Goal: Communication & Community: Answer question/provide support

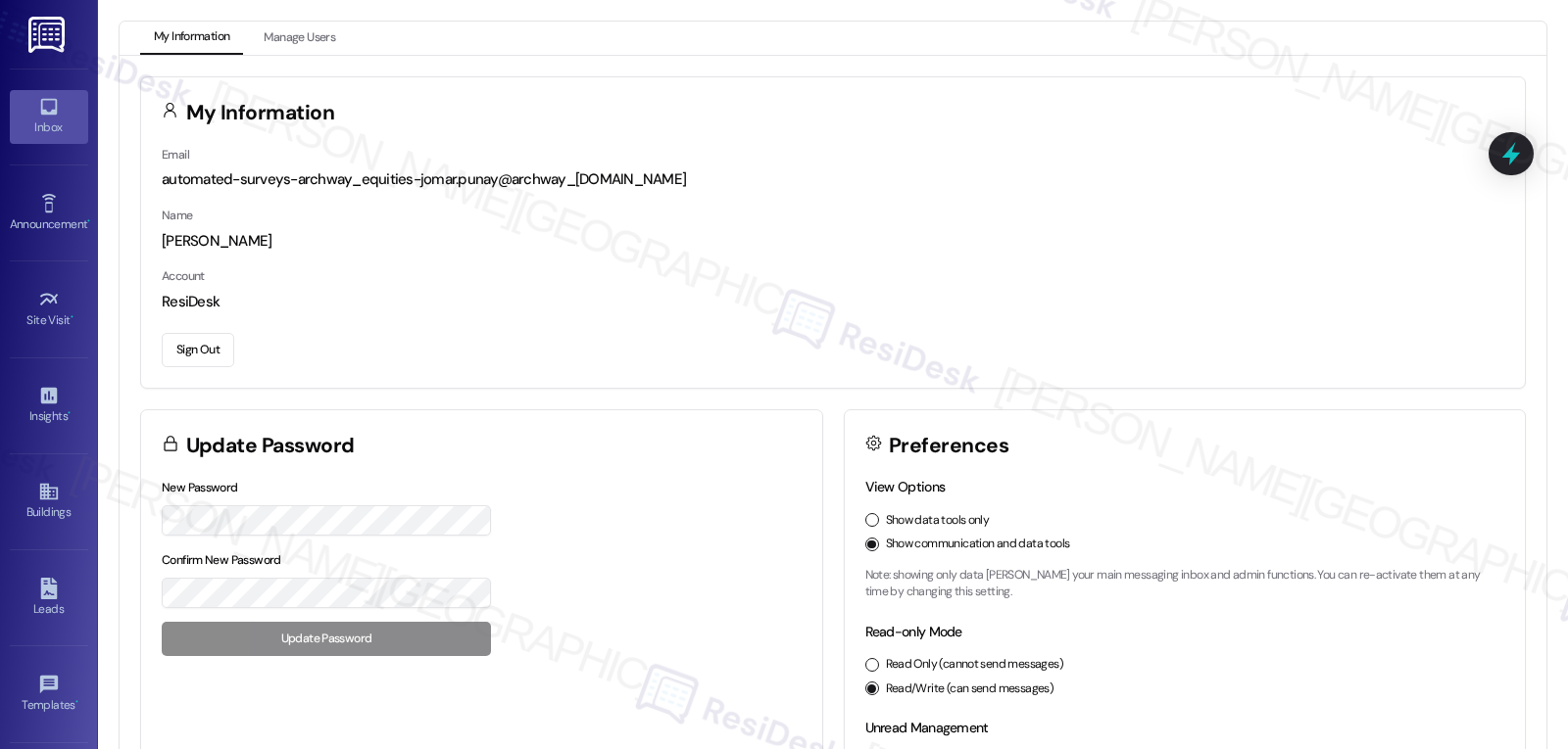
click at [58, 138] on link "Inbox" at bounding box center [48, 116] width 78 height 53
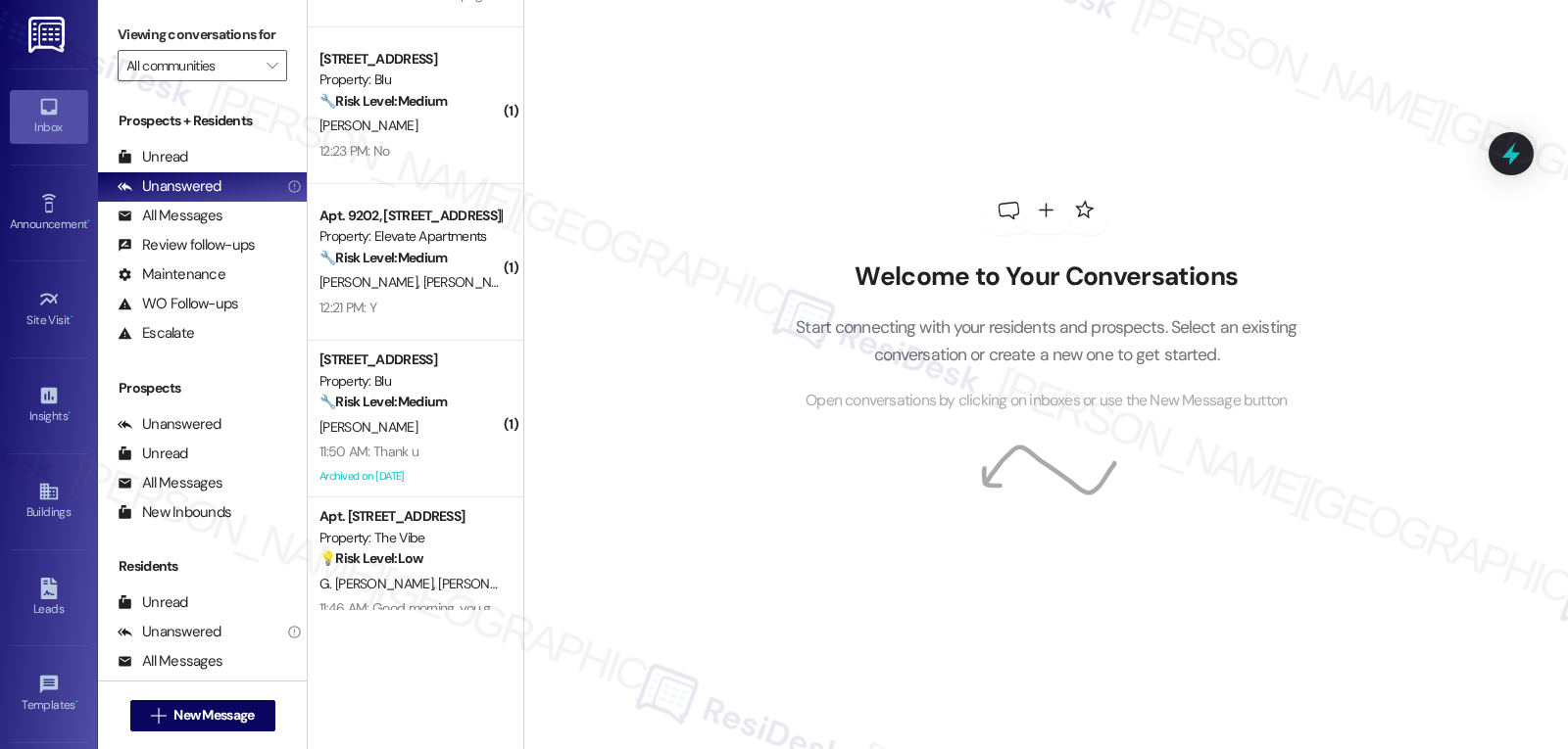
scroll to position [1114, 0]
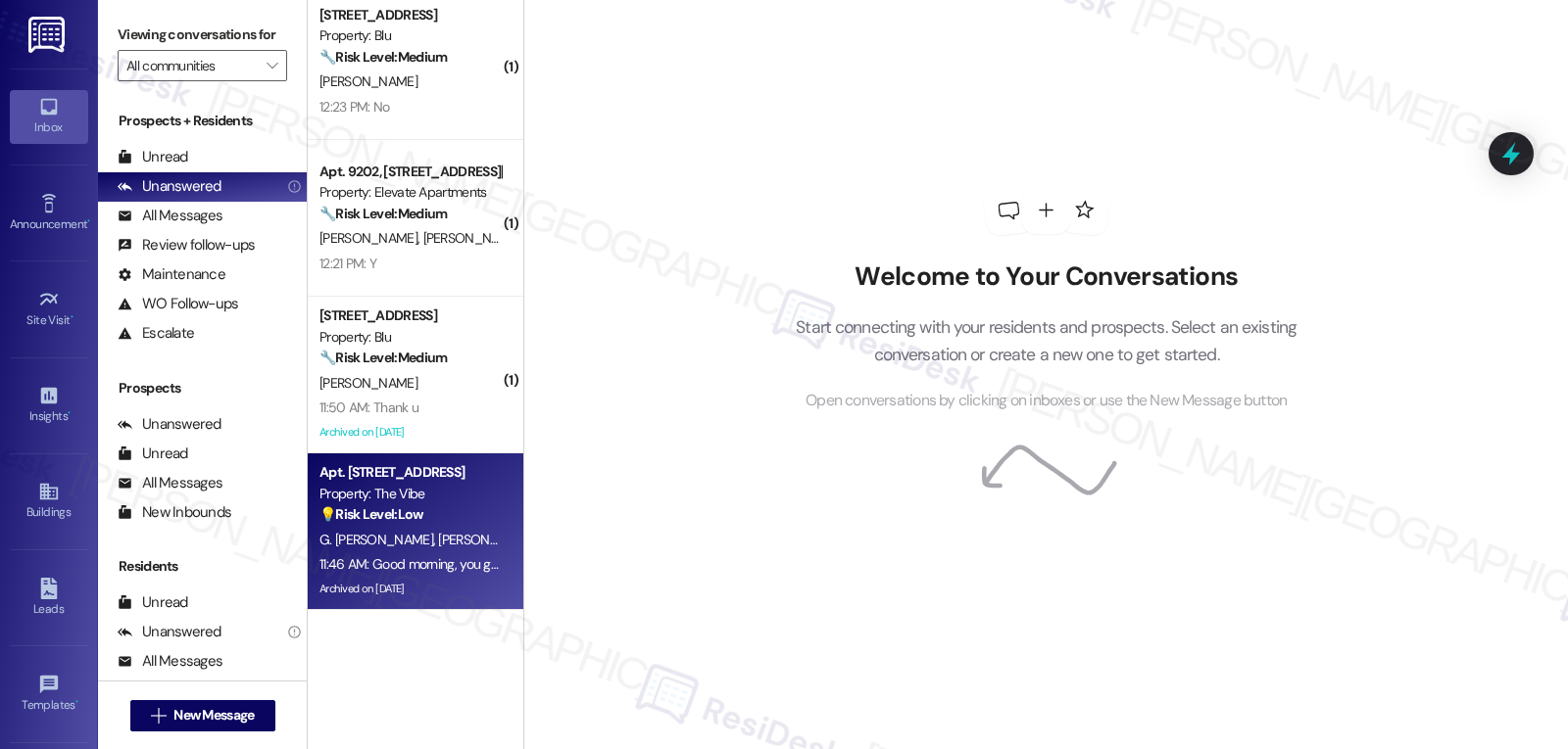
click at [447, 565] on div "11:46 AM: Good morning, you guys are open every [DATE]? 11:46 AM: Good morning,…" at bounding box center [484, 564] width 328 height 18
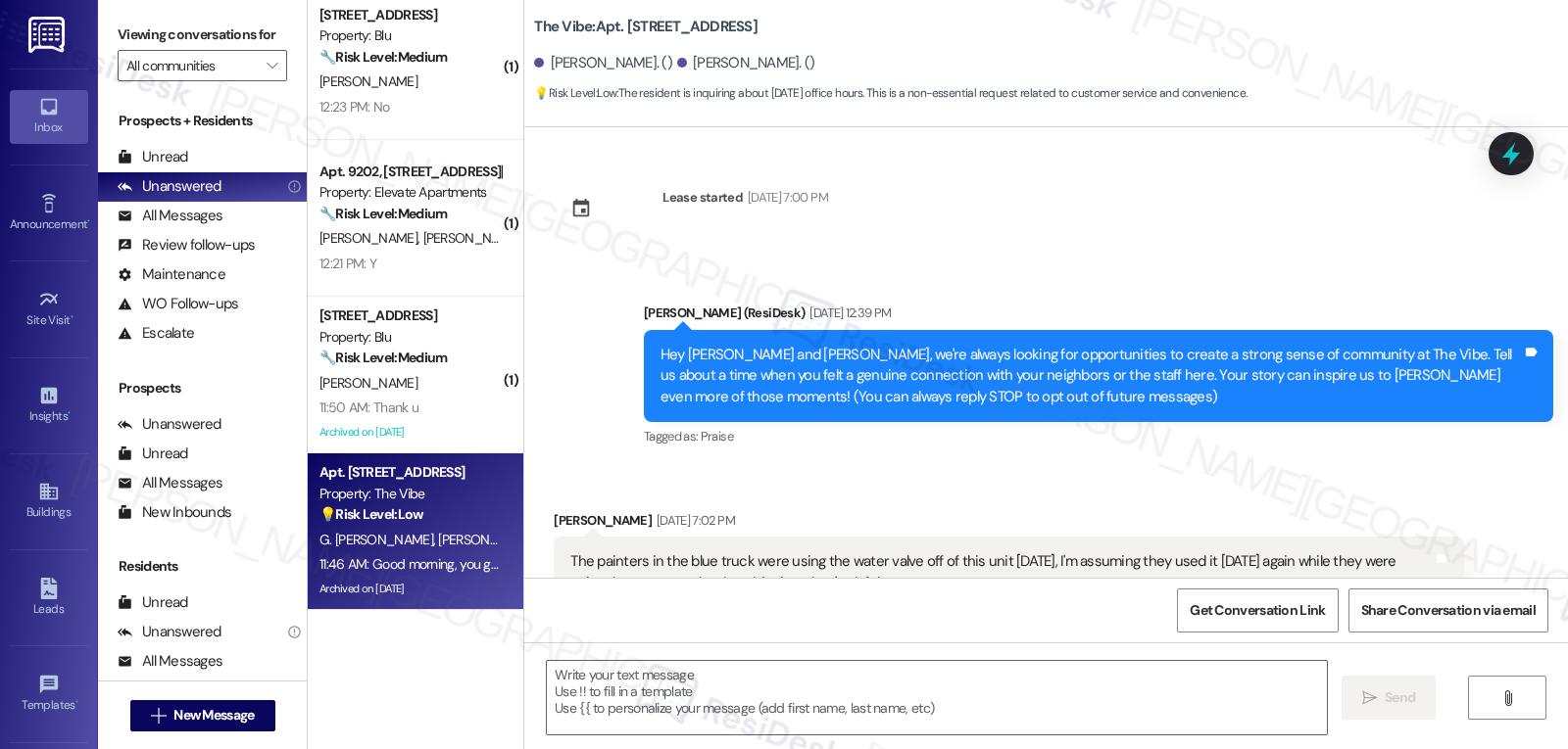
scroll to position [12594, 0]
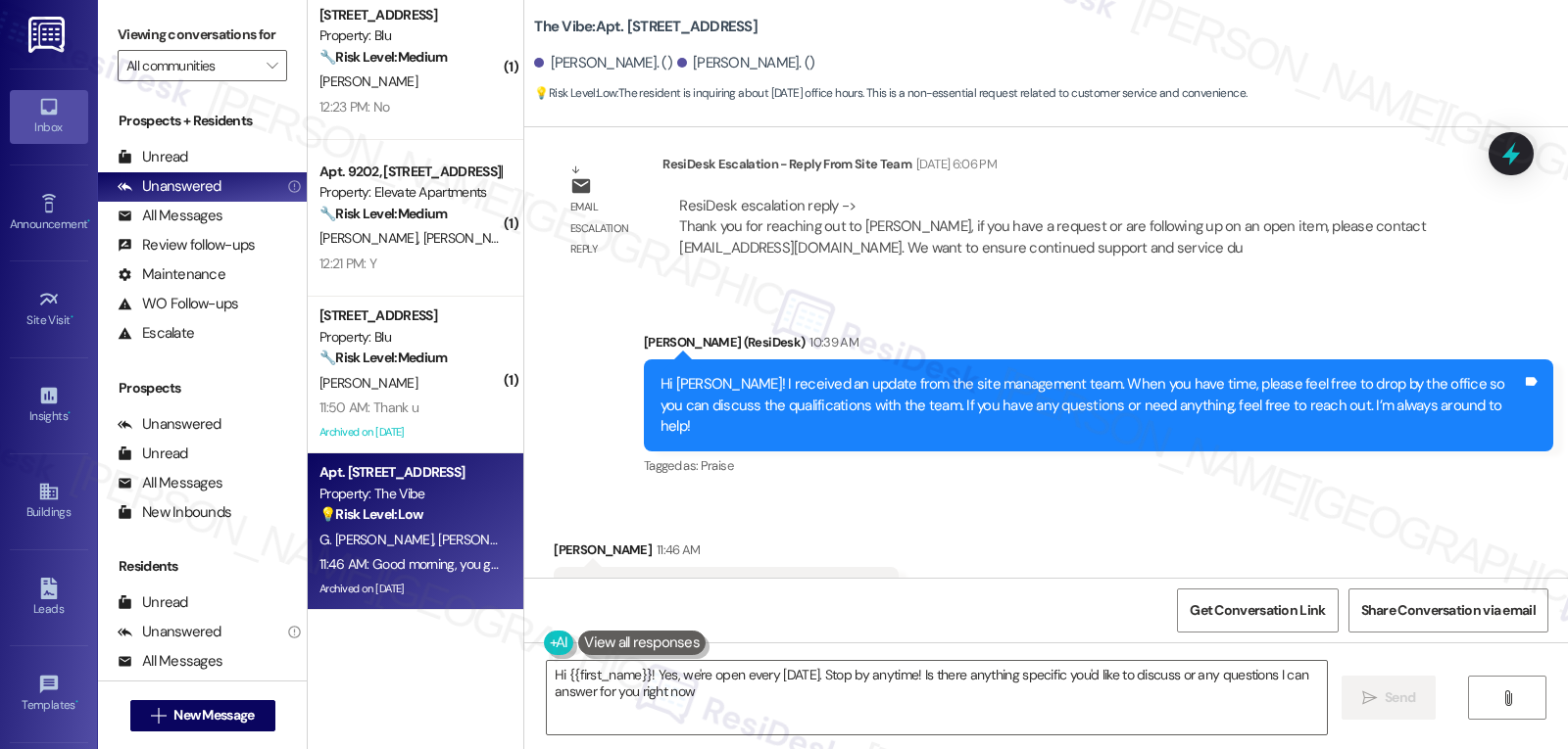
type textarea "Hi {{first_name}}! Yes, we're open every [DATE]. Stop by anytime! Is there anyt…"
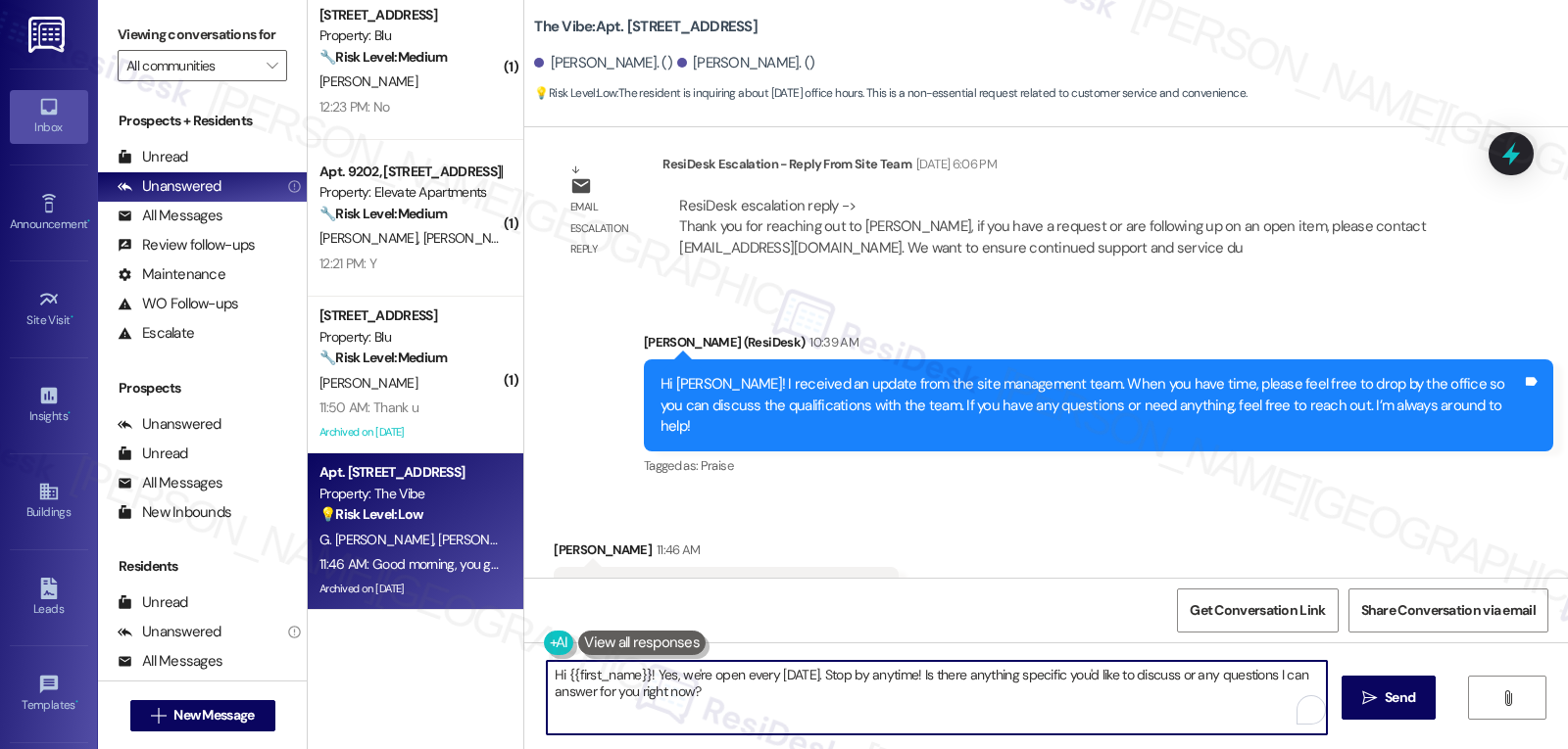
click at [750, 708] on textarea "Hi {{first_name}}! Yes, we're open every [DATE]. Stop by anytime! Is there anyt…" at bounding box center [937, 698] width 780 height 73
click at [777, 686] on textarea "Hi {{first_name}}! Yes, we're open every [DATE]. Stop by anytime! Is there anyt…" at bounding box center [934, 698] width 780 height 73
click at [1393, 699] on span "Send" at bounding box center [1391, 698] width 31 height 21
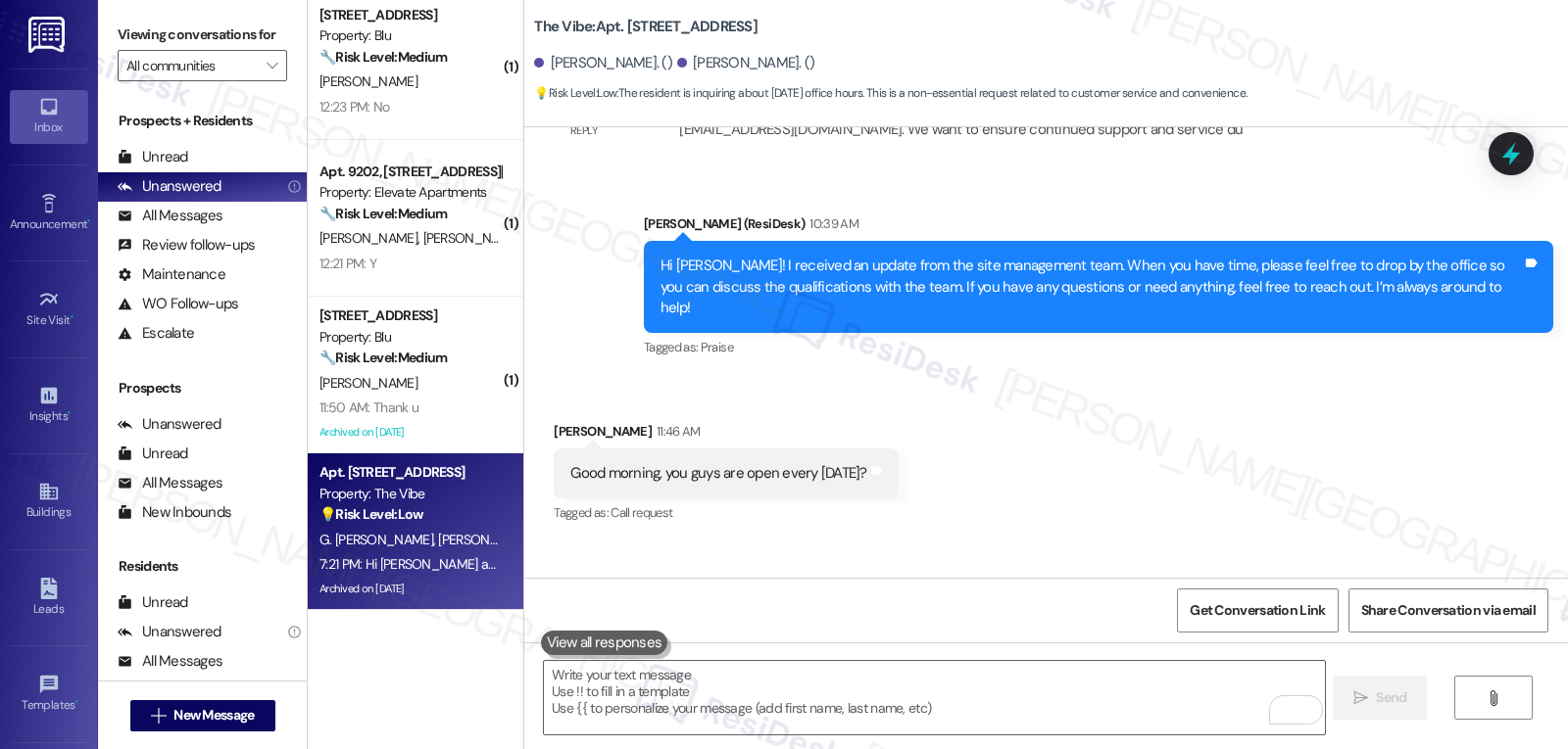
scroll to position [12752, 0]
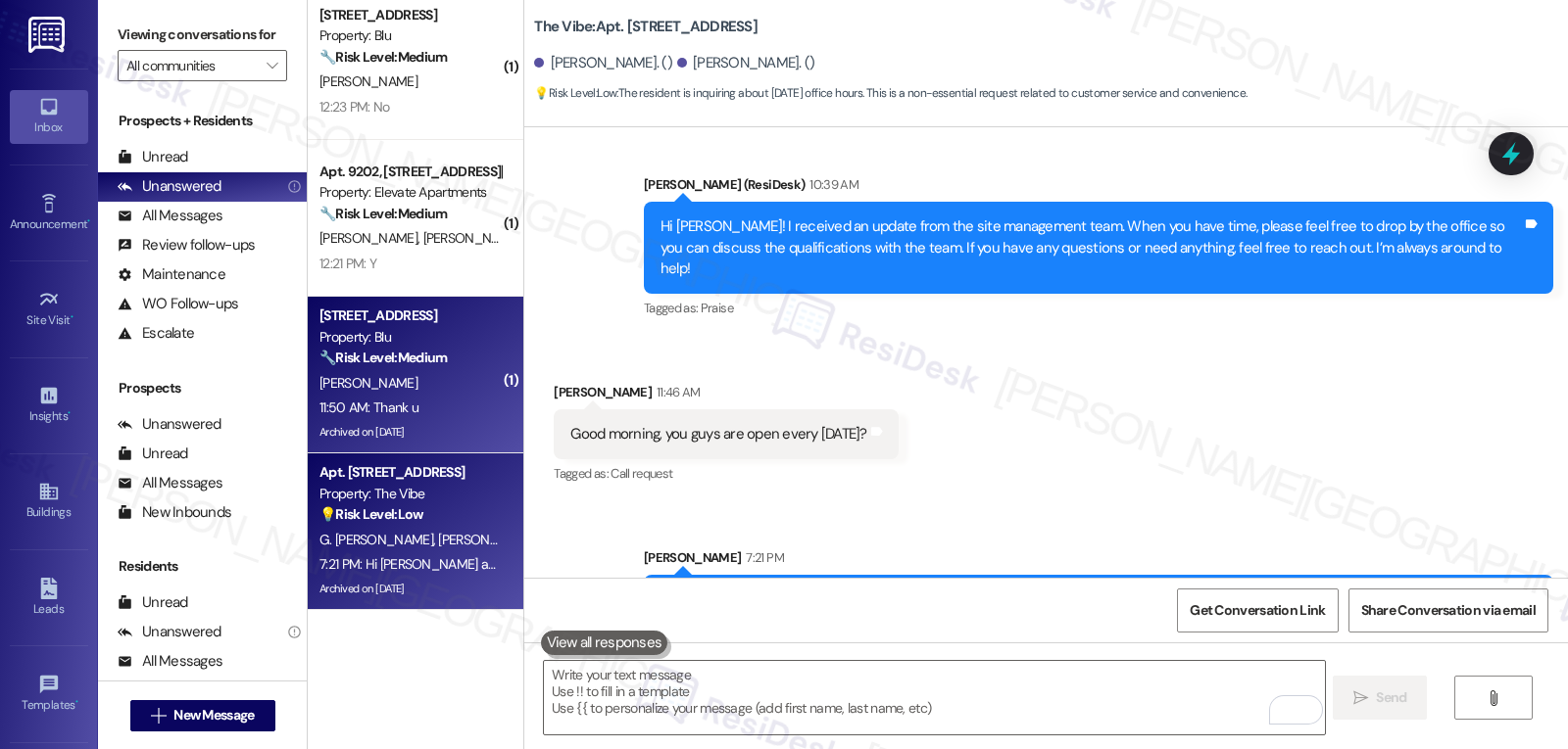
click at [379, 419] on div "11:50 AM: Thank u 11:50 AM: Thank u" at bounding box center [411, 408] width 186 height 25
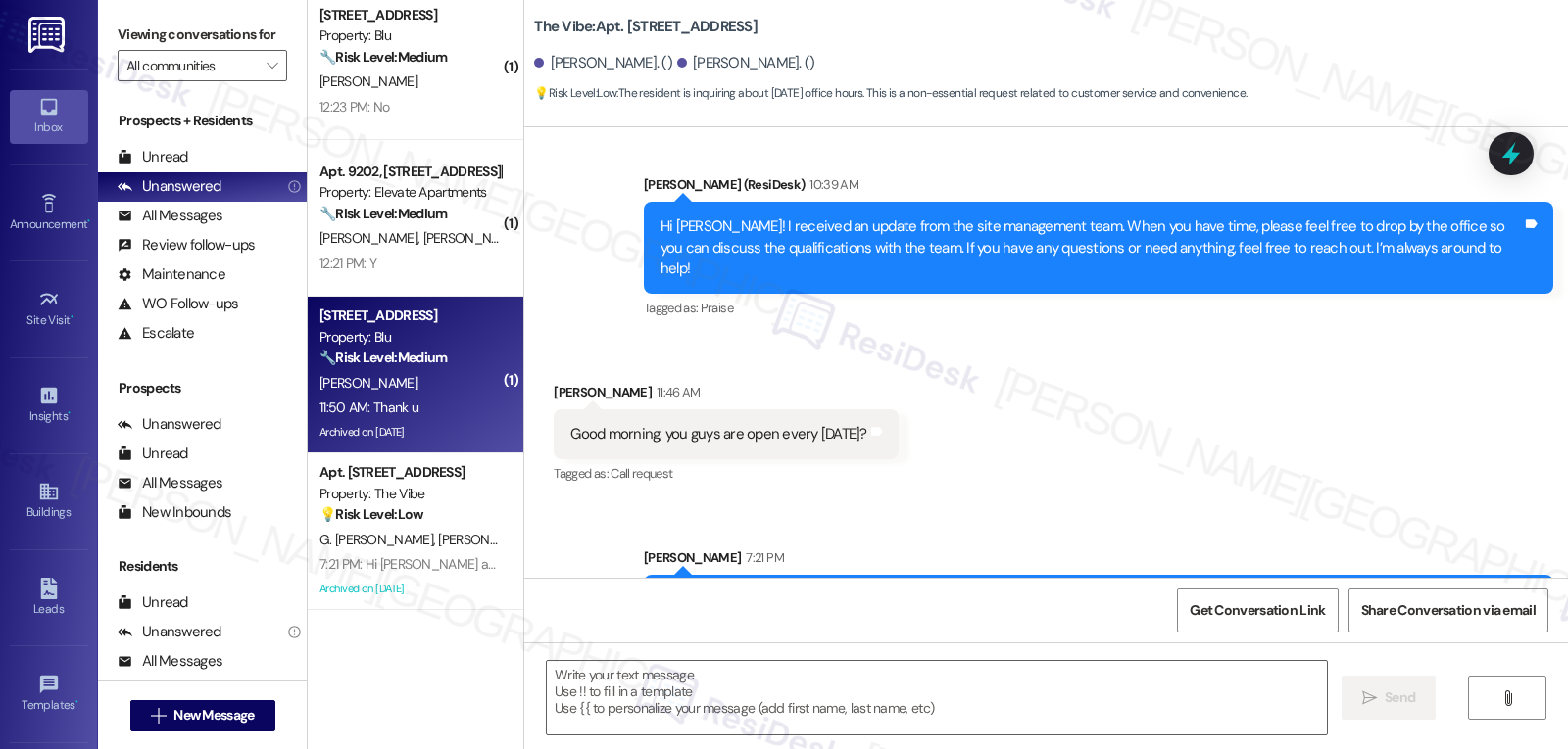
type textarea "Fetching suggested responses. Please feel free to read through the conversation…"
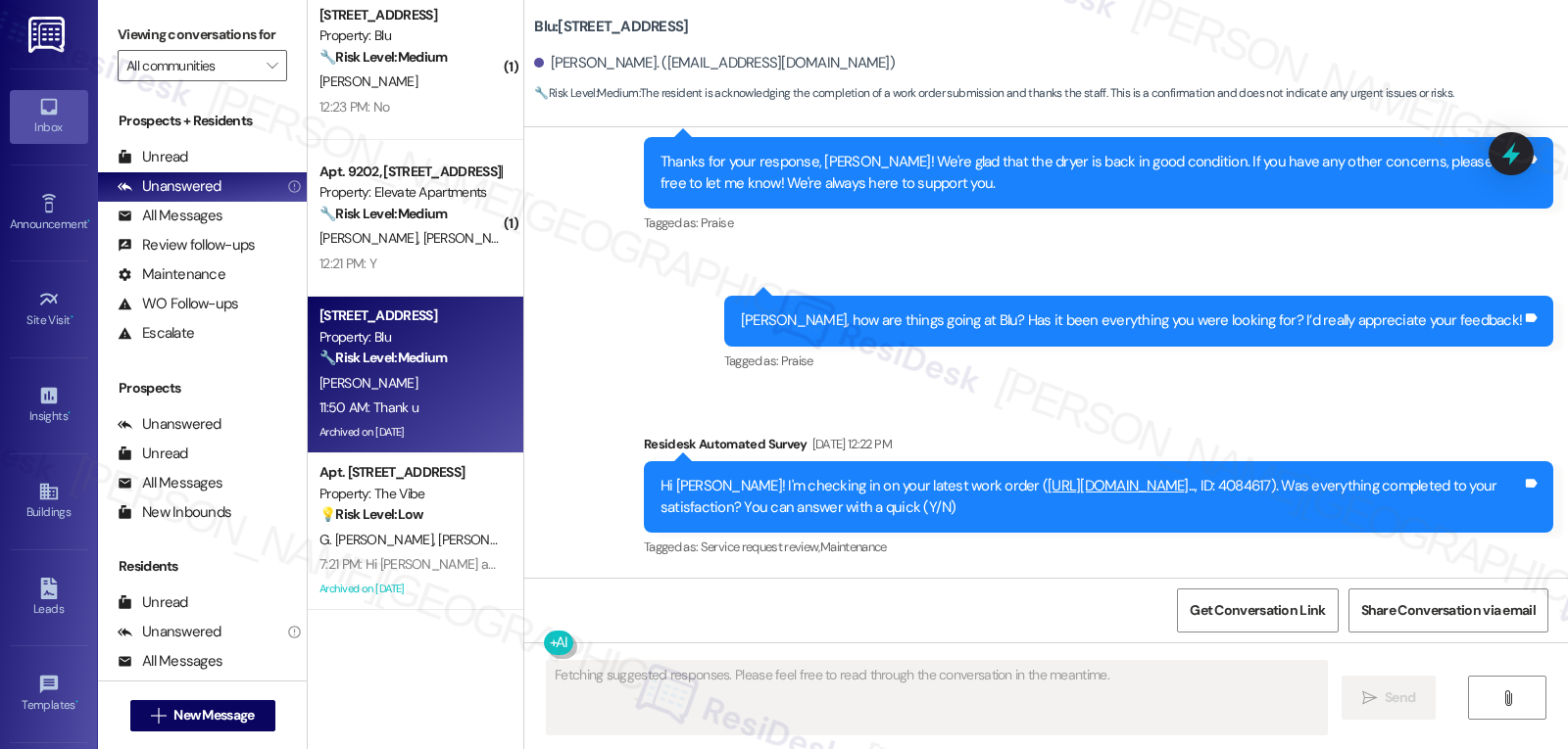
scroll to position [29432, 0]
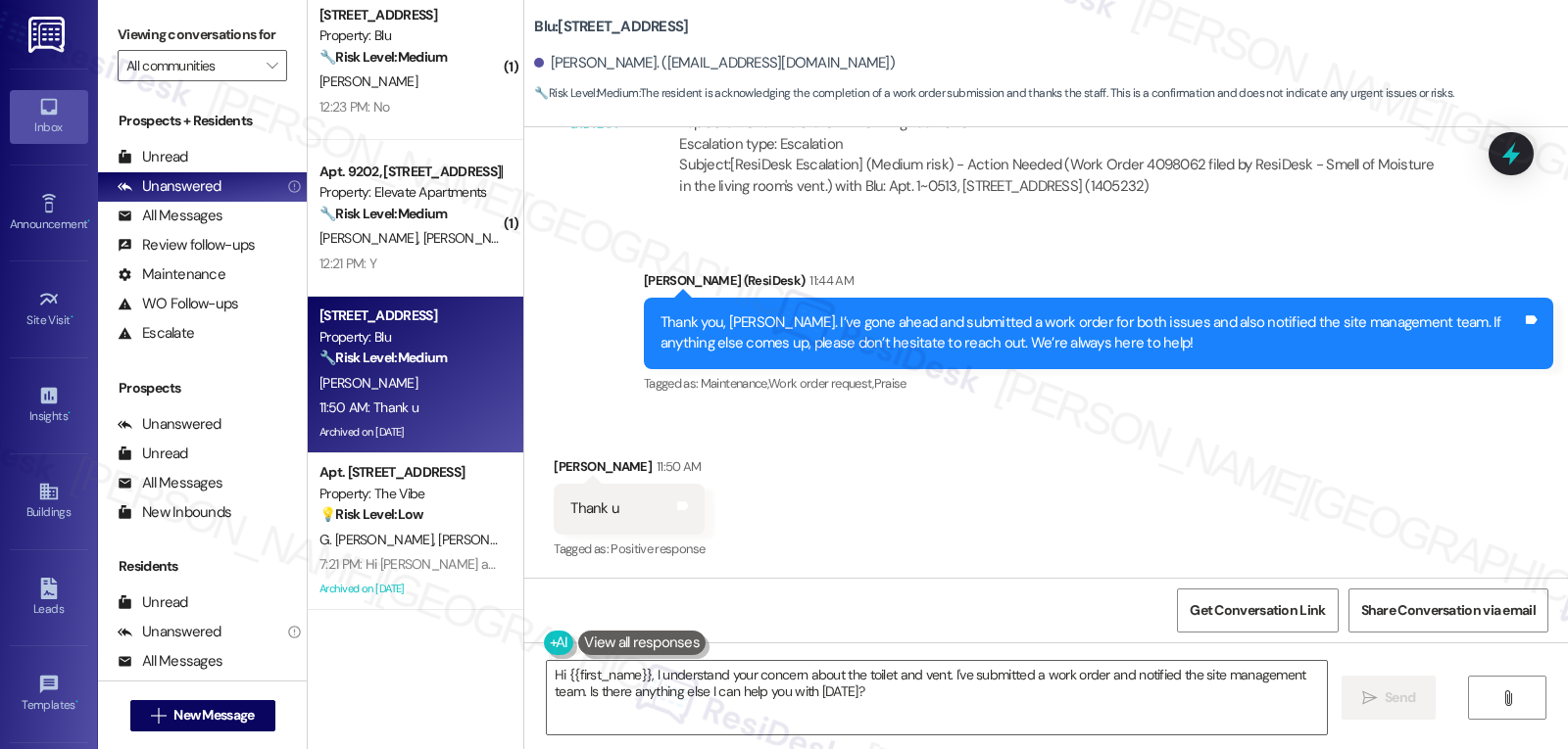
click at [554, 465] on div "[PERSON_NAME] 11:50 AM" at bounding box center [629, 471] width 151 height 28
copy div "[PERSON_NAME]"
click at [696, 699] on textarea "Hi {{first_name}}, I understand your concern about the toilet and vent. I've su…" at bounding box center [937, 698] width 780 height 73
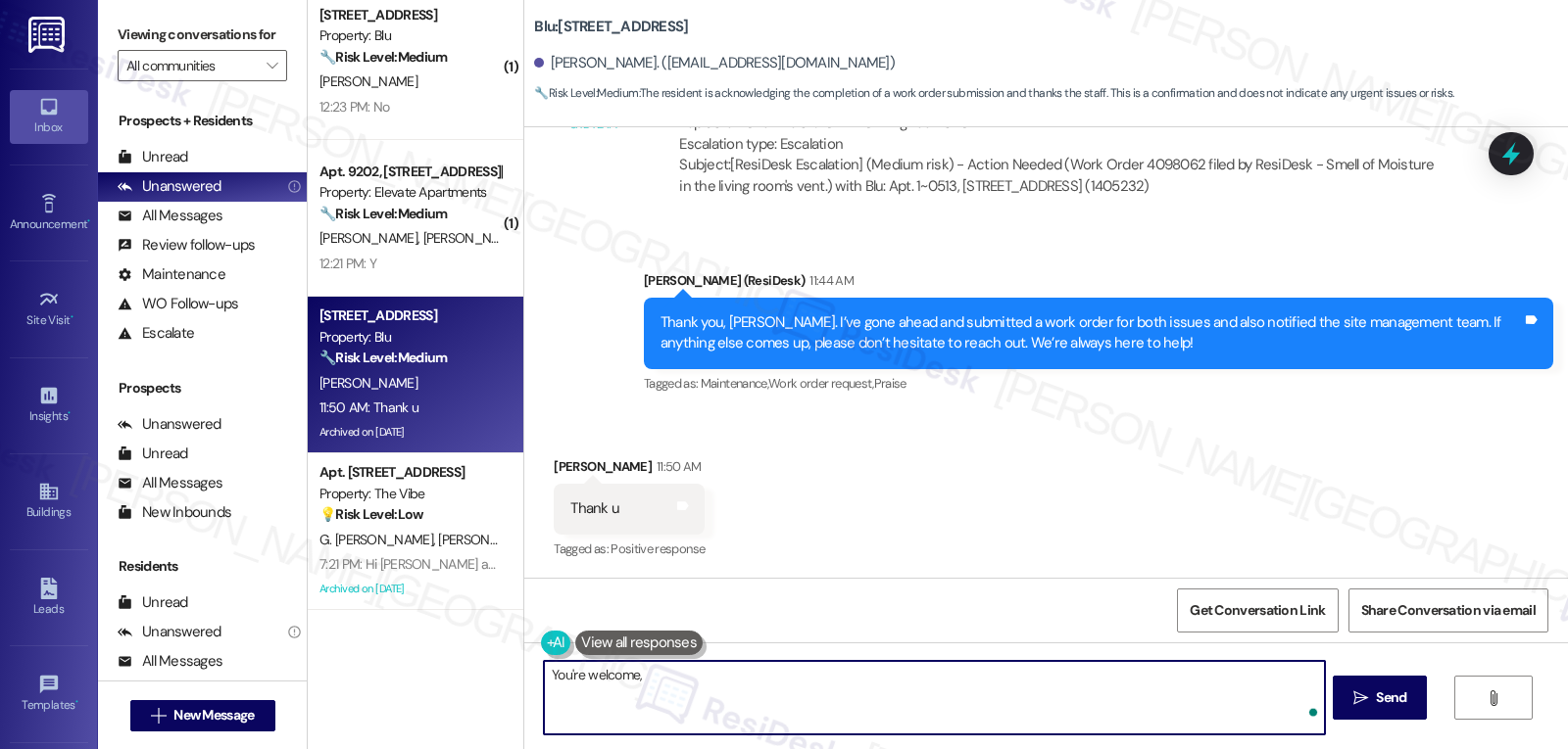
paste textarea "[PERSON_NAME]"
type textarea "You're welcome, [PERSON_NAME]!"
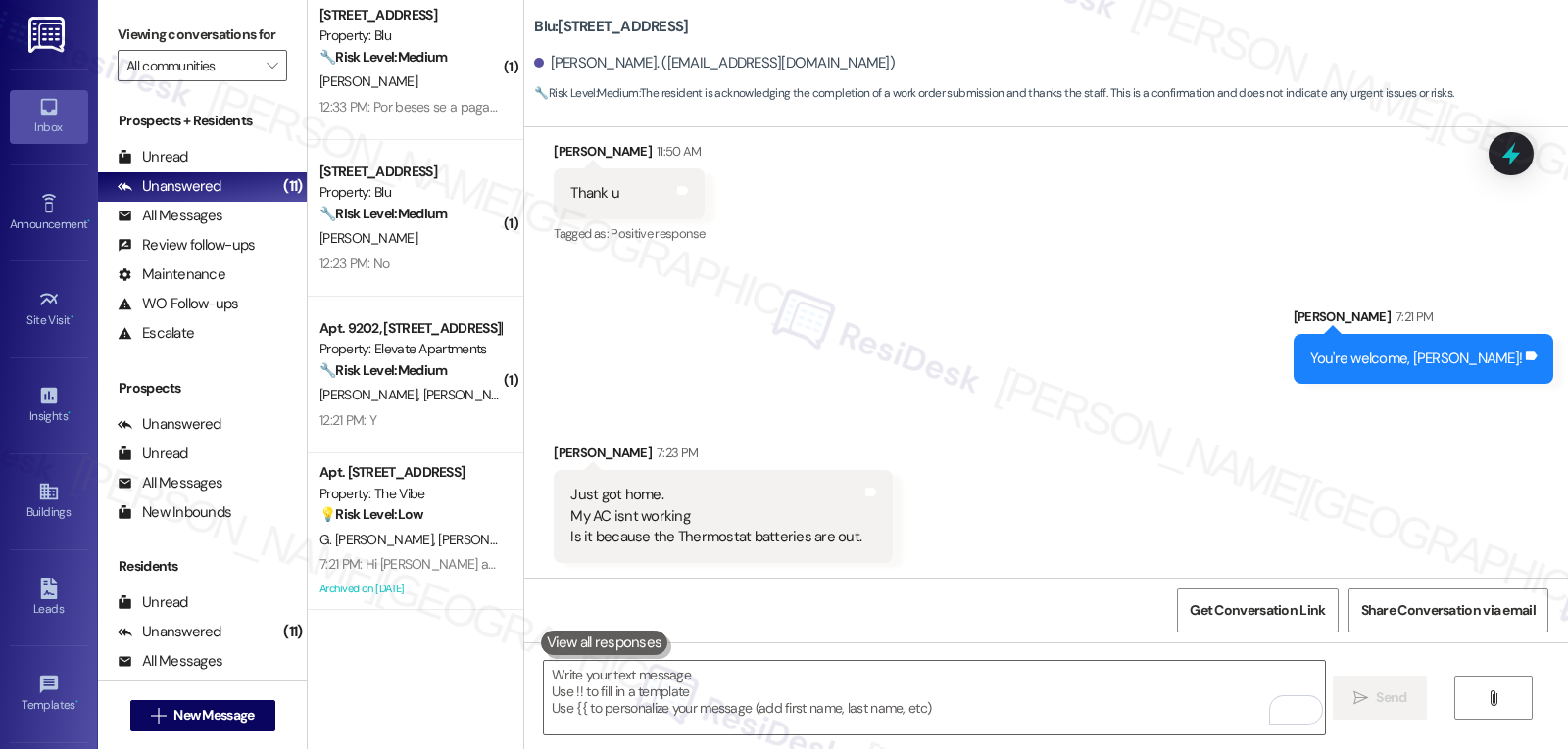
scroll to position [29749, 0]
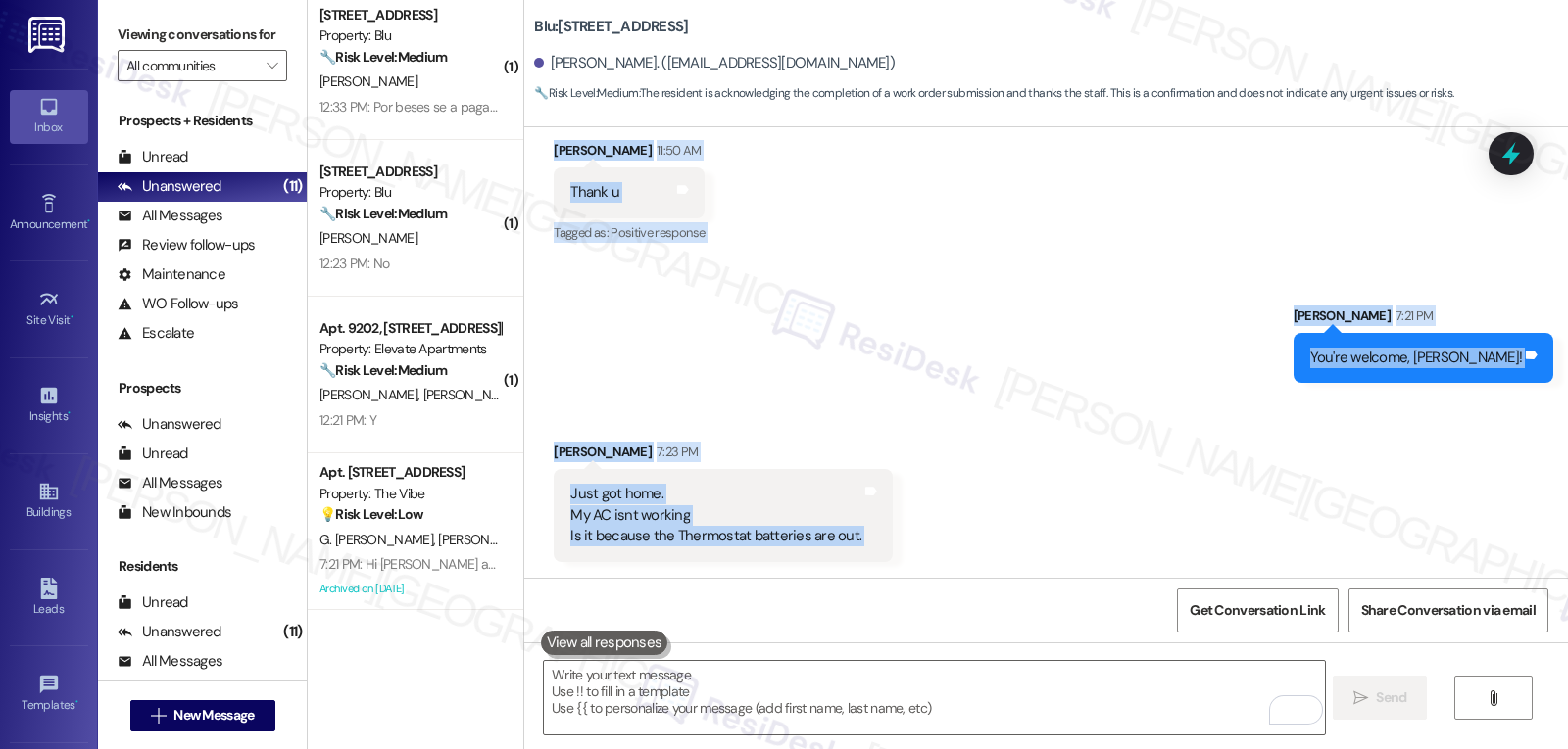
drag, startPoint x: 541, startPoint y: 149, endPoint x: 859, endPoint y: 512, distance: 482.6
click at [859, 512] on div "WO Opened request: The door wa... [DATE] 8:00 PM Status : Work Completed Priori…" at bounding box center [1046, 352] width 1044 height 451
copy div "[PERSON_NAME] 11:50 AM Thank u Tags and notes Tagged as: Positive response Clic…"
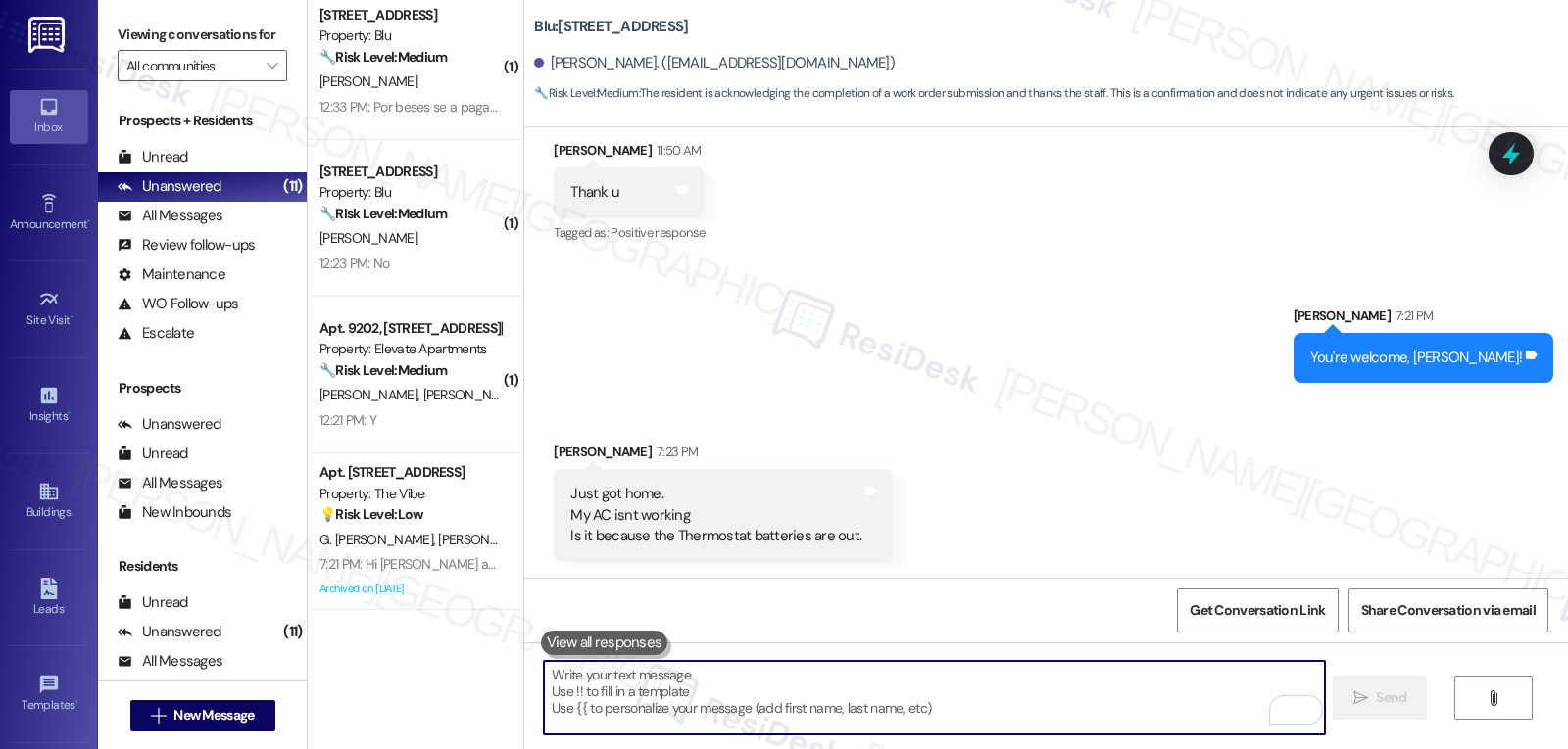
click at [802, 693] on textarea "To enrich screen reader interactions, please activate Accessibility in Grammarl…" at bounding box center [934, 698] width 780 height 73
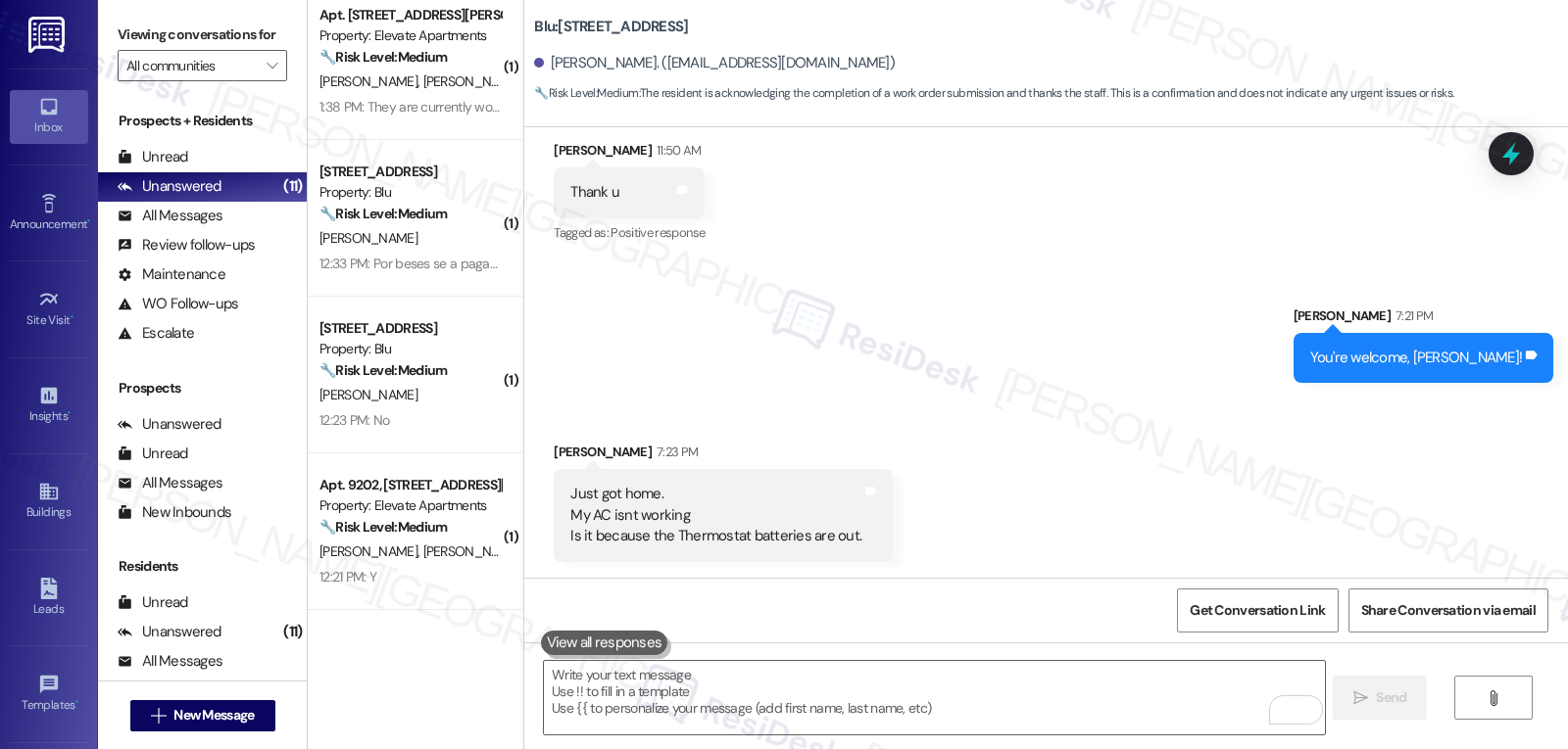
scroll to position [800, 0]
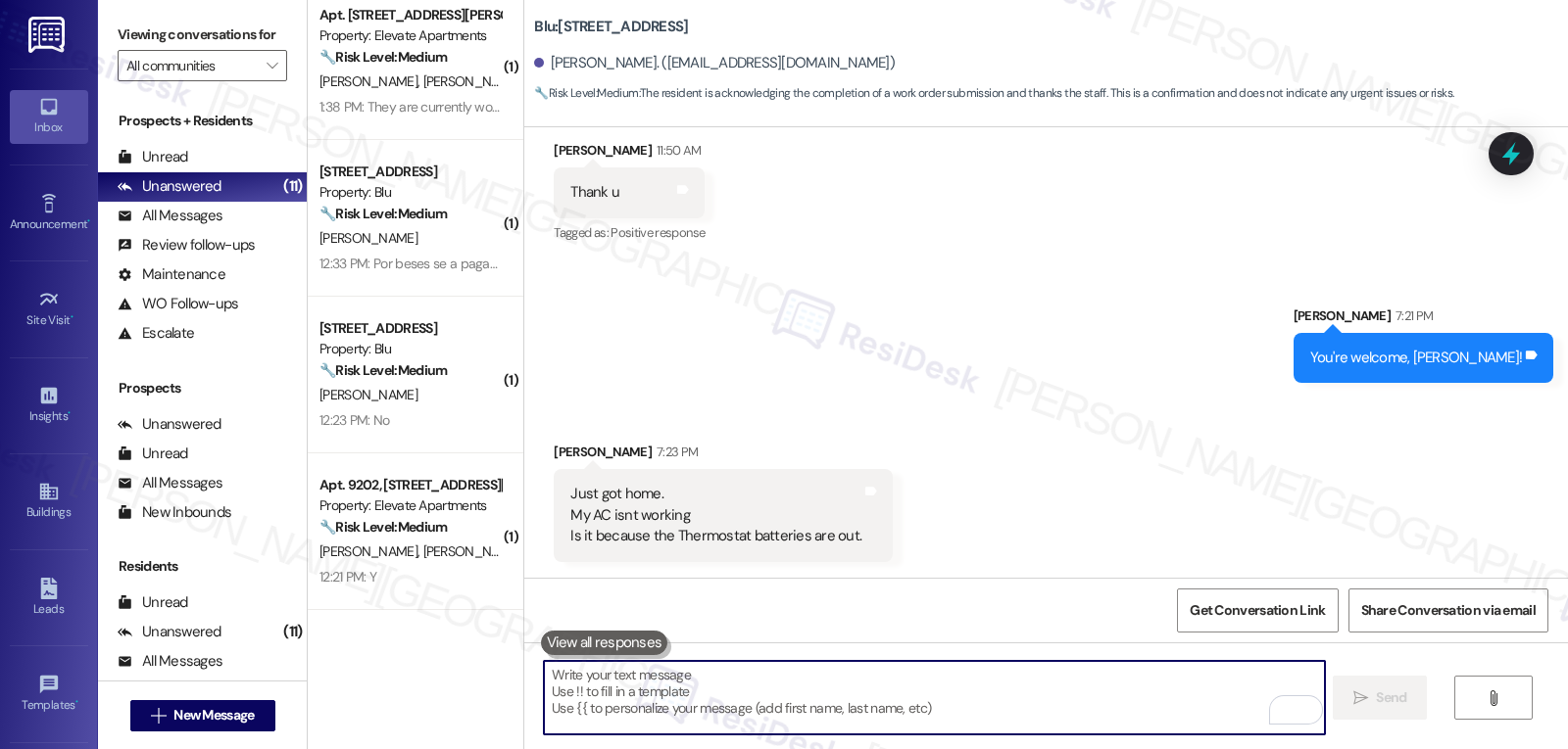
click at [614, 685] on textarea "To enrich screen reader interactions, please activate Accessibility in Grammarl…" at bounding box center [934, 698] width 780 height 73
paste textarea "Thanks for the heads-up, [PERSON_NAME]!"
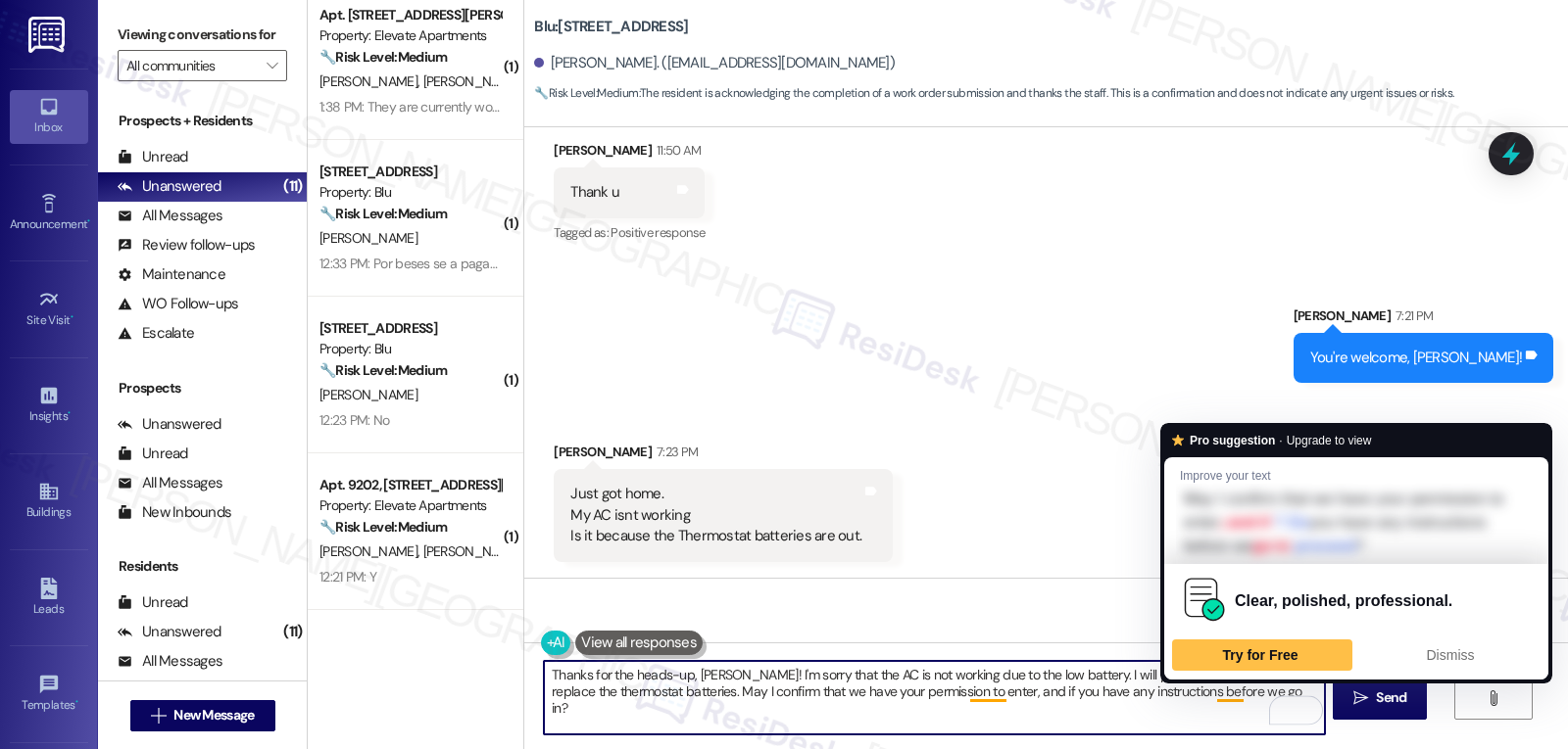
click at [1244, 693] on textarea "Thanks for the heads-up, [PERSON_NAME]! I'm sorry that the AC is not working du…" at bounding box center [934, 698] width 780 height 73
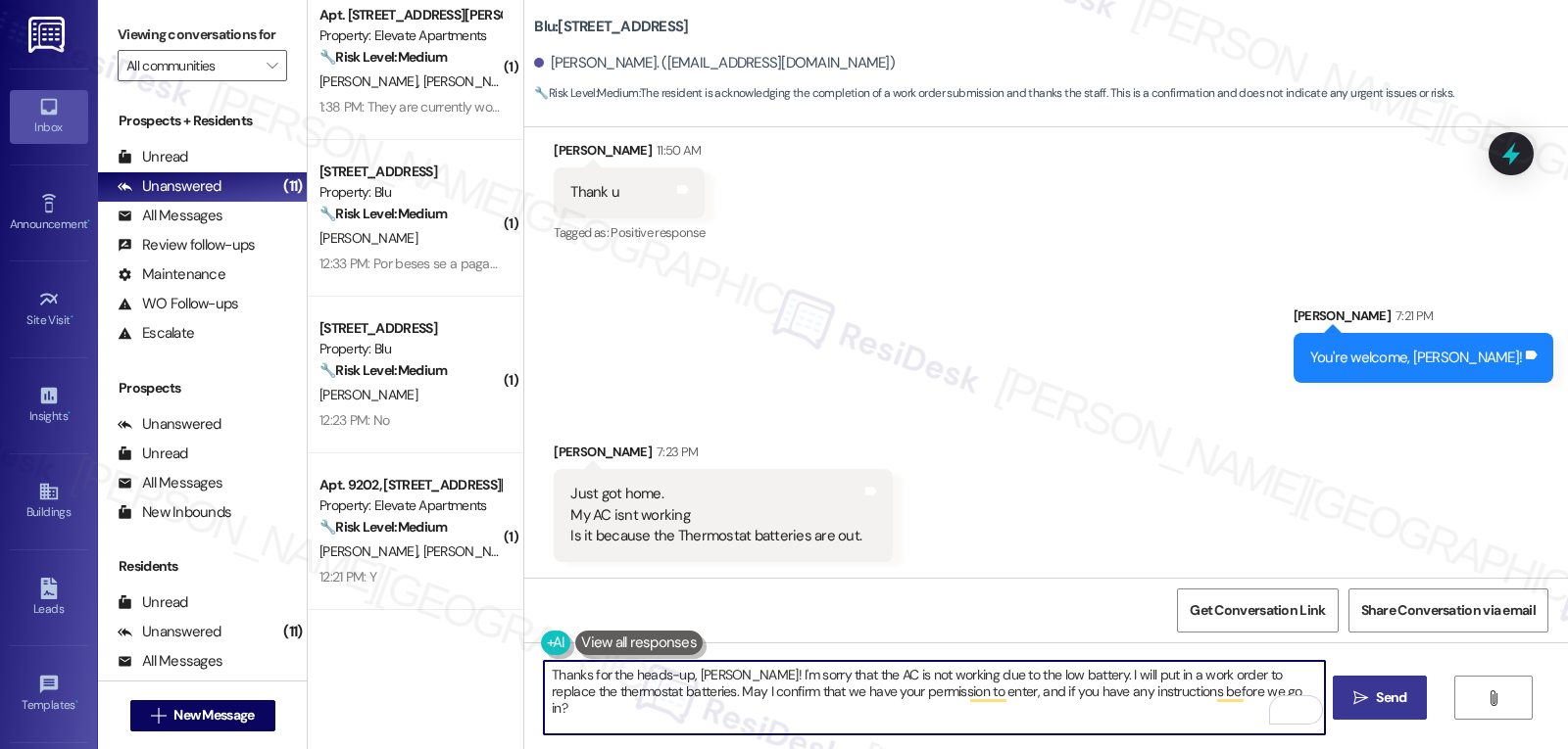
type textarea "Thanks for the heads-up, [PERSON_NAME]! I'm sorry that the AC is not working du…"
click at [1378, 686] on button " Send" at bounding box center [1380, 698] width 95 height 44
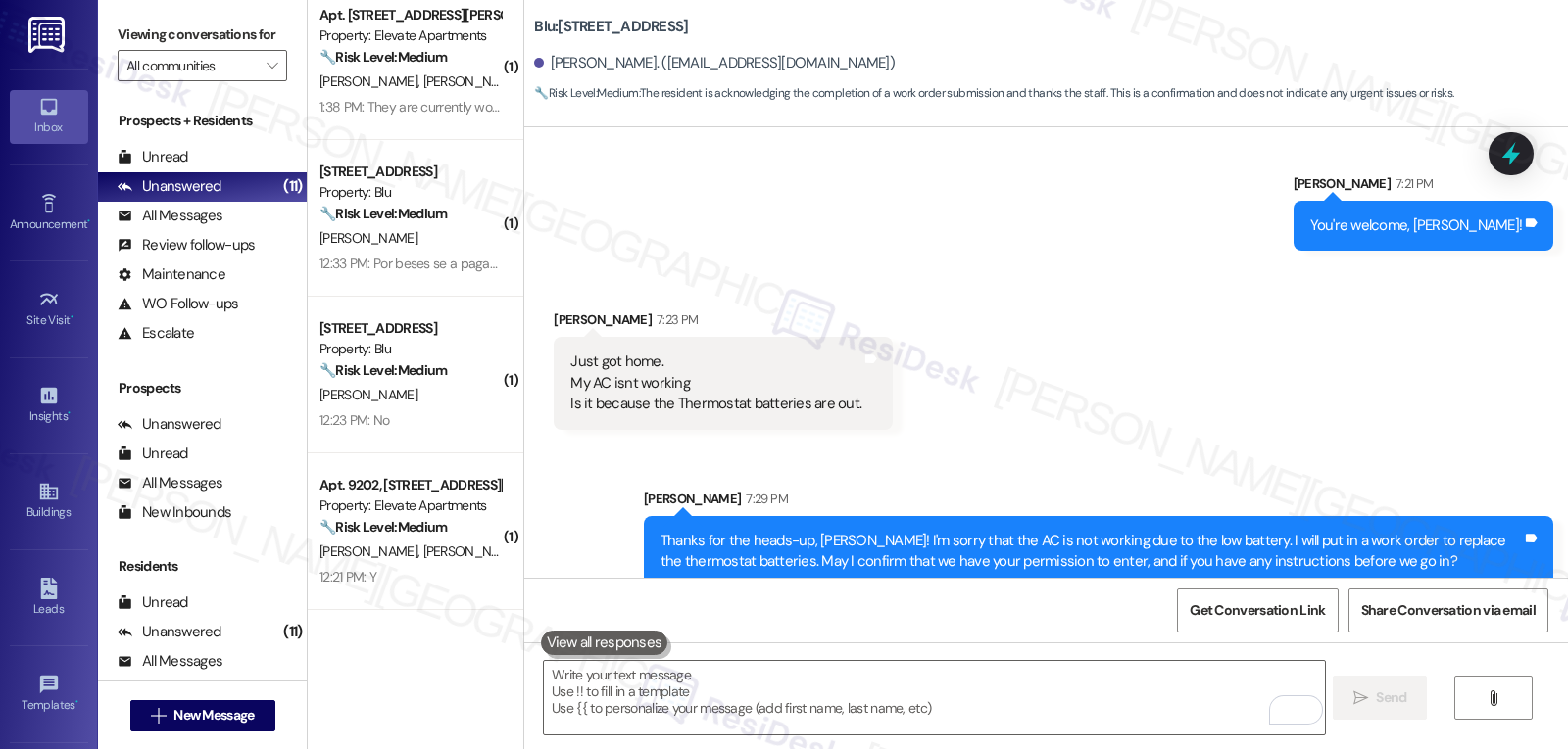
scroll to position [29906, 0]
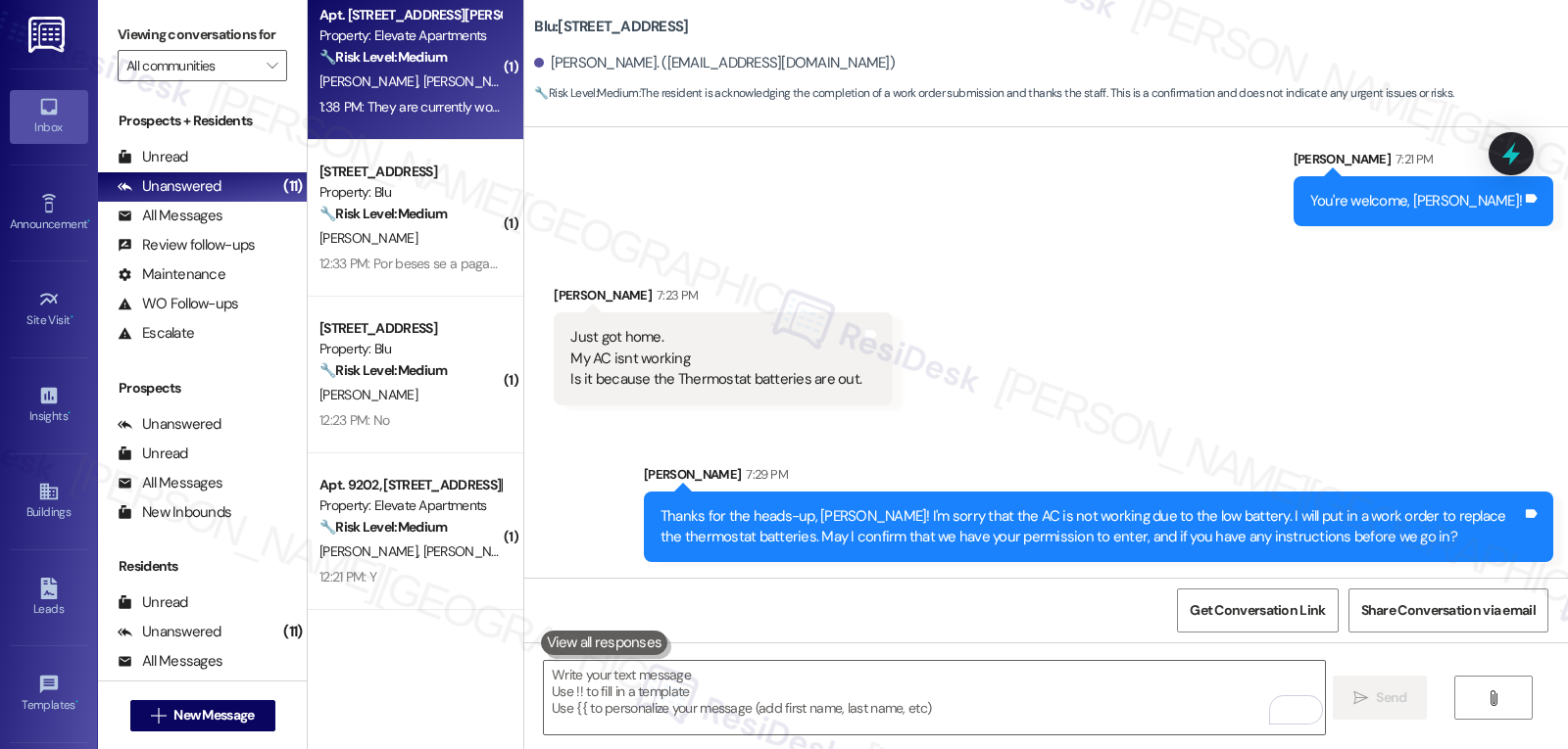
click at [428, 77] on div "[PERSON_NAME] [PERSON_NAME]" at bounding box center [411, 81] width 186 height 25
type textarea "Fetching suggested responses. Please feel free to read through the conversation…"
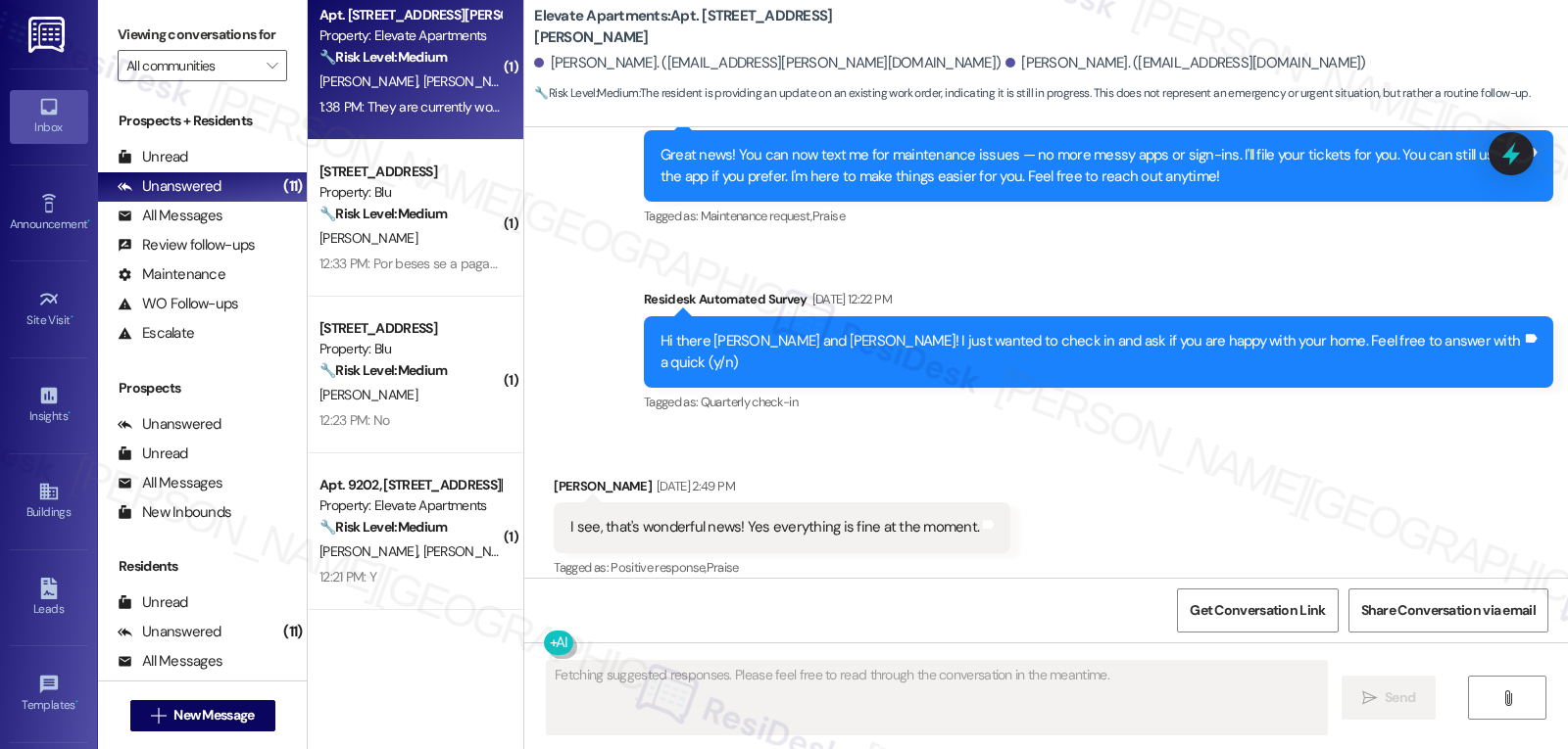
scroll to position [6846, 0]
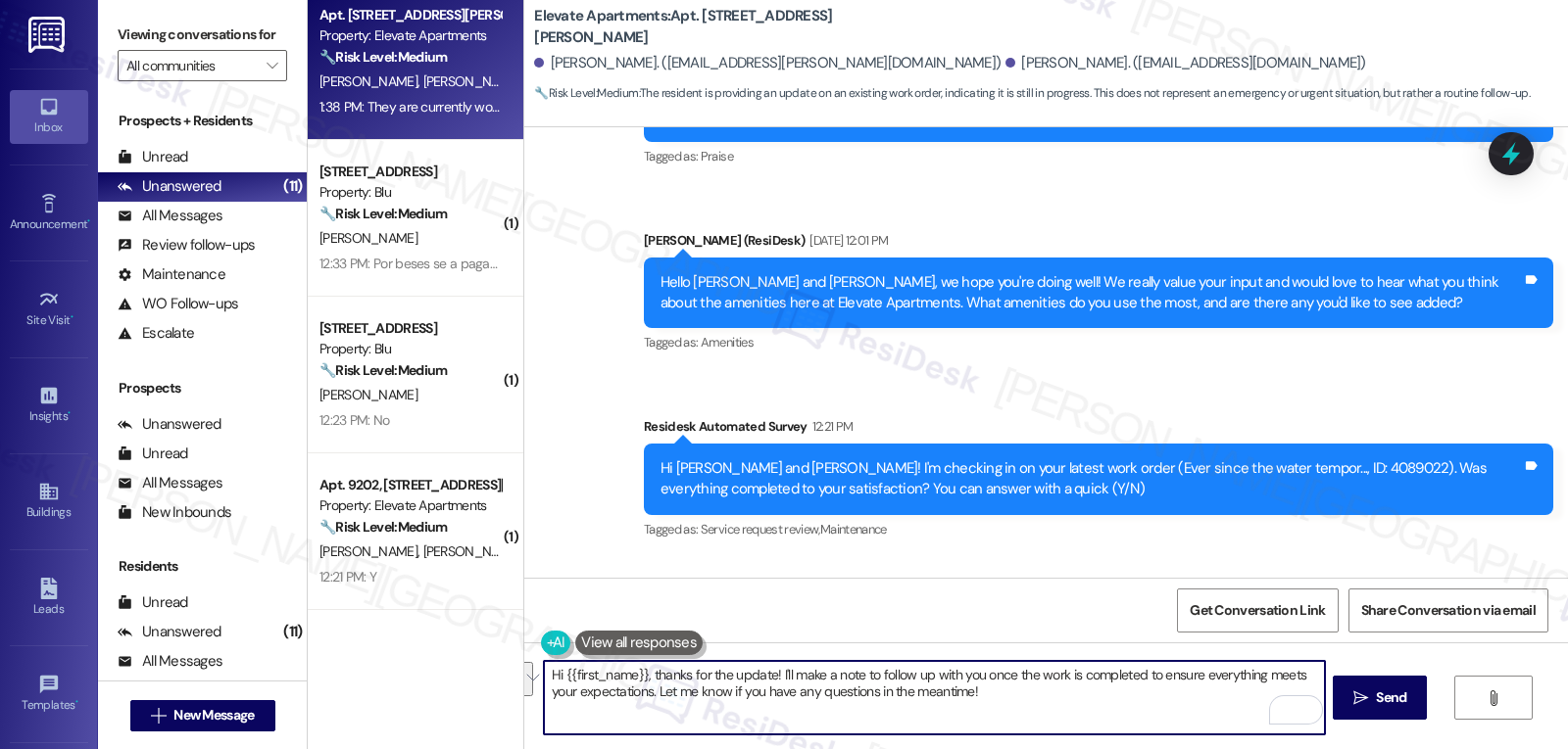
drag, startPoint x: 1034, startPoint y: 710, endPoint x: 765, endPoint y: 662, distance: 273.2
click at [765, 662] on textarea "Hi {{first_name}}, thanks for the update! I'll make a note to follow up with yo…" at bounding box center [934, 698] width 780 height 73
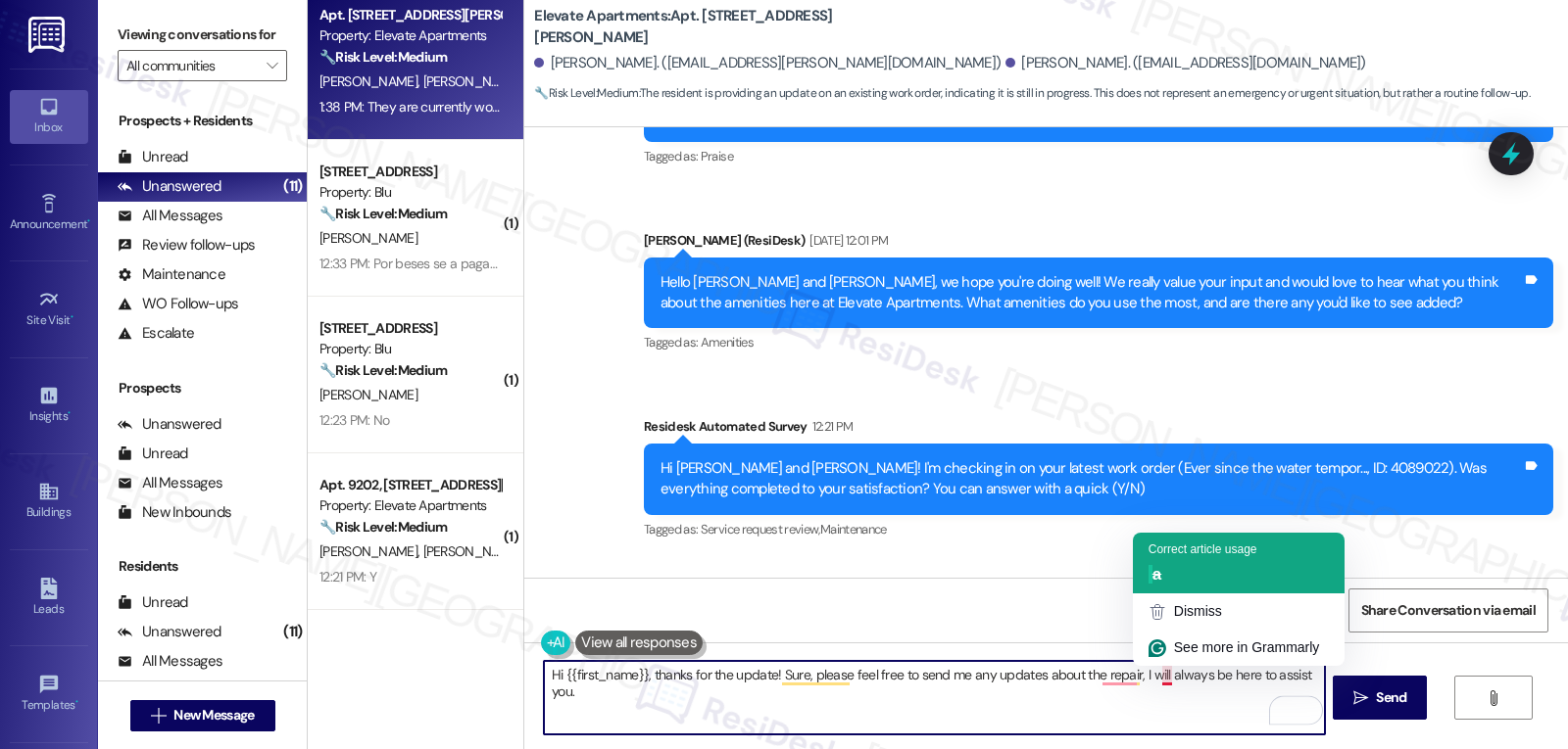
click at [1167, 582] on div "a" at bounding box center [1238, 575] width 181 height 22
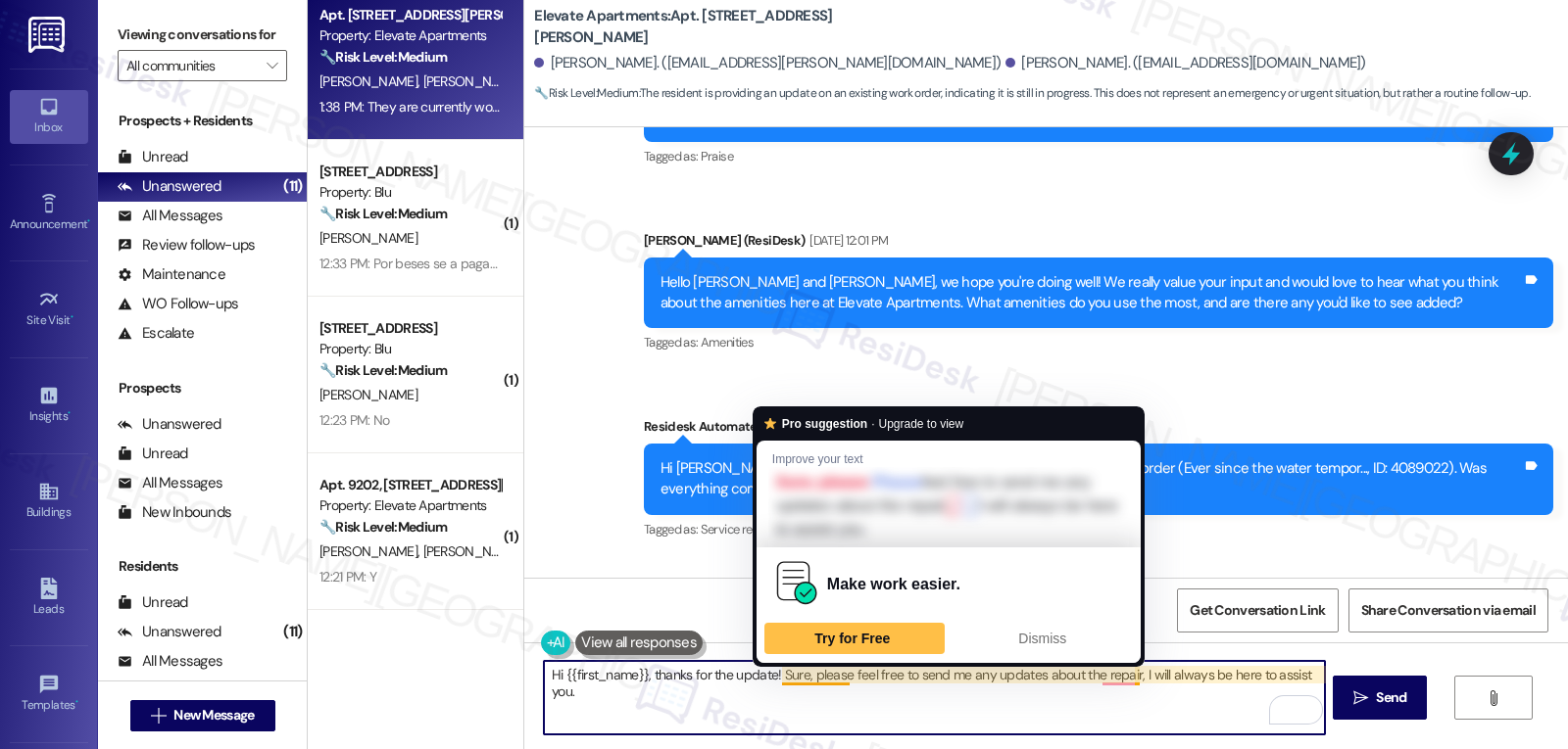
click at [705, 673] on textarea "Hi {{first_name}}, thanks for the update! Sure, please feel free to send me any…" at bounding box center [934, 698] width 780 height 73
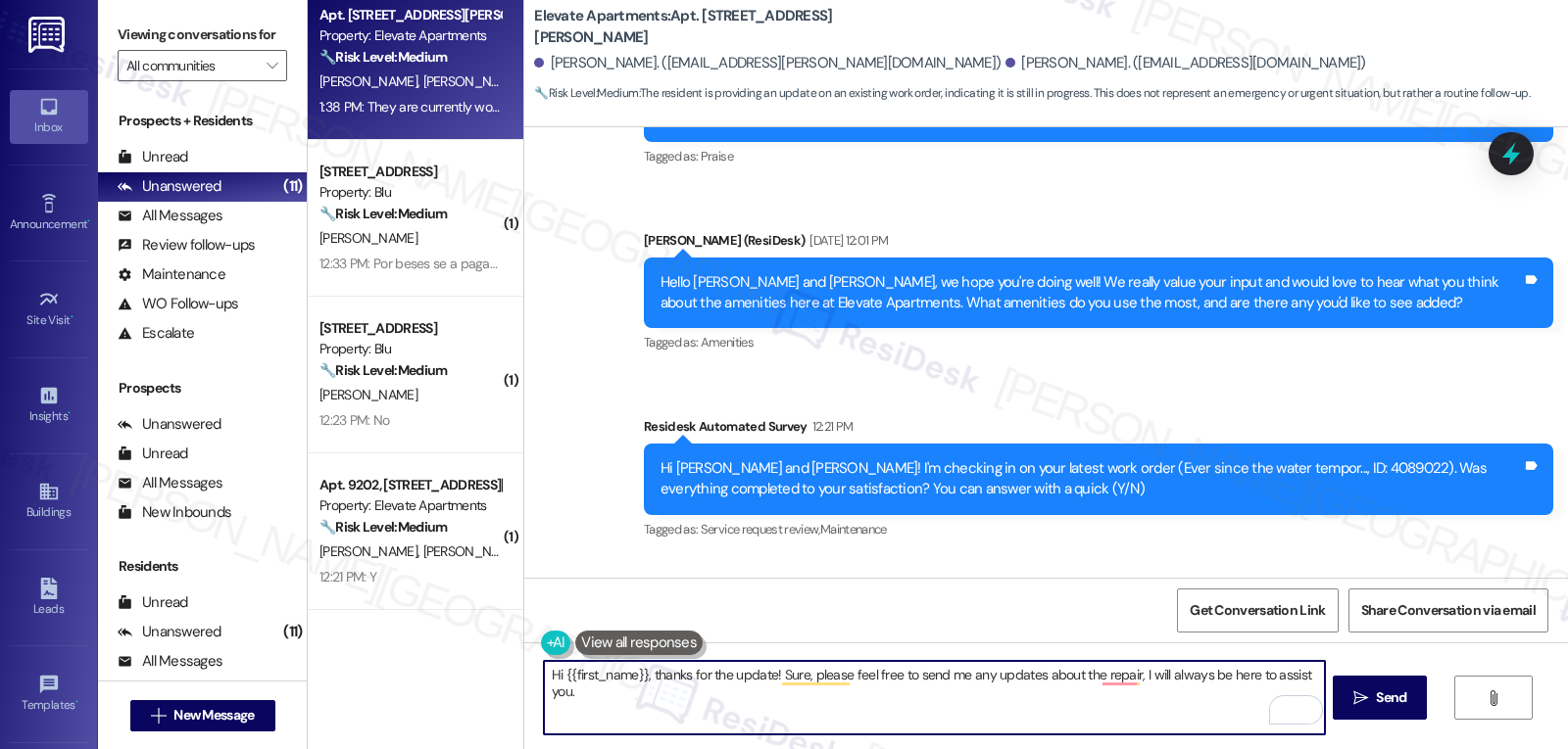
click at [545, 673] on textarea "Hi {{first_name}}, thanks for the update! Sure, please feel free to send me any…" at bounding box center [934, 698] width 780 height 73
click at [946, 712] on textarea "You're welcome, [PERSON_NAME]! Thanks for the update! Sure, please feel free to…" at bounding box center [934, 698] width 780 height 73
click at [1034, 709] on textarea "You're welcome, [PERSON_NAME]! Thanks for the update! Sure, please feel free to…" at bounding box center [934, 698] width 780 height 73
type textarea "You're welcome, [PERSON_NAME]! Thanks for the update! Sure, please feel free to…"
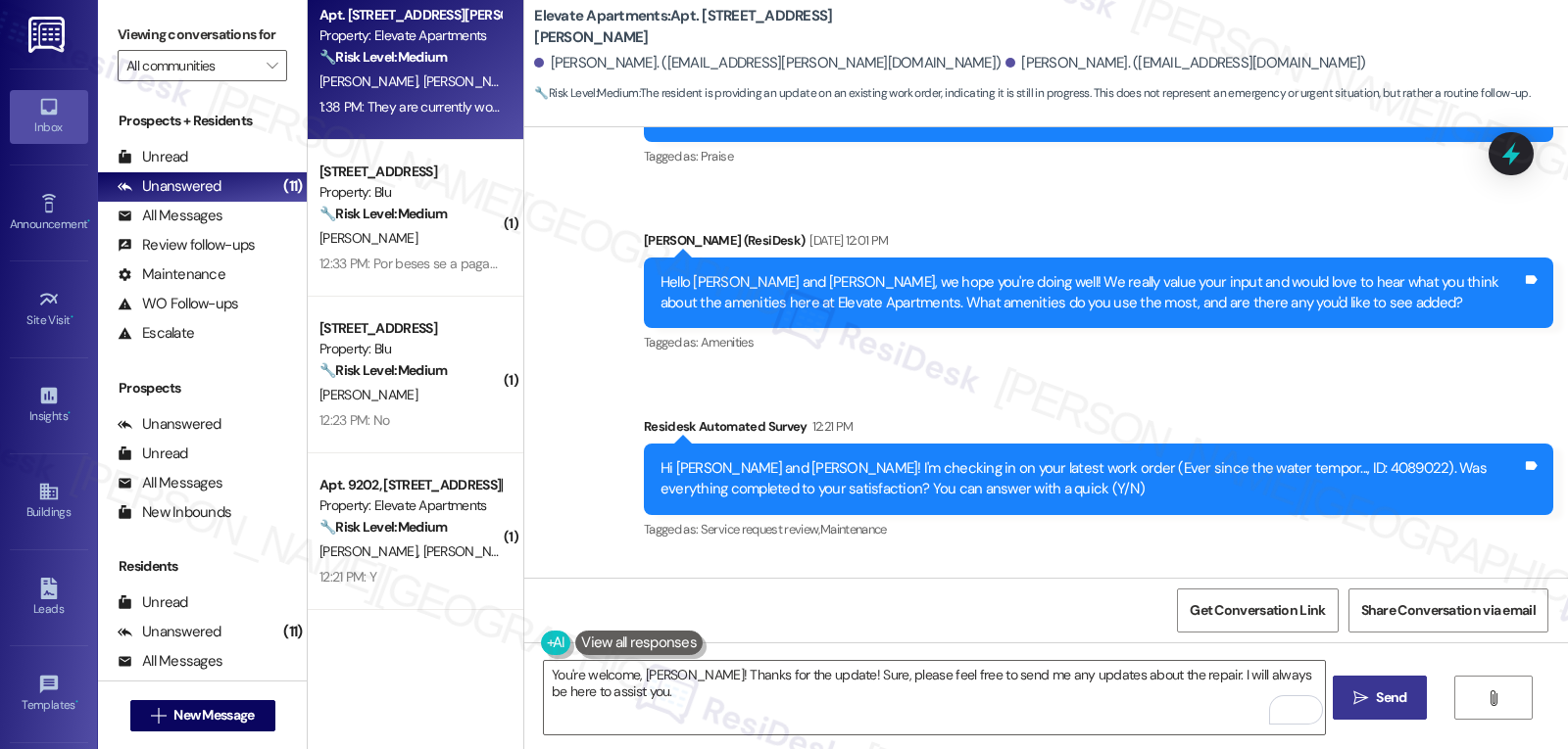
click at [1384, 701] on span "Send" at bounding box center [1391, 698] width 31 height 21
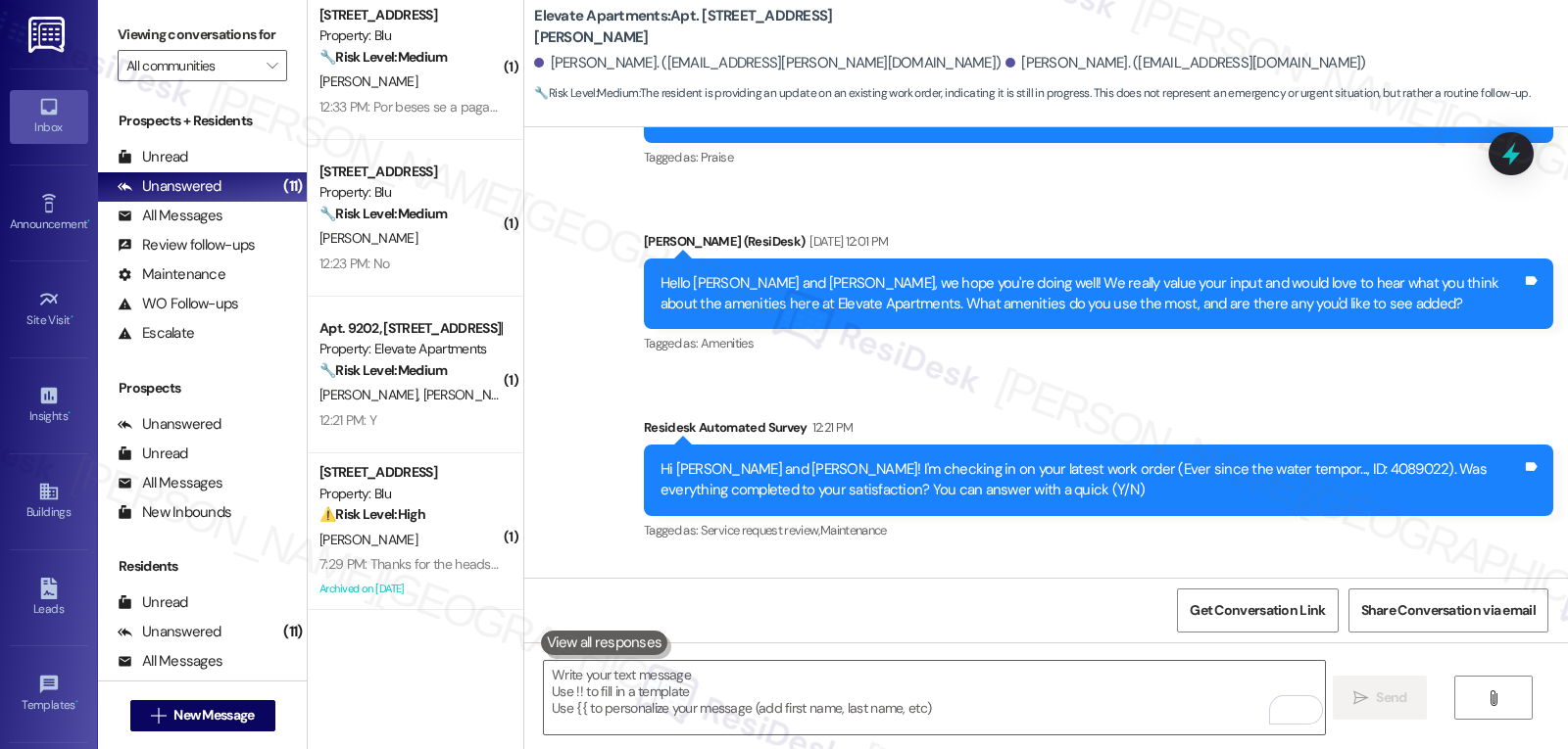
scroll to position [6982, 0]
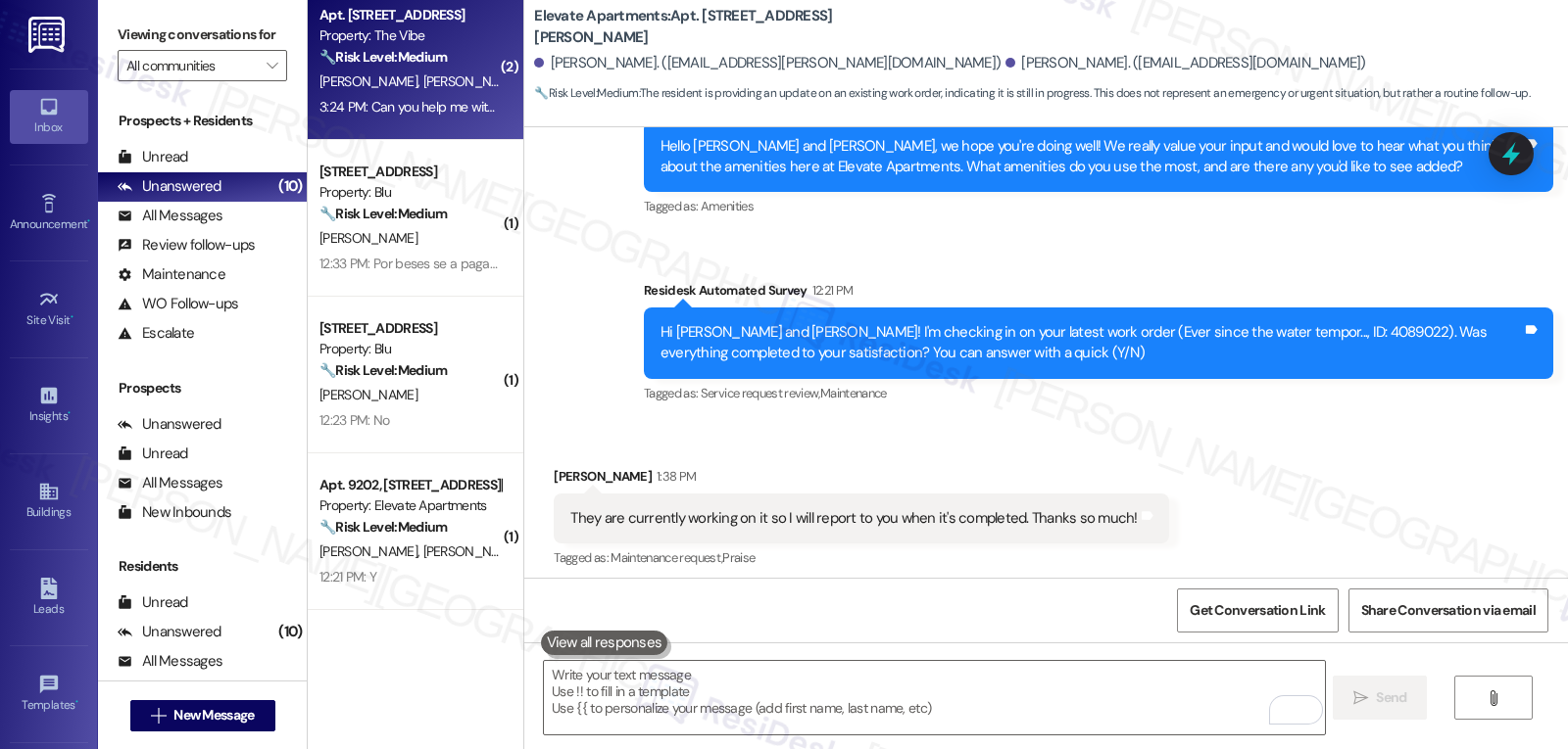
click at [333, 117] on div "3:24 PM: Can you help me with the parking lots? I already put the 3:24 PM: Can …" at bounding box center [411, 107] width 186 height 25
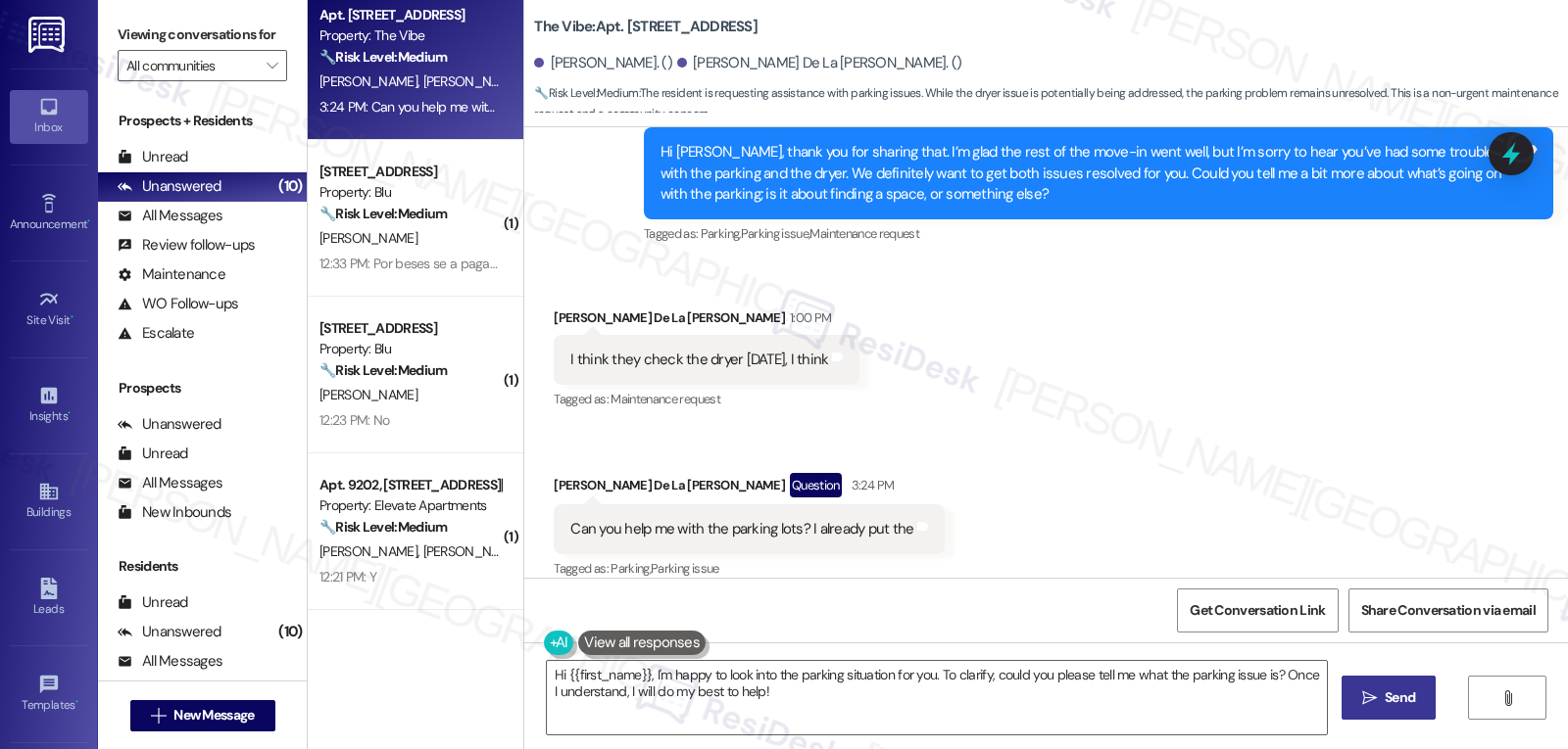
scroll to position [400, 0]
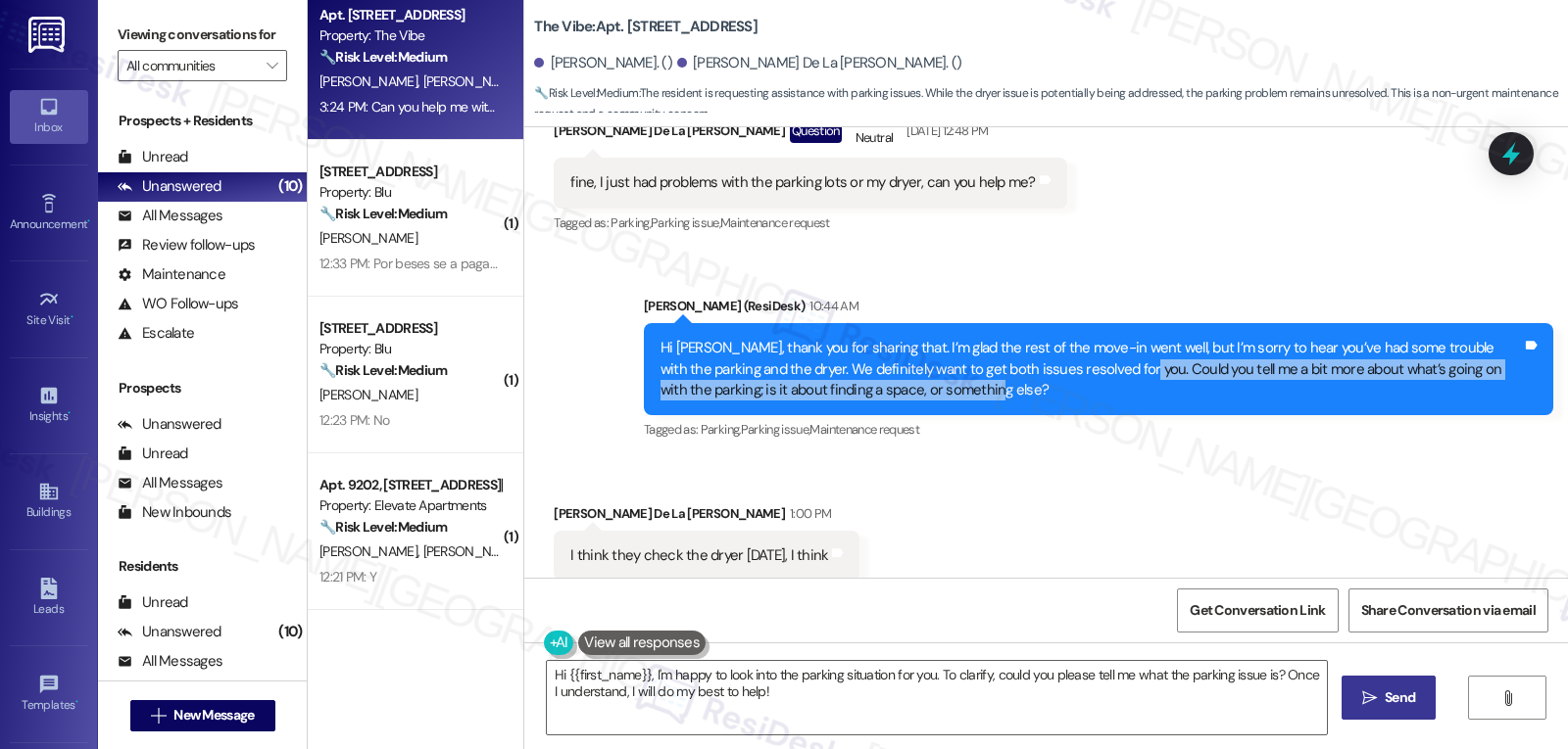
drag, startPoint x: 1070, startPoint y: 345, endPoint x: 1090, endPoint y: 368, distance: 30.5
click at [1090, 368] on div "Hi [PERSON_NAME], thank you for sharing that. I’m glad the rest of the move-in …" at bounding box center [1091, 369] width 862 height 63
click at [1089, 369] on div "Hi [PERSON_NAME], thank you for sharing that. I’m glad the rest of the move-in …" at bounding box center [1091, 369] width 862 height 63
drag, startPoint x: 1065, startPoint y: 350, endPoint x: 1099, endPoint y: 401, distance: 61.3
click at [1099, 401] on div "[PERSON_NAME] (ResiDesk) 10:44 AM Hi [PERSON_NAME], thank you for sharing that.…" at bounding box center [1098, 370] width 909 height 149
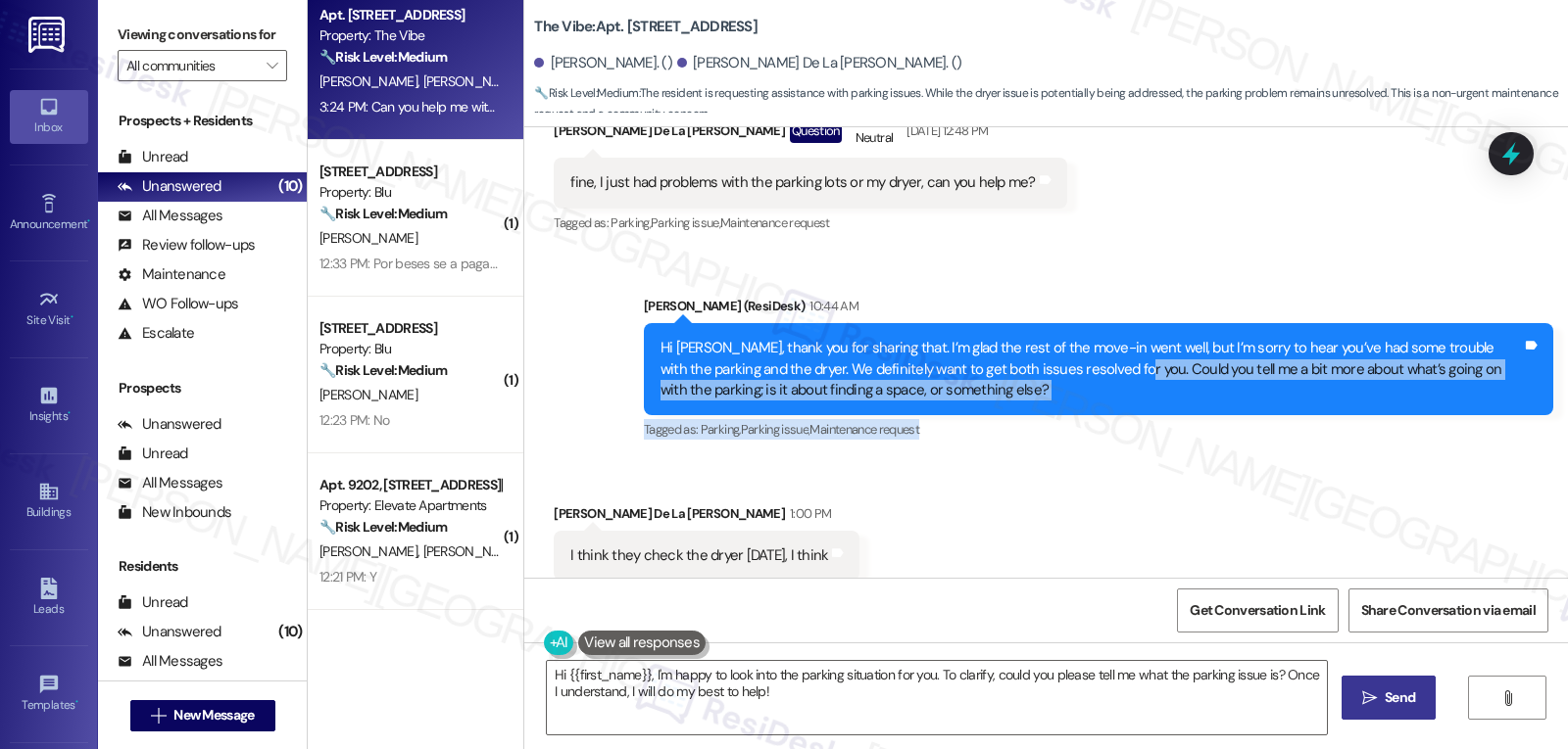
copy div "Could you tell me a bit more about what’s going on with the parking; is it abou…"
click at [780, 707] on textarea "Hi {{first_name}}, I'm happy to look into the parking situation for you. To cla…" at bounding box center [937, 698] width 780 height 73
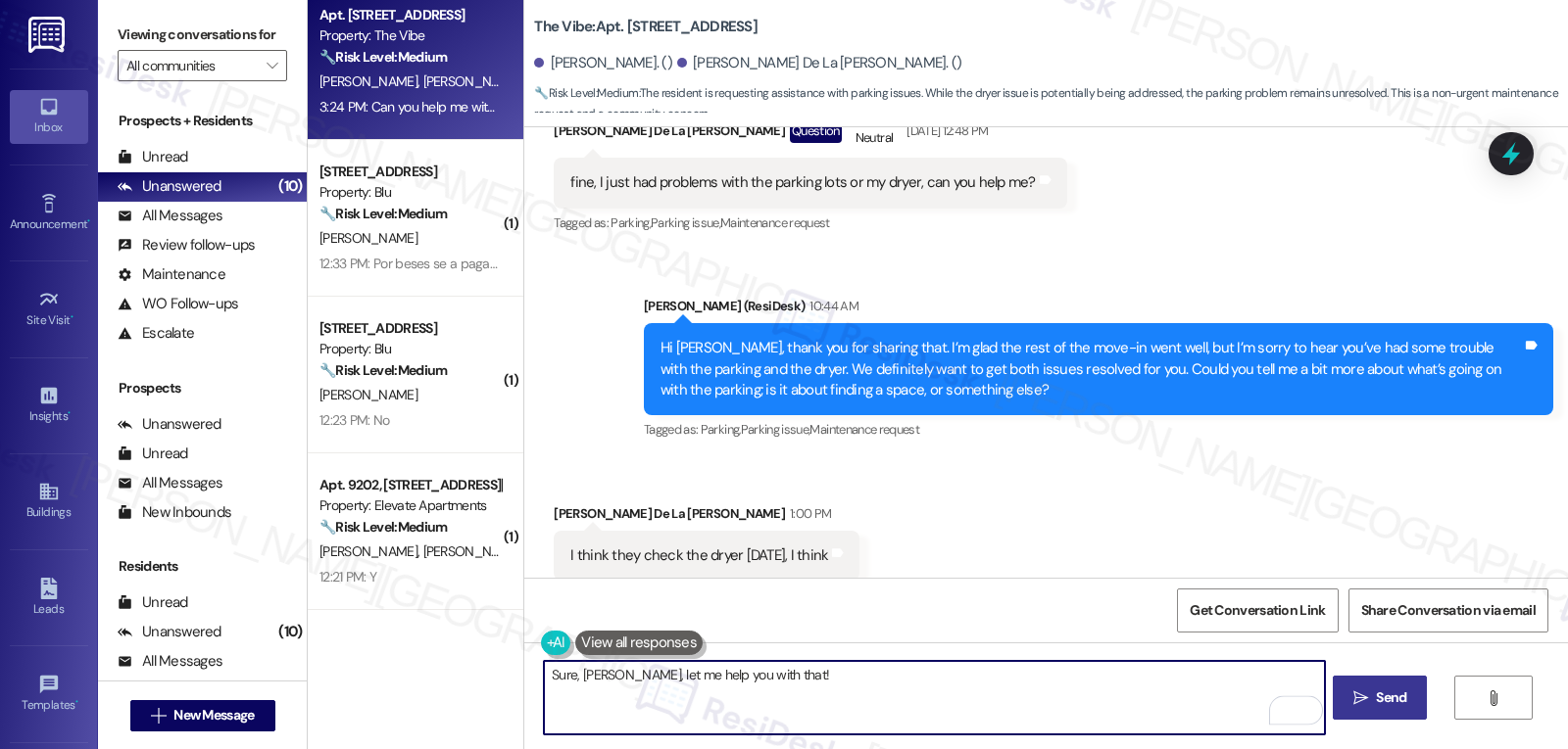
paste textarea "Could you tell me a bit more about what’s going on with the parking; is it abou…"
click at [788, 682] on textarea "Sure, [PERSON_NAME], let me help you with that! Could you tell me a bit more ab…" at bounding box center [934, 698] width 780 height 73
click at [885, 709] on textarea "Sure, [PERSON_NAME], let me help you with that! Could you tell me a bit more ab…" at bounding box center [934, 698] width 780 height 73
click at [902, 708] on textarea "Sure, [PERSON_NAME], let me help you with that! Could you tell me a bit more ab…" at bounding box center [934, 698] width 780 height 73
click at [1408, 705] on span "Send" at bounding box center [1391, 698] width 39 height 21
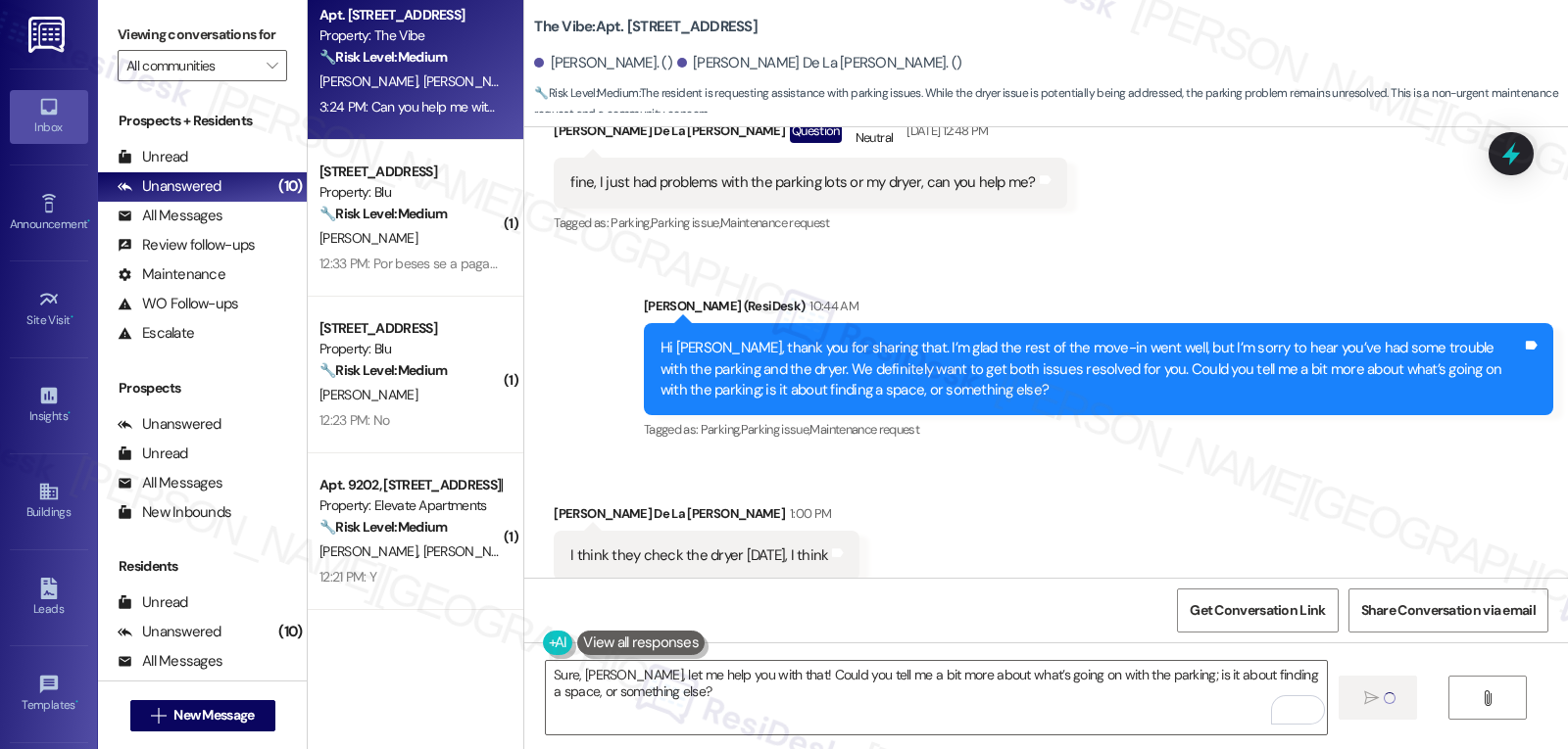
type textarea "Hi"
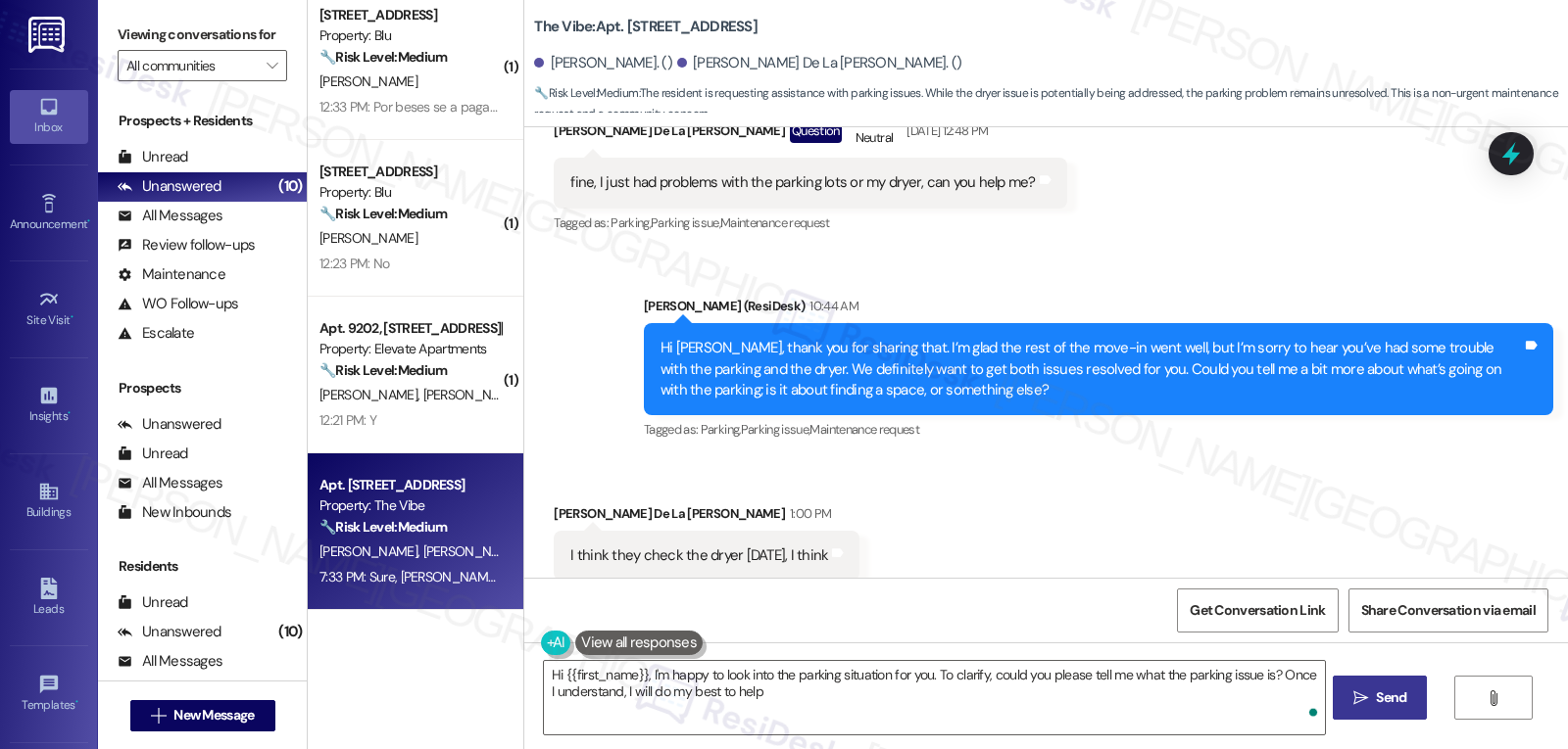
type textarea "Hi {{first_name}}, I'm happy to look into the parking situation for you. To cla…"
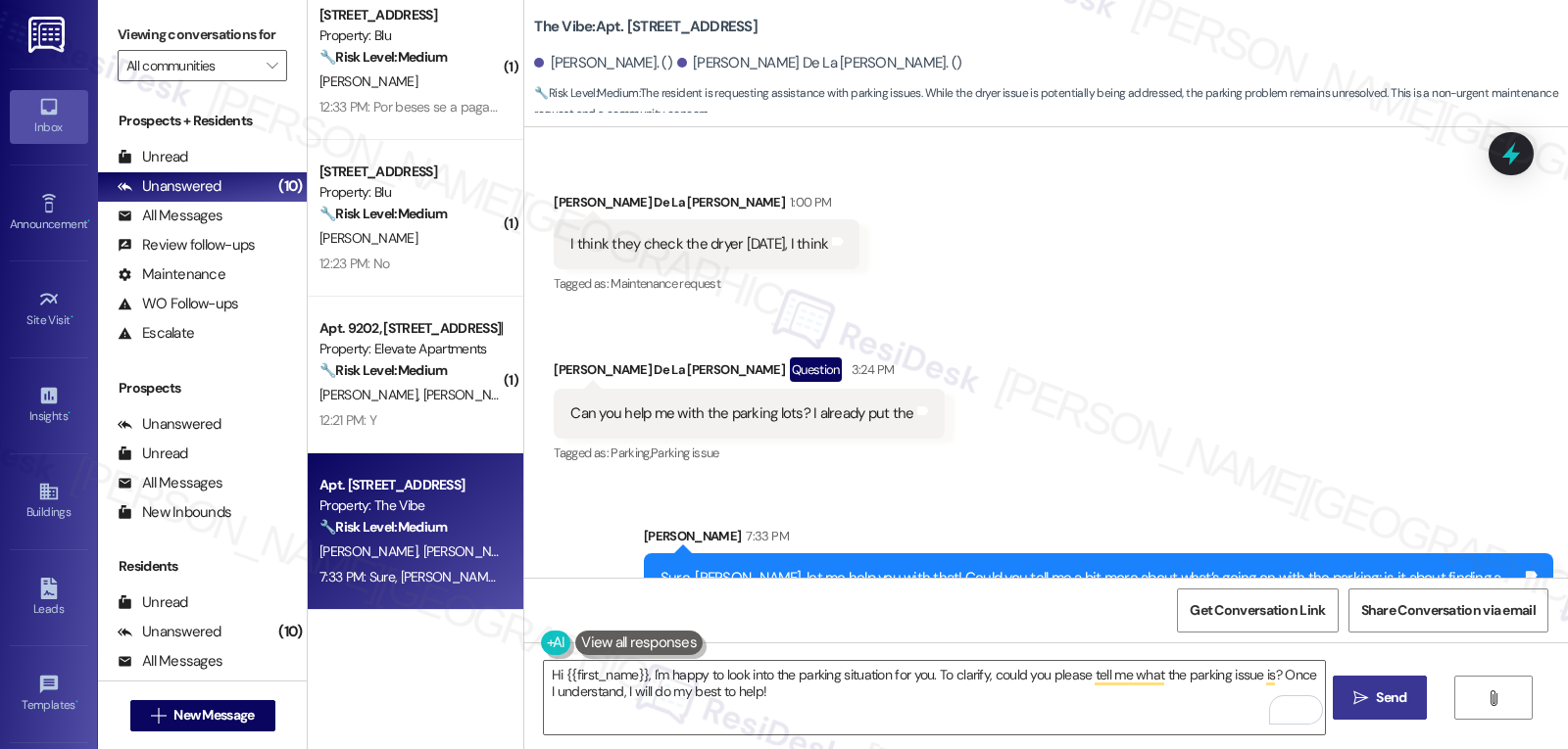
scroll to position [753, 0]
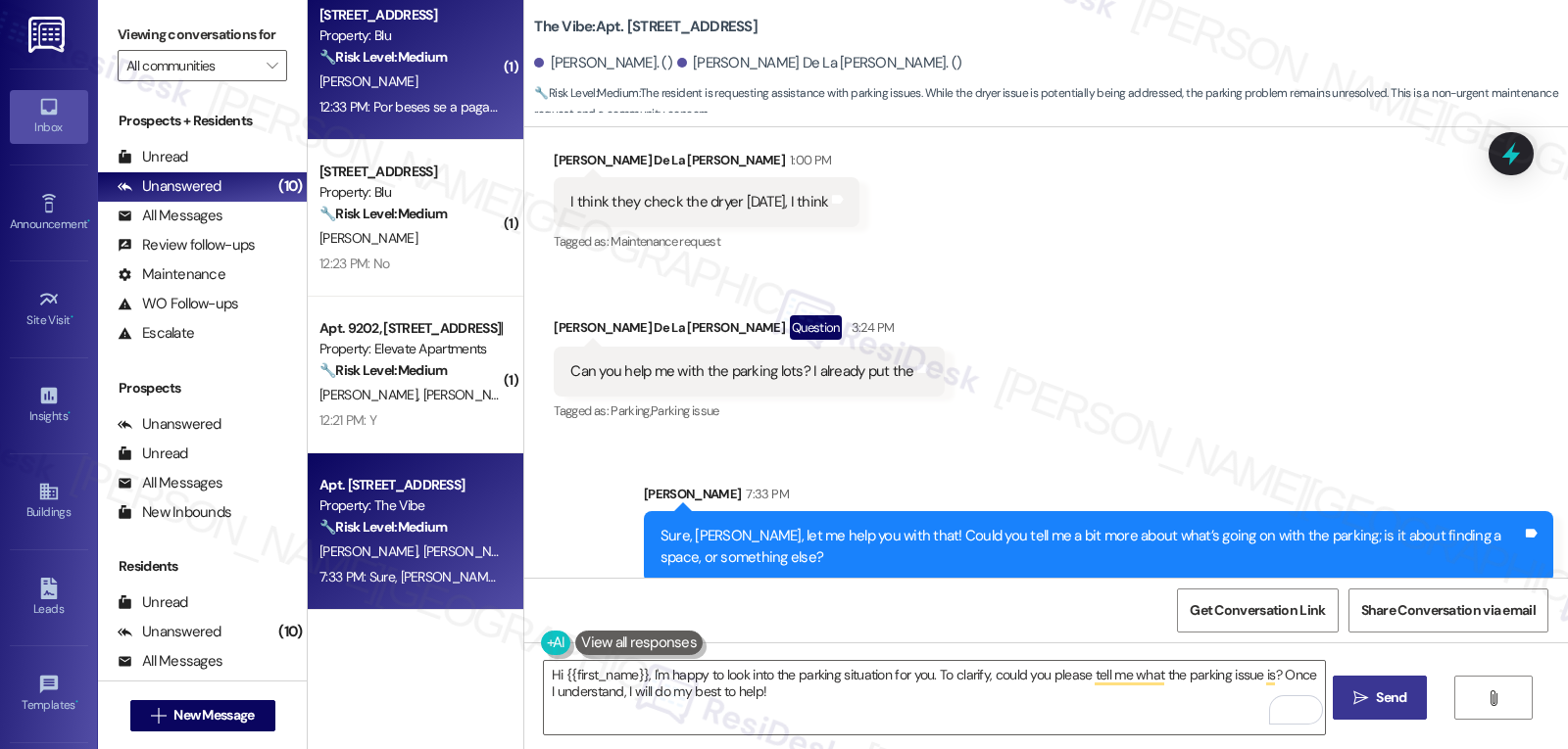
click at [406, 83] on div "[PERSON_NAME]" at bounding box center [411, 81] width 186 height 25
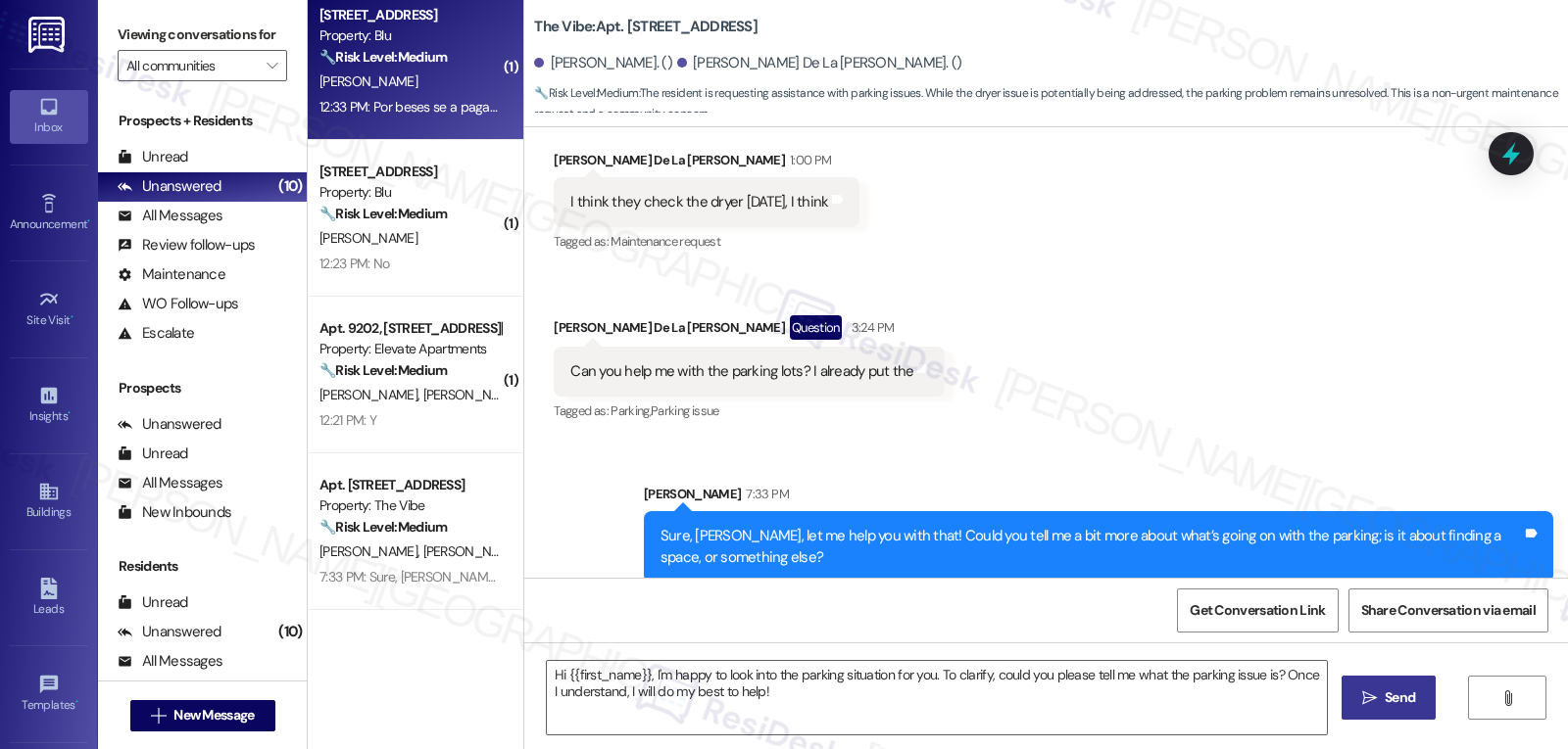
type textarea "Fetching suggested responses. Please feel free to read through the conversation…"
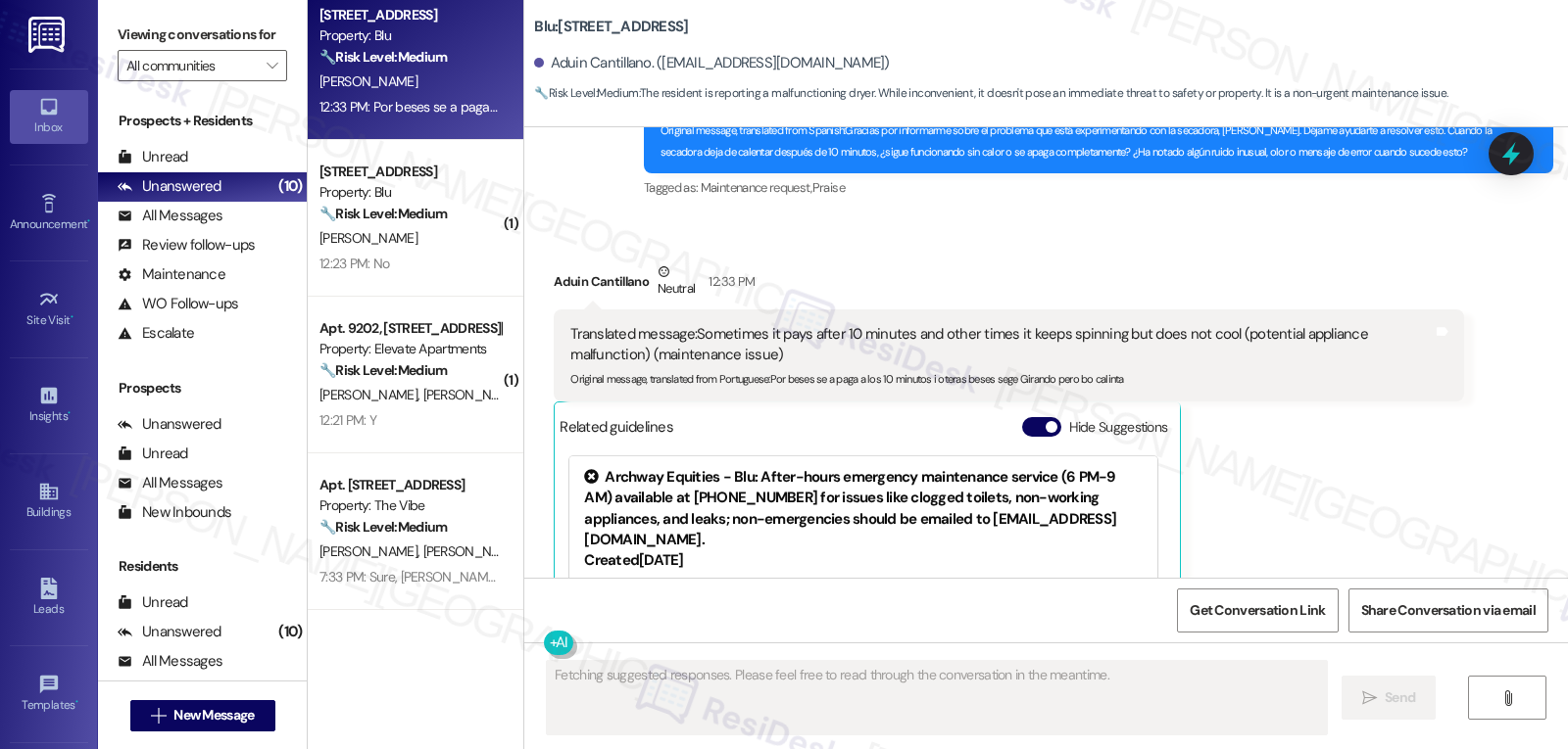
scroll to position [4843, 0]
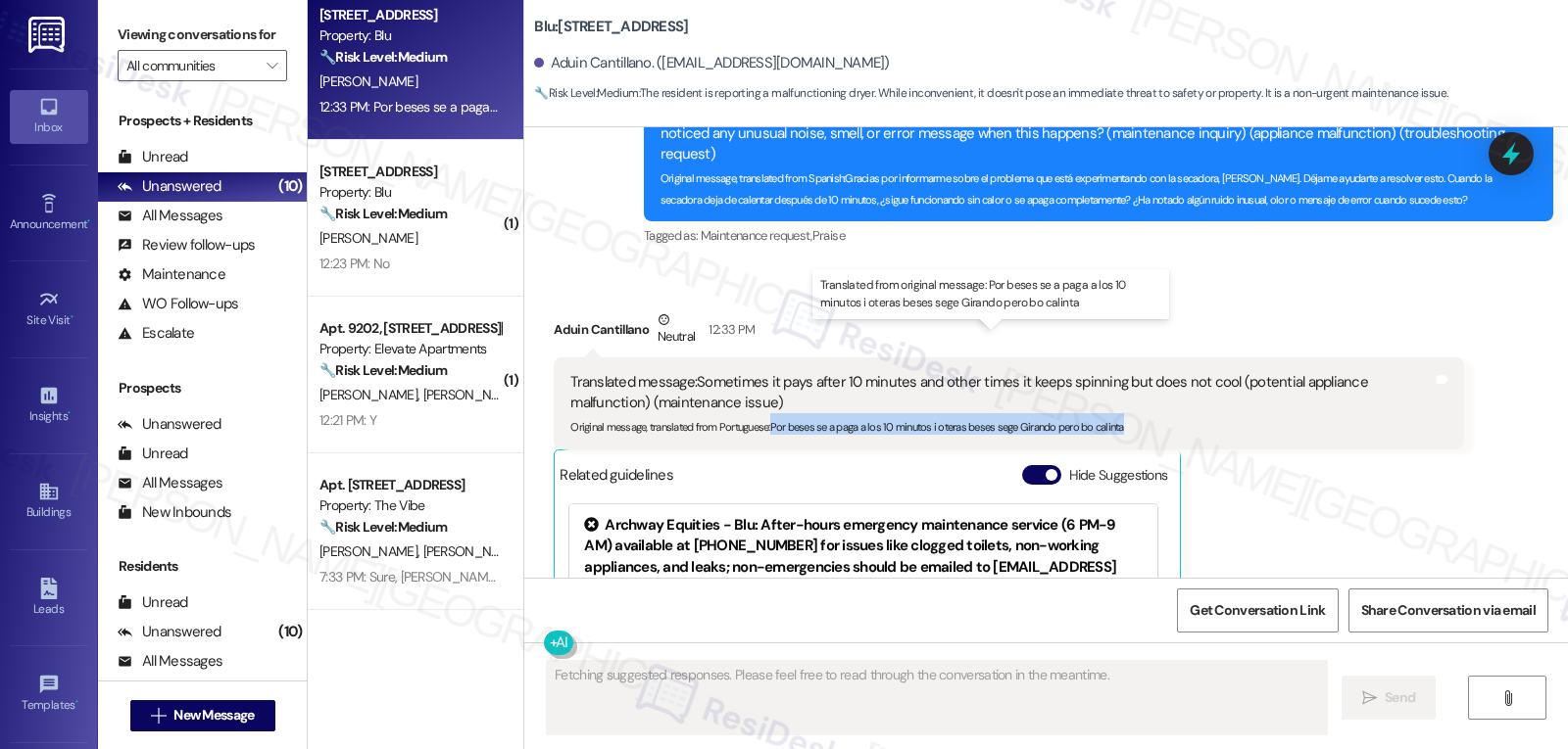
drag, startPoint x: 758, startPoint y: 389, endPoint x: 1158, endPoint y: 391, distance: 400.0
click at [1158, 414] on div "Original message, translated from Portuguese : Por beses se a paga a los 10 min…" at bounding box center [1001, 424] width 862 height 21
copy sub "Por beses se a paga a los 10 minutos i oteras beses sege Girando pero bo calinta"
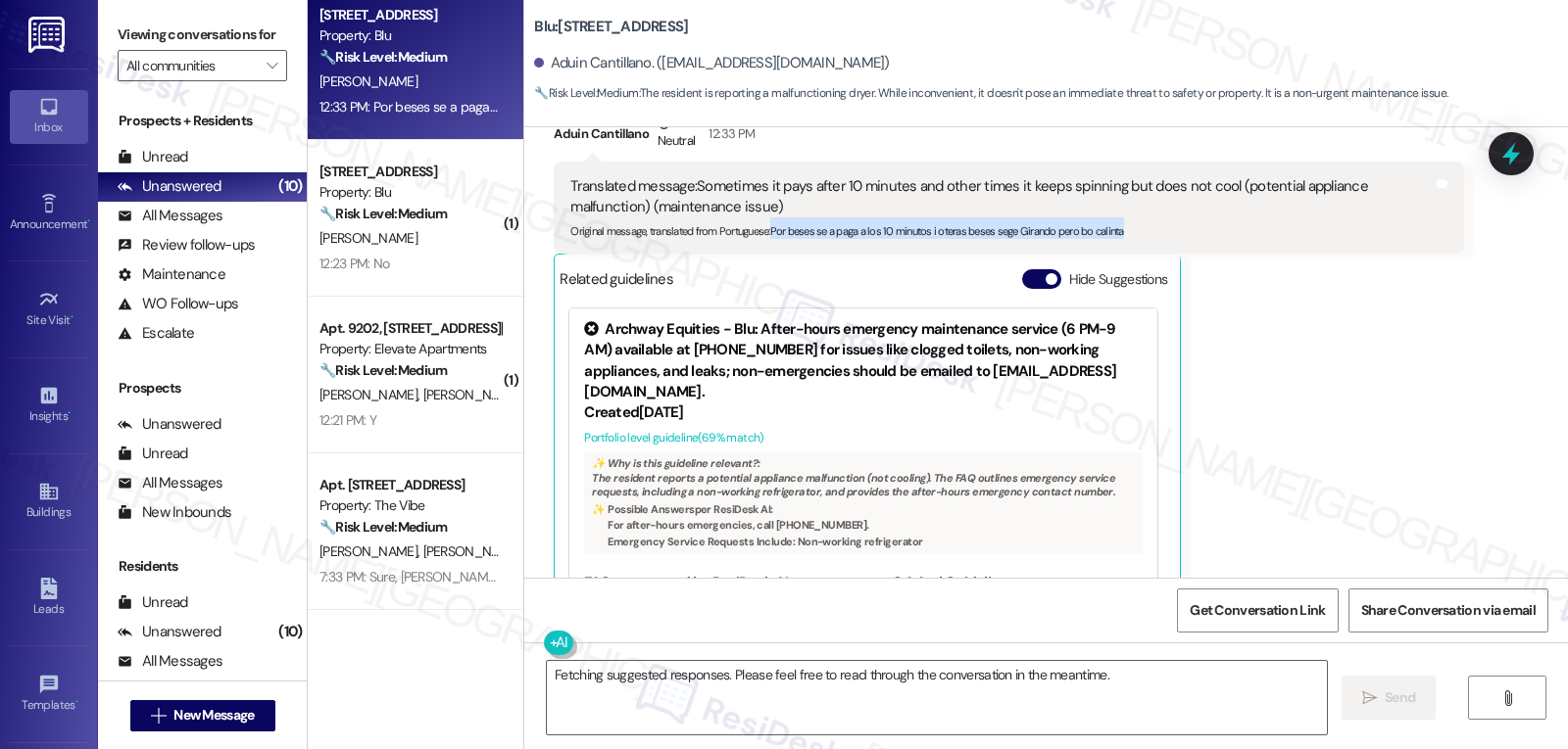
scroll to position [135, 0]
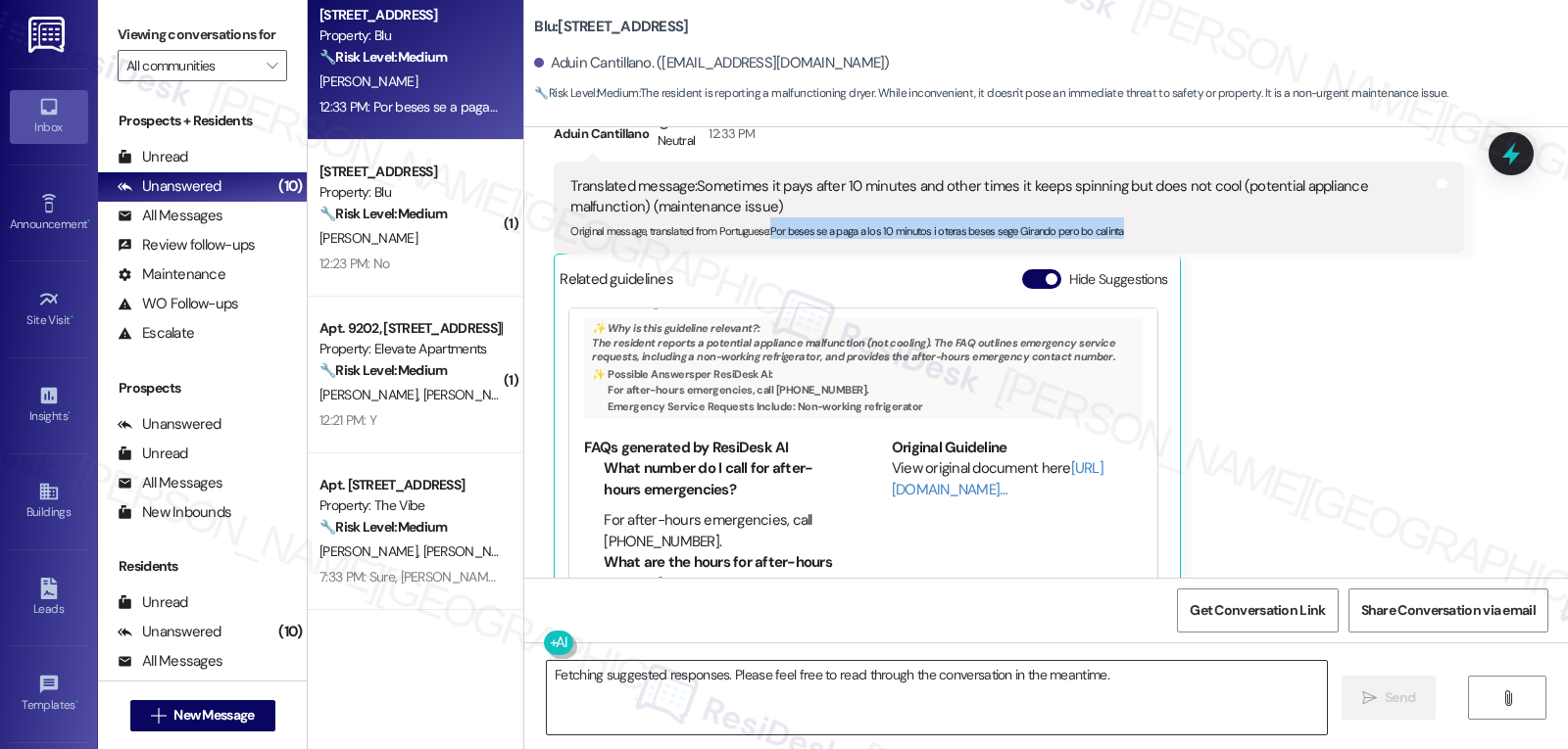
click at [1137, 678] on textarea "Fetching suggested responses. Please feel free to read through the conversation…" at bounding box center [937, 698] width 780 height 73
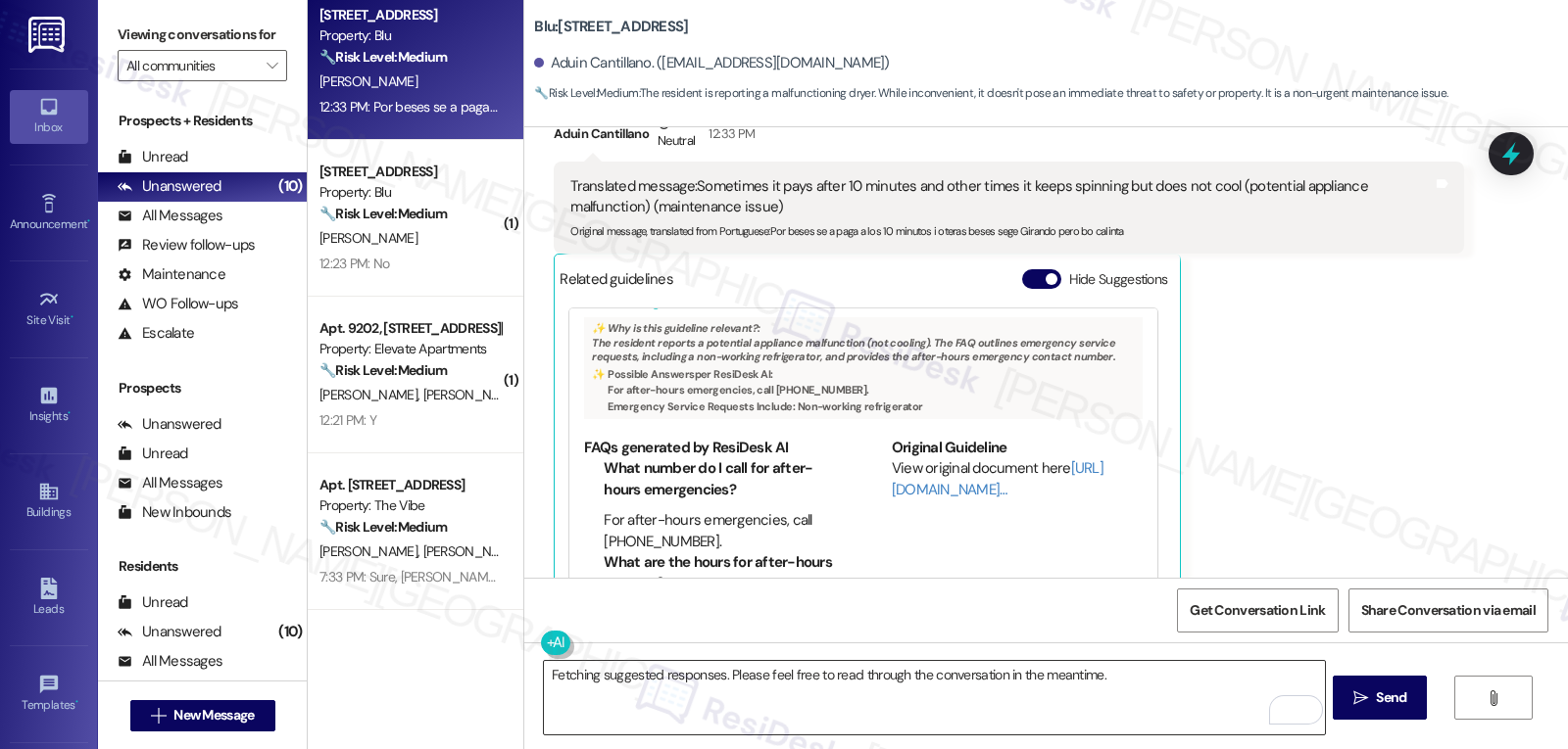
click at [766, 686] on textarea "Fetching suggested responses. Please feel free to read through the conversation…" at bounding box center [934, 698] width 780 height 73
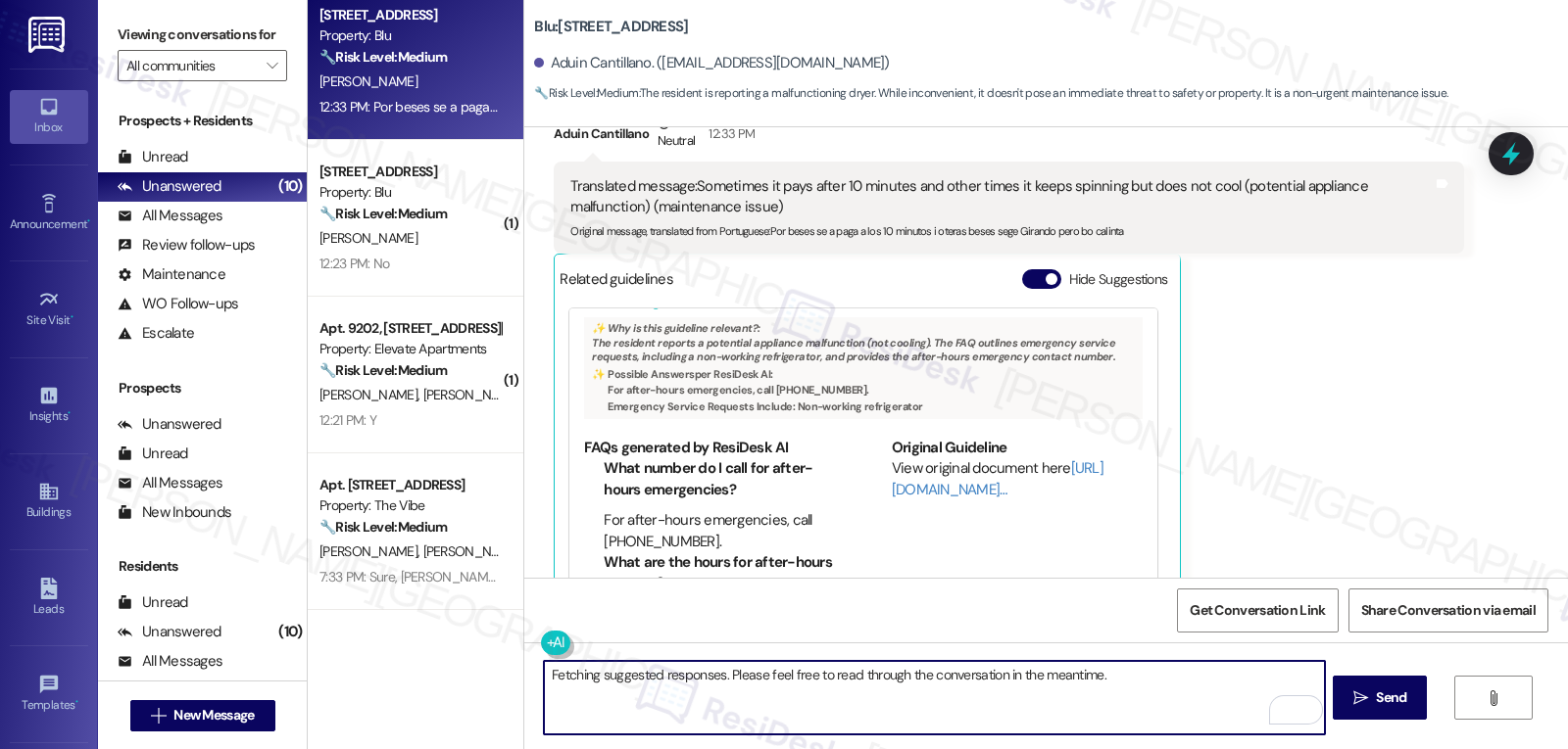
paste textarea "Thanks for letting us know! That definitely doesn’t sound right. I’ll go ahead …"
click at [683, 675] on textarea "Thanks for letting us know! That definitely doesn’t sound right. I’ll go ahead …" at bounding box center [934, 698] width 780 height 73
click at [793, 705] on textarea "Thanks for letting us know, [PERSON_NAME]! That definitely doesn’t sound right.…" at bounding box center [934, 698] width 780 height 73
click at [726, 673] on textarea "Thanks for letting us know, [PERSON_NAME]! That definitely doesn’t sound right.…" at bounding box center [934, 698] width 780 height 73
click at [814, 716] on textarea "Thanks for letting us know, [PERSON_NAME]! That definitely doesn’t sound right.…" at bounding box center [934, 698] width 780 height 73
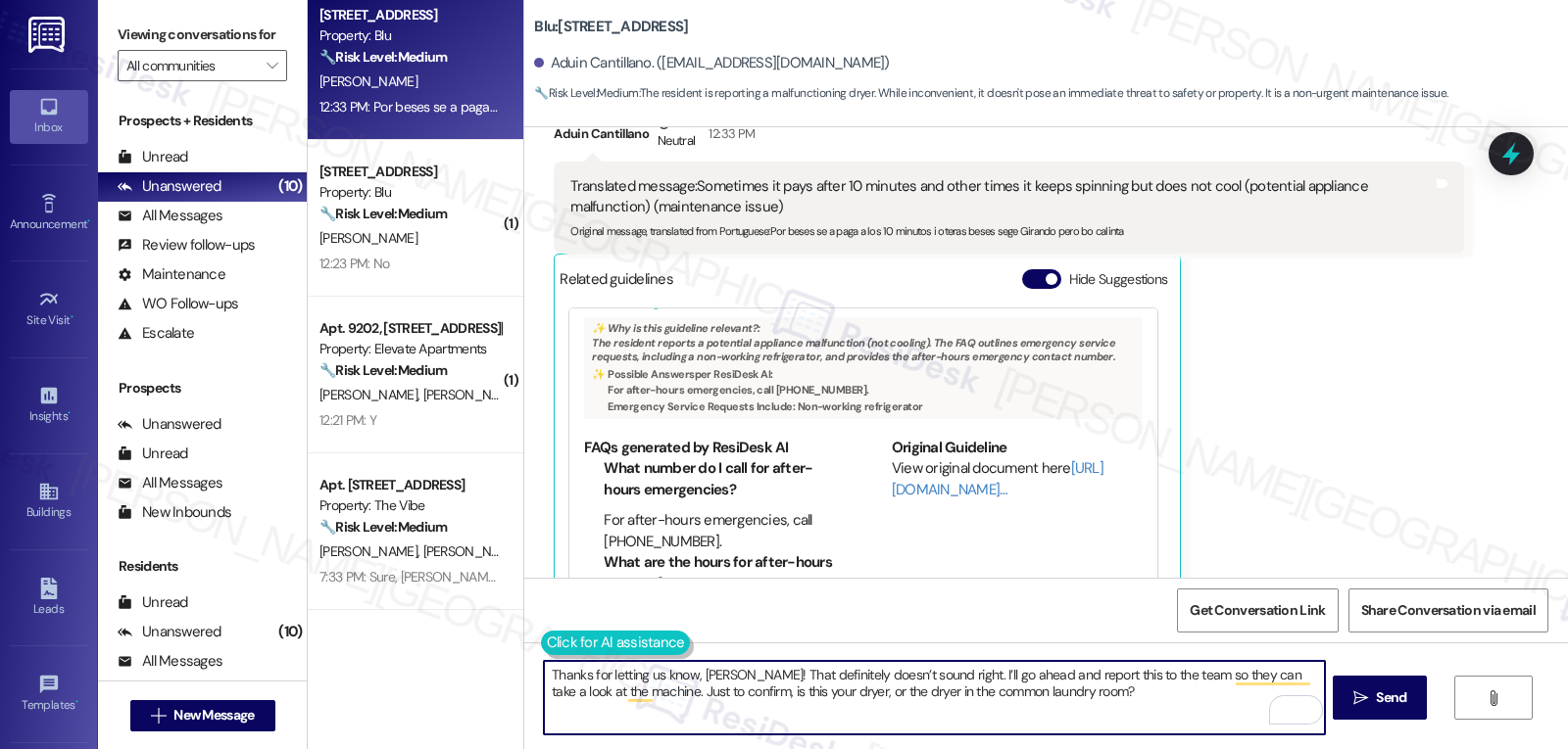
click at [541, 646] on button at bounding box center [616, 642] width 150 height 25
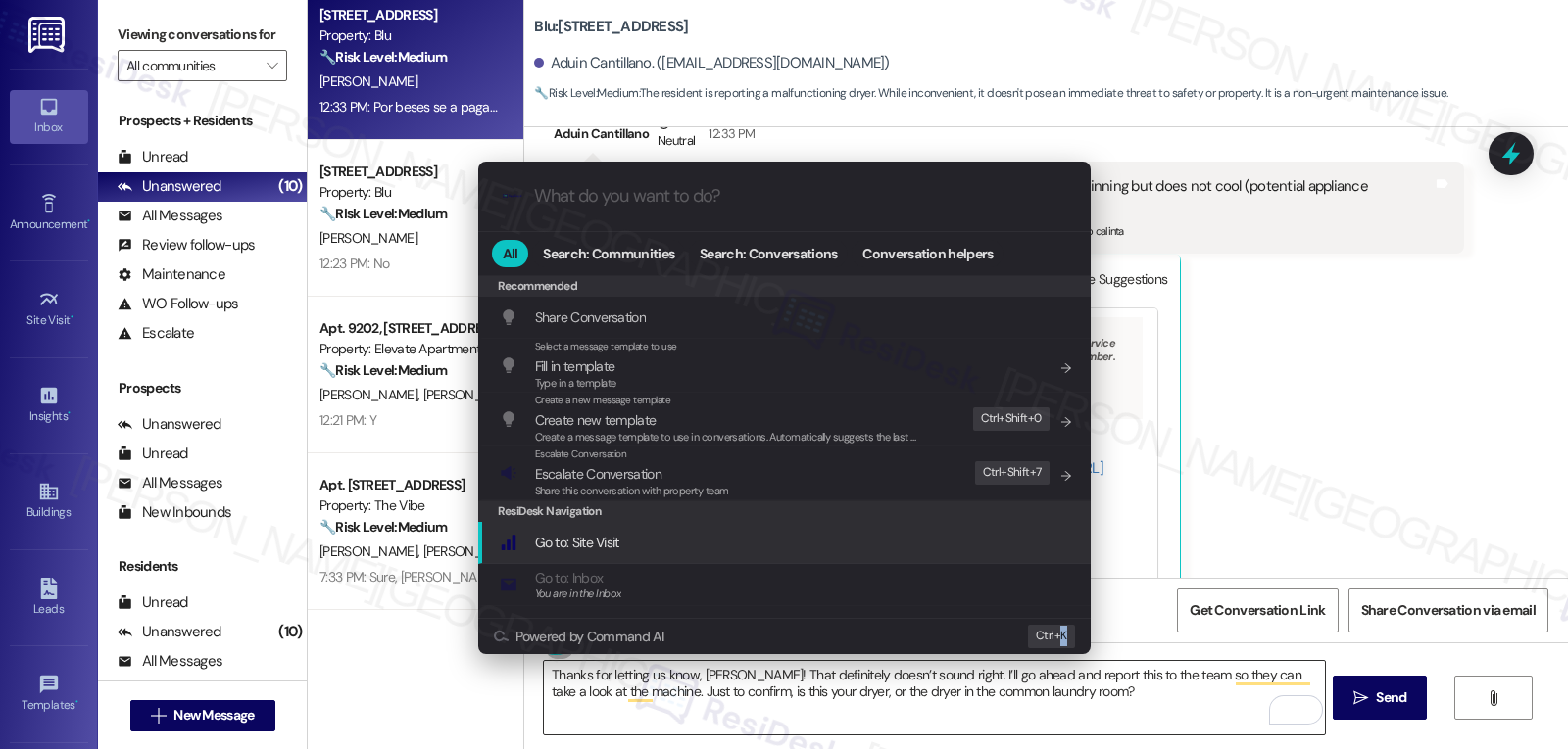
click at [1064, 712] on div ".cls-1{fill:#0a055f;}.cls-2{fill:#0cc4c4;} resideskLogoBlueOrange All Search: C…" at bounding box center [784, 374] width 1568 height 749
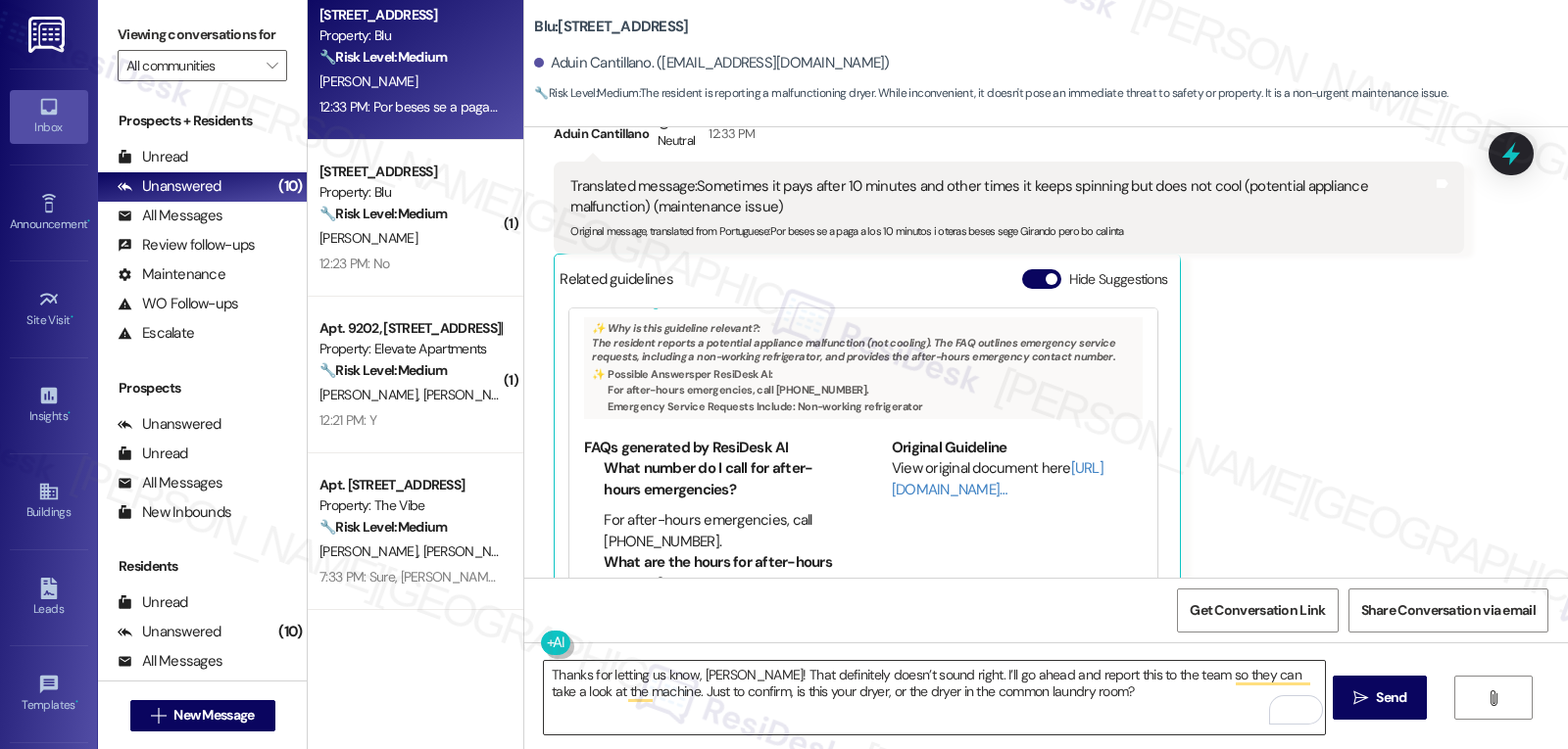
click at [1093, 710] on textarea "Thanks for letting us know, [PERSON_NAME]! That definitely doesn’t sound right.…" at bounding box center [934, 698] width 780 height 73
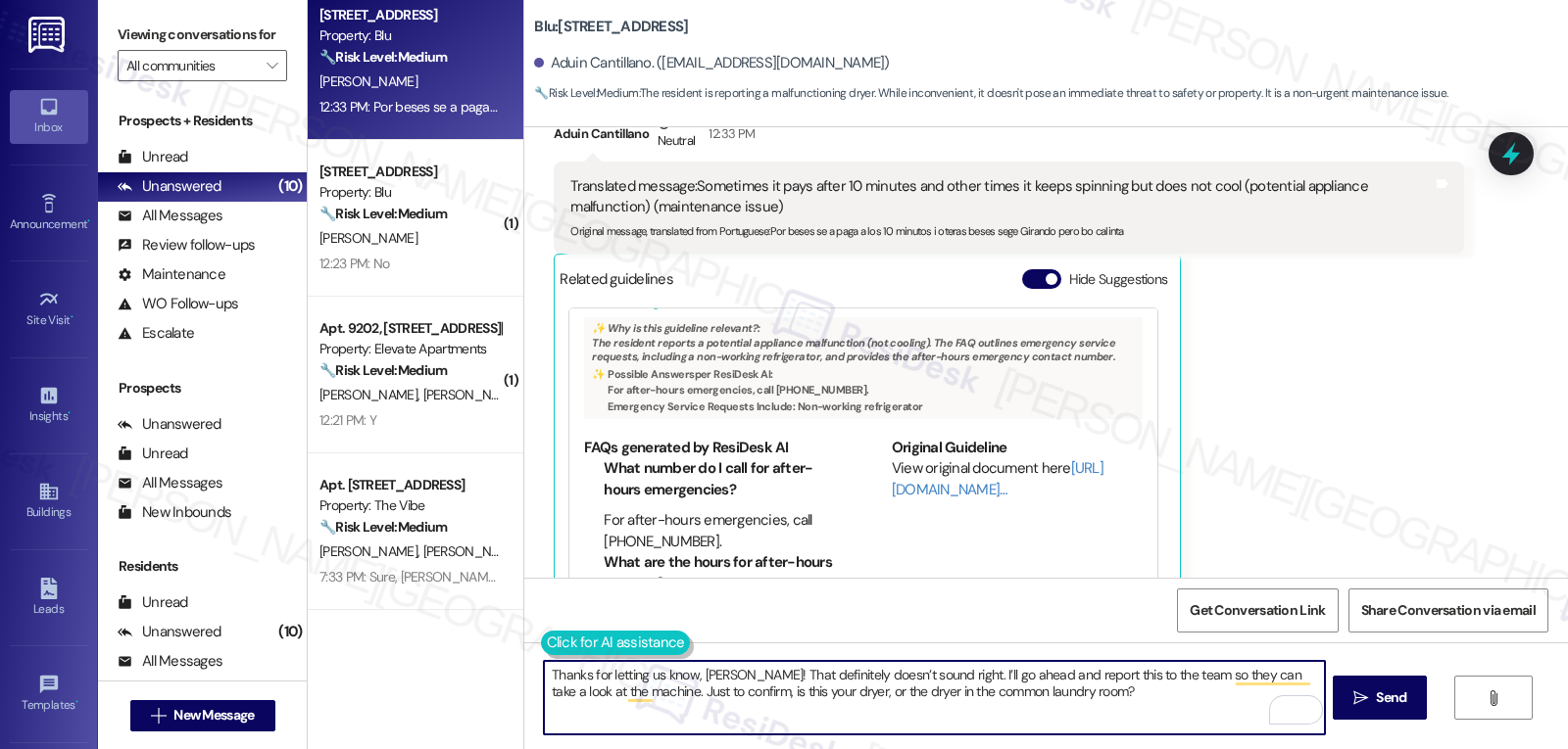
click at [541, 639] on button at bounding box center [616, 642] width 150 height 25
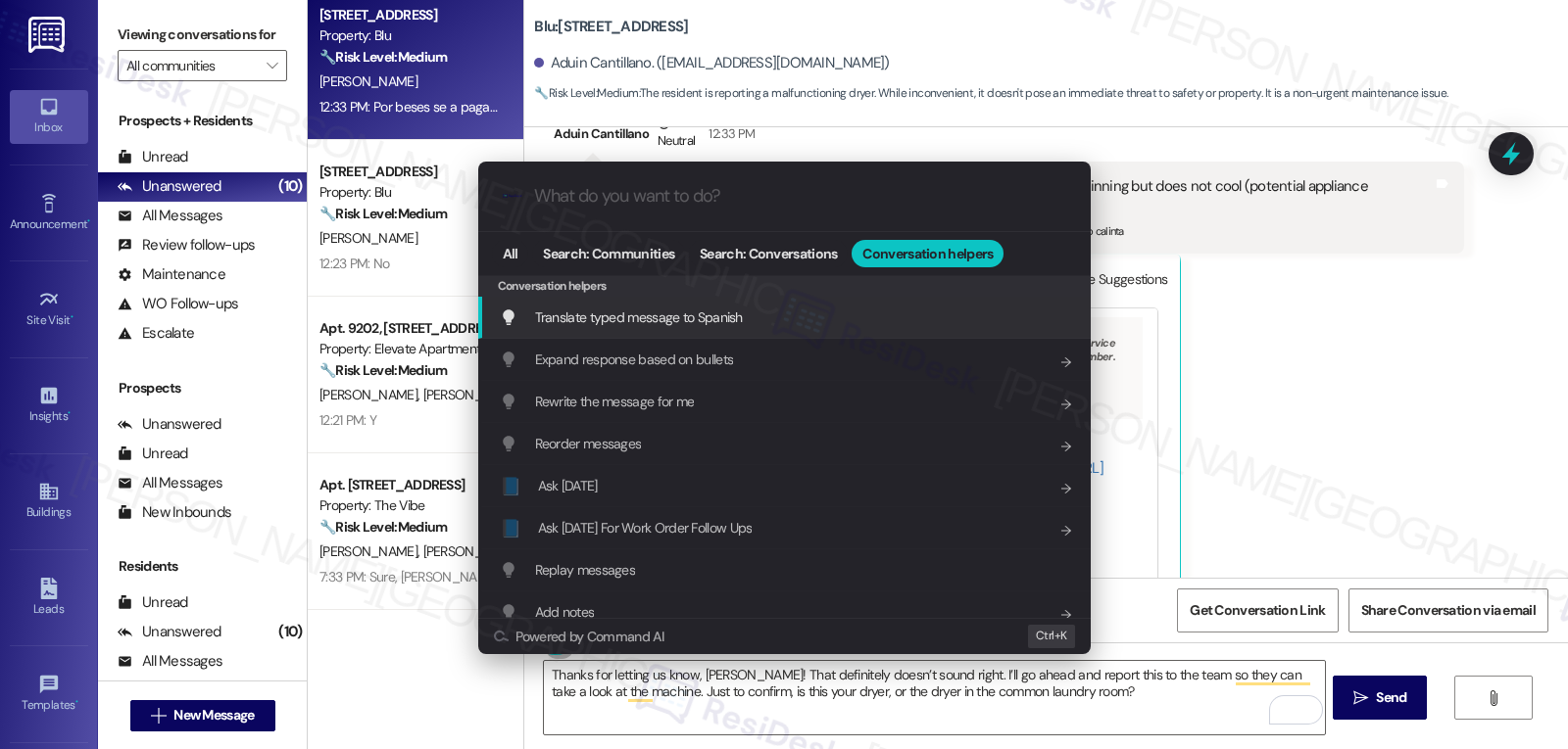
click at [721, 329] on span "Translate typed message to Spanish" at bounding box center [639, 318] width 207 height 22
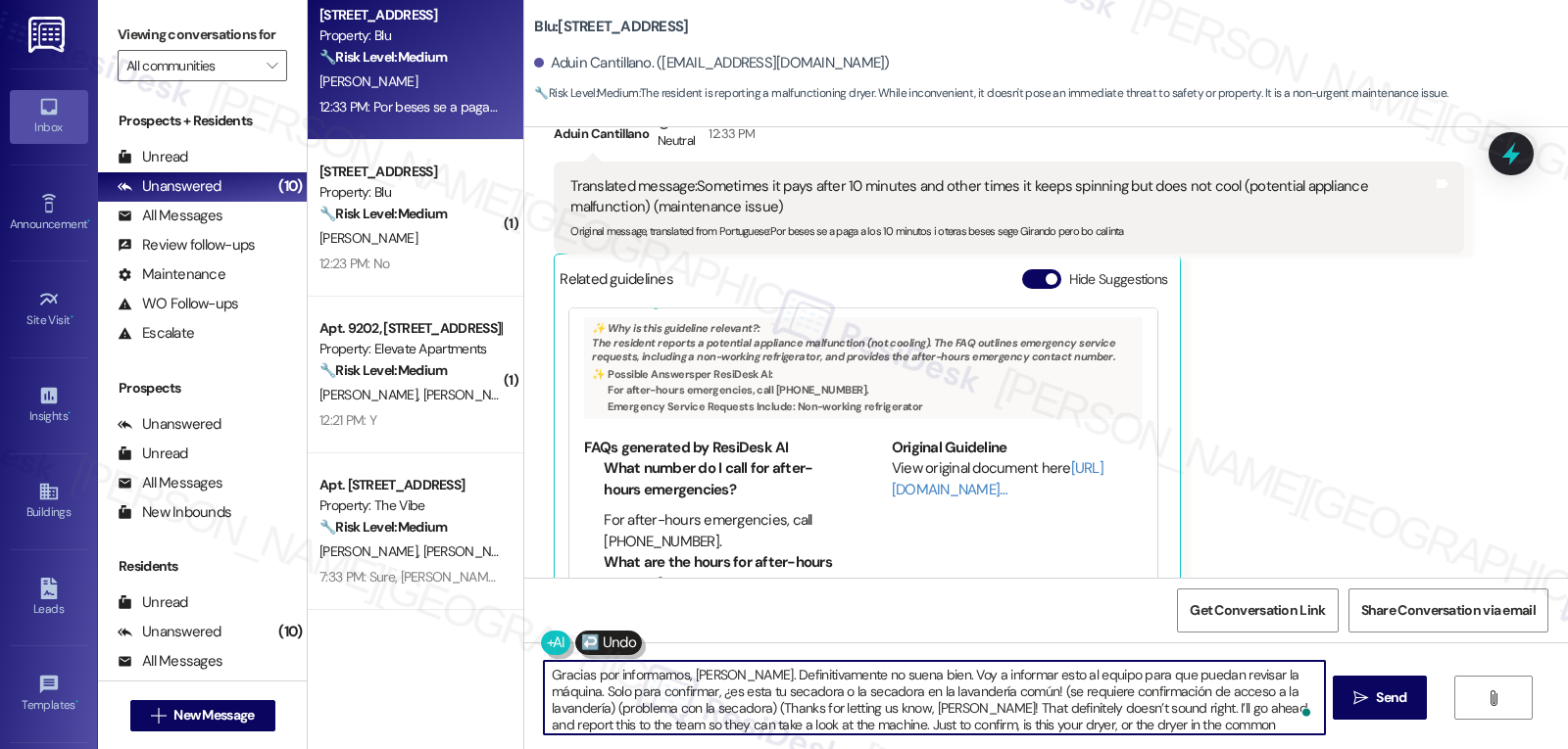
scroll to position [5, 0]
drag, startPoint x: 963, startPoint y: 698, endPoint x: 1567, endPoint y: 795, distance: 611.7
click at [1567, 748] on html "Inbox Go to Inbox Announcement • Send A Text Announcement Site Visit • Go to Si…" at bounding box center [784, 374] width 1568 height 749
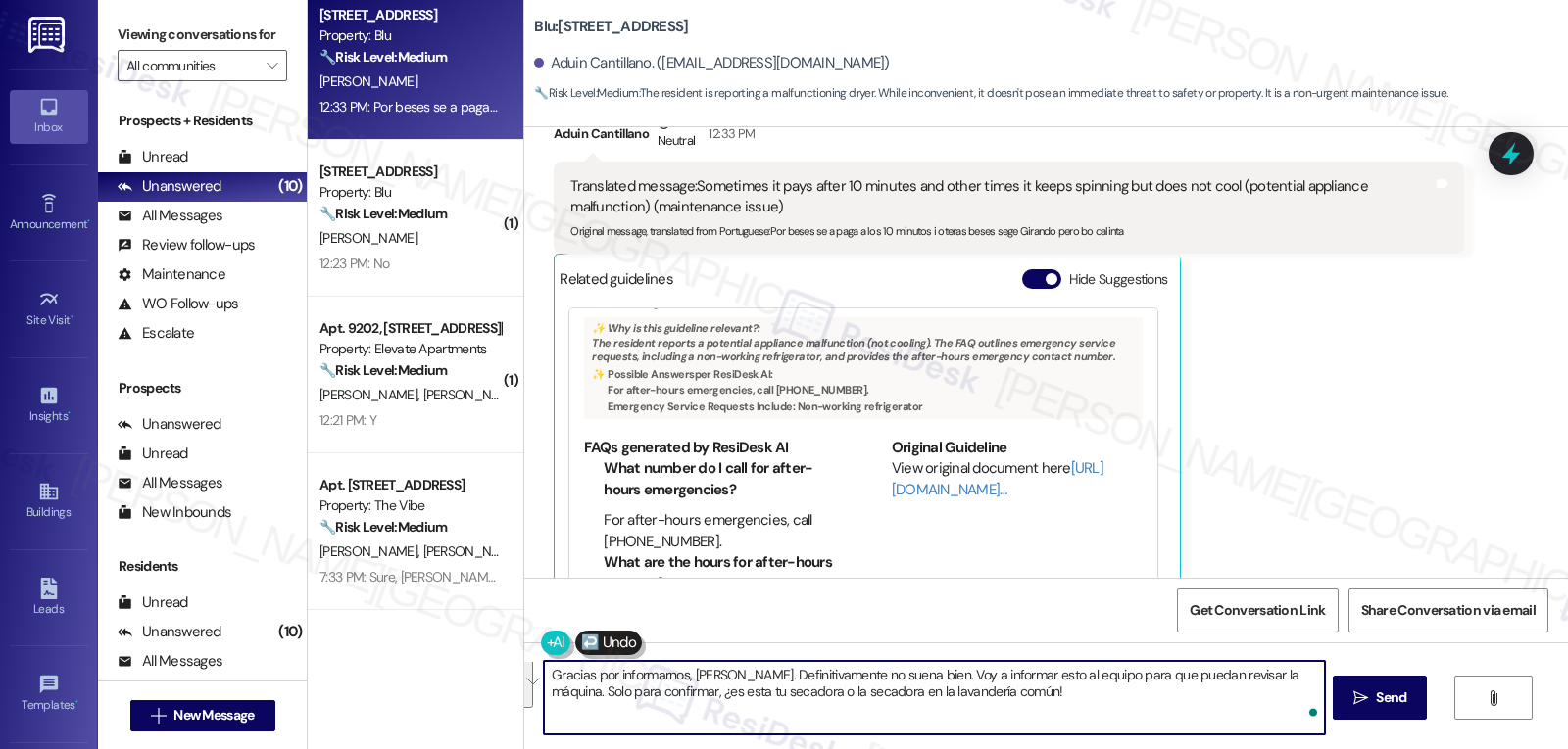
scroll to position [0, 0]
type textarea "Gracias por informarnos, [PERSON_NAME]. Definitivamente no suena bien. Voy a in…"
click at [1360, 707] on span " Send" at bounding box center [1380, 698] width 62 height 21
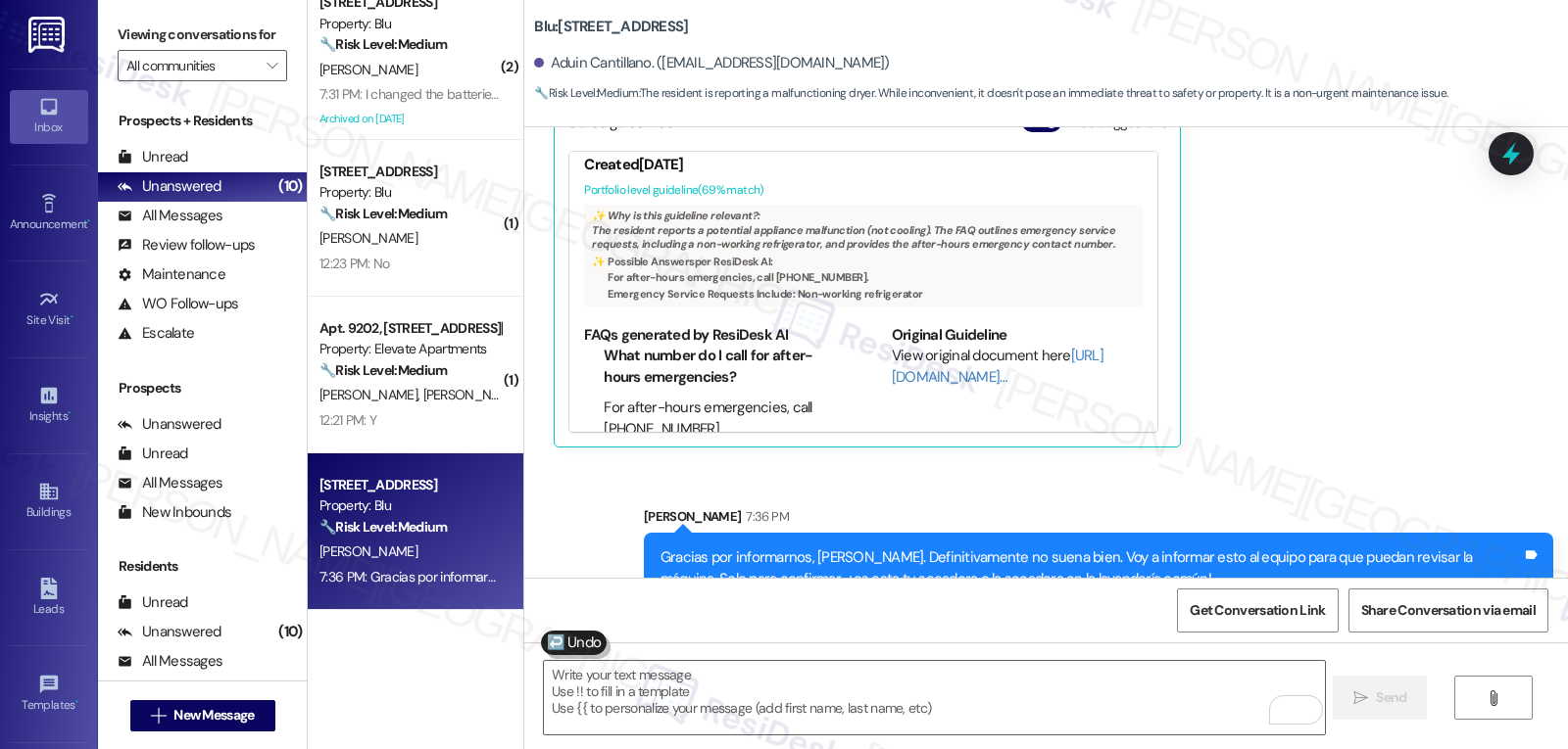
scroll to position [135, 0]
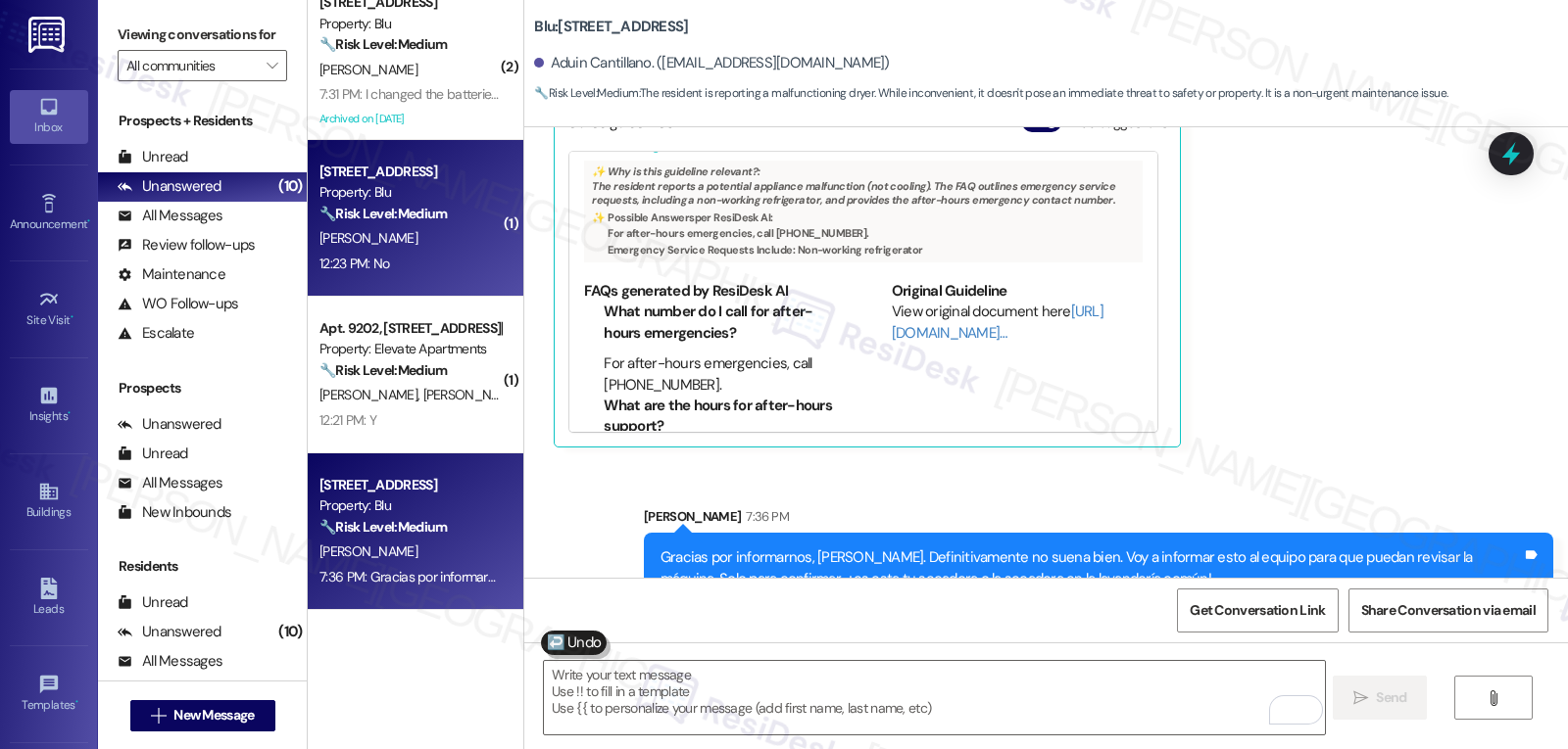
click at [396, 245] on div "[PERSON_NAME]" at bounding box center [411, 238] width 186 height 25
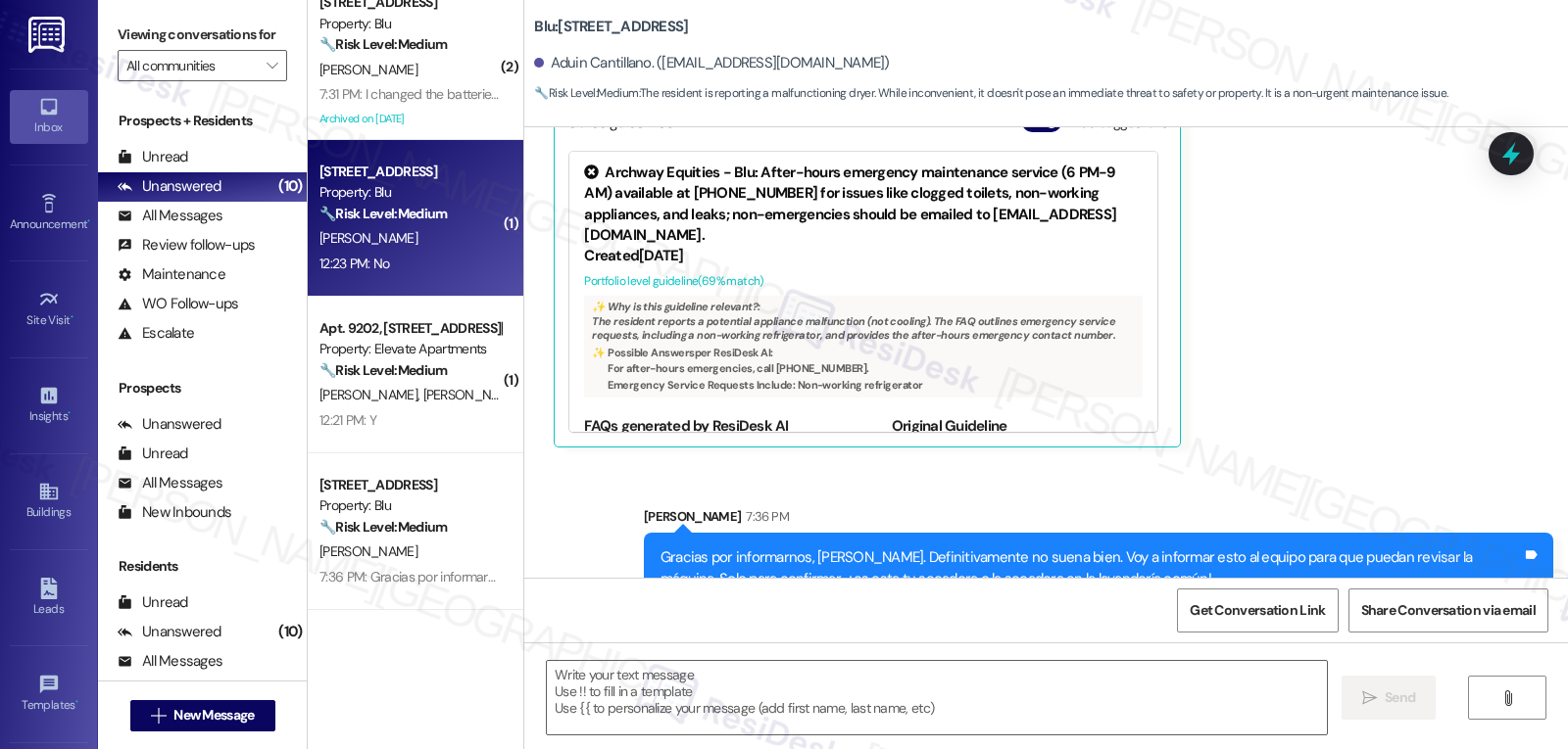
type textarea "Fetching suggested responses. Please feel free to read through the conversation…"
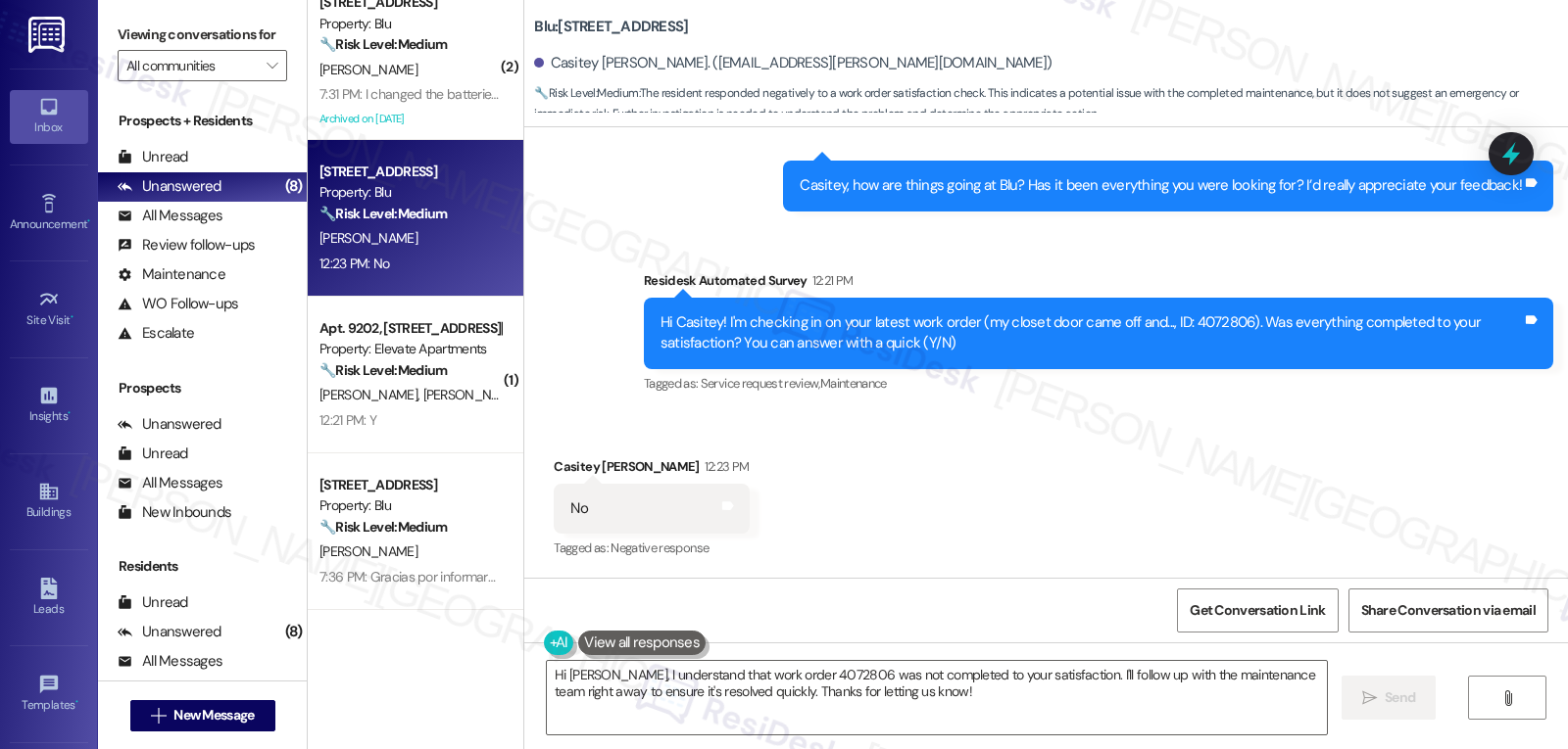
scroll to position [719, 0]
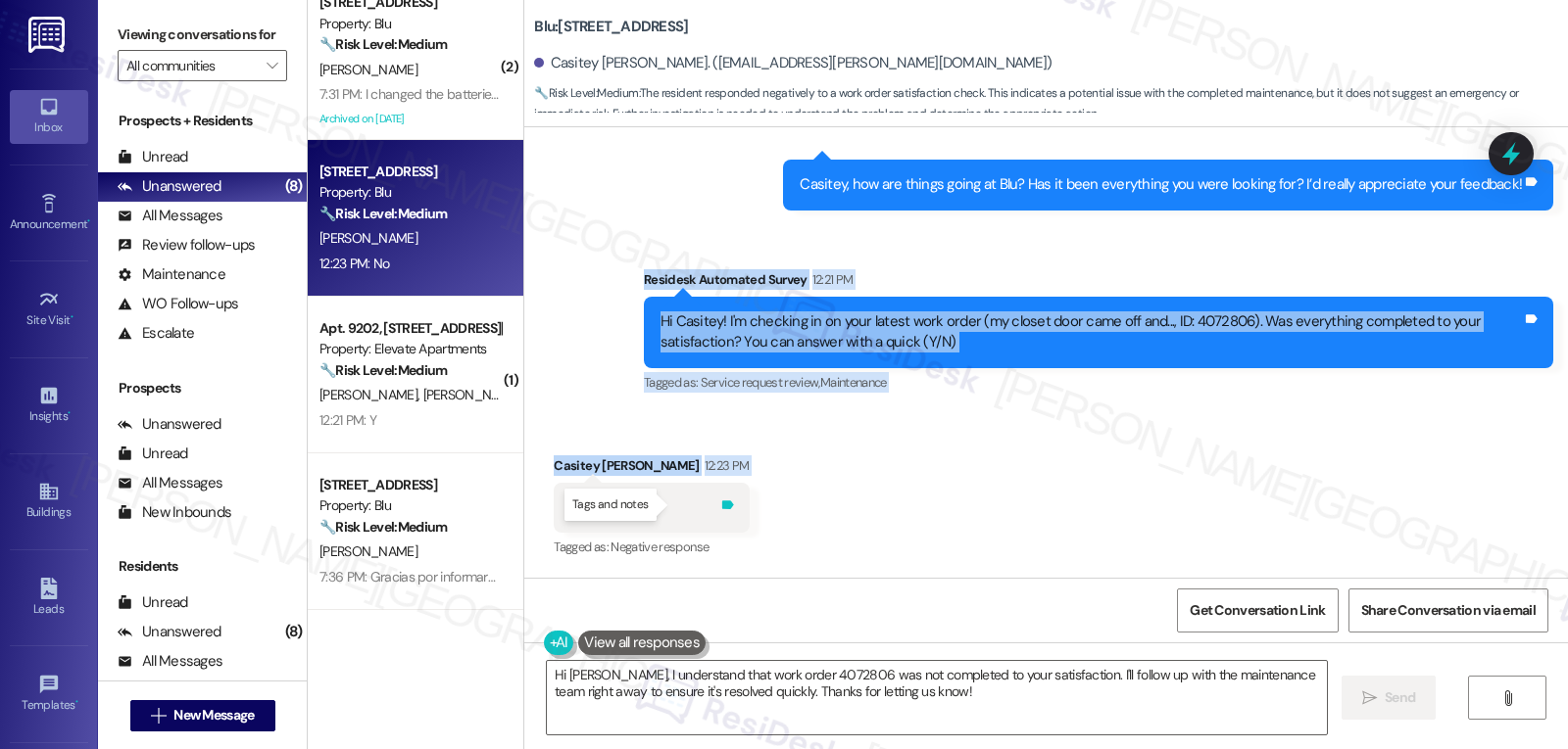
drag, startPoint x: 623, startPoint y: 281, endPoint x: 678, endPoint y: 508, distance: 233.6
click at [678, 508] on div "WO Lease started [DATE] 8:00 PM Show details Survey, sent via SMS Residesk Auto…" at bounding box center [1046, 352] width 1044 height 451
copy div "Residesk Automated Survey 12:21 PM Hi Casitey! I'm checking in on your latest w…"
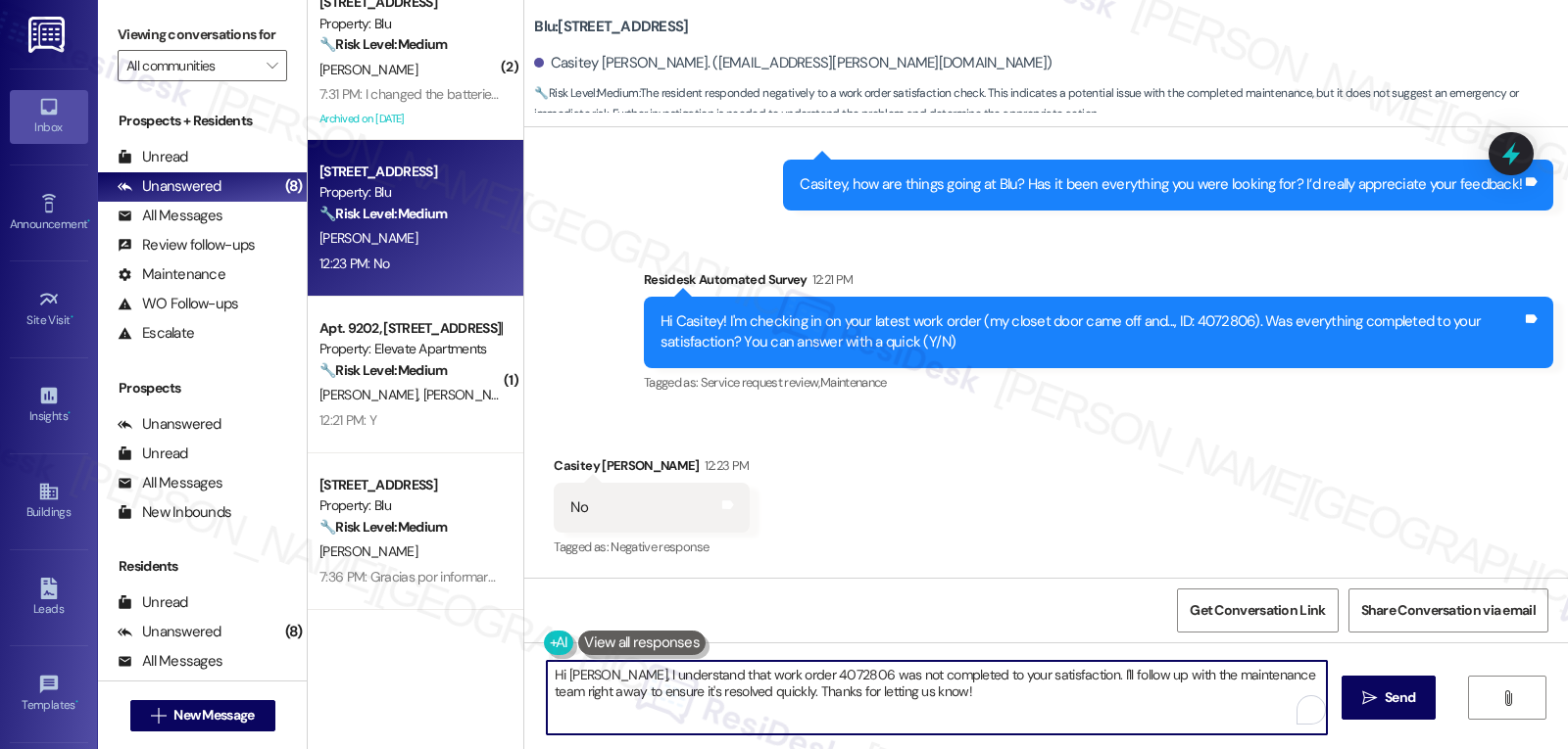
drag, startPoint x: 1050, startPoint y: 678, endPoint x: 1346, endPoint y: 794, distance: 317.9
click at [1346, 748] on html "Inbox Go to Inbox Announcement • Send A Text Announcement Site Visit • Go to Si…" at bounding box center [784, 374] width 1568 height 749
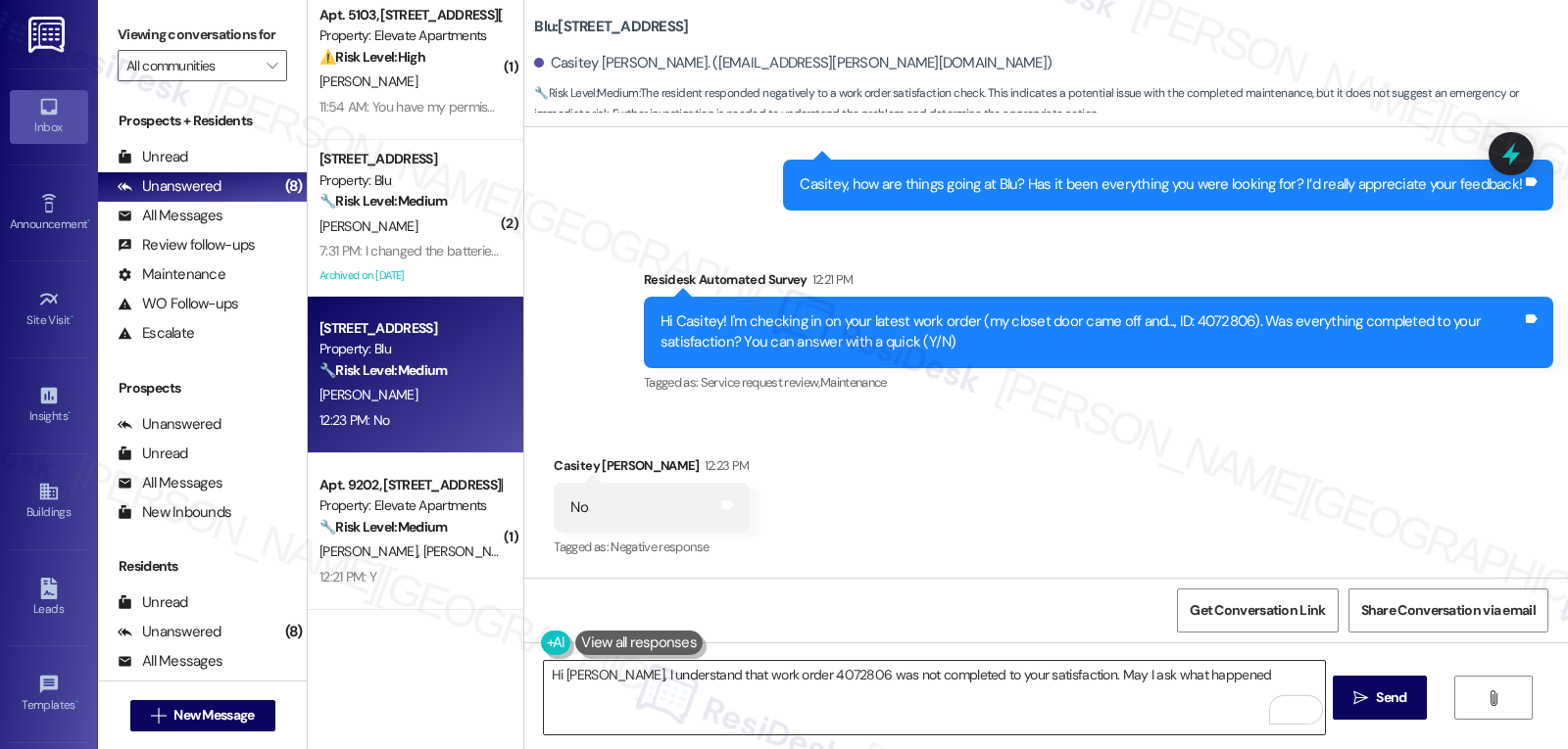
click at [1186, 681] on textarea "Hi [PERSON_NAME], I understand that work order 4072806 was not completed to you…" at bounding box center [934, 698] width 780 height 73
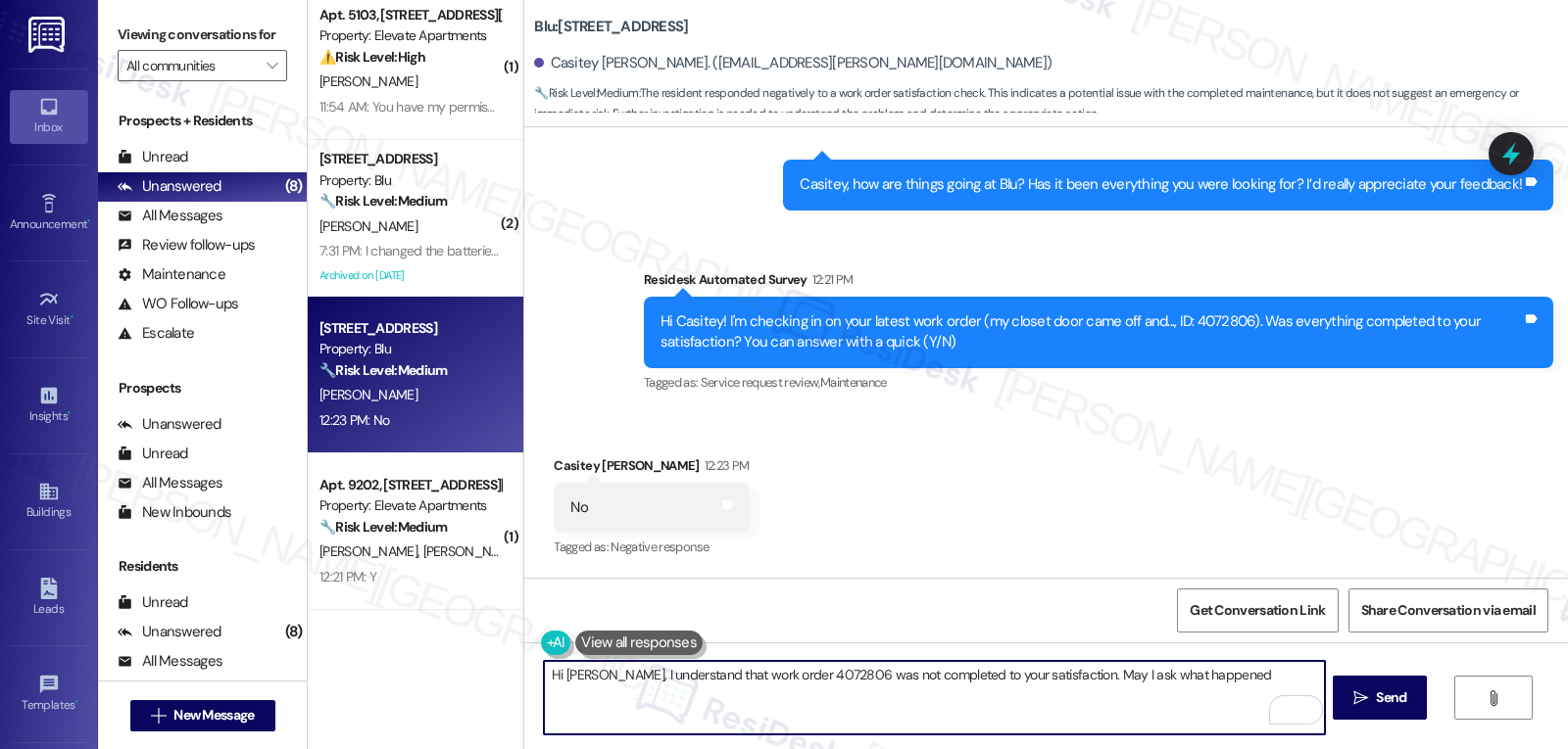
click at [1226, 679] on textarea "Hi [PERSON_NAME], I understand that work order 4072806 was not completed to you…" at bounding box center [934, 698] width 780 height 73
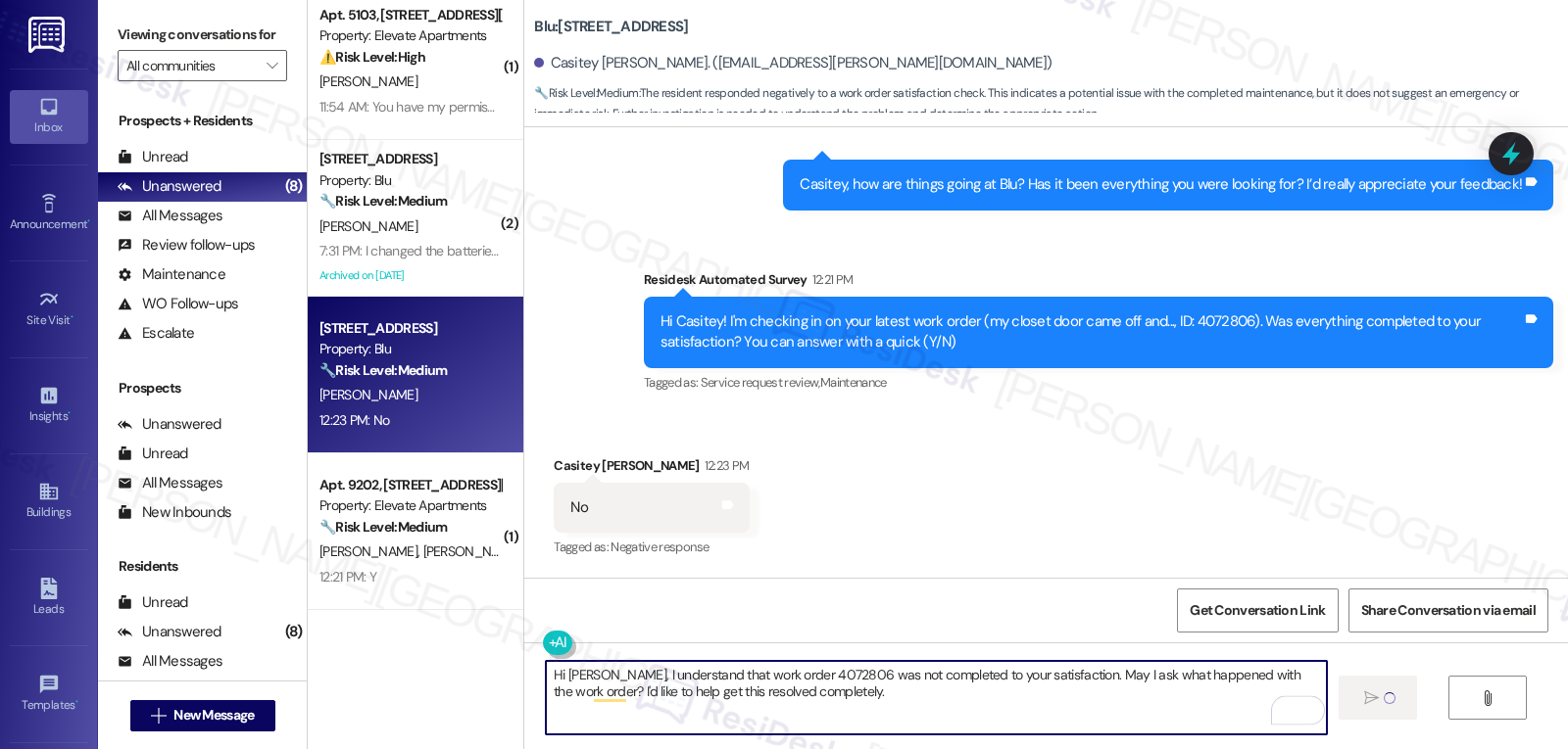
type textarea "Hi [PERSON_NAME], I understand that work order 4072806 was not completed to you…"
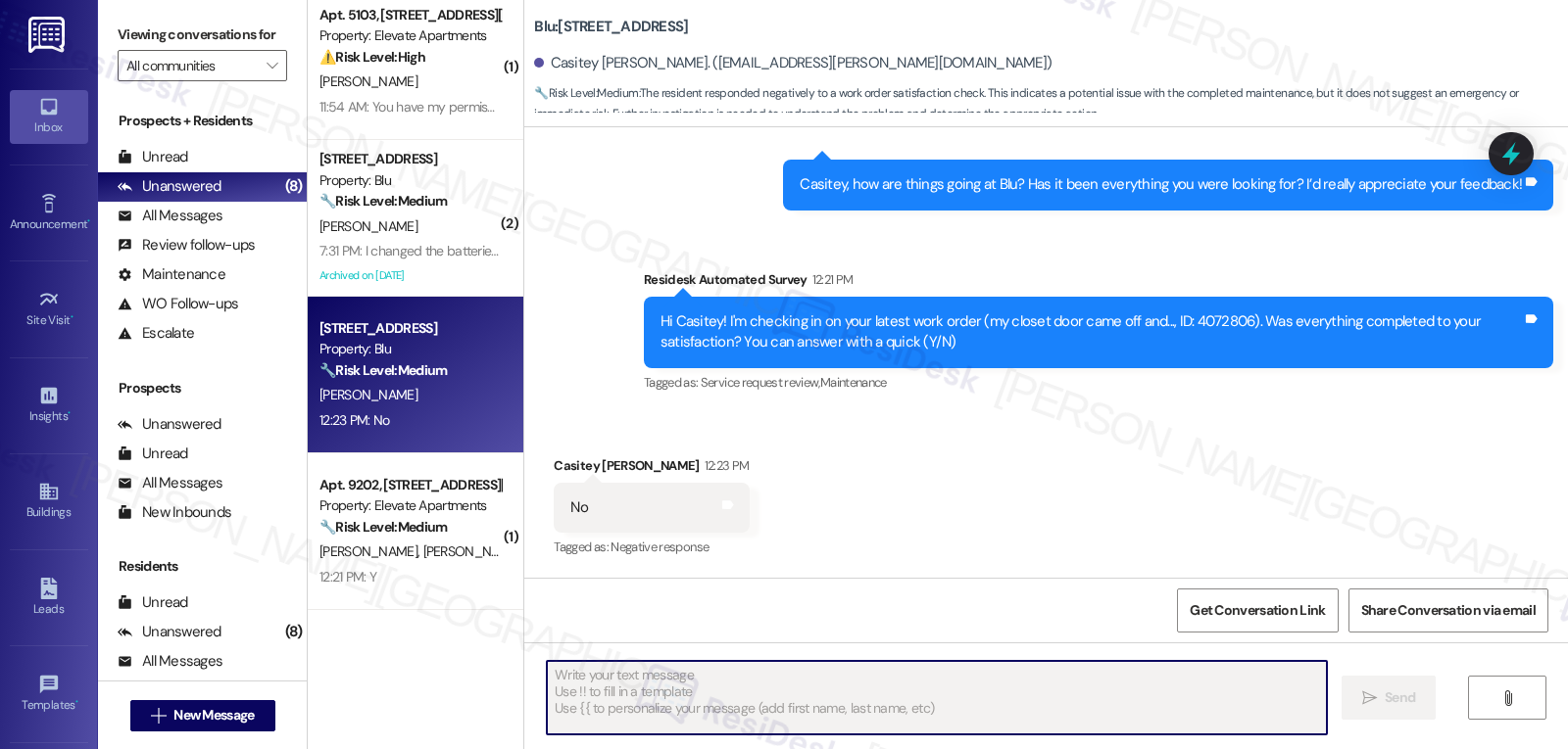
scroll to position [718, 0]
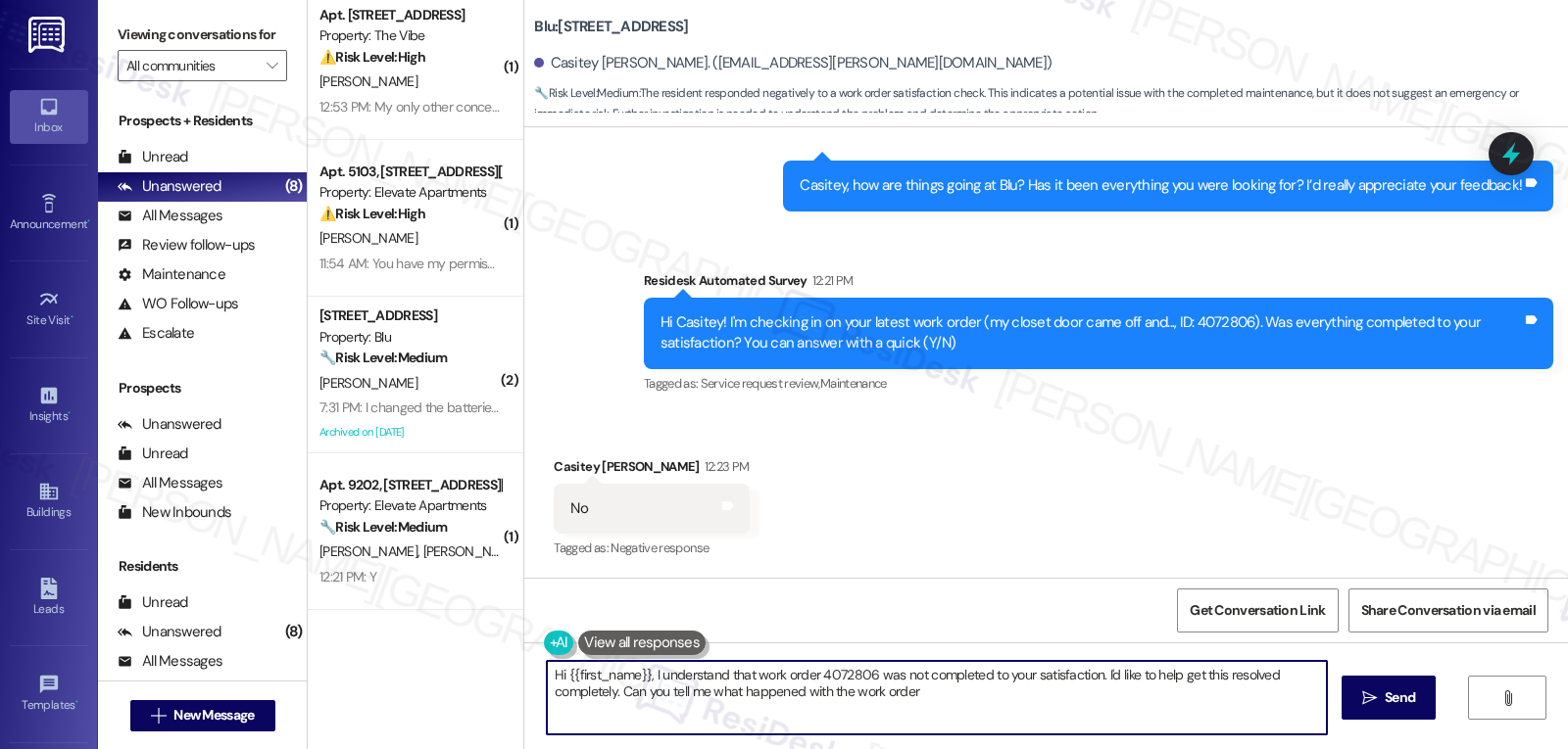
type textarea "Hi {{first_name}}, I understand that work order 4072806 was not completed to yo…"
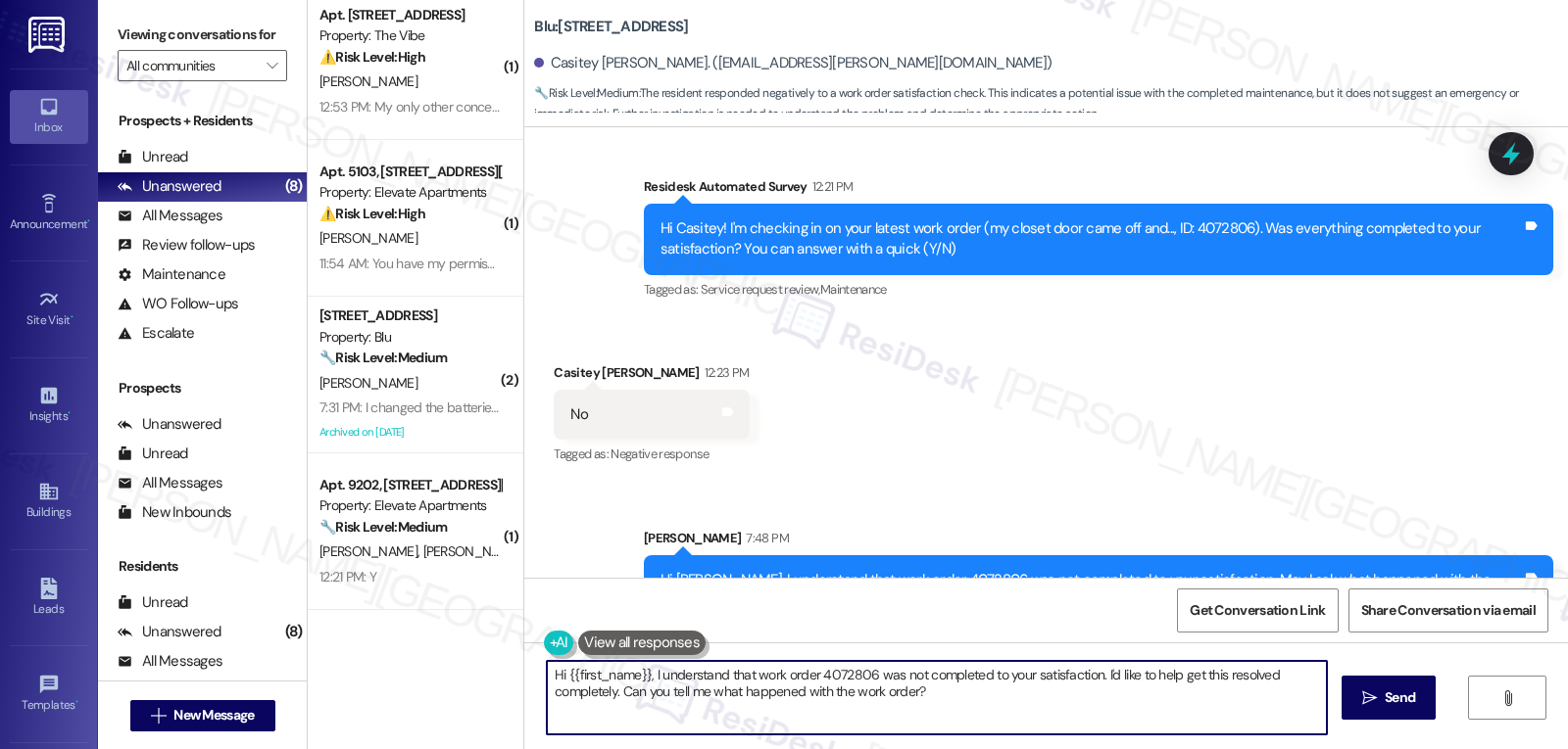
scroll to position [876, 0]
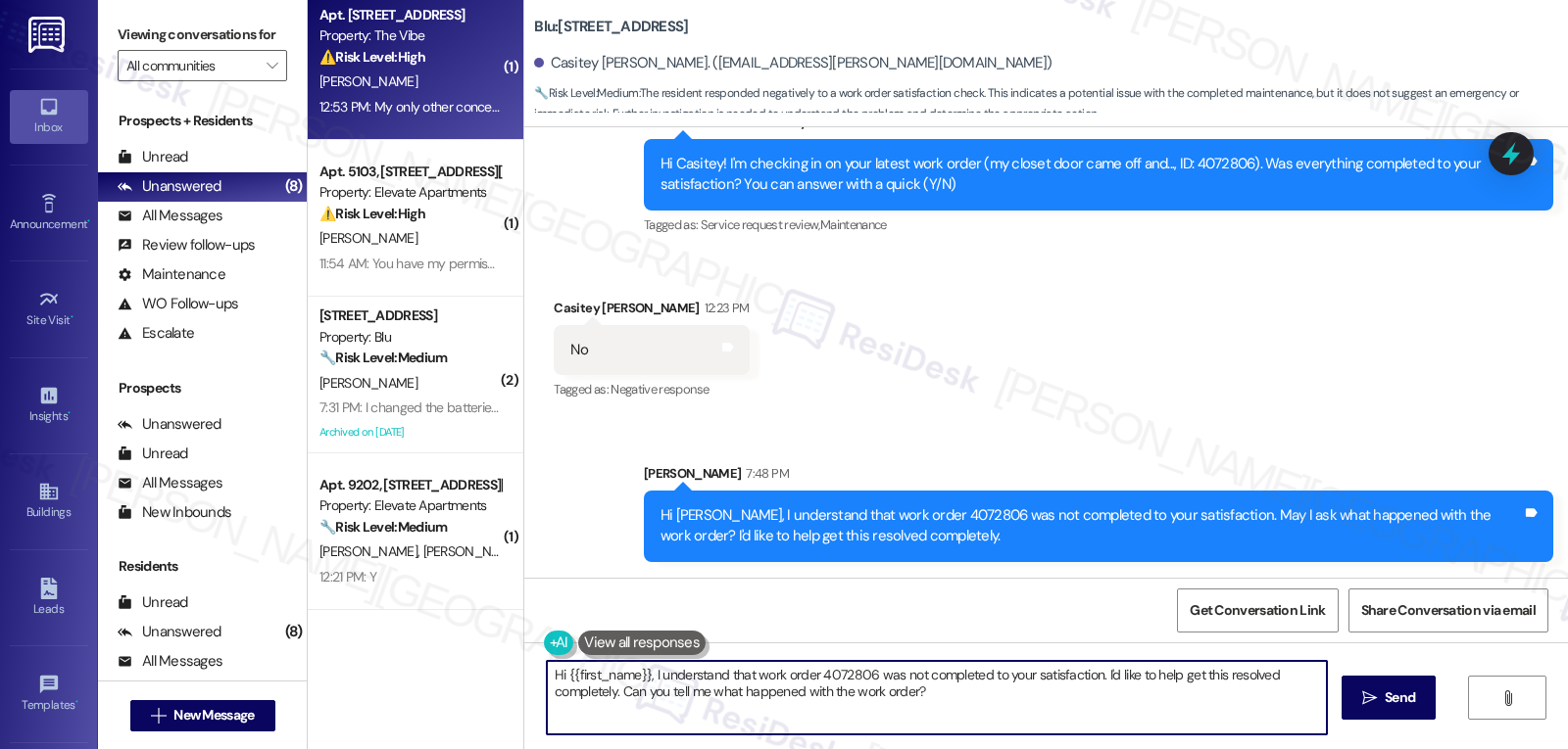
click at [469, 96] on div "12:53 PM: My only other concern is really just the dishwasher appliance. When I…" at bounding box center [411, 107] width 186 height 25
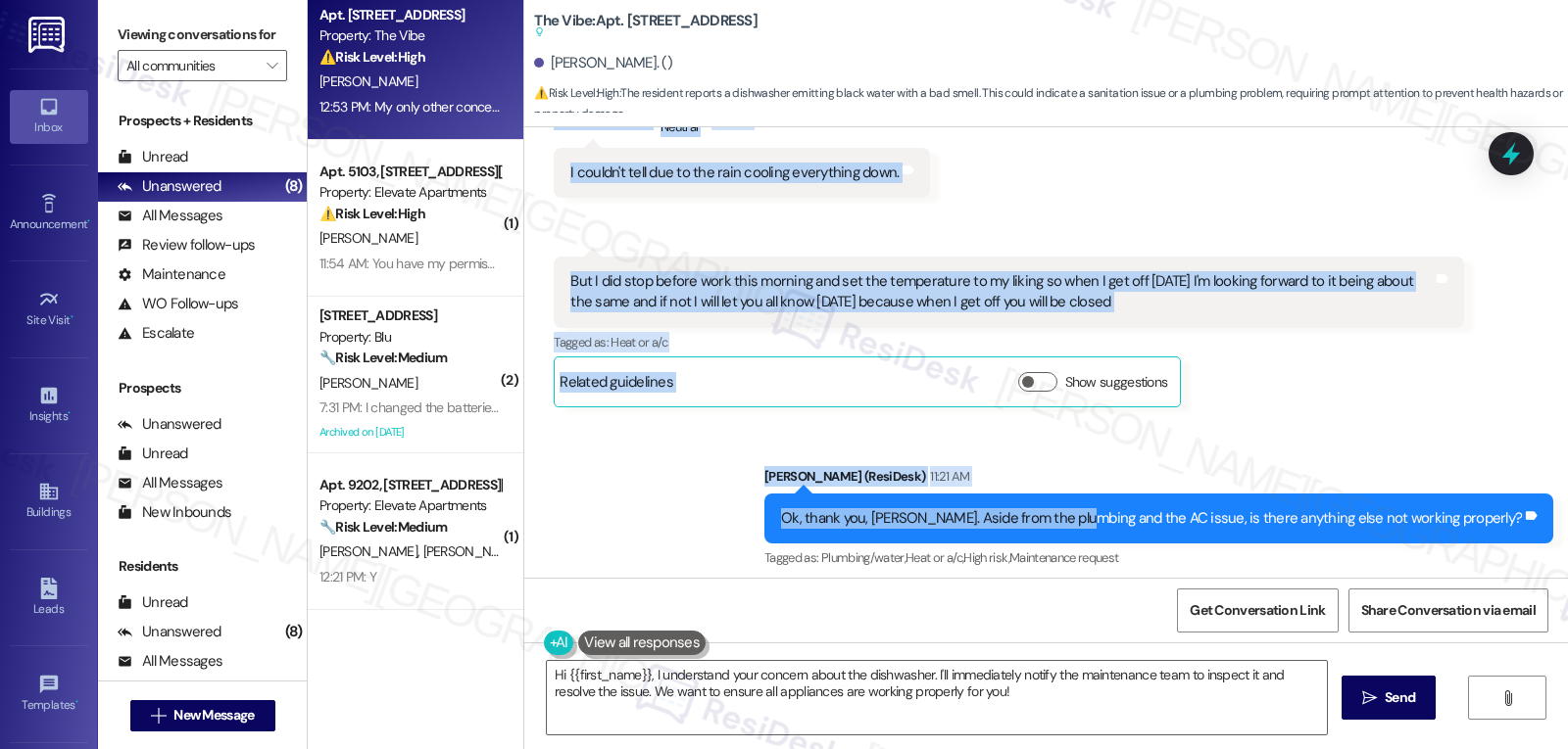
scroll to position [2535, 0]
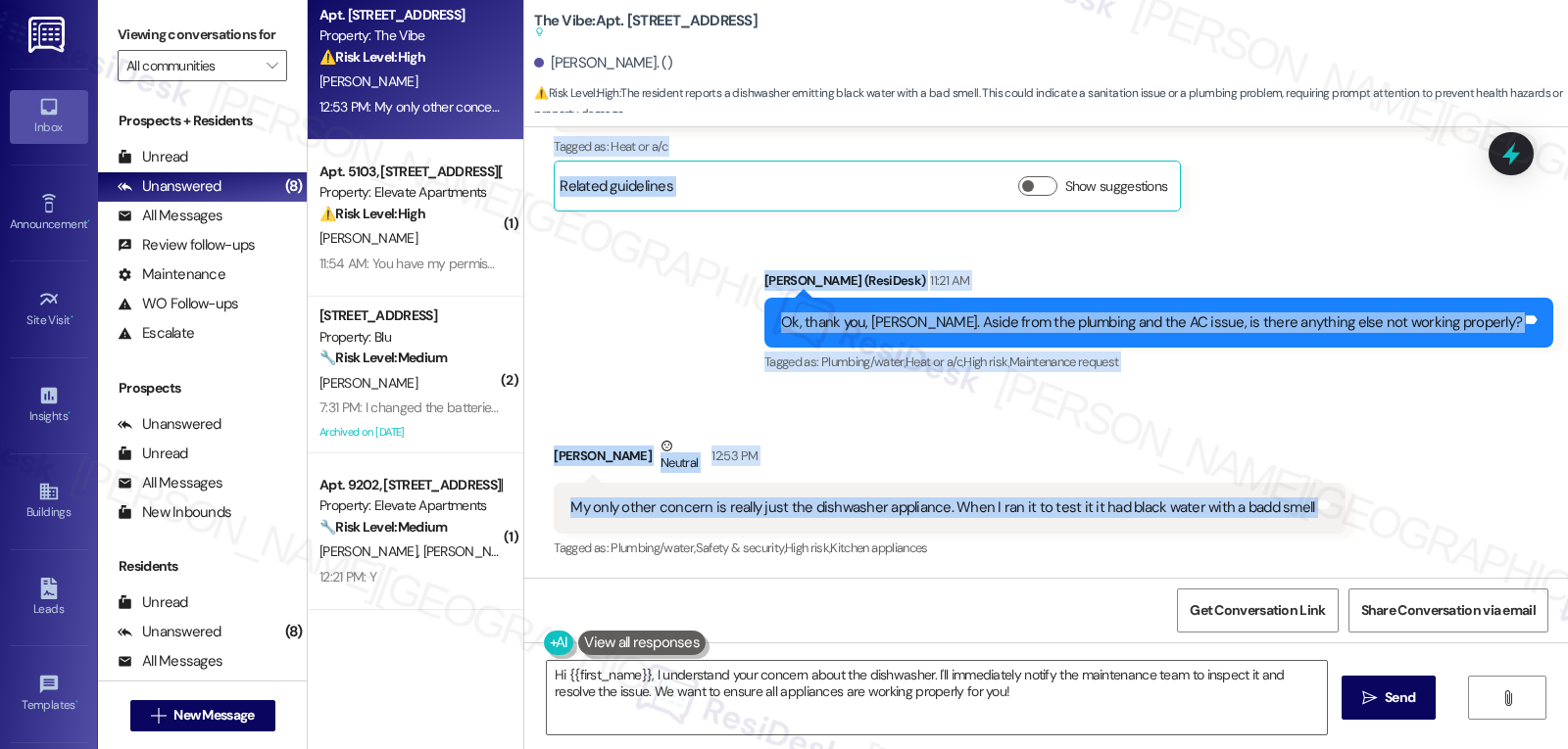
drag, startPoint x: 619, startPoint y: 177, endPoint x: 1463, endPoint y: 507, distance: 906.2
click at [1463, 507] on div "Lease started [DATE] 8:00 PM Survey, sent via SMS Residesk Automated Survey [DA…" at bounding box center [1046, 352] width 1044 height 451
copy div "[PERSON_NAME] (ResiDesk) 11:04 AM Thank you for giving me these details, [PERSO…"
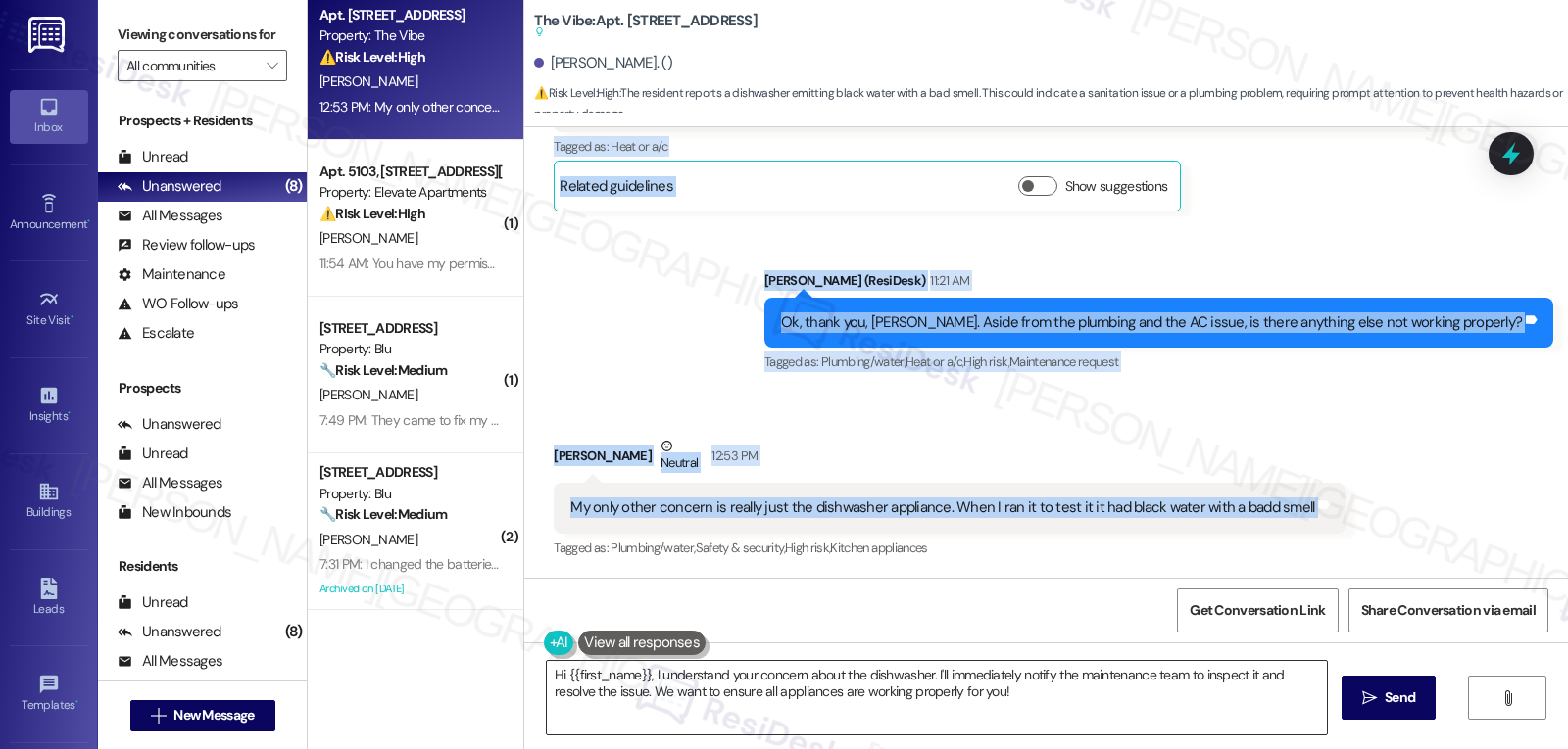
click at [1041, 704] on textarea "Hi {{first_name}}, I understand your concern about the dishwasher. I'll immedia…" at bounding box center [937, 698] width 780 height 73
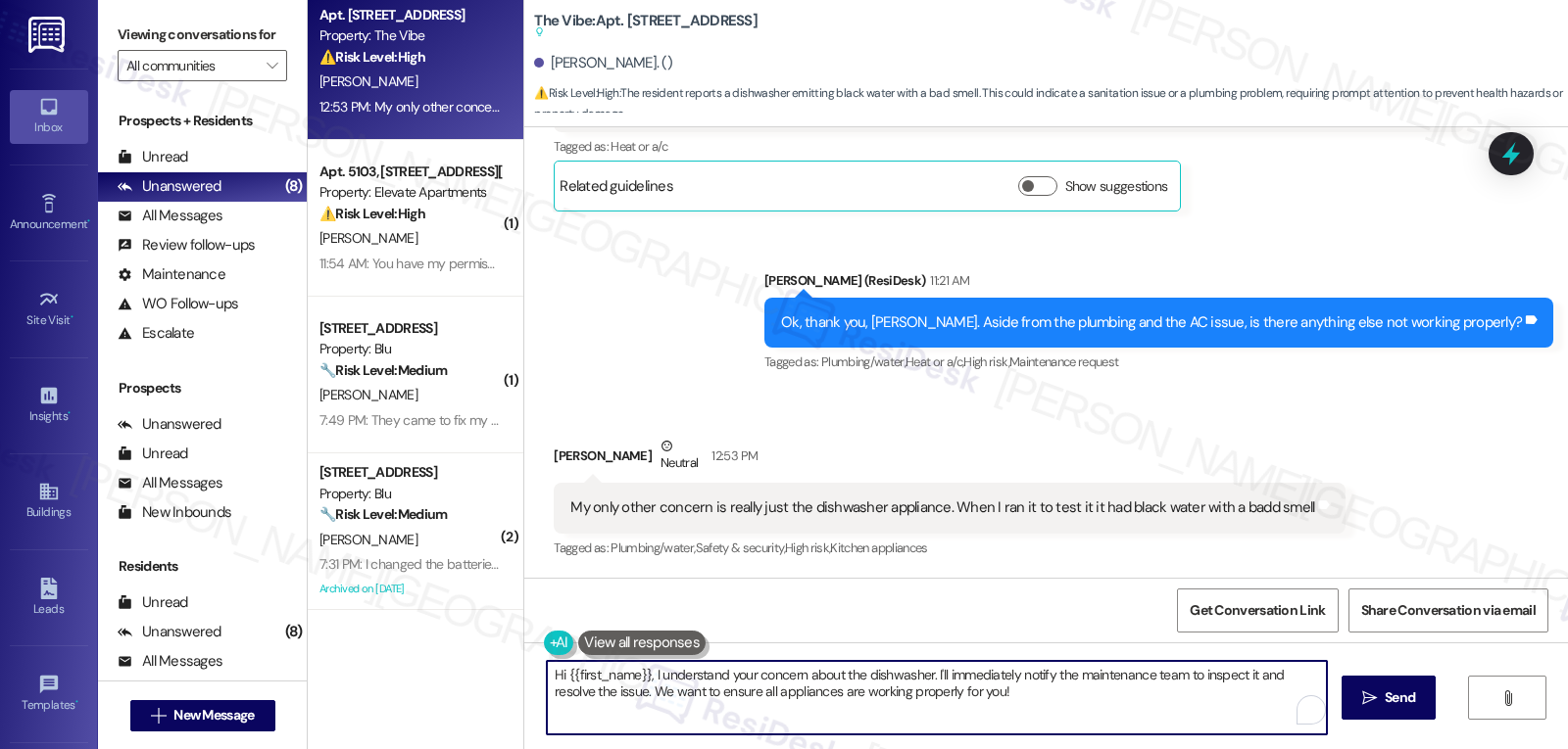
paste textarea "Thanks for letting us know, [PERSON_NAME]—that definitely doesn’t sound normal.…"
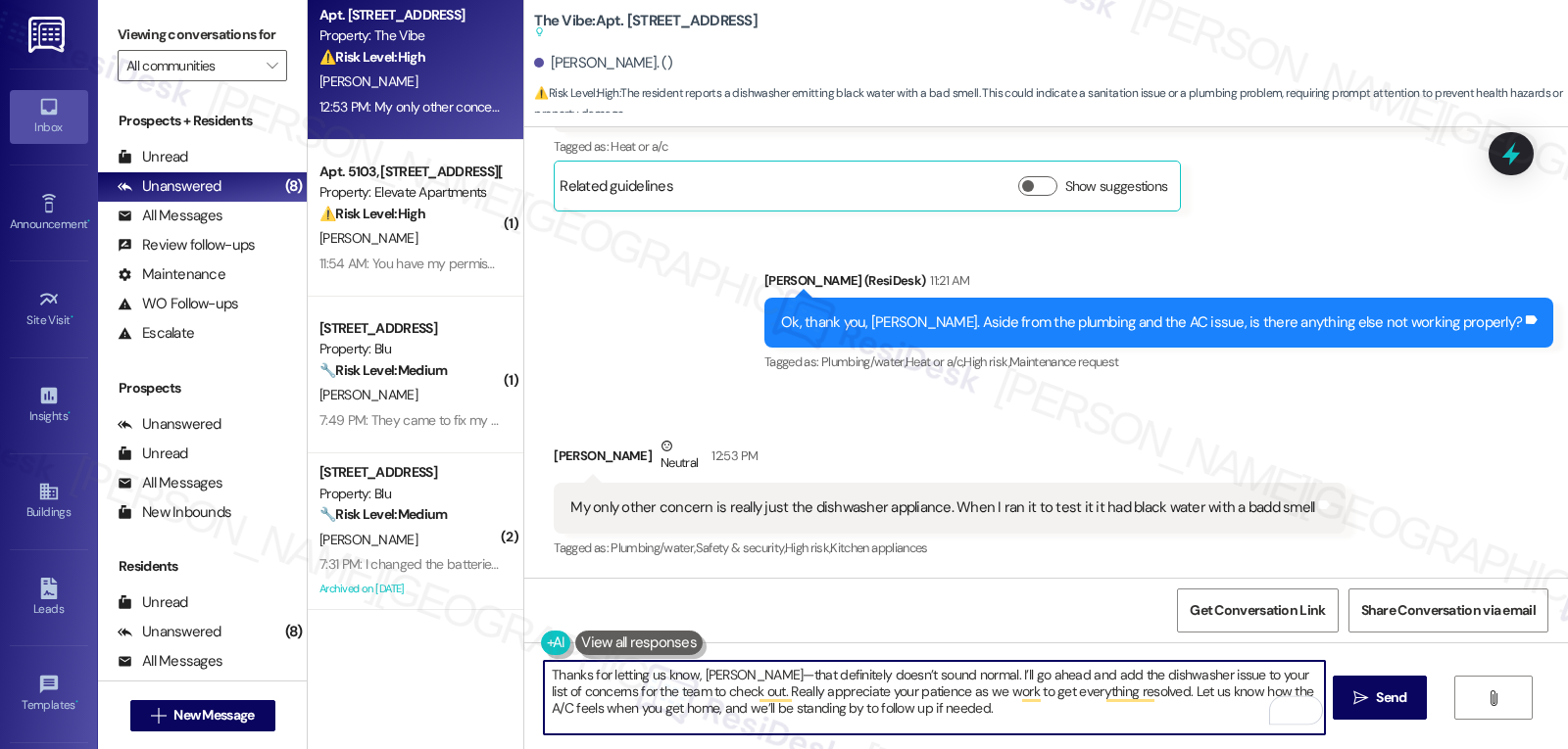
click at [739, 677] on textarea "Thanks for letting us know, [PERSON_NAME]—that definitely doesn’t sound normal.…" at bounding box center [934, 698] width 780 height 73
drag, startPoint x: 981, startPoint y: 718, endPoint x: 970, endPoint y: 718, distance: 11.0
click at [981, 718] on textarea "Thanks for letting us know, [PERSON_NAME], that definitely doesn’t sound normal…" at bounding box center [934, 698] width 780 height 73
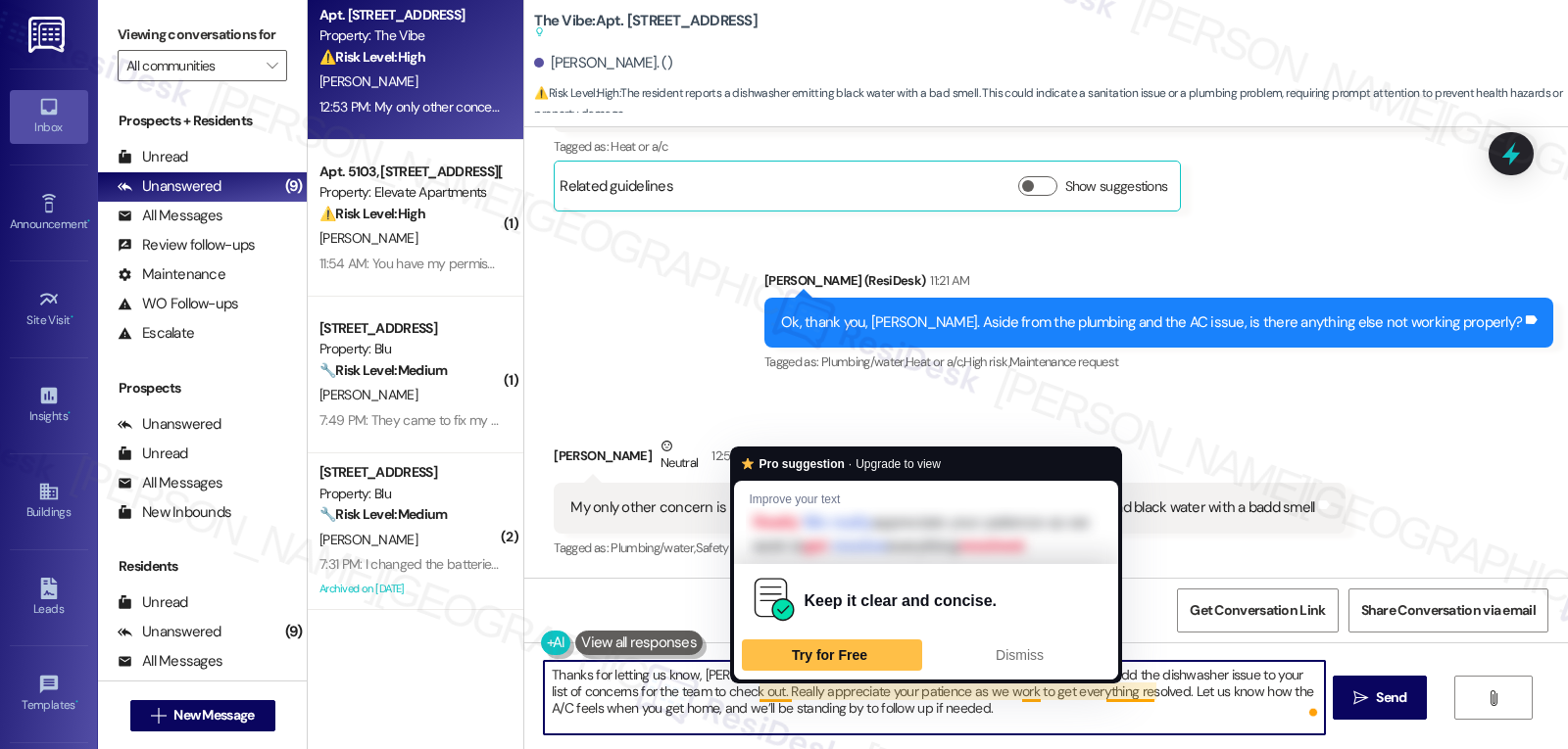
drag, startPoint x: 747, startPoint y: 696, endPoint x: 1065, endPoint y: 743, distance: 321.5
click at [1065, 743] on div "Thanks for letting us know, [PERSON_NAME], that definitely doesn’t sound normal…" at bounding box center [1046, 715] width 1044 height 147
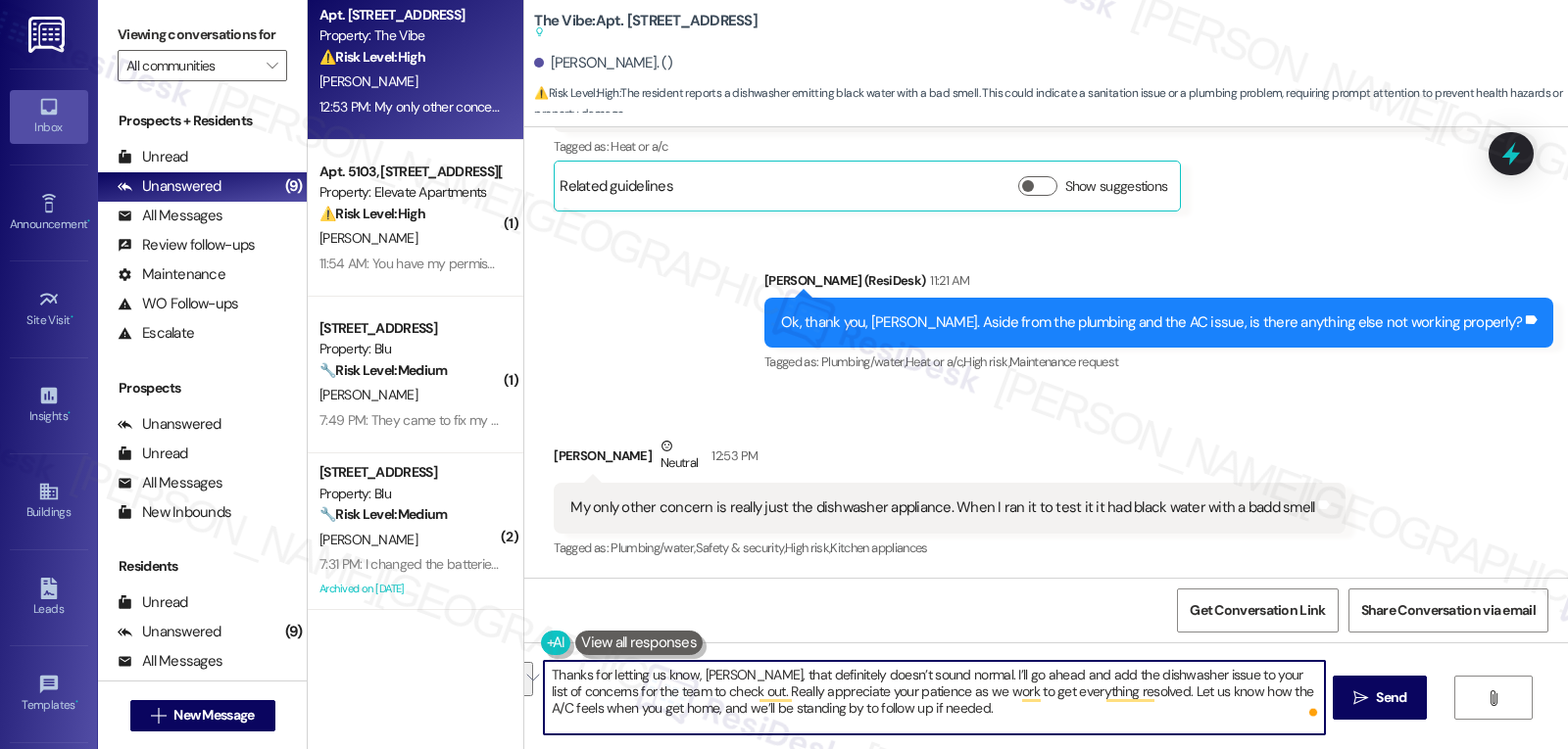
type textarea "Thanks for letting us know, [PERSON_NAME], that definitely doesn’t sound normal…"
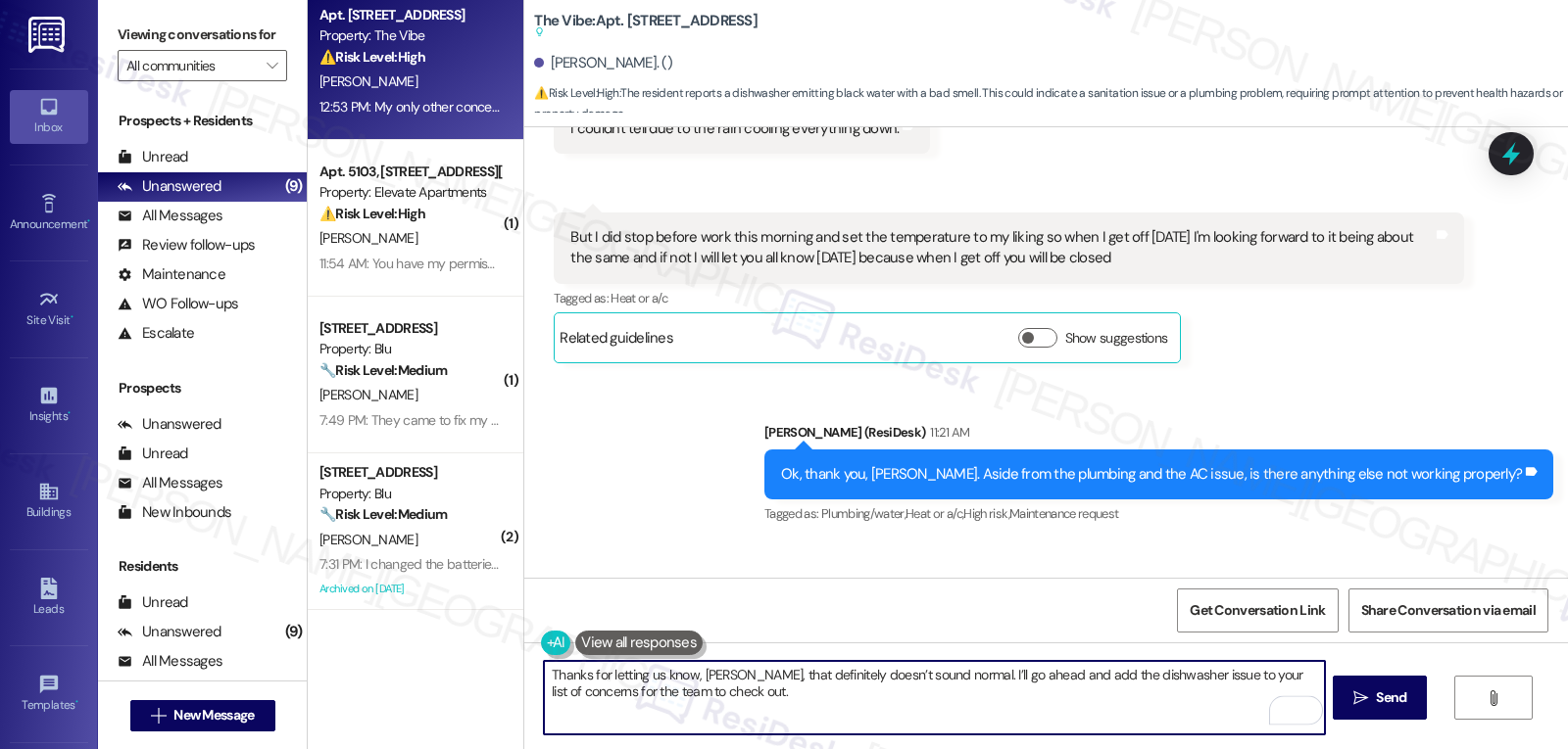
scroll to position [2340, 0]
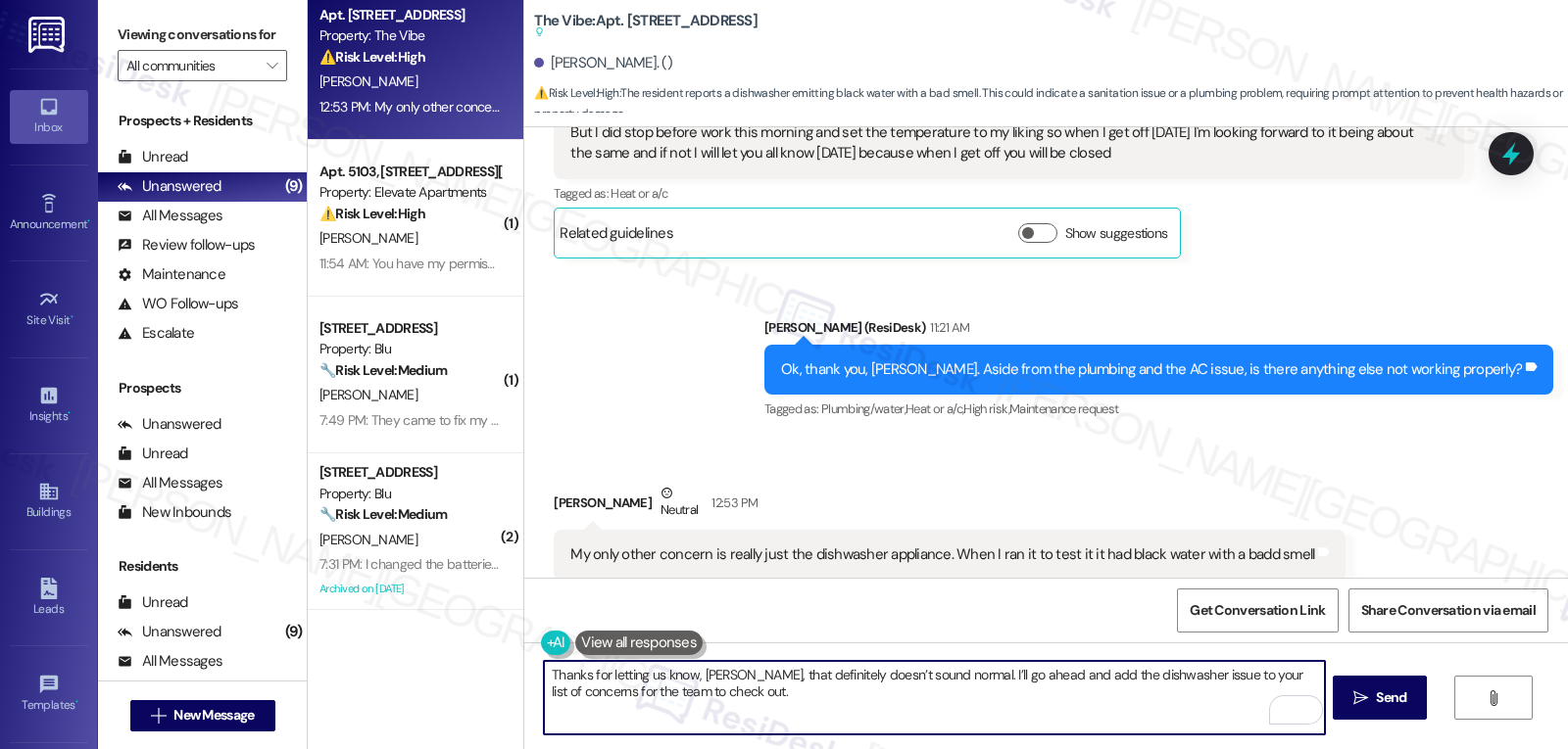
scroll to position [2535, 0]
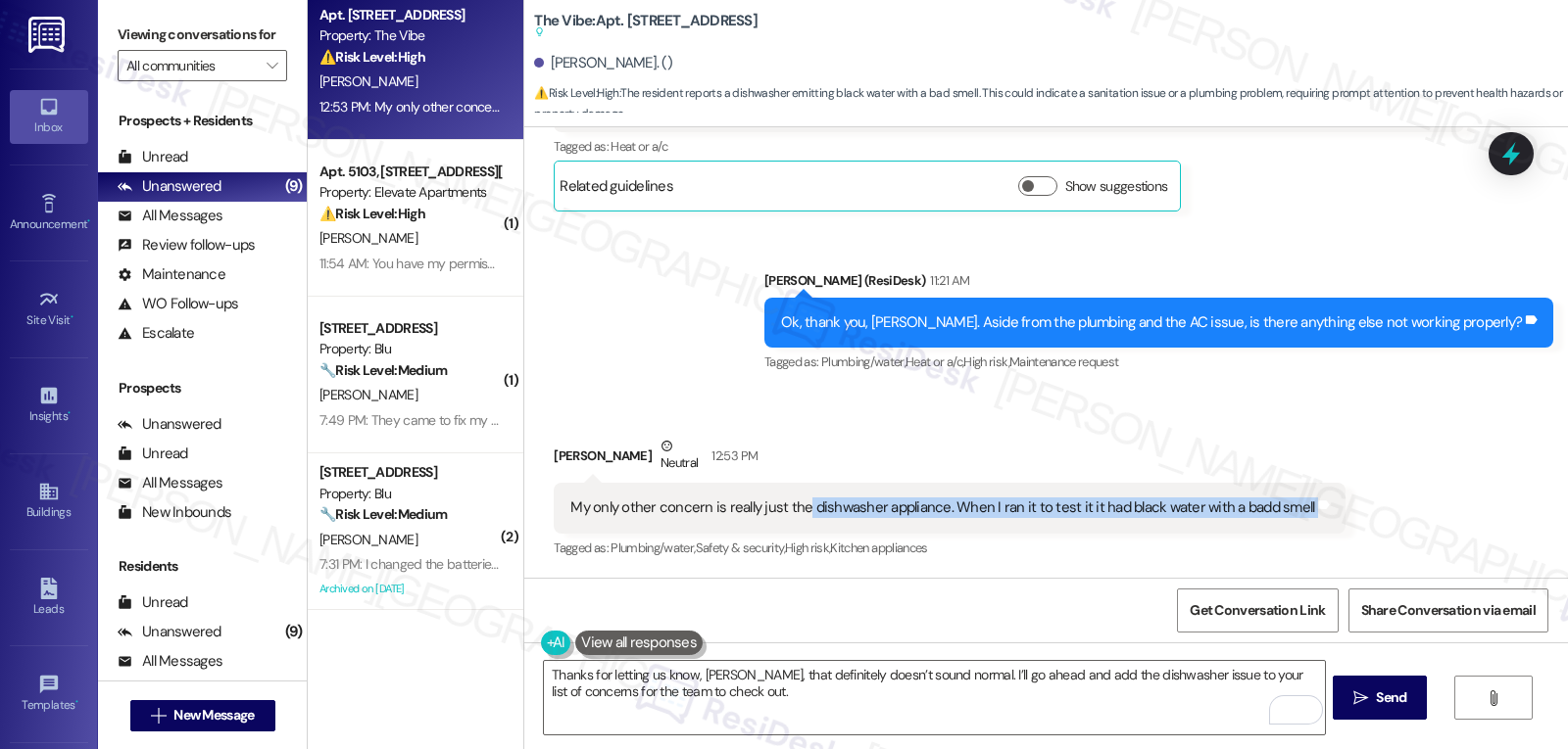
drag, startPoint x: 791, startPoint y: 508, endPoint x: 1413, endPoint y: 498, distance: 622.1
click at [1413, 498] on div "Received via SMS [PERSON_NAME] Neutral 12:53 PM My only other concern is really…" at bounding box center [1046, 485] width 1044 height 187
copy div "dishwasher appliance. When I ran it to test it it had black water with a badd s…"
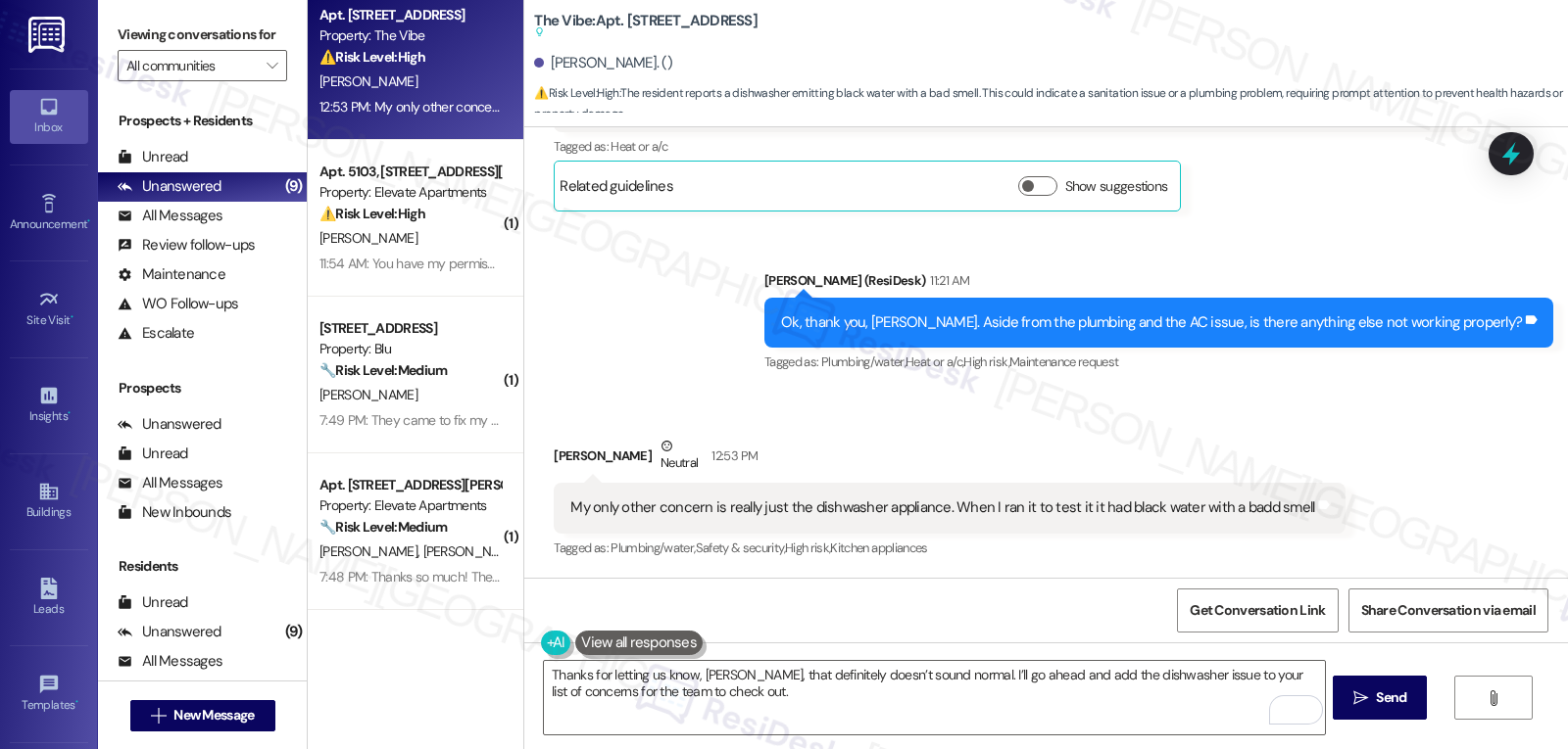
click at [801, 376] on div "Sent via SMS [PERSON_NAME] (ResiDesk) 11:21 AM Ok, thank you, [PERSON_NAME]. As…" at bounding box center [1046, 309] width 1044 height 166
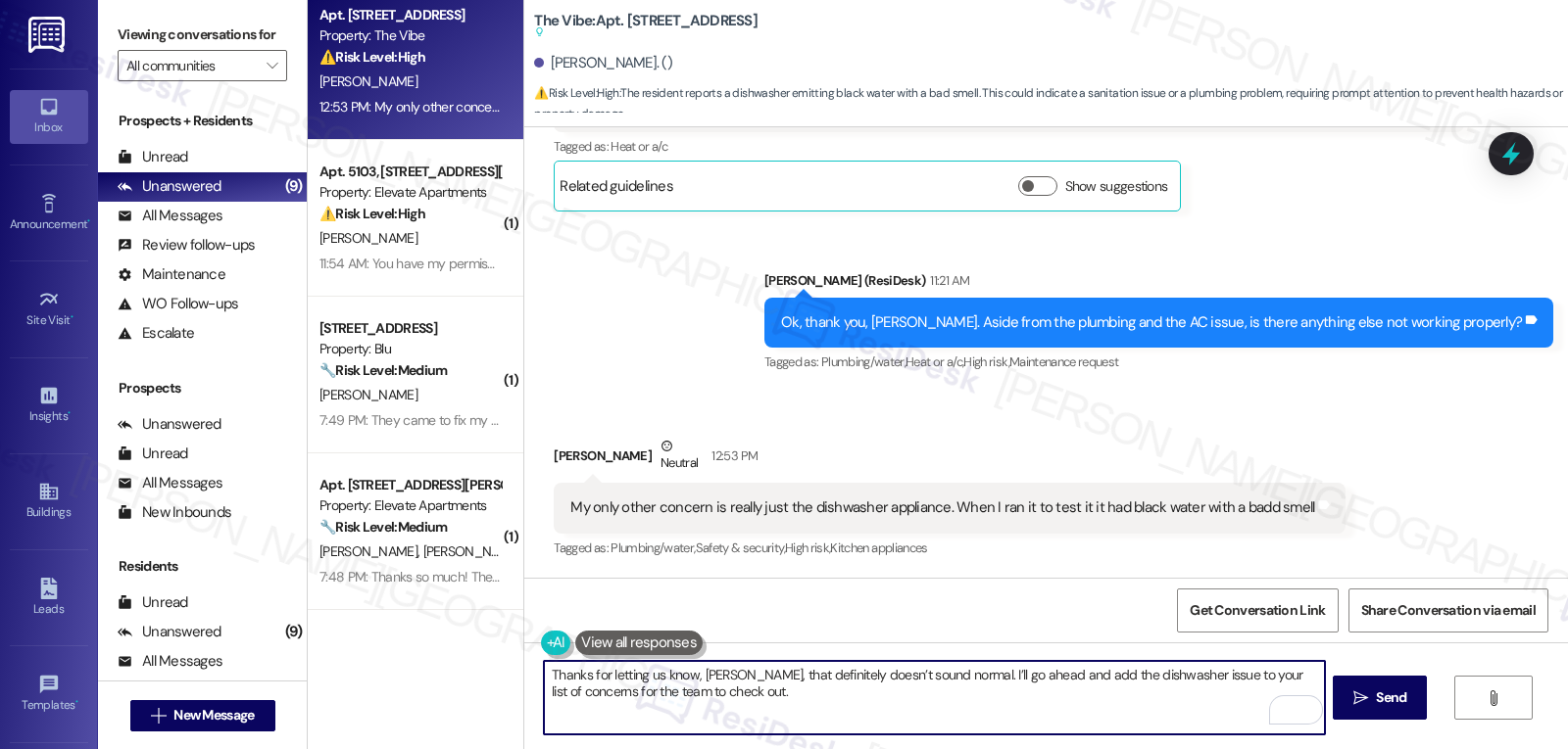
click at [806, 714] on textarea "Thanks for letting us know, [PERSON_NAME], that definitely doesn’t sound normal…" at bounding box center [934, 698] width 780 height 73
click at [974, 716] on textarea "Thanks for letting us know, [PERSON_NAME], that definitely doesn’t sound normal…" at bounding box center [934, 698] width 780 height 73
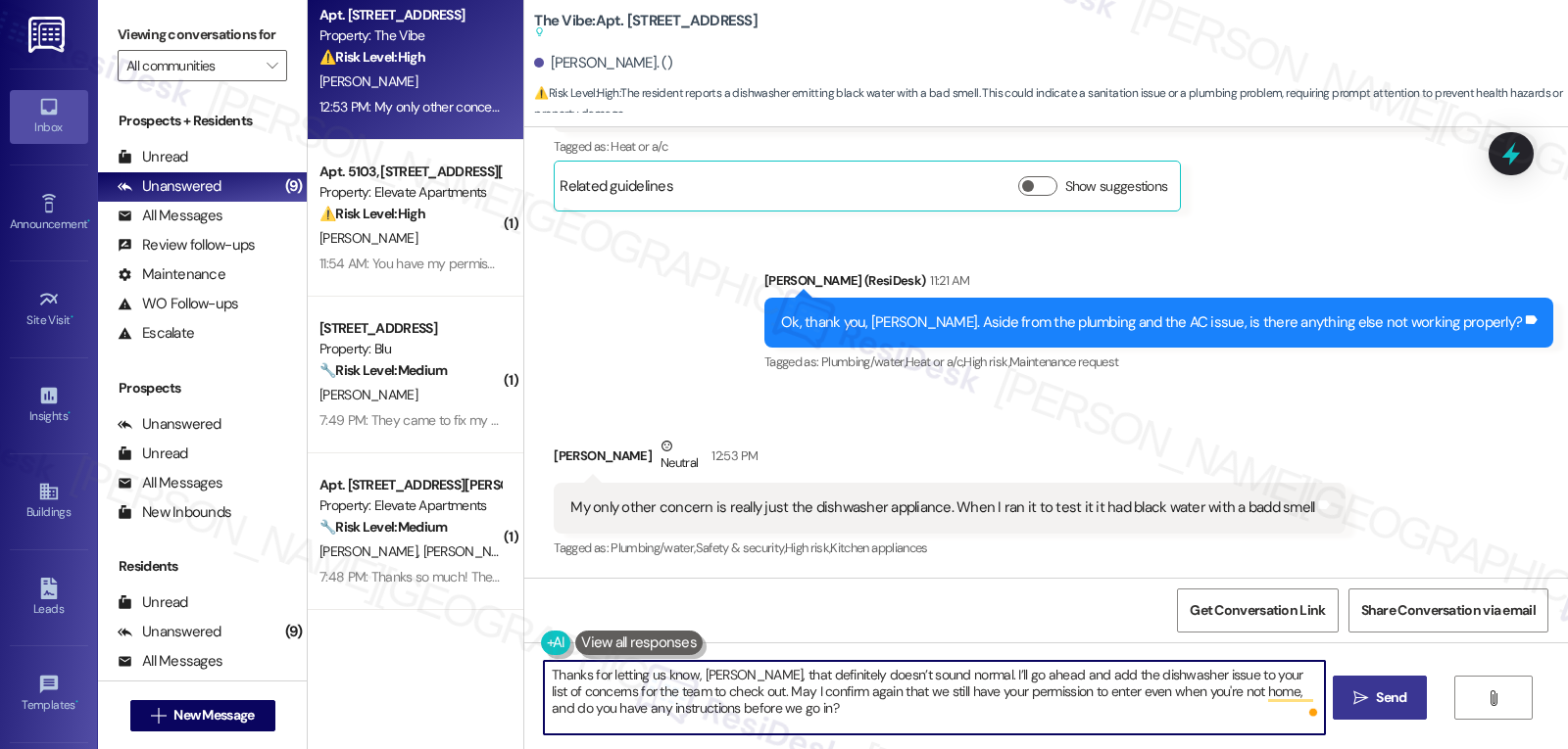
type textarea "Thanks for letting us know, [PERSON_NAME], that definitely doesn’t sound normal…"
click at [1394, 692] on span "Send" at bounding box center [1391, 698] width 31 height 21
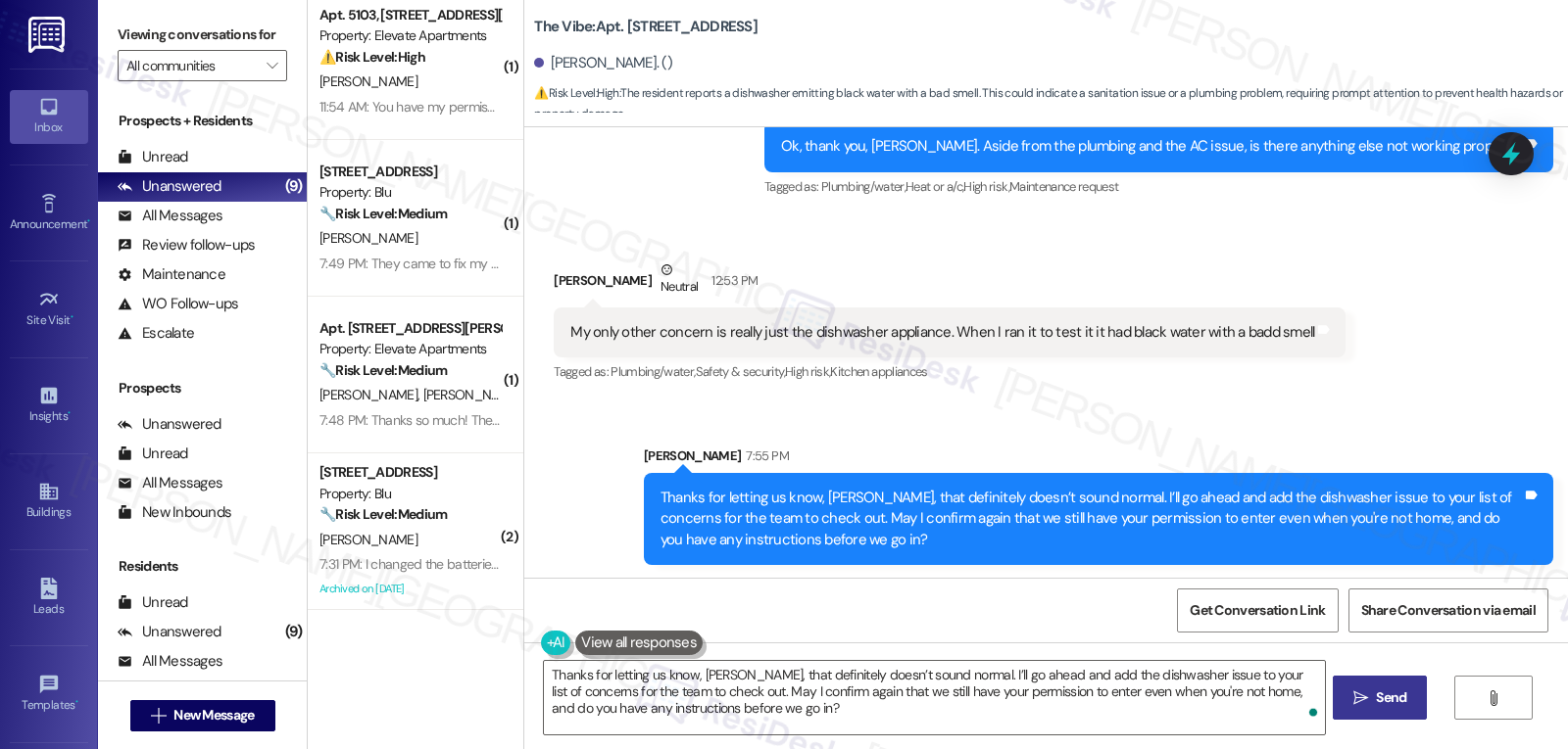
scroll to position [2663, 0]
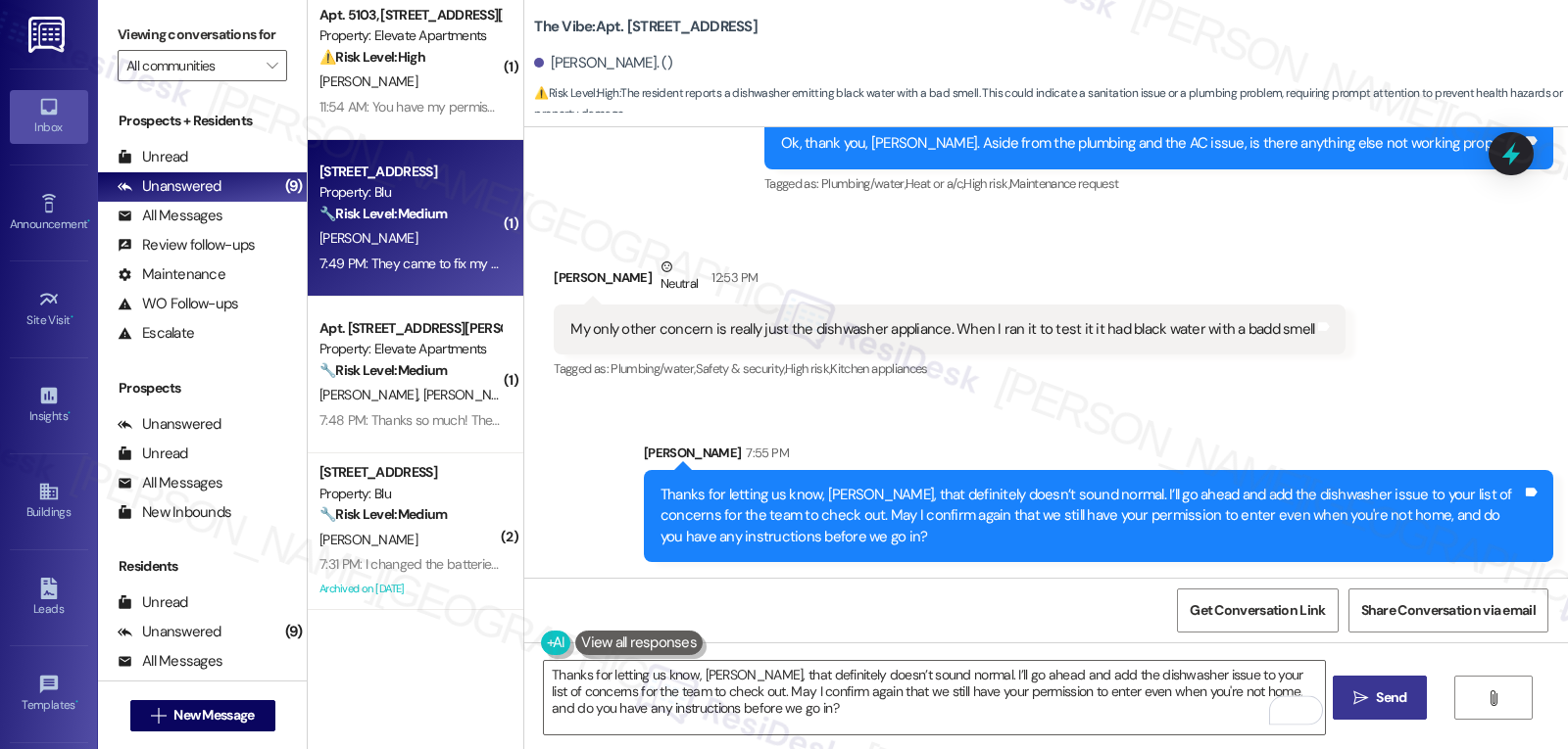
click at [393, 275] on div "7:49 PM: They came to fix my closet door and then as soon as I opened it, it br…" at bounding box center [411, 263] width 186 height 25
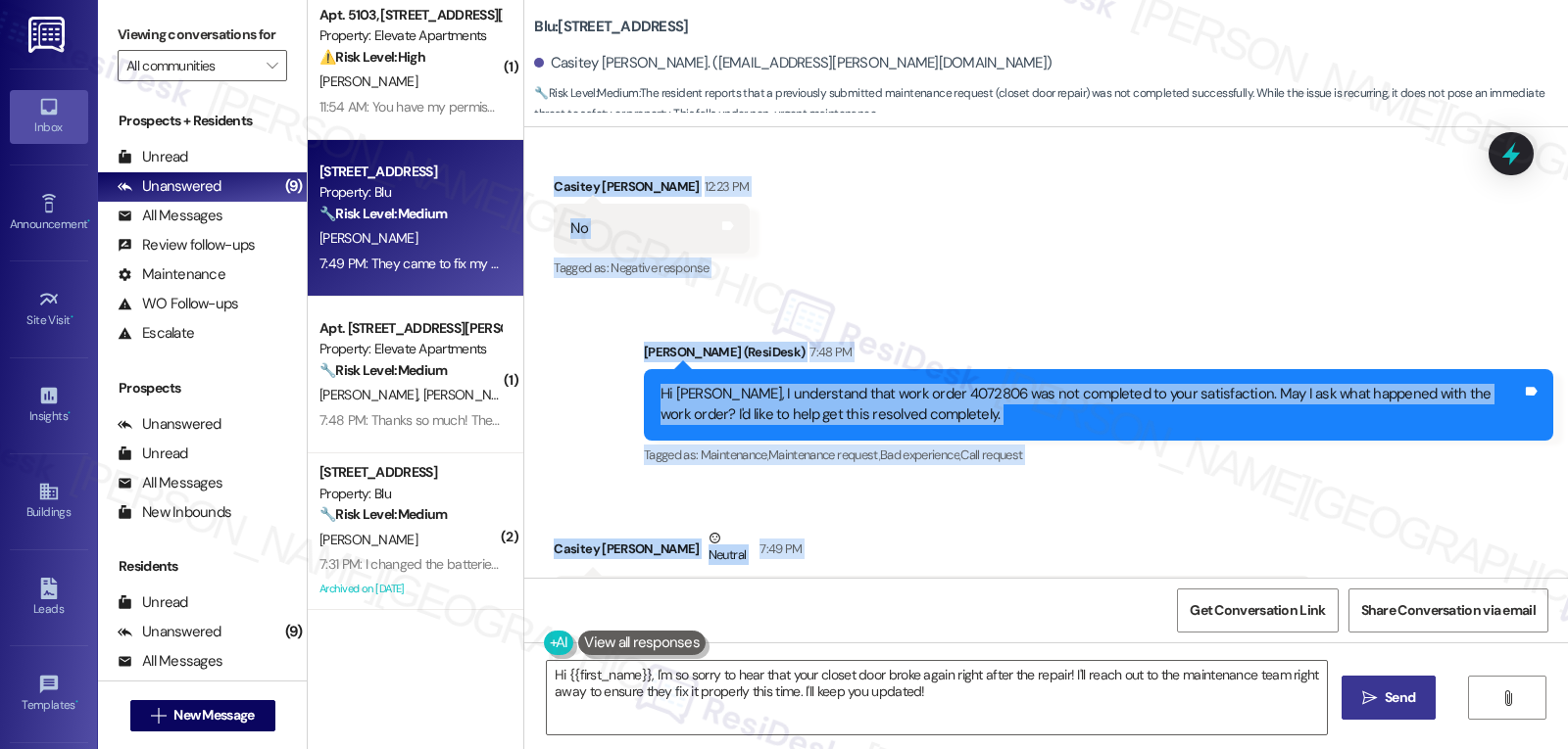
scroll to position [1245, 0]
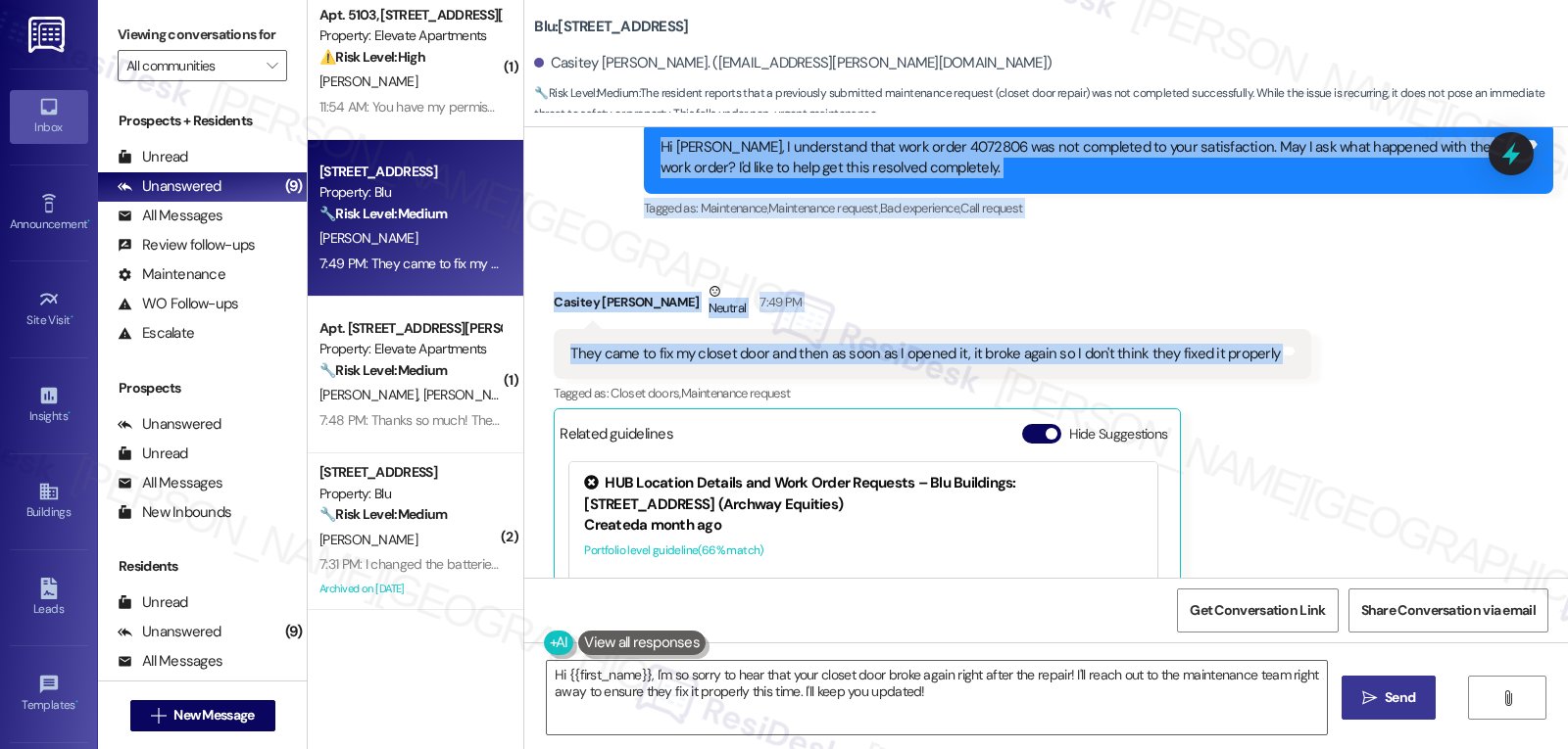
drag, startPoint x: 623, startPoint y: 146, endPoint x: 1358, endPoint y: 357, distance: 764.7
click at [1358, 357] on div "WO Lease started [DATE] 8:00 PM Show details Survey, sent via SMS Residesk Auto…" at bounding box center [1046, 352] width 1044 height 451
copy div "Residesk Automated Survey 12:21 PM Hi Casitey! I'm checking in on your latest w…"
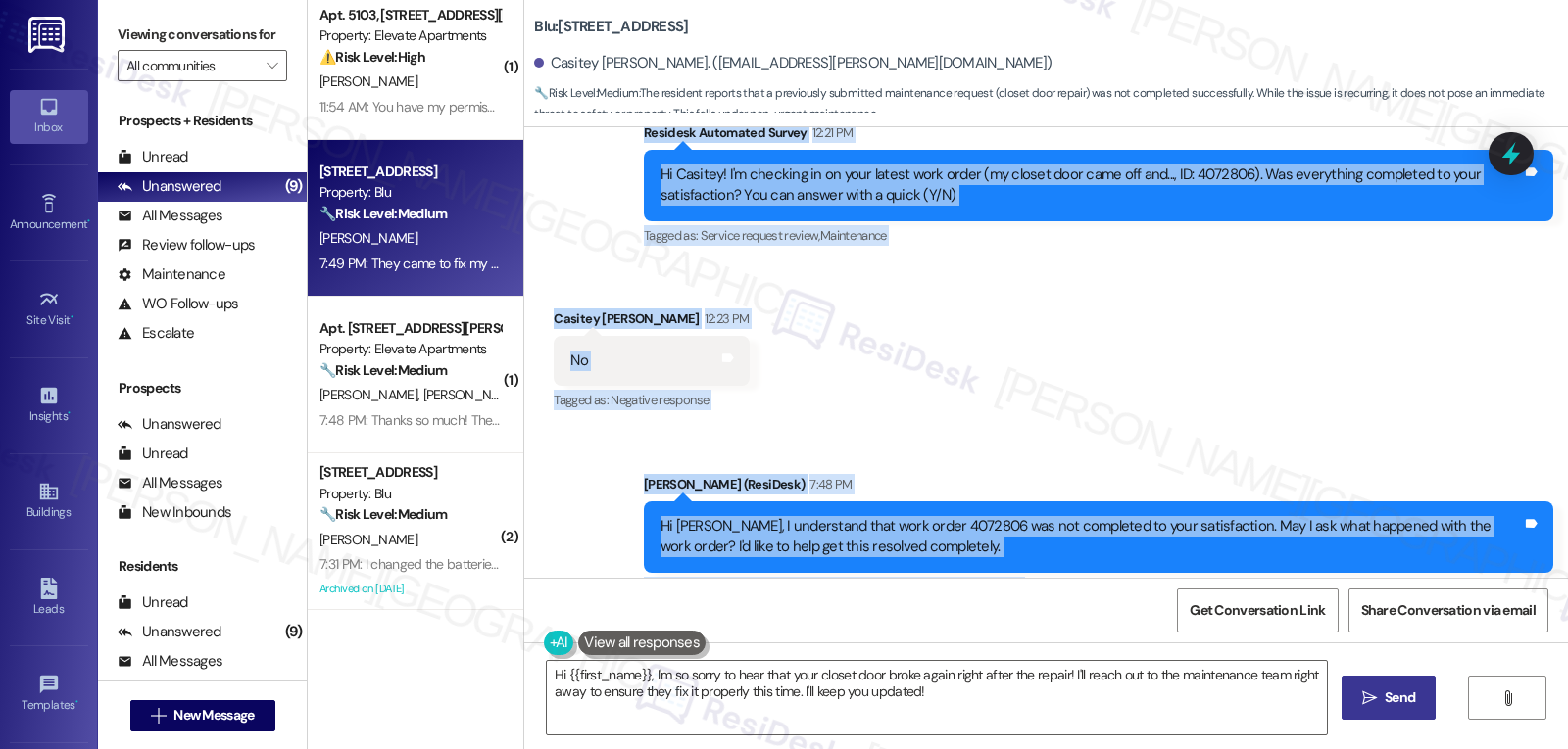
scroll to position [854, 0]
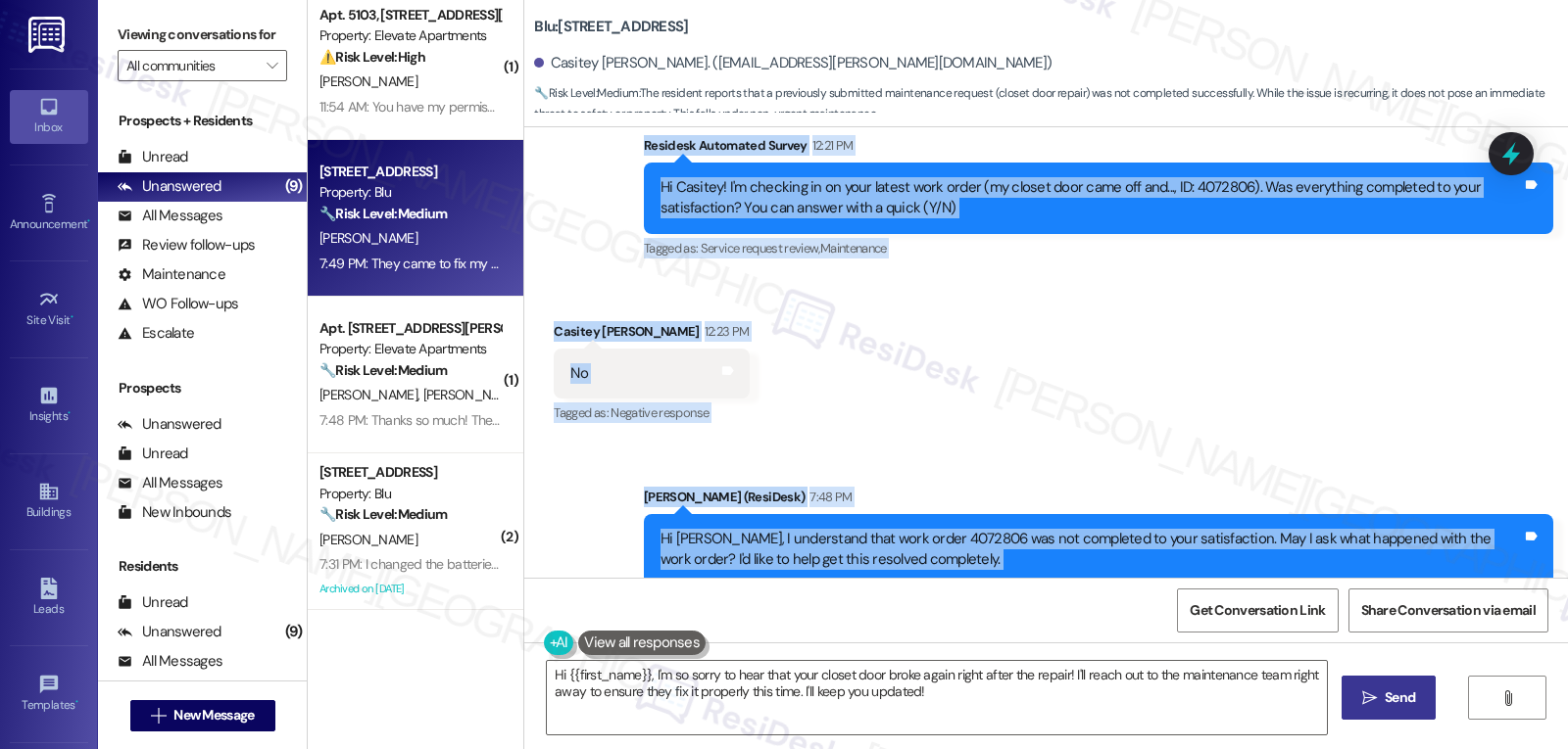
copy div "Residesk Automated Survey 12:21 PM Hi Casitey! I'm checking in on your latest w…"
click at [936, 694] on textarea "Hi {{first_name}}, I'm so sorry to hear that your closet door broke again right…" at bounding box center [937, 698] width 780 height 73
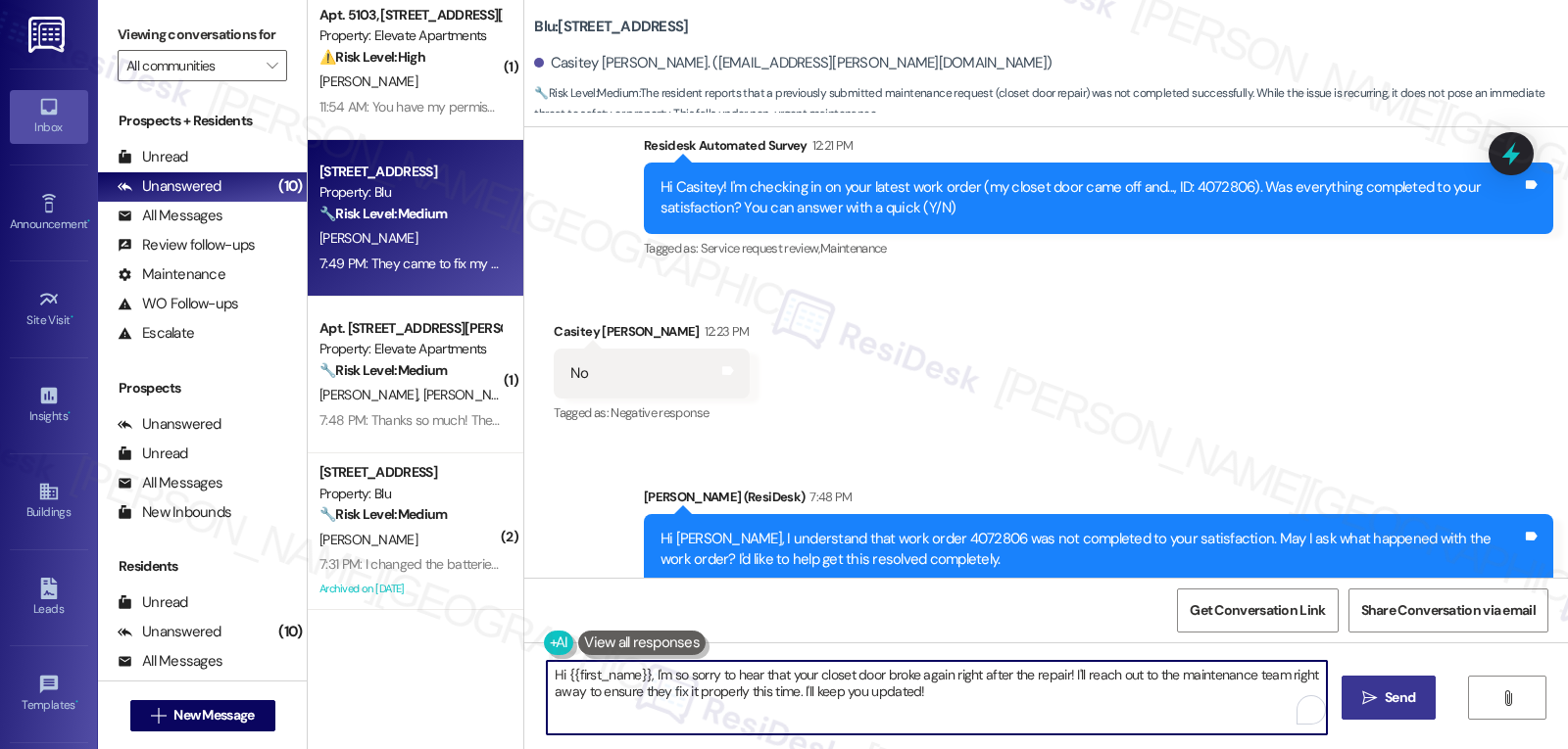
paste textarea "Thanks for explaining, Casitey—that’s definitely frustrating, and I’m really so…"
click at [705, 680] on textarea "Thanks for explaining, Casitey—that’s definitely frustrating, and I’m really so…" at bounding box center [934, 698] width 780 height 73
drag, startPoint x: 872, startPoint y: 687, endPoint x: 1567, endPoint y: 795, distance: 703.3
click at [1567, 748] on html "Inbox Go to Inbox Announcement • Send A Text Announcement Site Visit • Go to Si…" at bounding box center [784, 374] width 1568 height 749
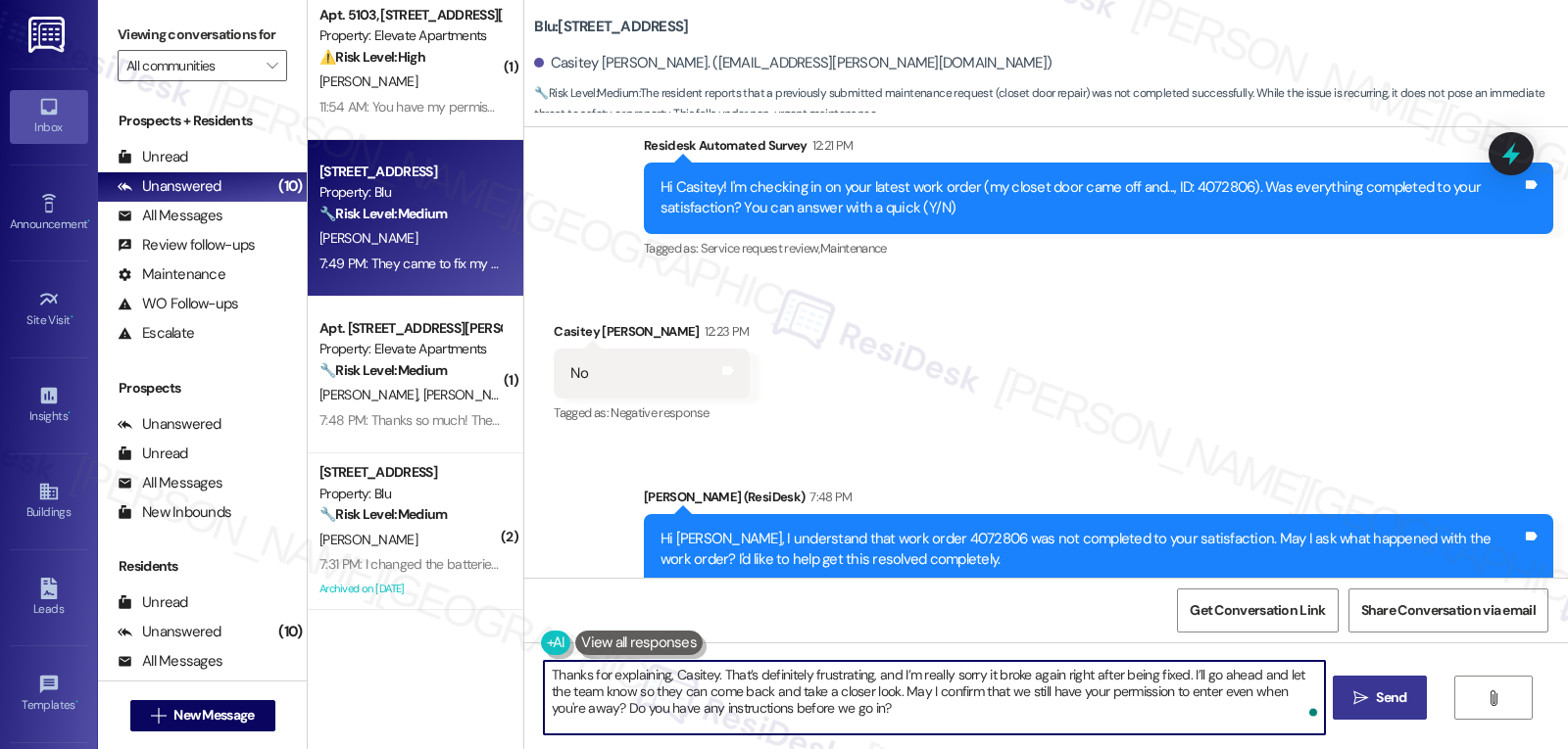
type textarea "Thanks for explaining, Casitey. That’s definitely frustrating, and I’m really s…"
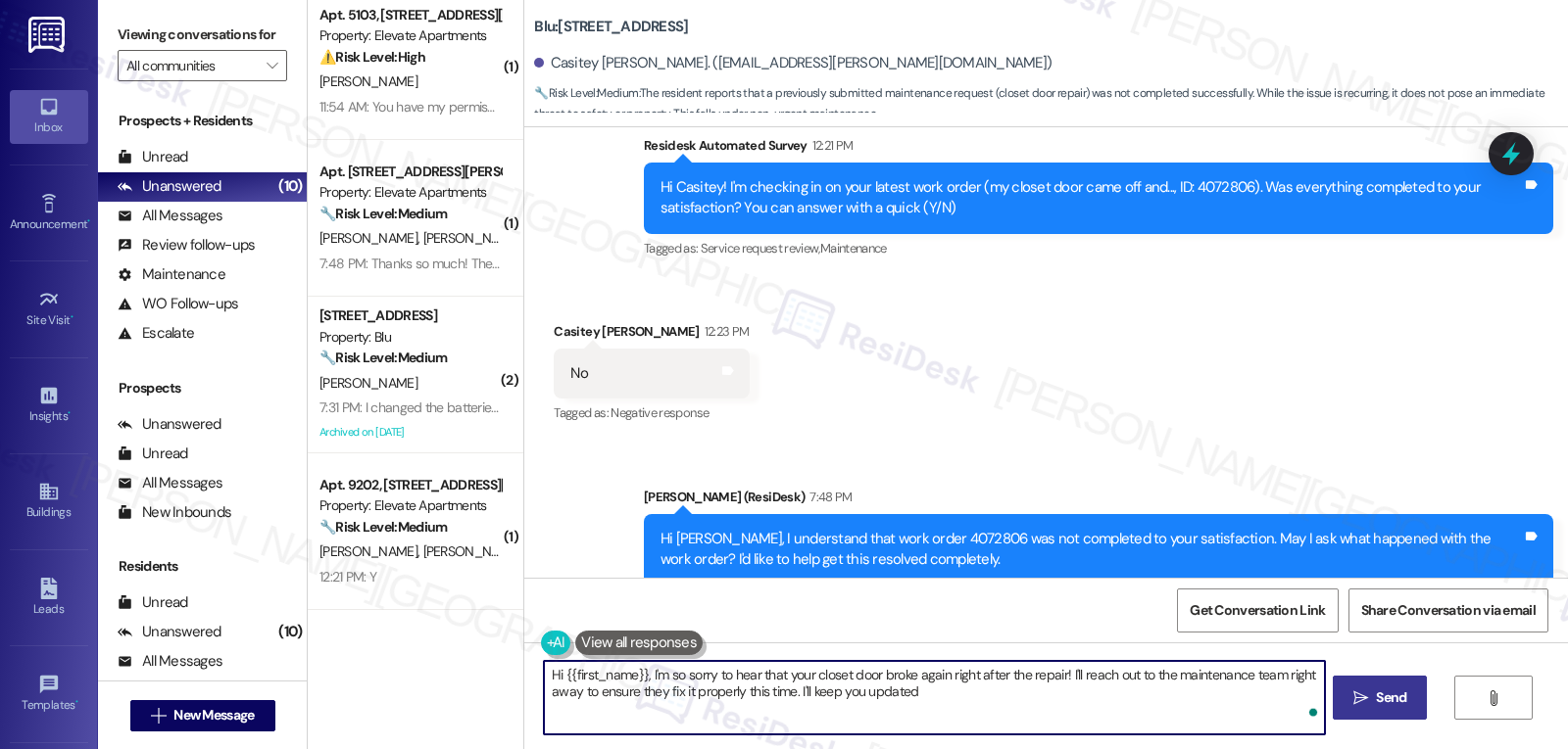
type textarea "Hi {{first_name}}, I'm so sorry to hear that your closet door broke again right…"
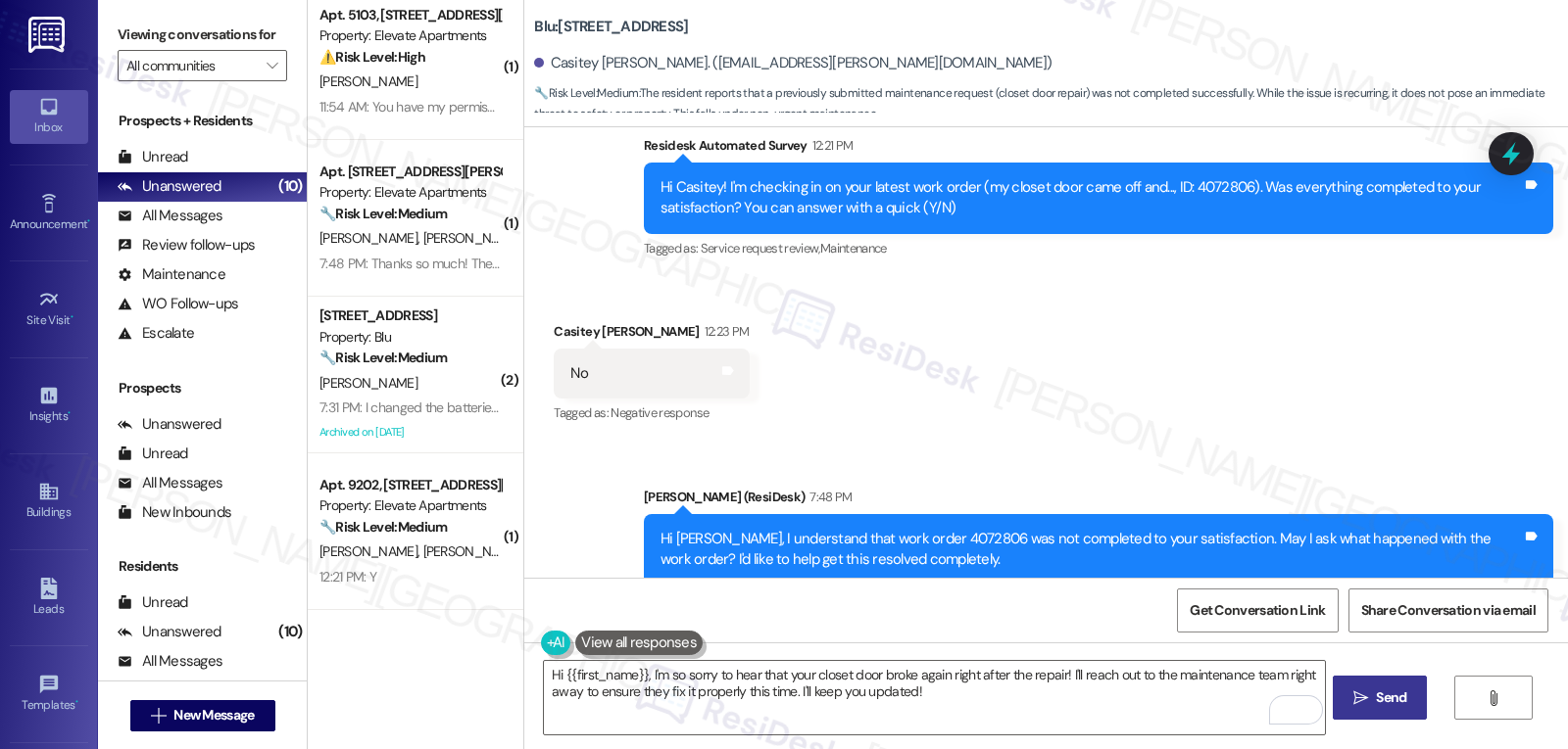
click at [993, 269] on div "Survey, sent via SMS Residesk Automated Survey 12:21 PM Hi Casitey! I'm checkin…" at bounding box center [1098, 198] width 939 height 157
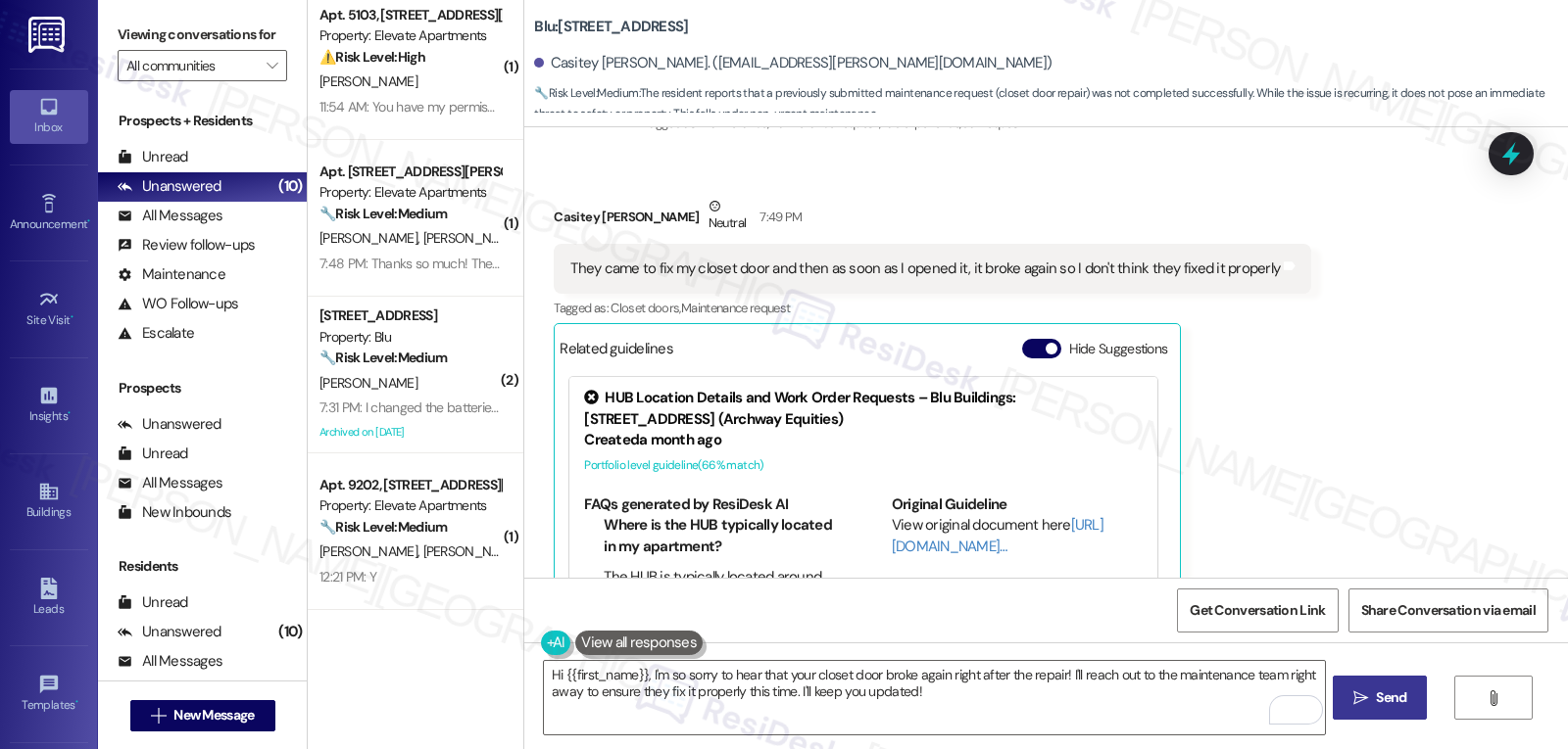
scroll to position [1619, 0]
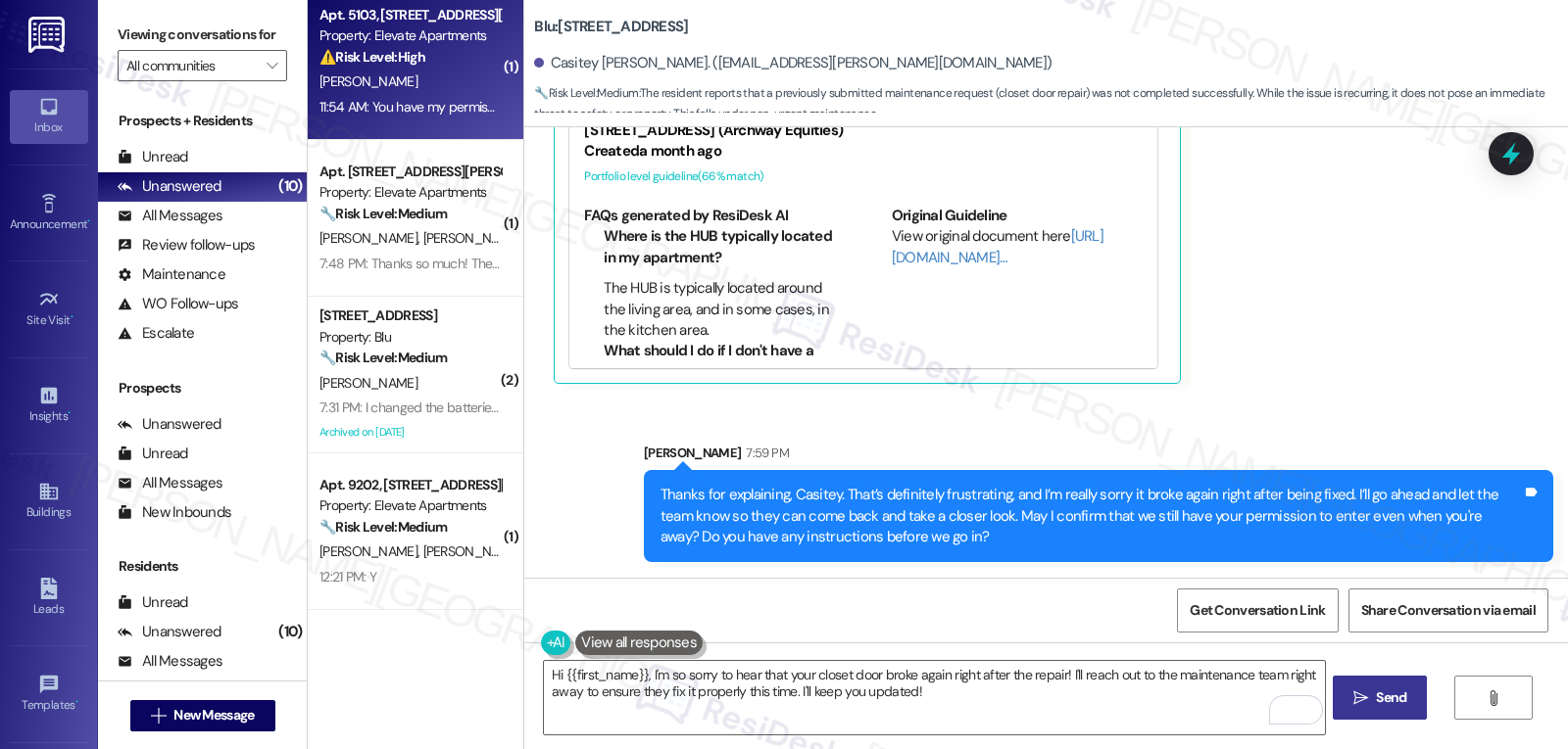
click at [353, 114] on div "11:54 AM: You have my permission 11:54 AM: You have my permission" at bounding box center [416, 107] width 192 height 18
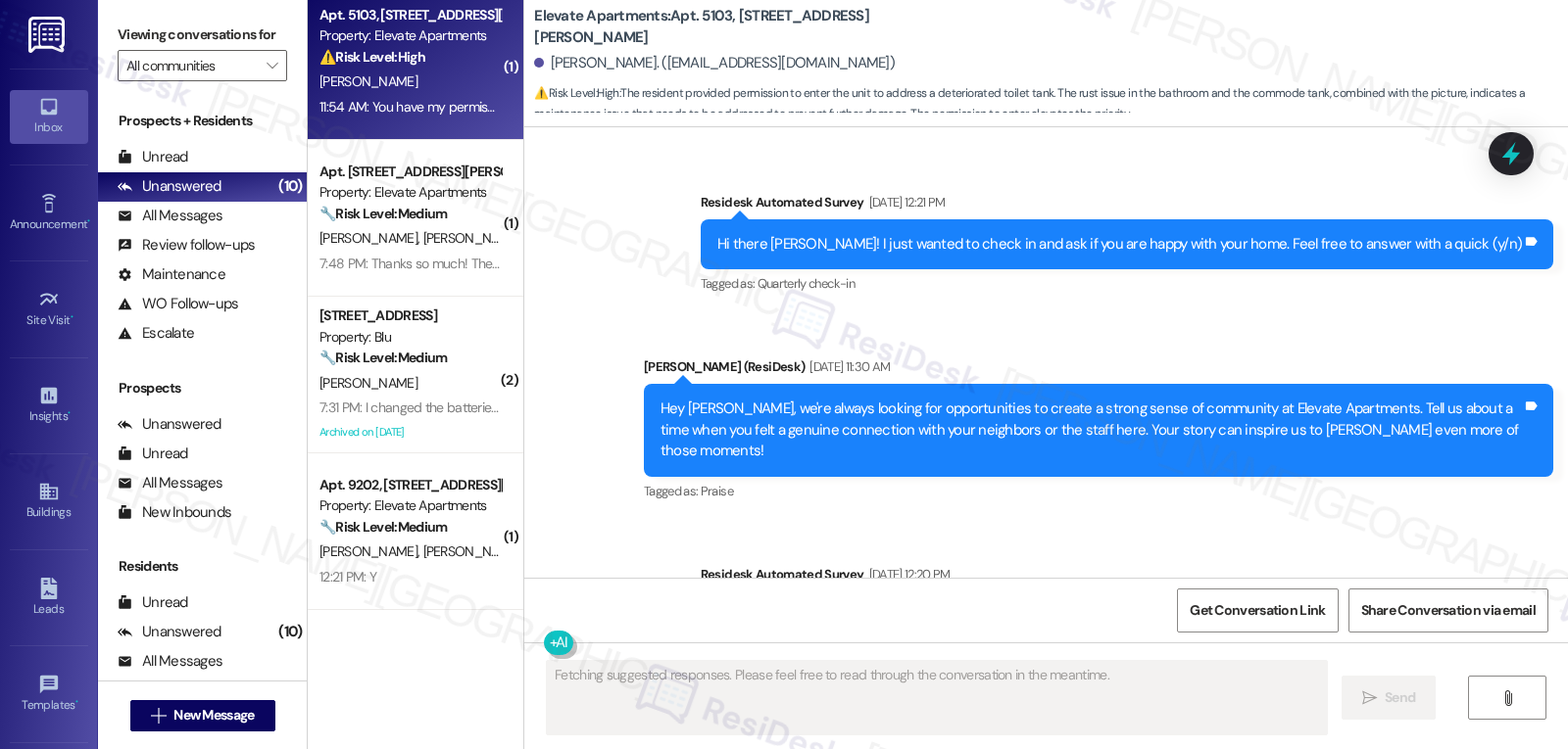
scroll to position [3714, 0]
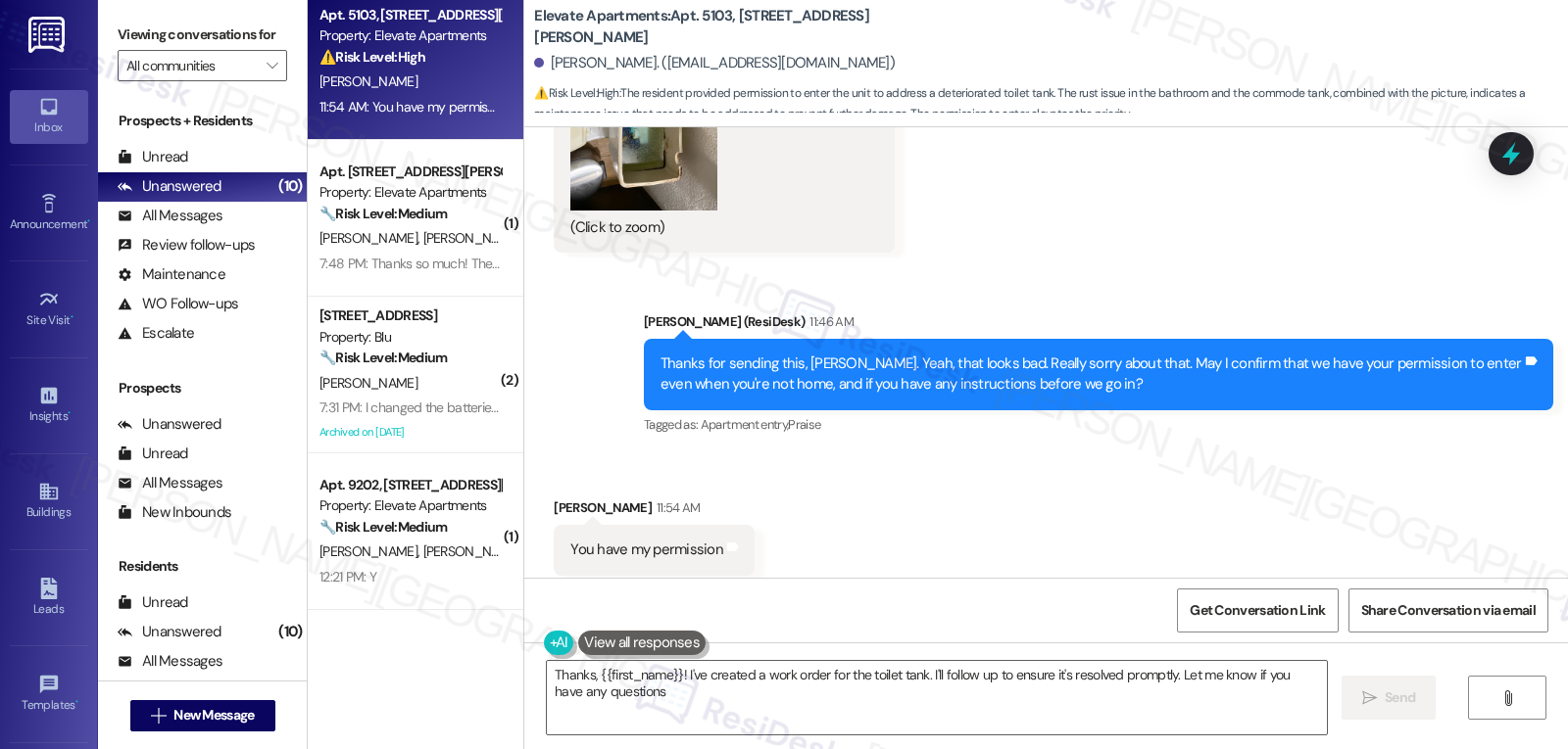
type textarea "Thanks, {{first_name}}! I've created a work order for the toilet tank. I'll fol…"
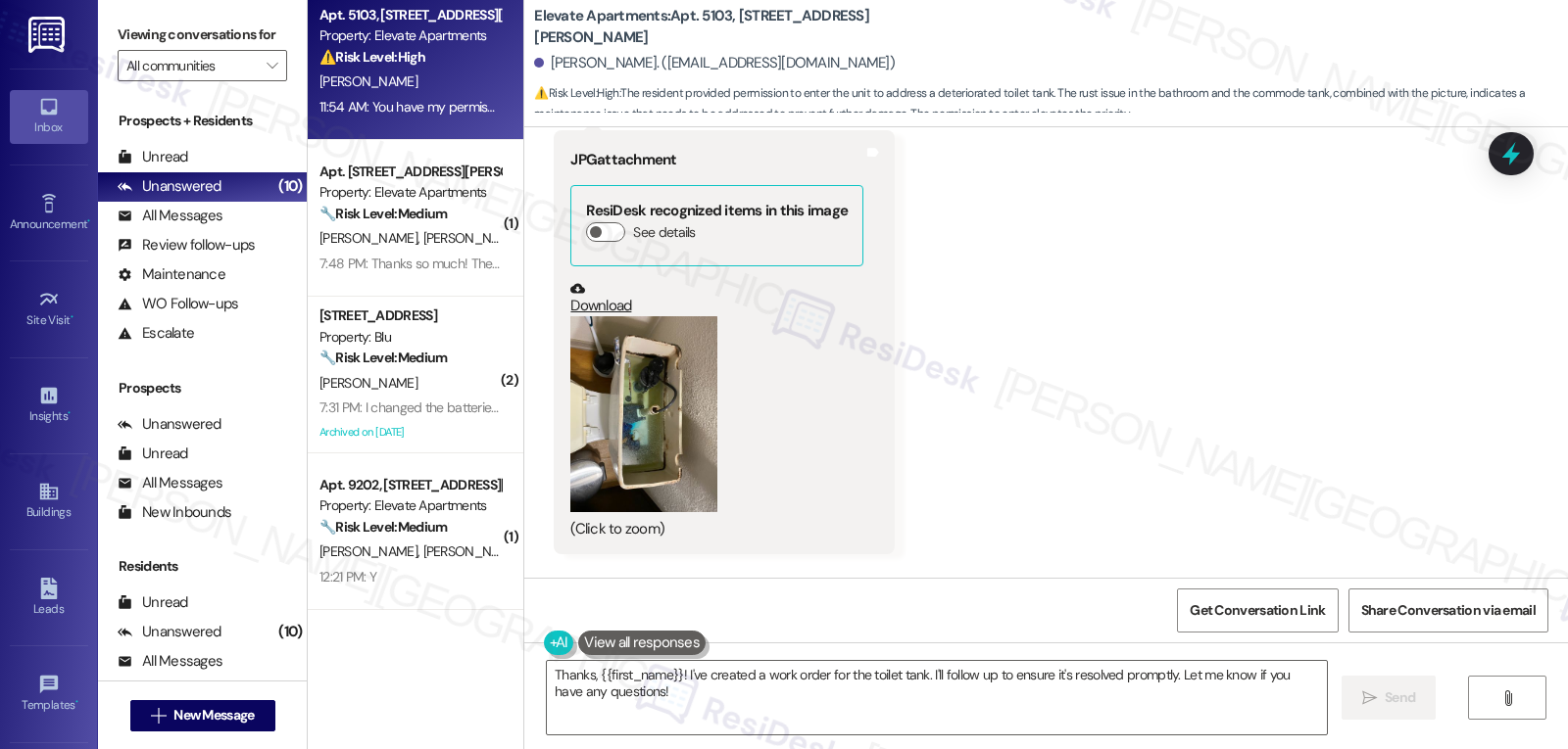
scroll to position [3323, 0]
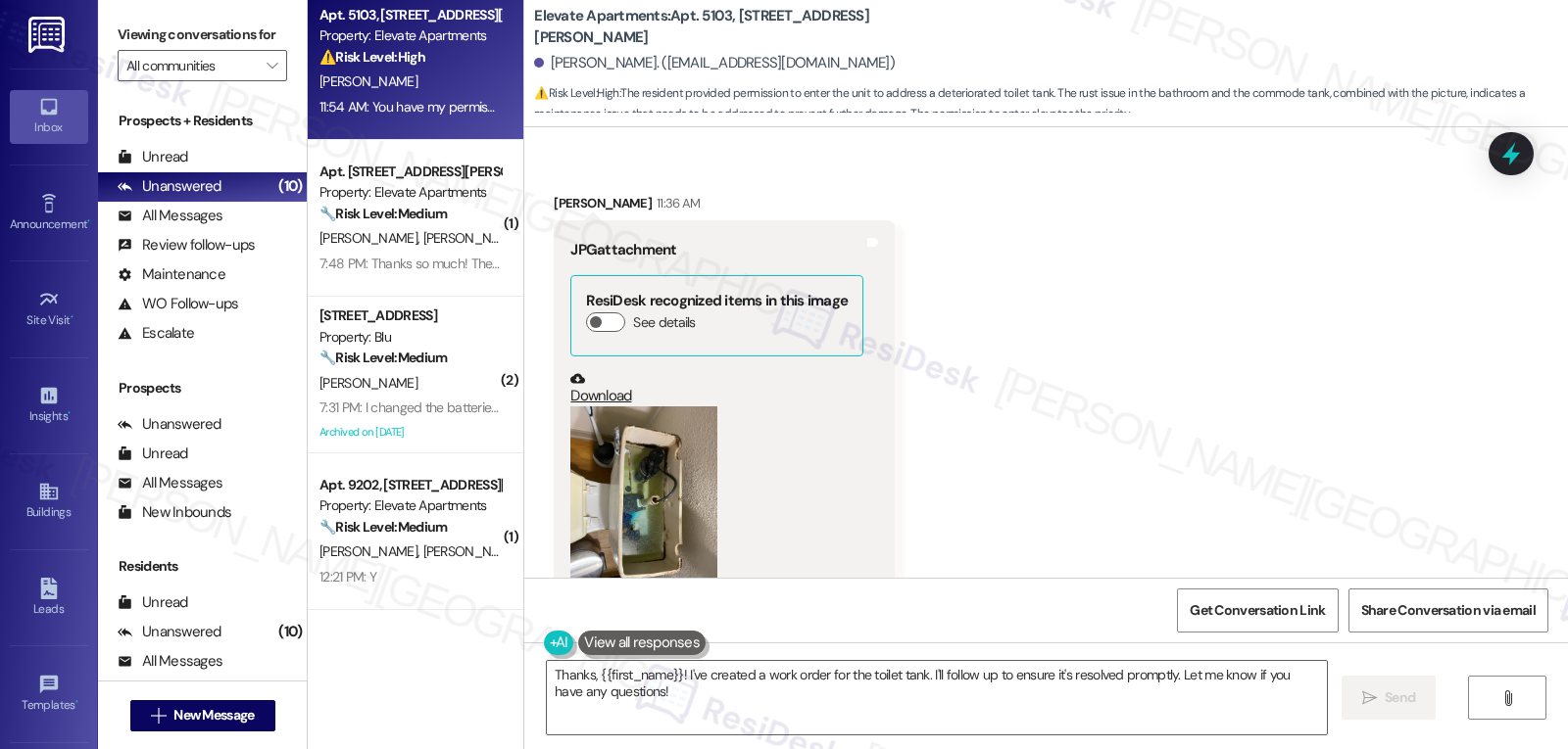
click at [654, 440] on button "Zoom image" at bounding box center [644, 504] width 147 height 196
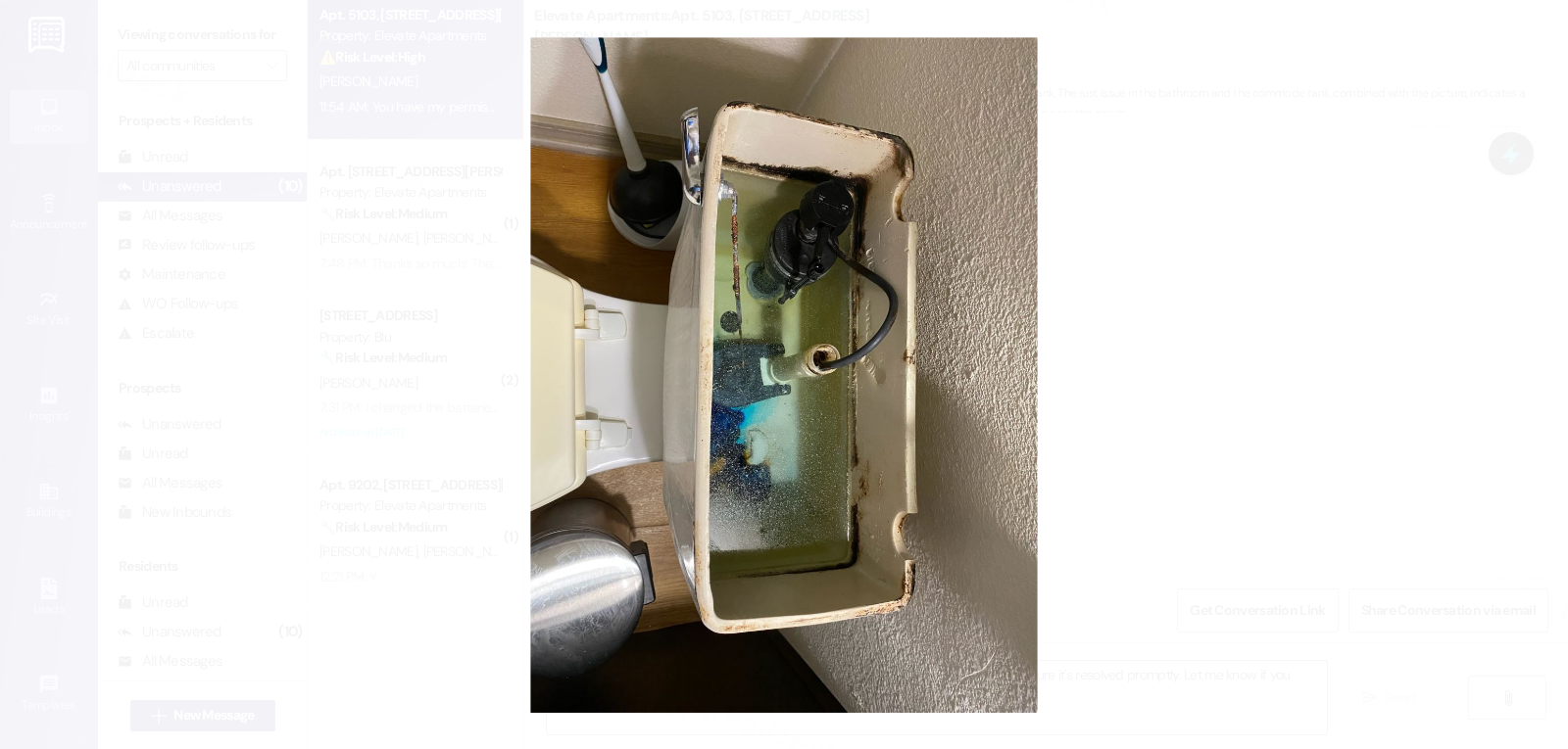
click at [1228, 457] on button "Unzoom image" at bounding box center [784, 374] width 1568 height 749
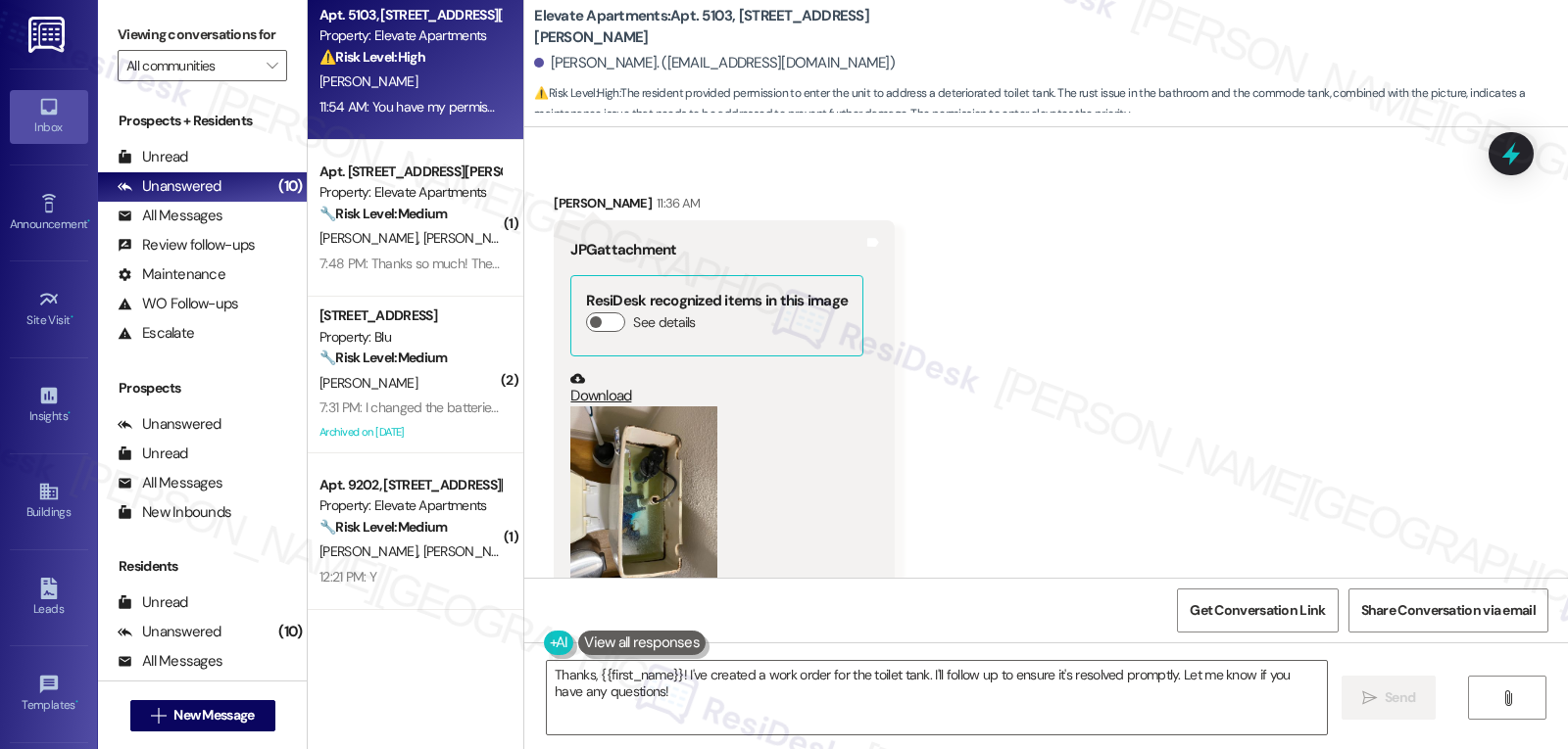
scroll to position [3127, 0]
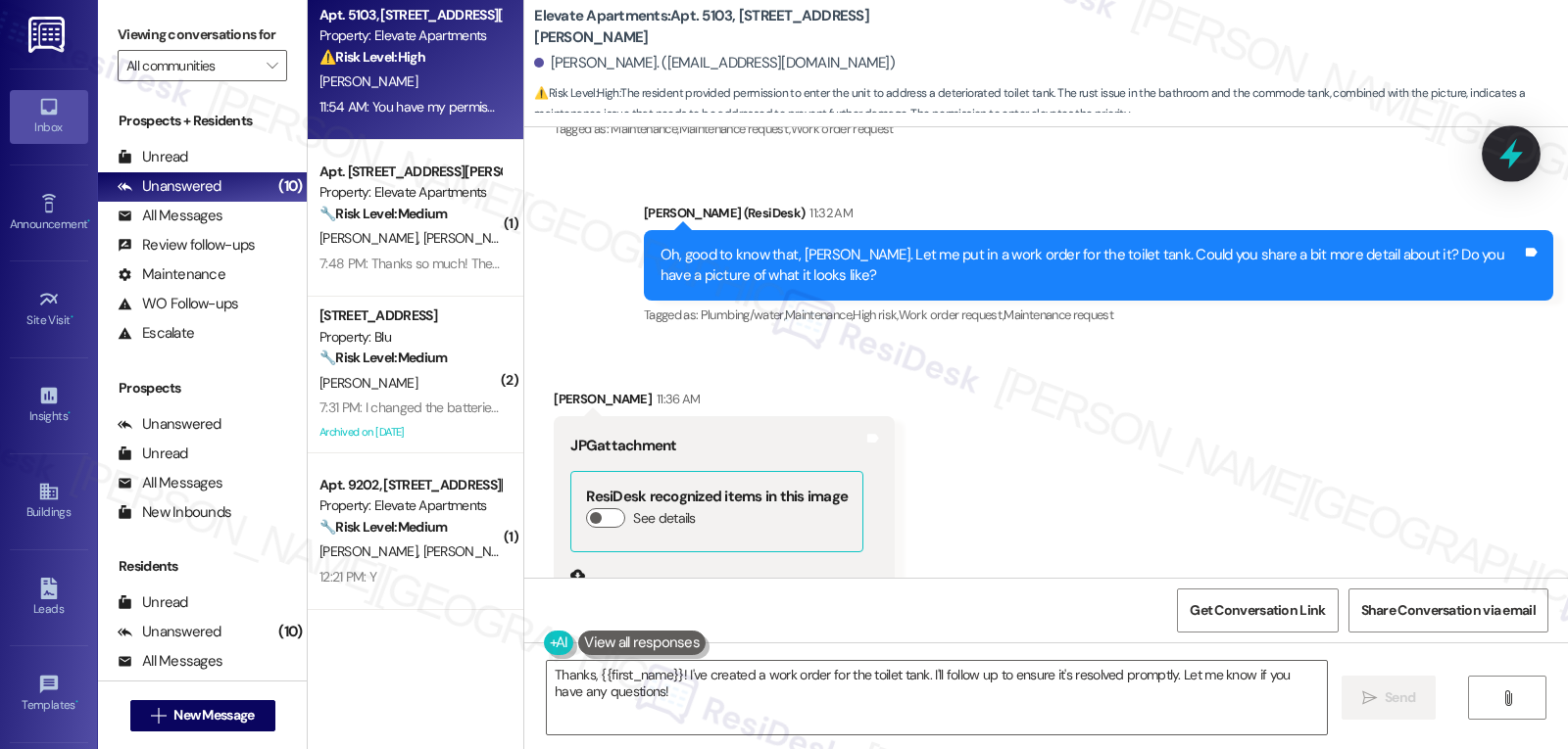
click at [1517, 157] on icon at bounding box center [1512, 154] width 24 height 31
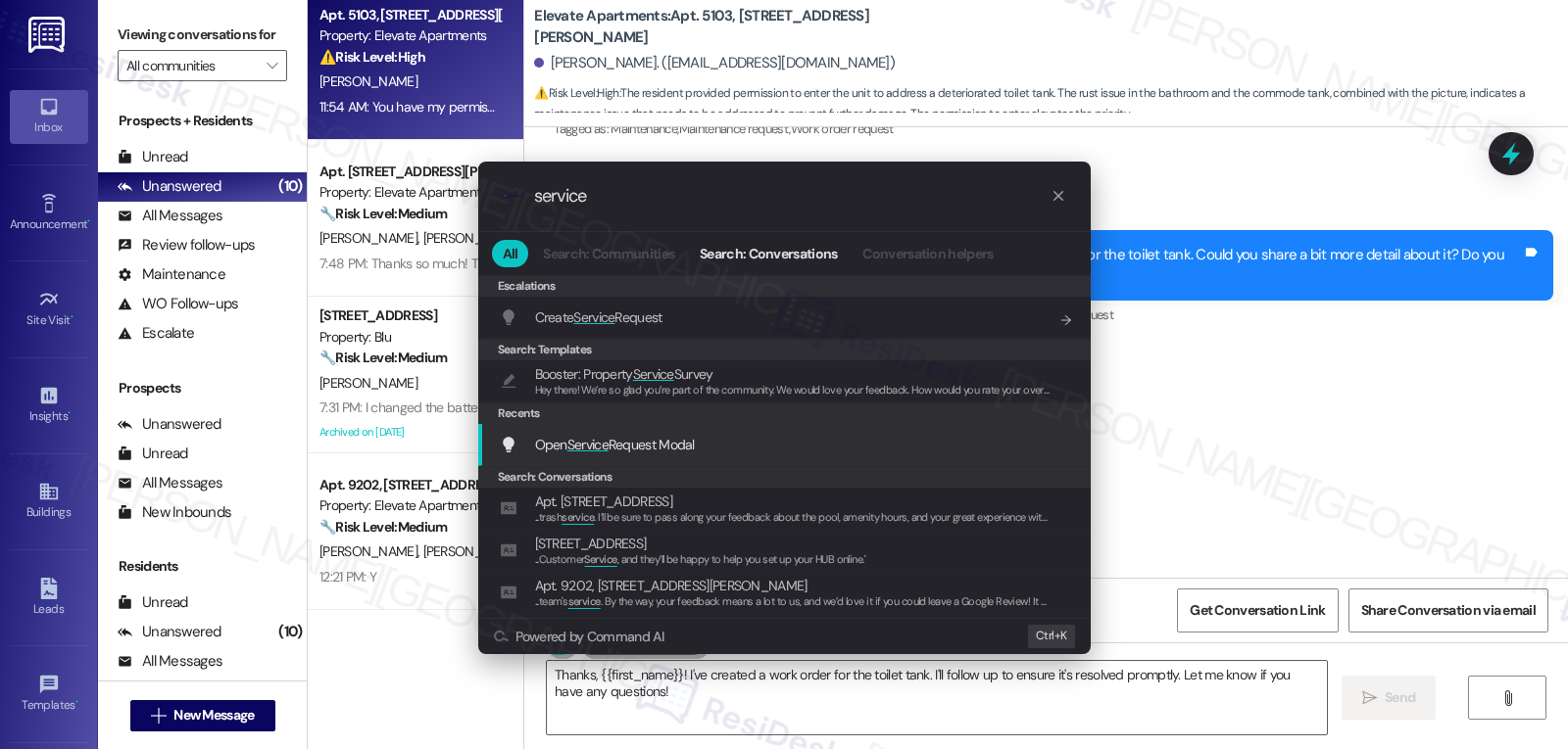
click at [640, 450] on span "Open Service Request Modal" at bounding box center [615, 445] width 160 height 18
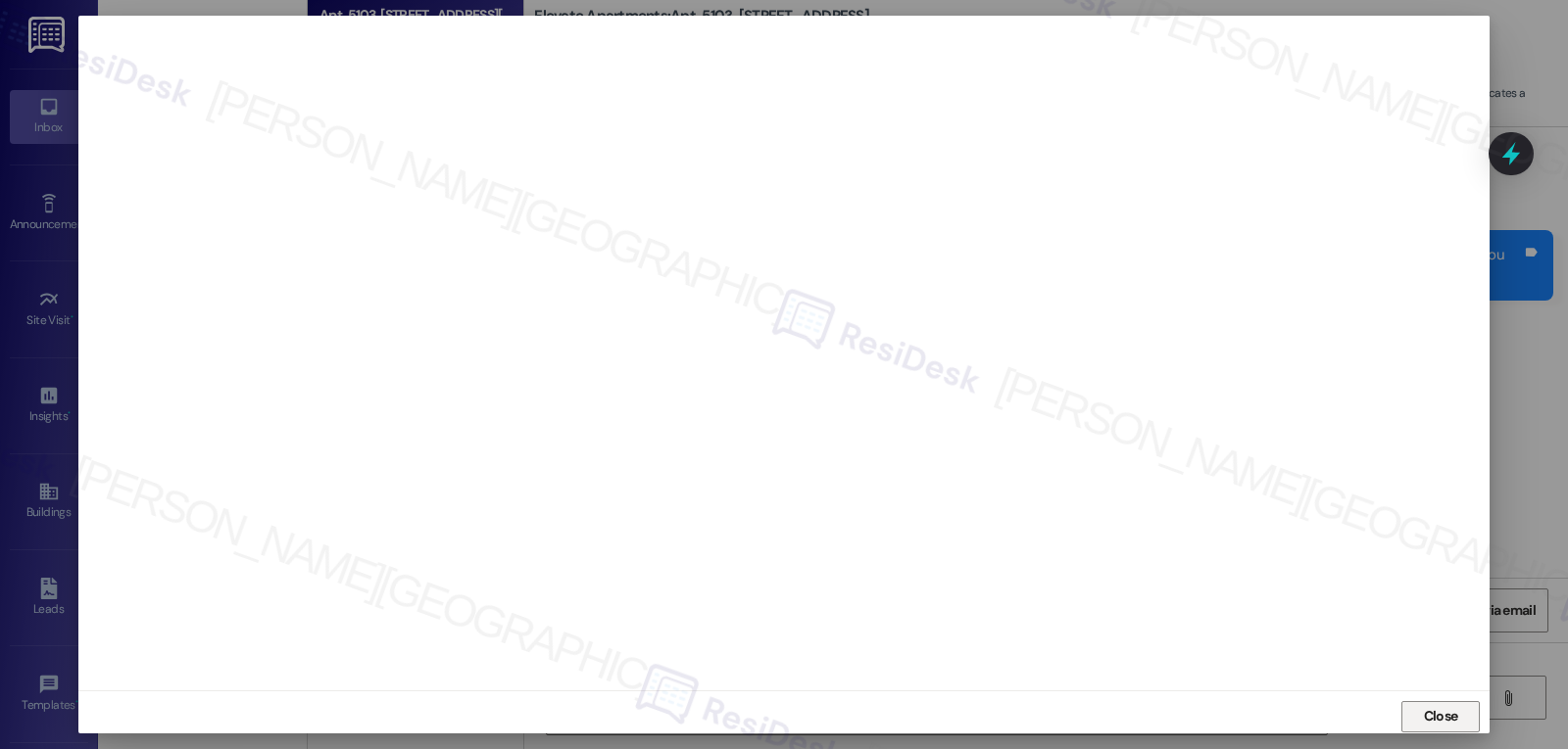
click at [1447, 709] on span "Close" at bounding box center [1441, 716] width 35 height 21
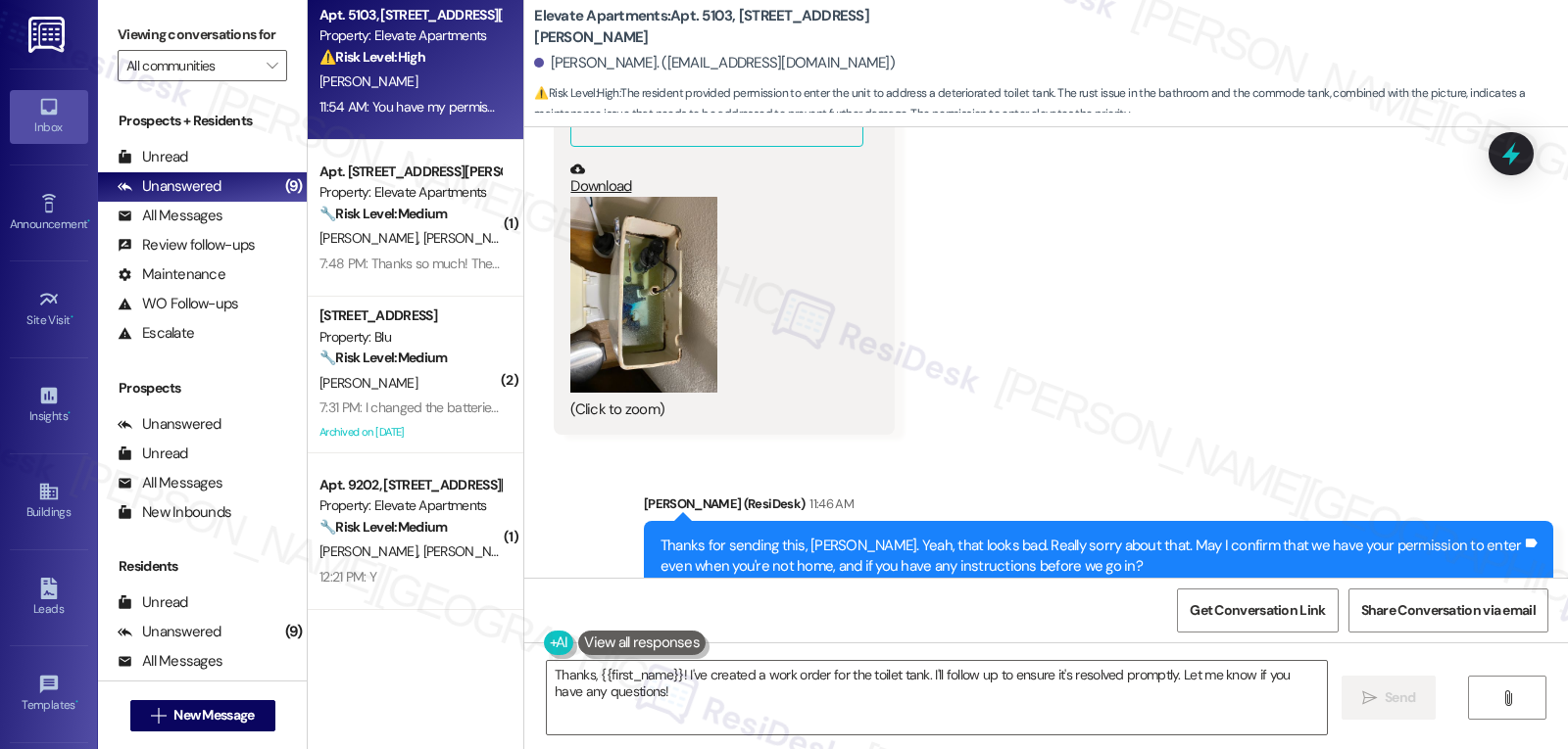
scroll to position [3714, 0]
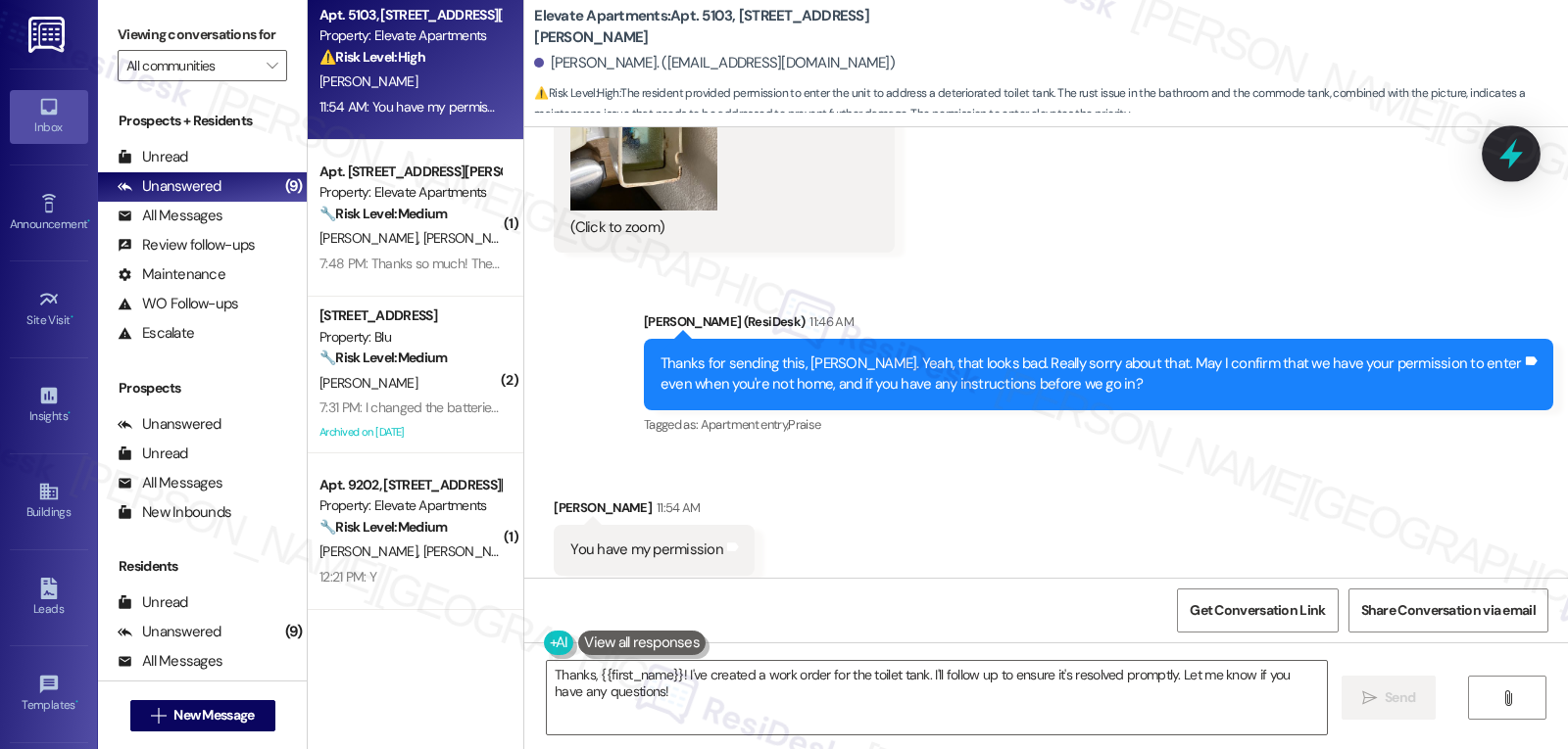
click at [1515, 157] on icon at bounding box center [1512, 154] width 24 height 31
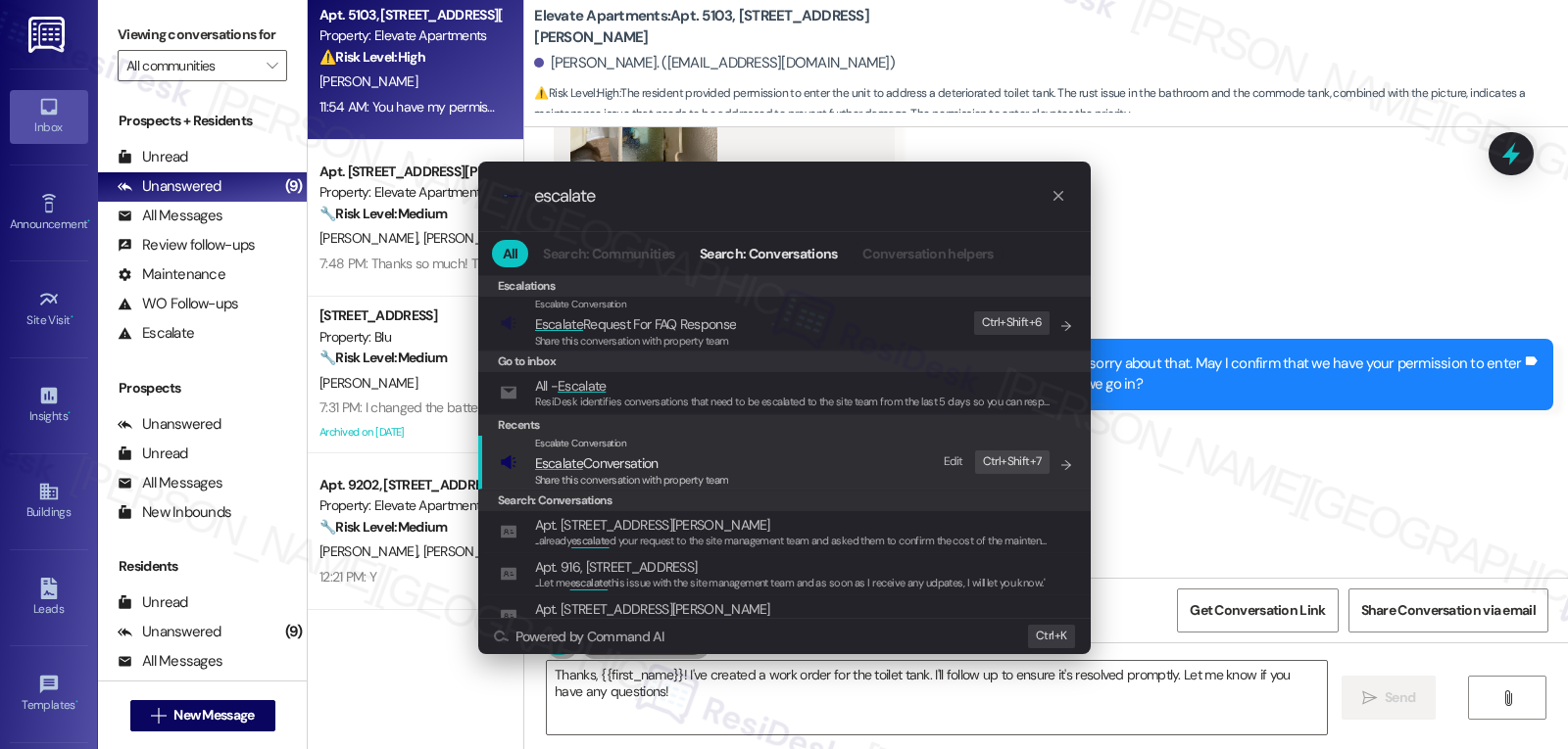
type input "escalate"
click at [643, 461] on span "Escalate Conversation" at bounding box center [596, 464] width 123 height 18
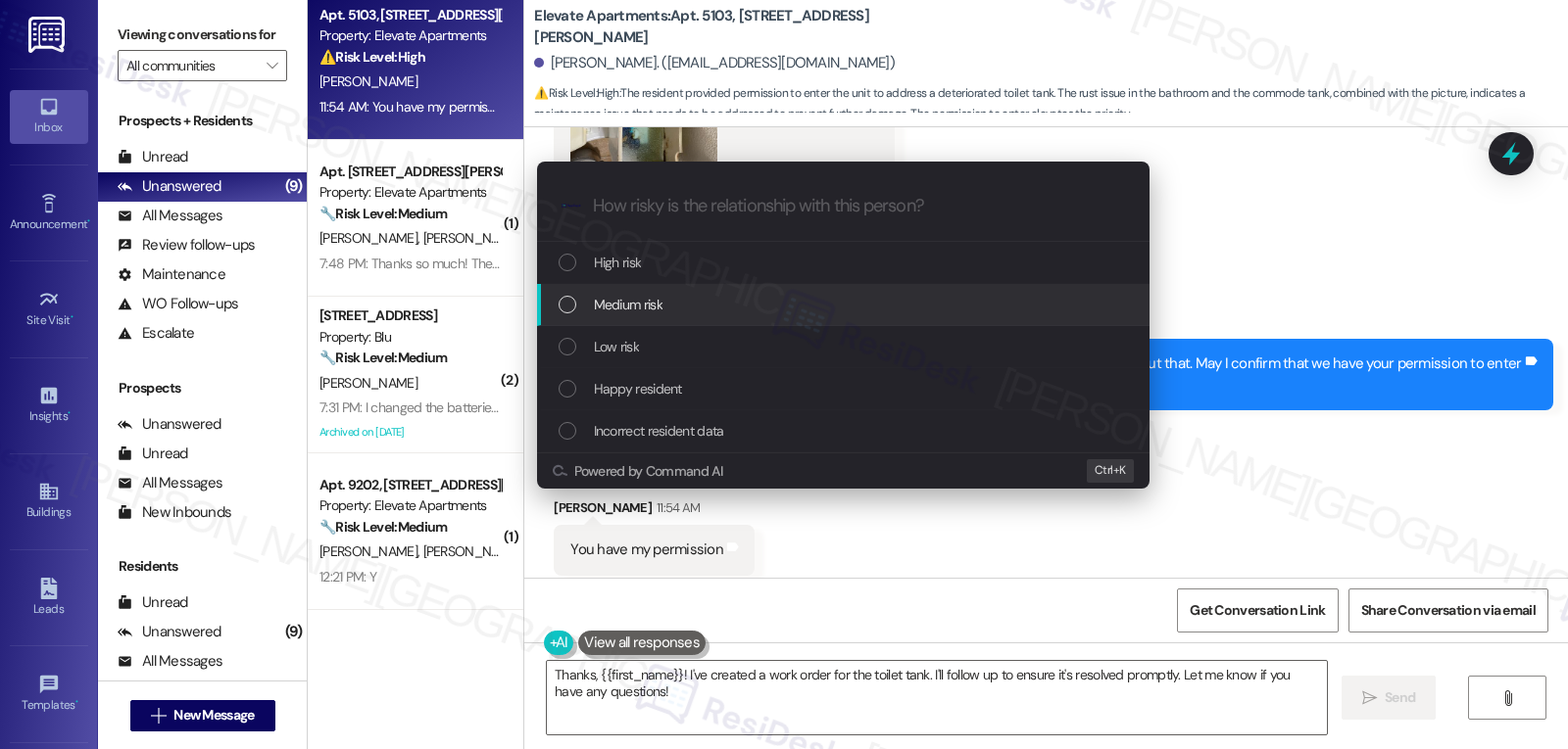
click at [667, 313] on div "Medium risk" at bounding box center [845, 305] width 574 height 22
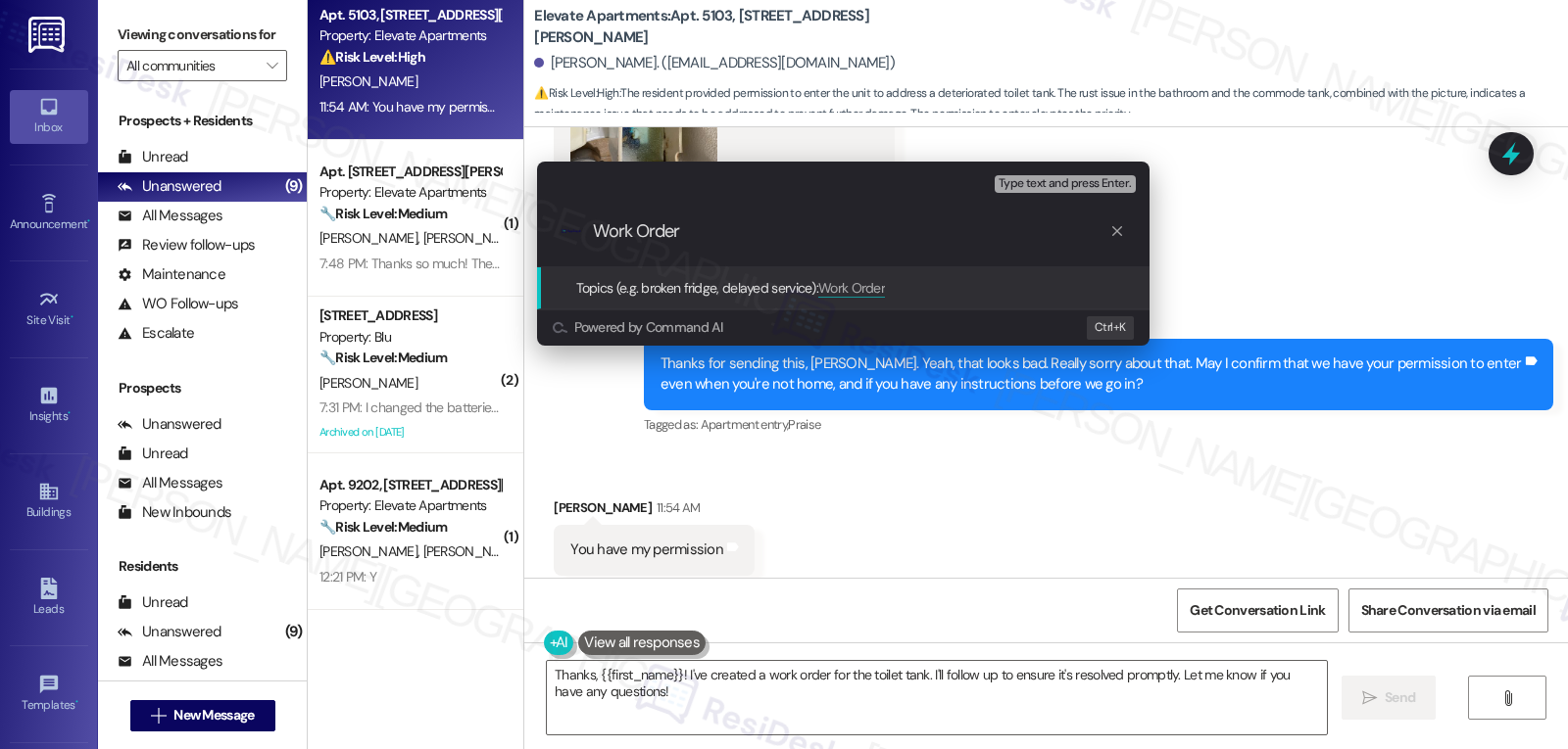
paste input "4100838"
type input "Work Order 4100838 filed by ResiDesk - Toilet tank"
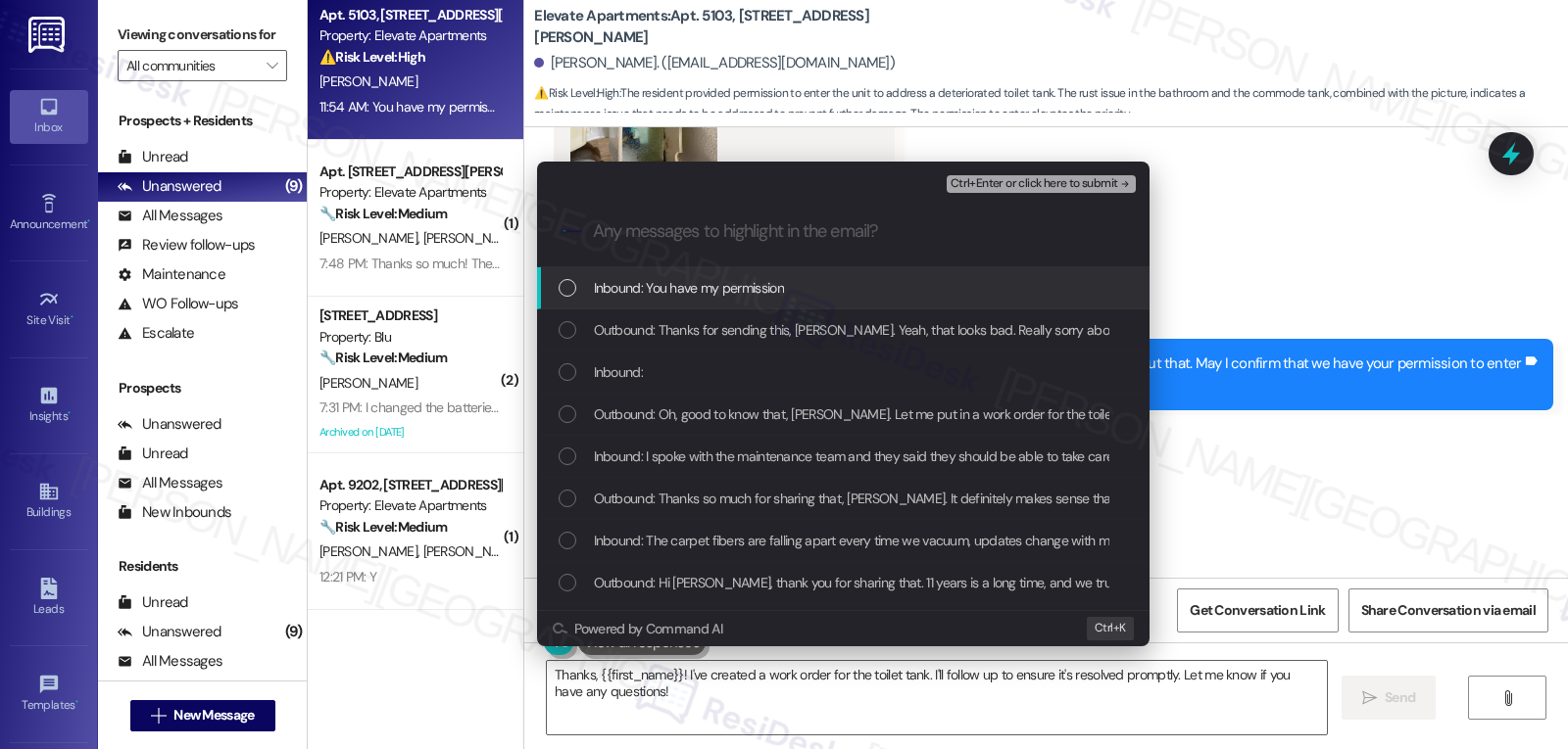
click at [726, 299] on span "Inbound: You have my permission" at bounding box center [689, 288] width 191 height 22
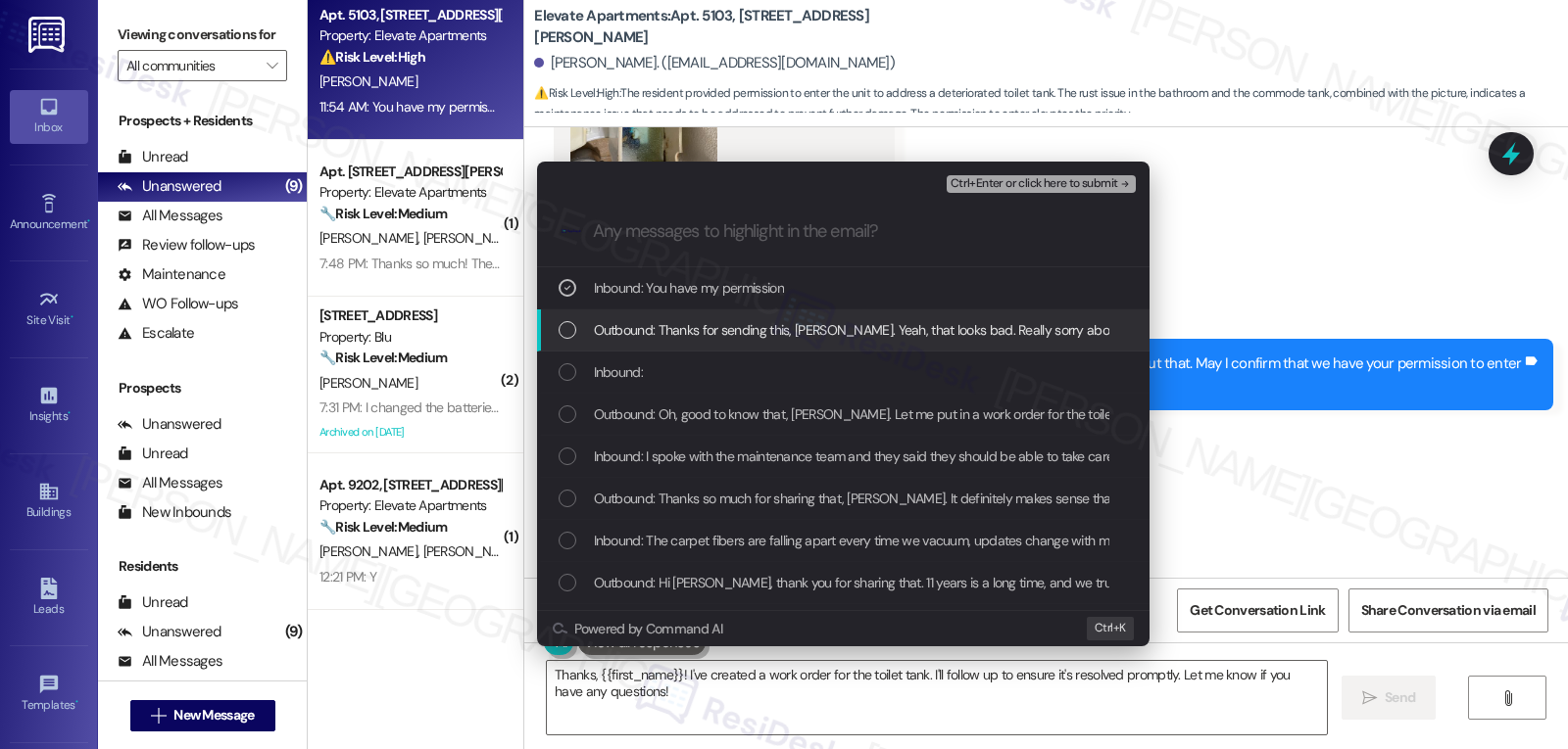
click at [658, 350] on div "Outbound: Thanks for sending this, Felix. Yeah, that looks bad. Really sorry ab…" at bounding box center [843, 331] width 612 height 42
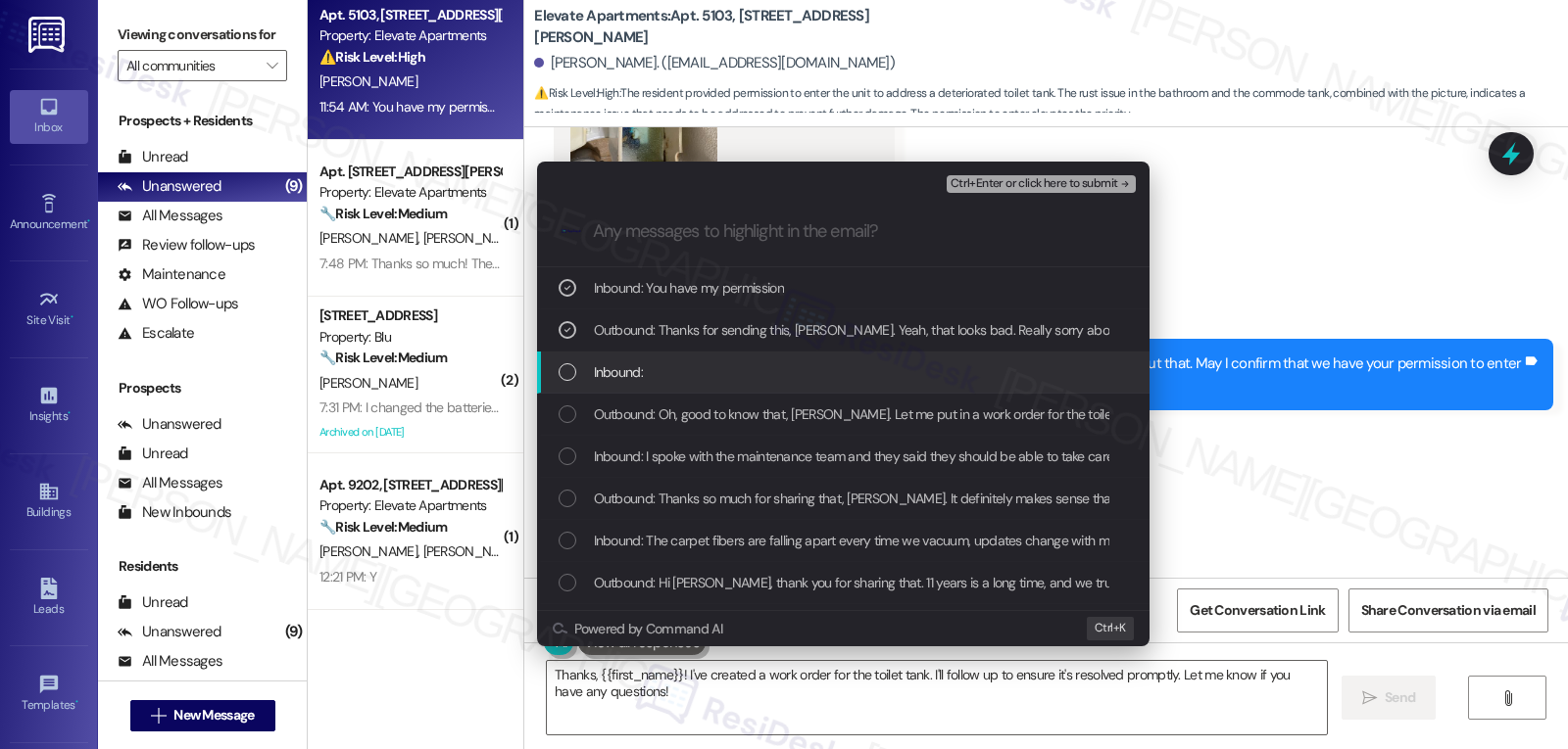
click at [637, 372] on span "Inbound:" at bounding box center [619, 372] width 49 height 22
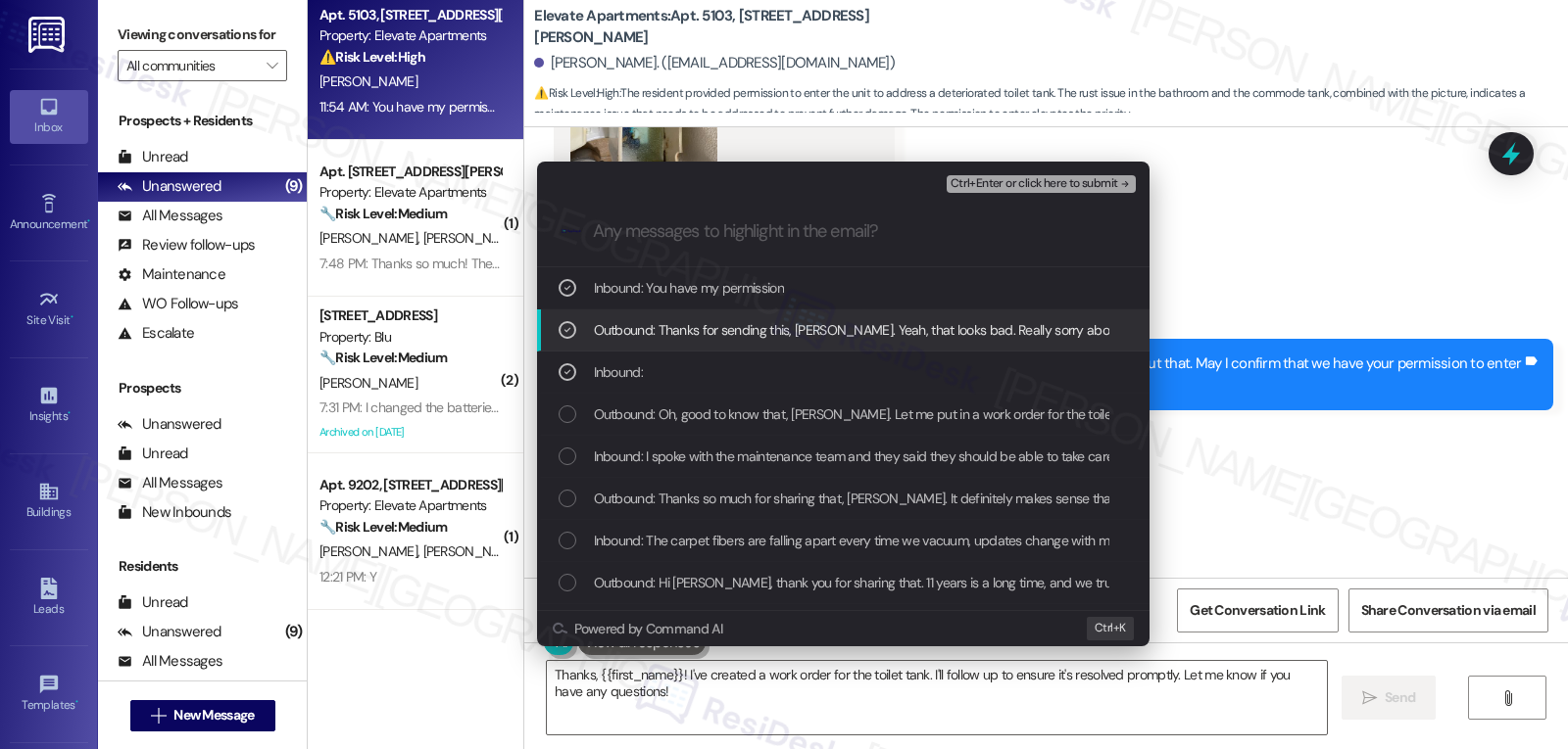
click at [568, 336] on icon "List of options" at bounding box center [568, 331] width 14 height 14
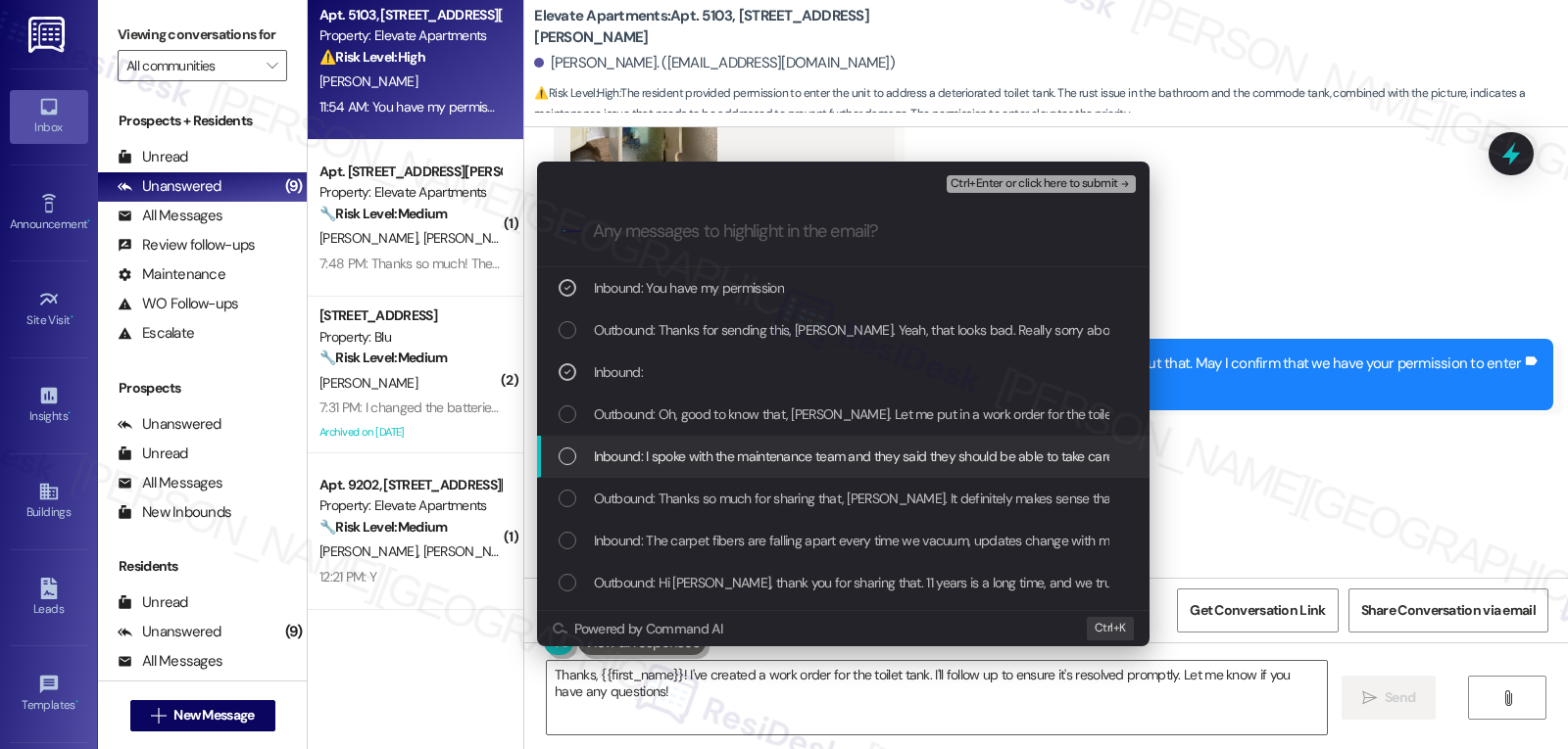
click at [571, 456] on div "List of options" at bounding box center [568, 457] width 18 height 18
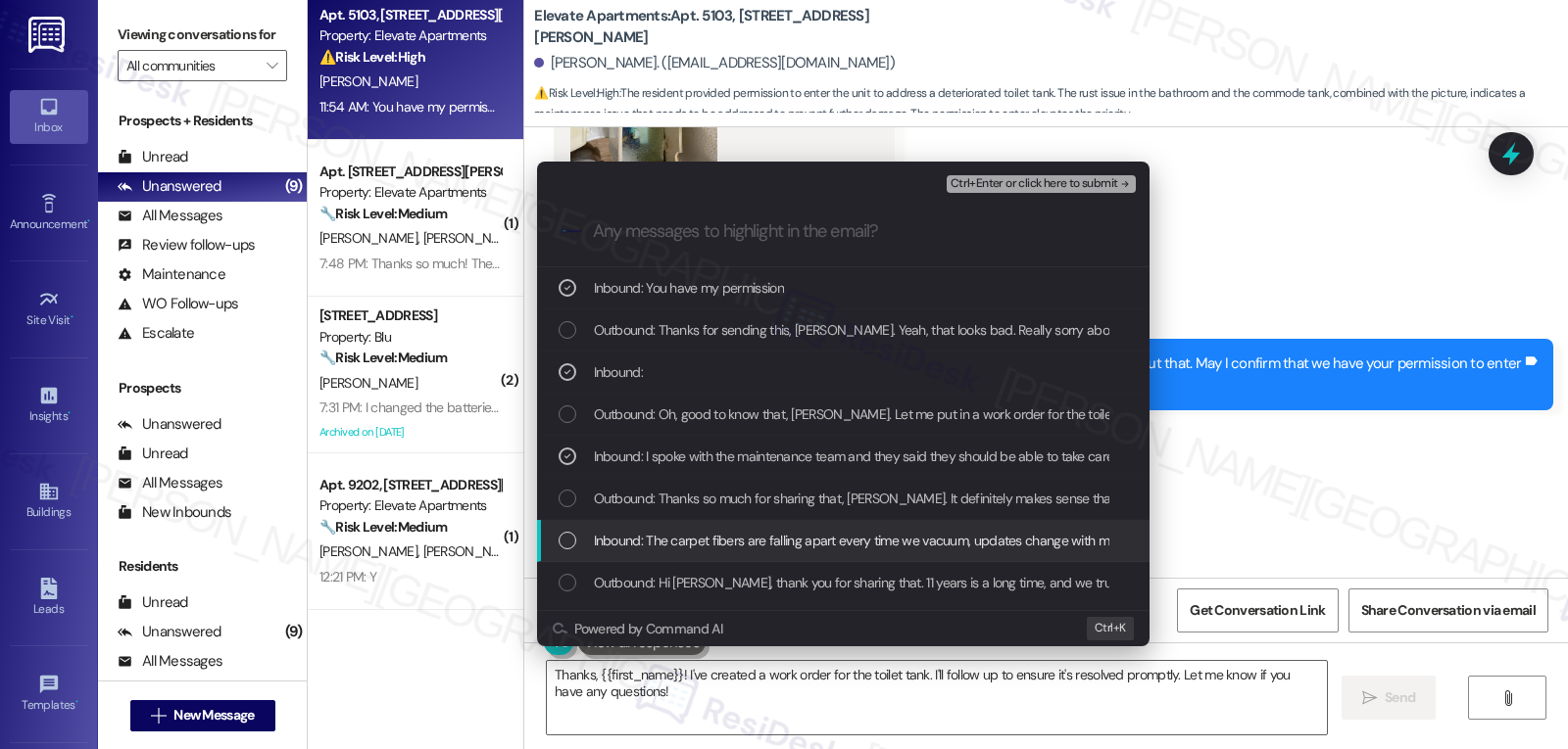
click at [572, 540] on div "List of options" at bounding box center [568, 541] width 18 height 18
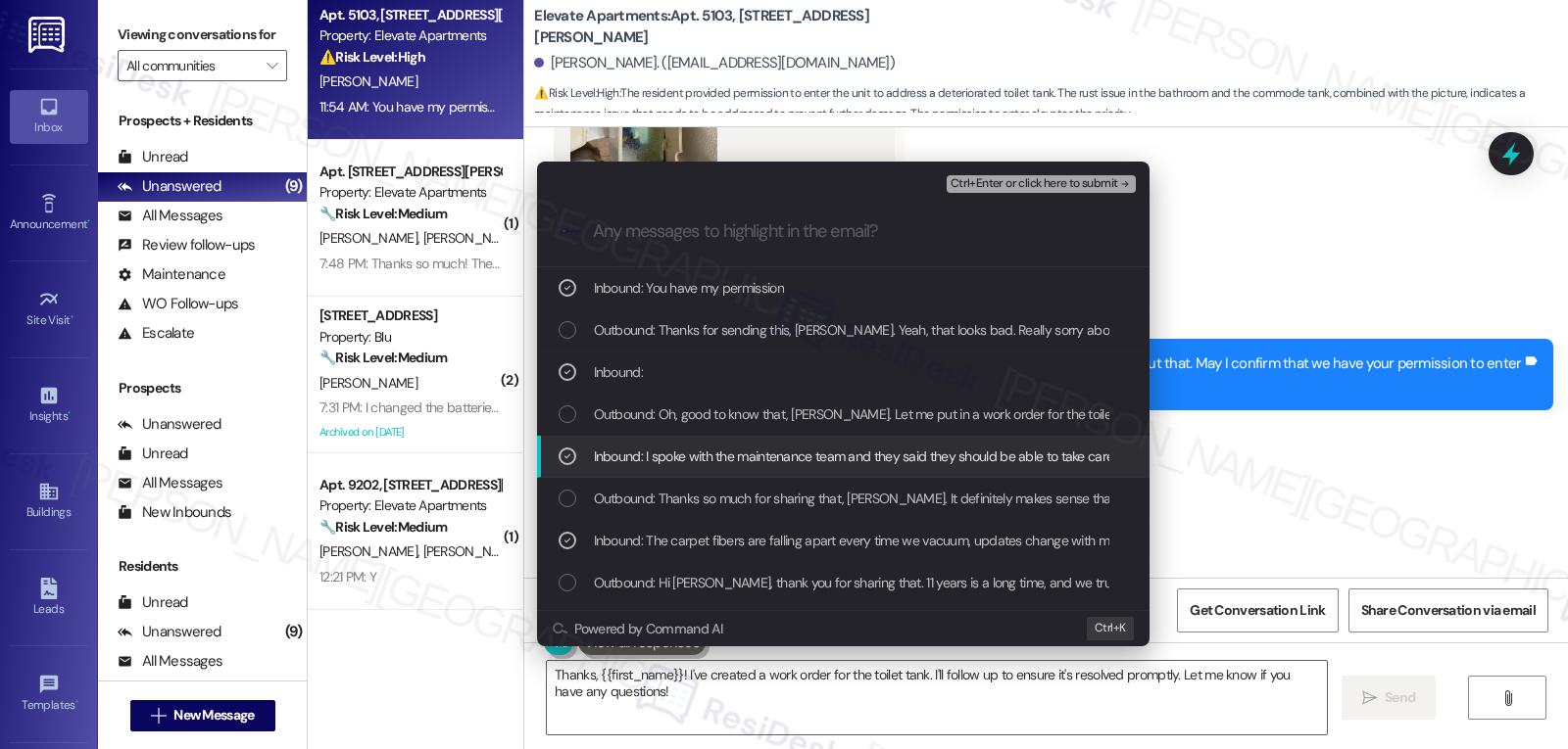
click at [572, 461] on icon "List of options" at bounding box center [568, 457] width 14 height 14
click at [595, 459] on span "Inbound: I spoke with the maintenance team and they said they should be able to…" at bounding box center [971, 457] width 752 height 22
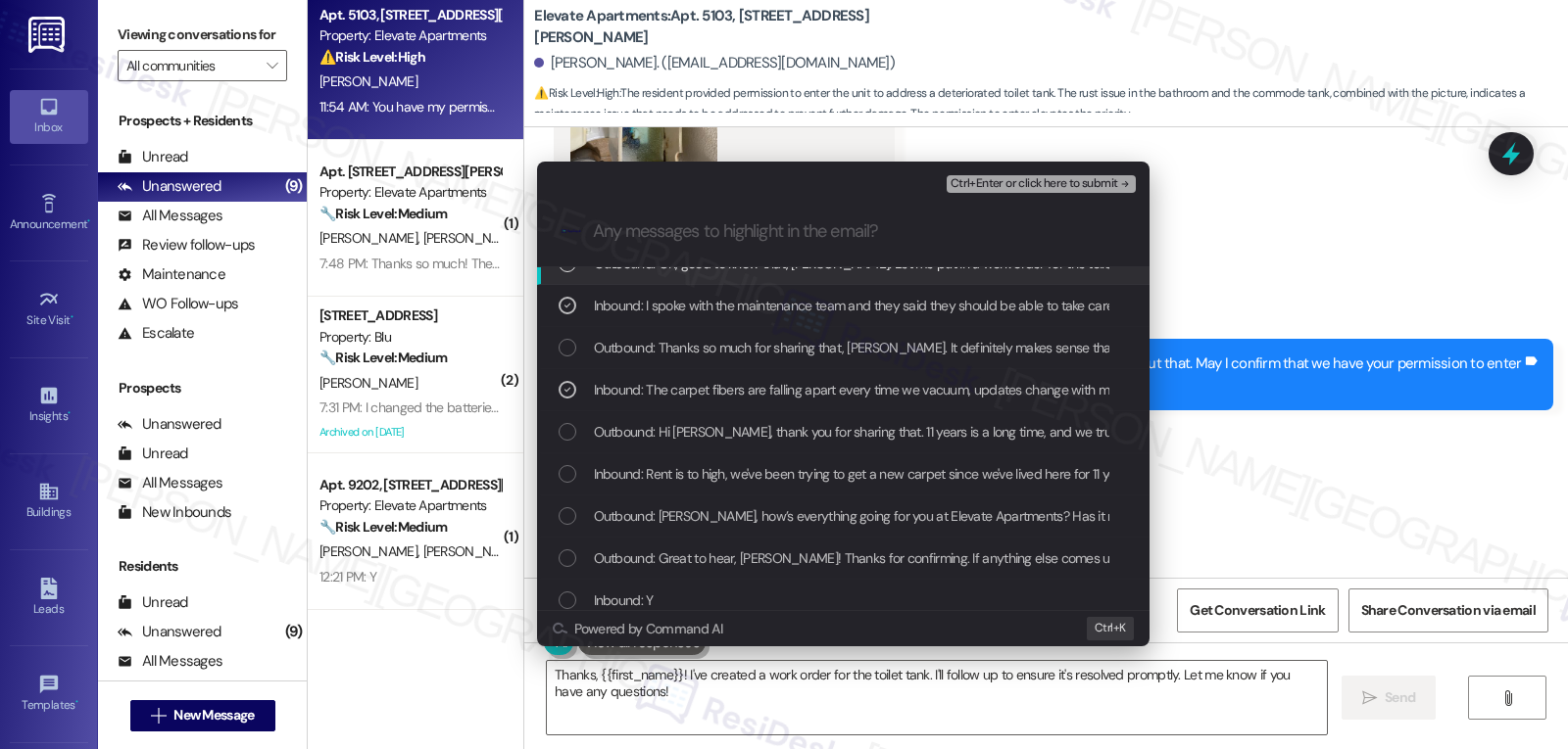
scroll to position [196, 0]
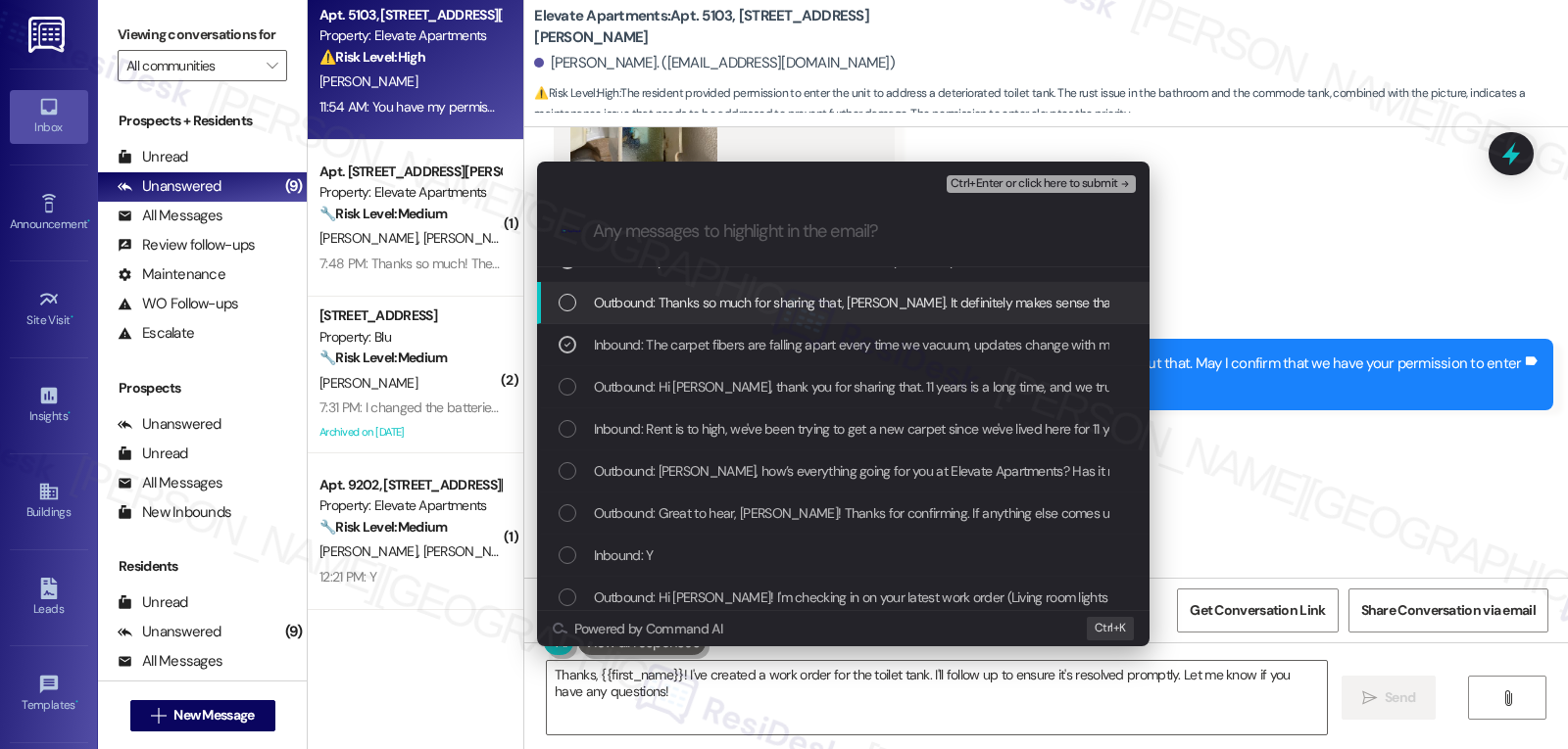
click at [1065, 187] on span "Ctrl+Enter or click here to submit" at bounding box center [1035, 185] width 168 height 14
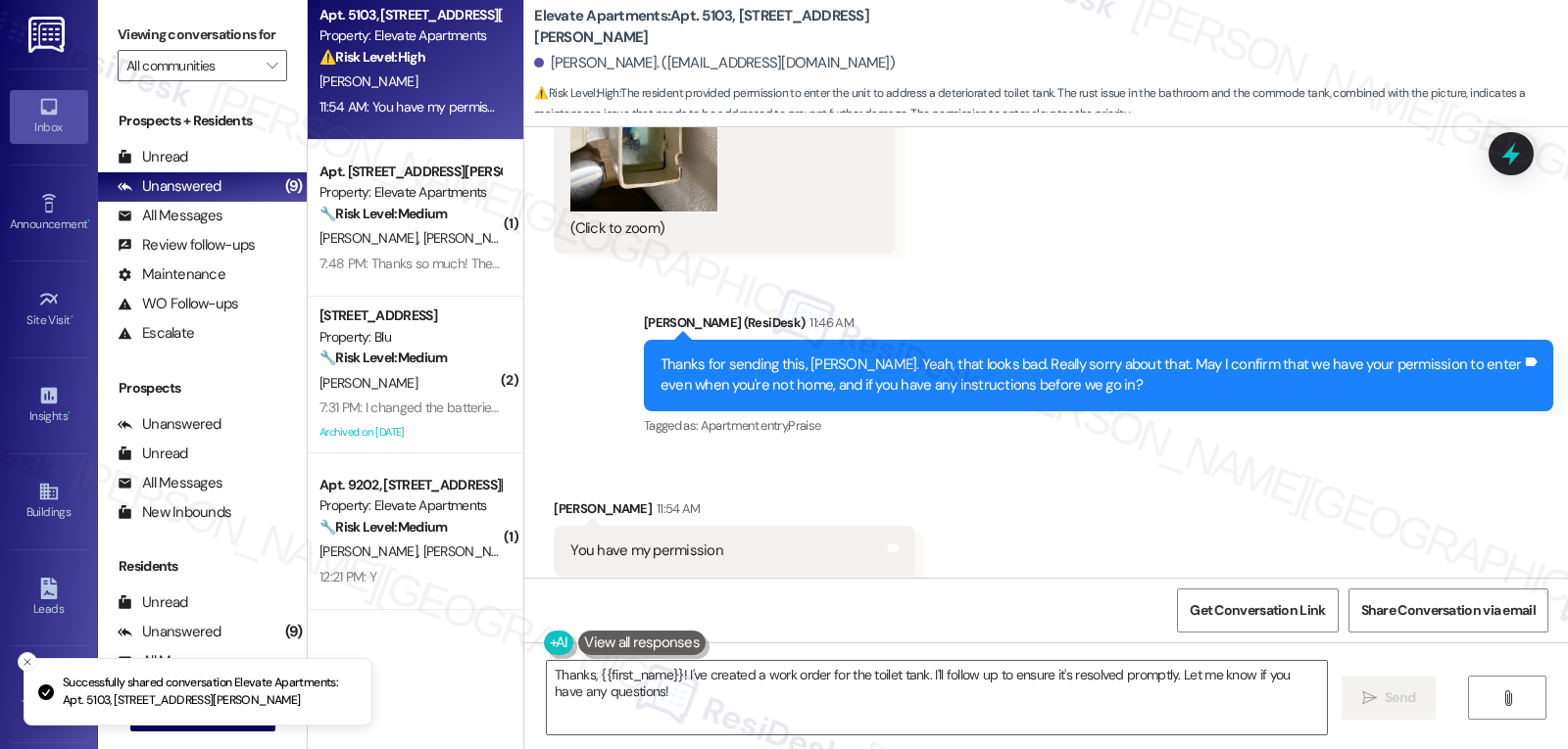
scroll to position [3714, 0]
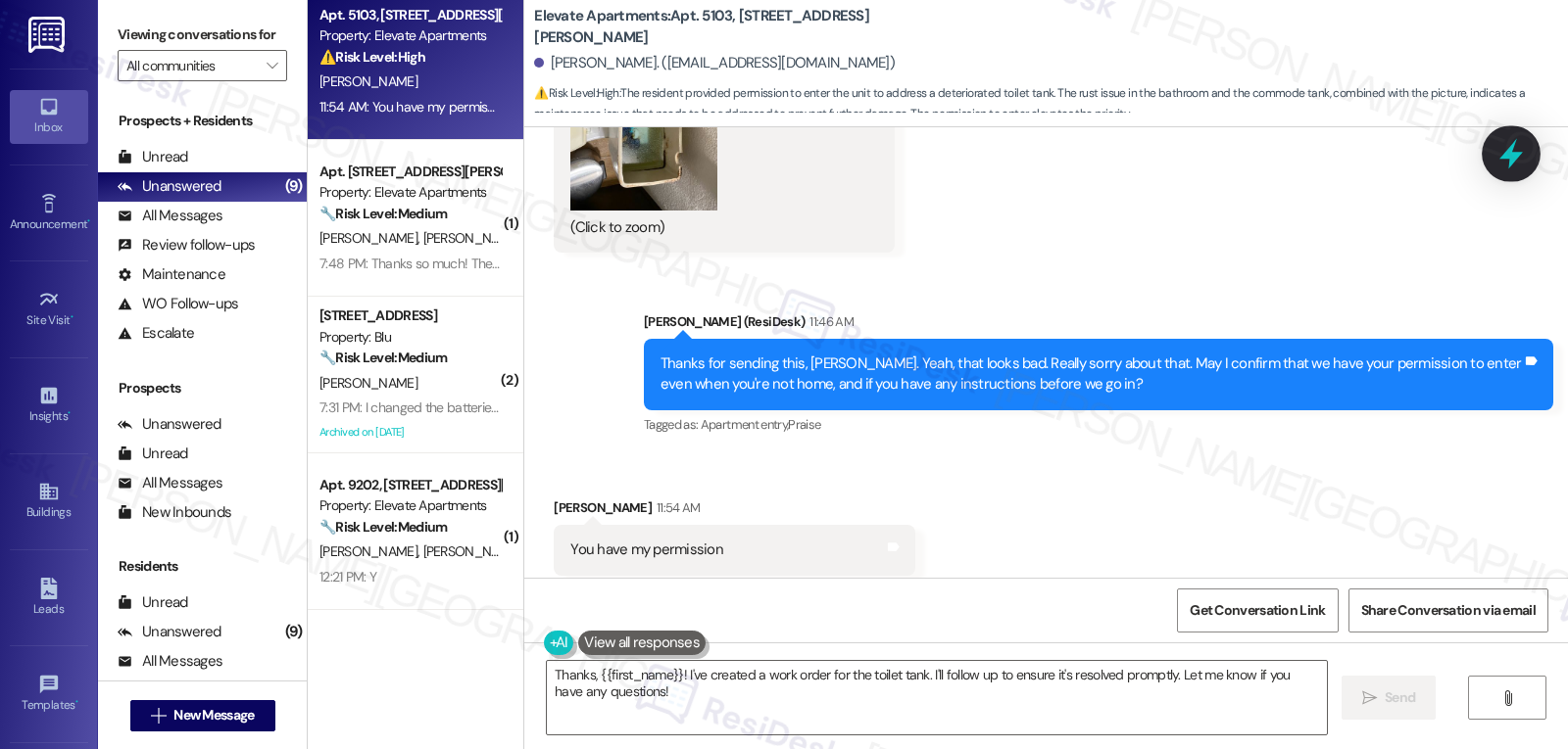
click at [1506, 154] on icon at bounding box center [1512, 154] width 24 height 31
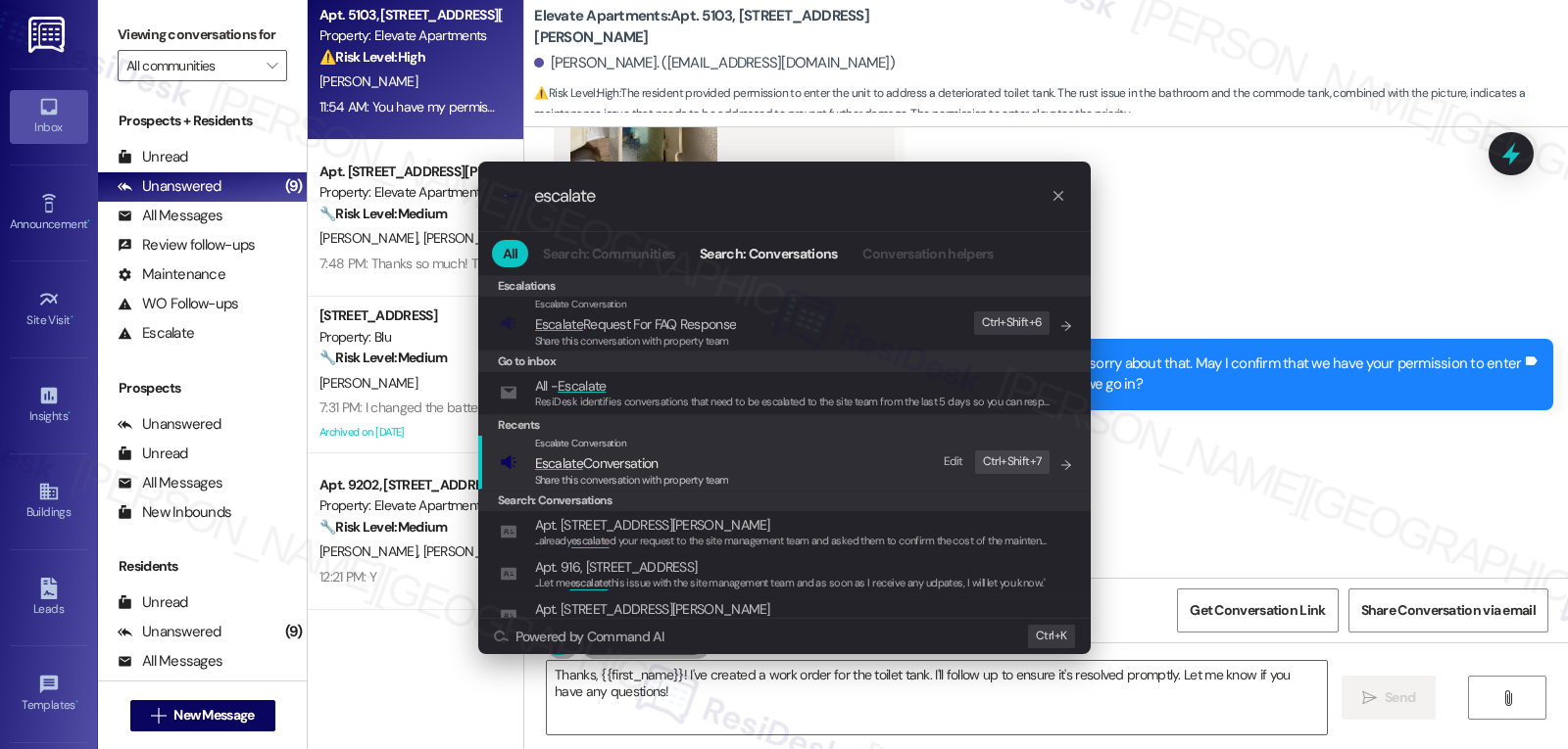
type input "escalate"
click at [581, 473] on span "Share this conversation with property team" at bounding box center [632, 480] width 195 height 14
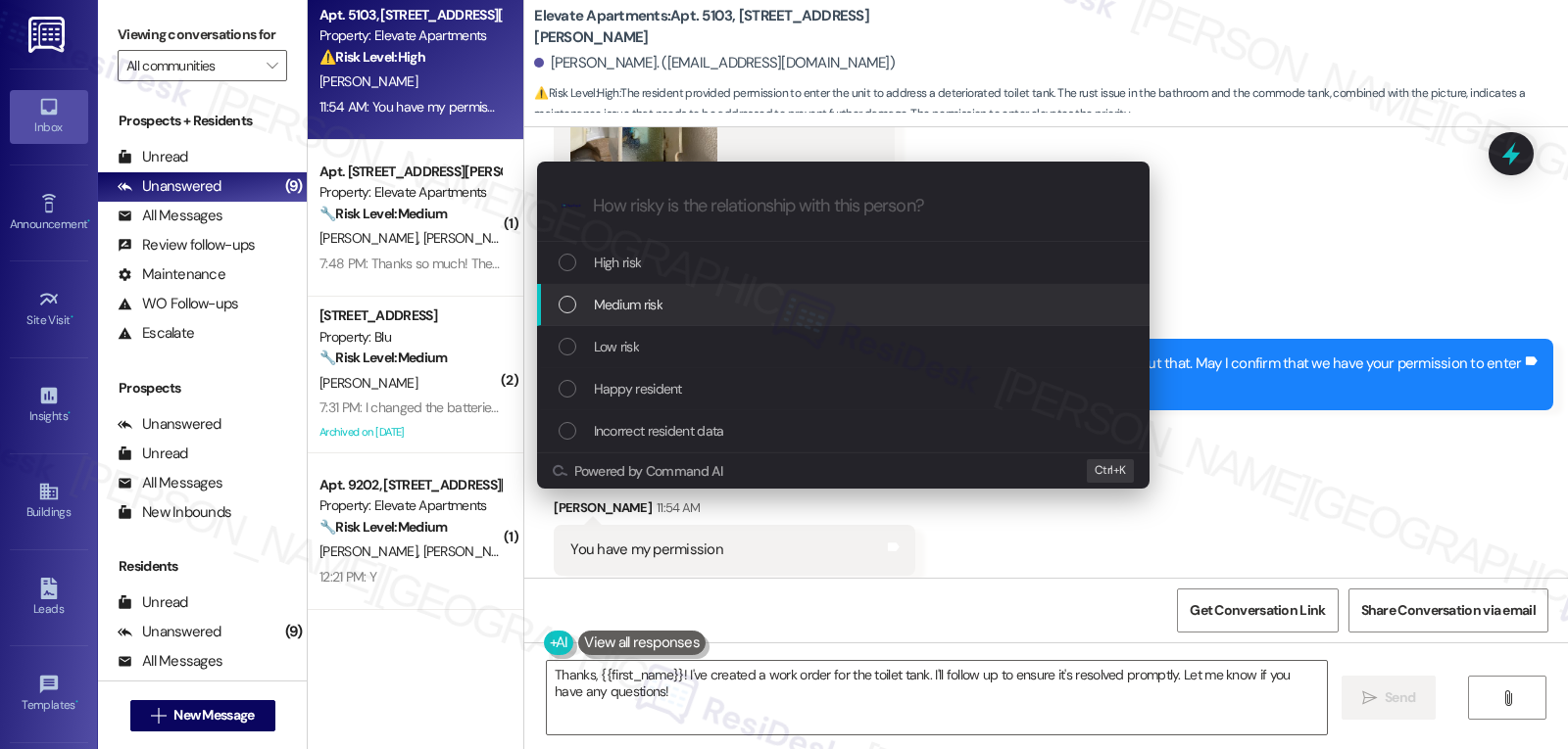
click at [649, 305] on span "Medium risk" at bounding box center [628, 305] width 68 height 22
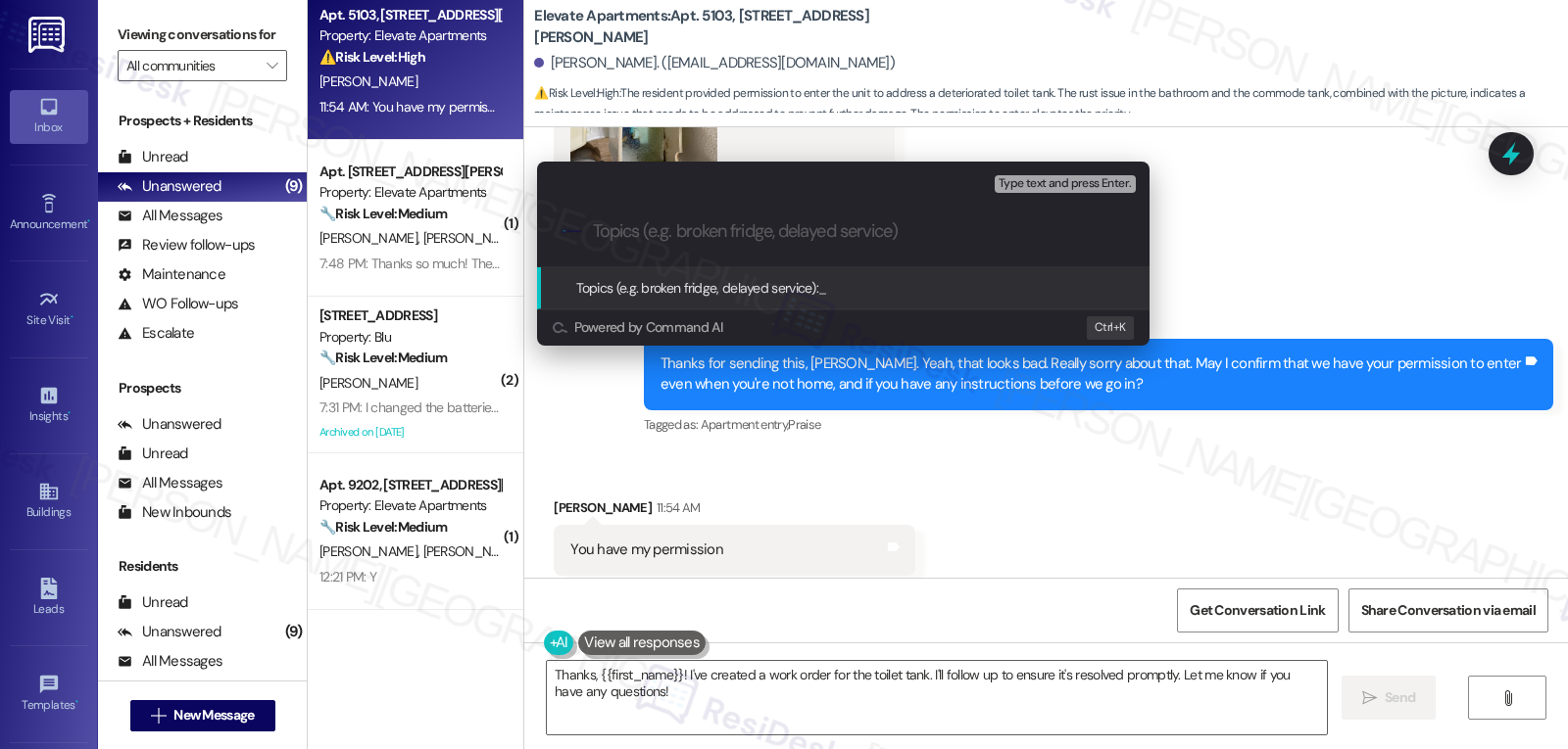
paste input "Work Order 4100838 filed by ResiDesk - Toilet tank"
type input "Work Order 4100838 filed by ResiDesk - Toilet tank"
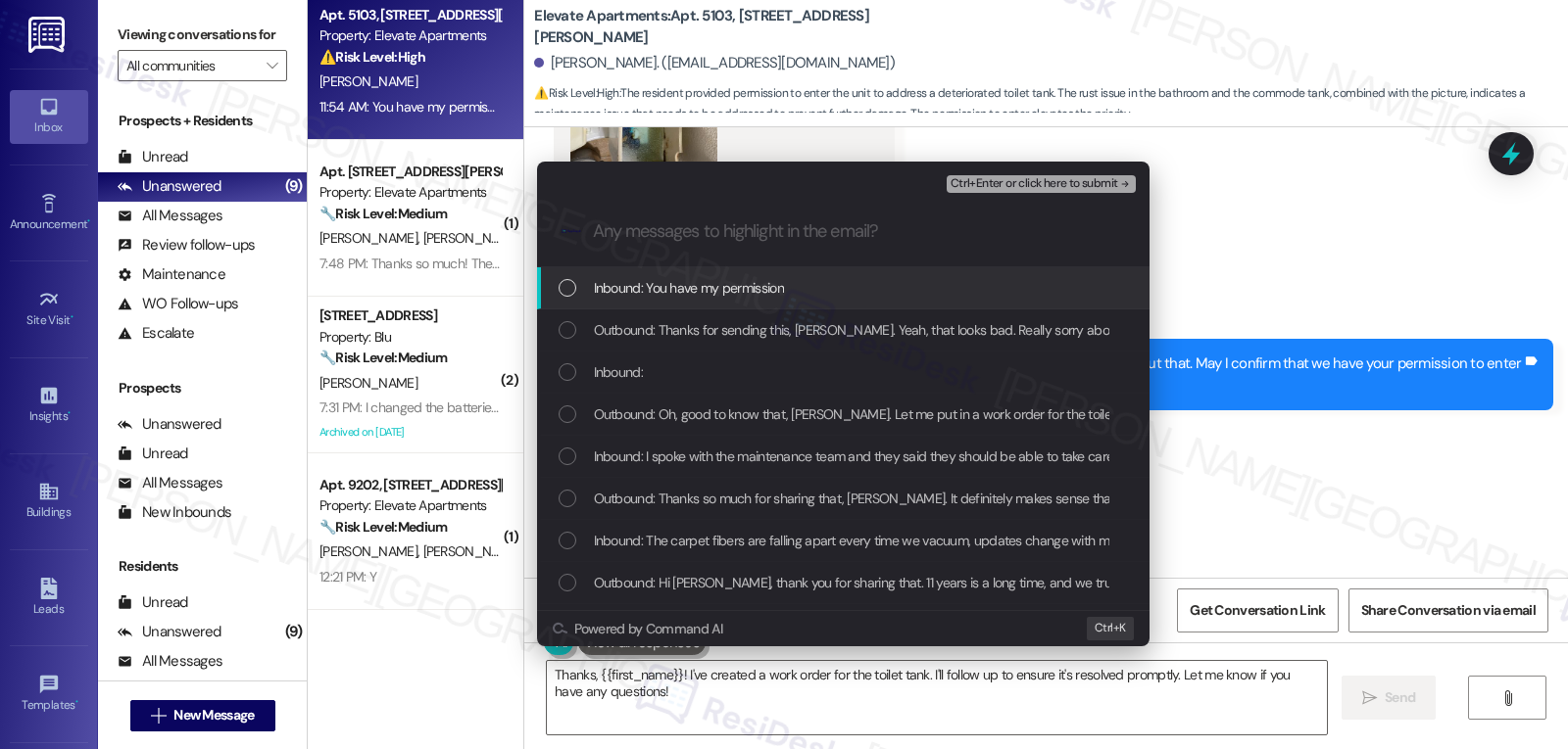
click at [649, 304] on div "Inbound: You have my permission" at bounding box center [843, 288] width 612 height 42
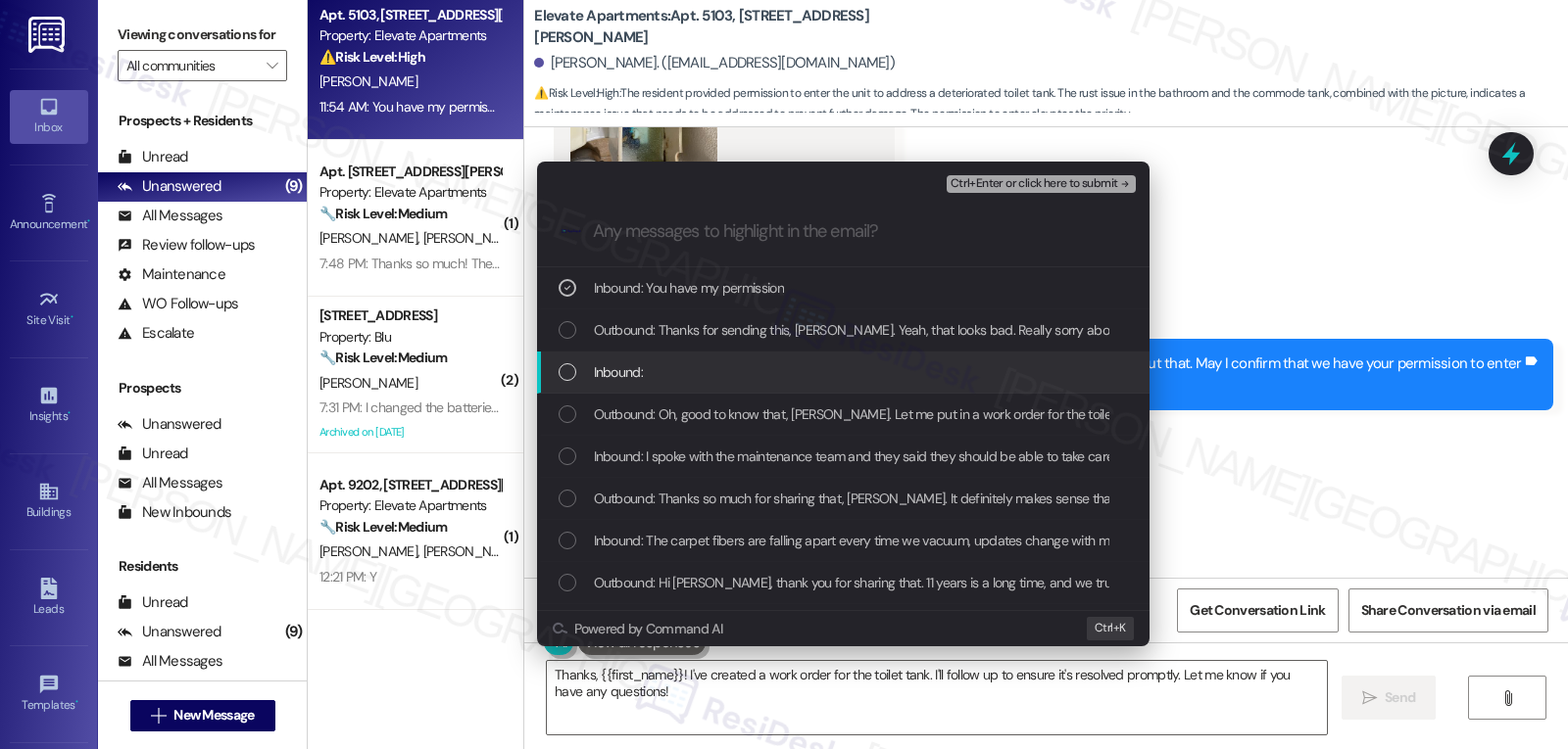
click at [675, 373] on div "Inbound:" at bounding box center [845, 372] width 574 height 22
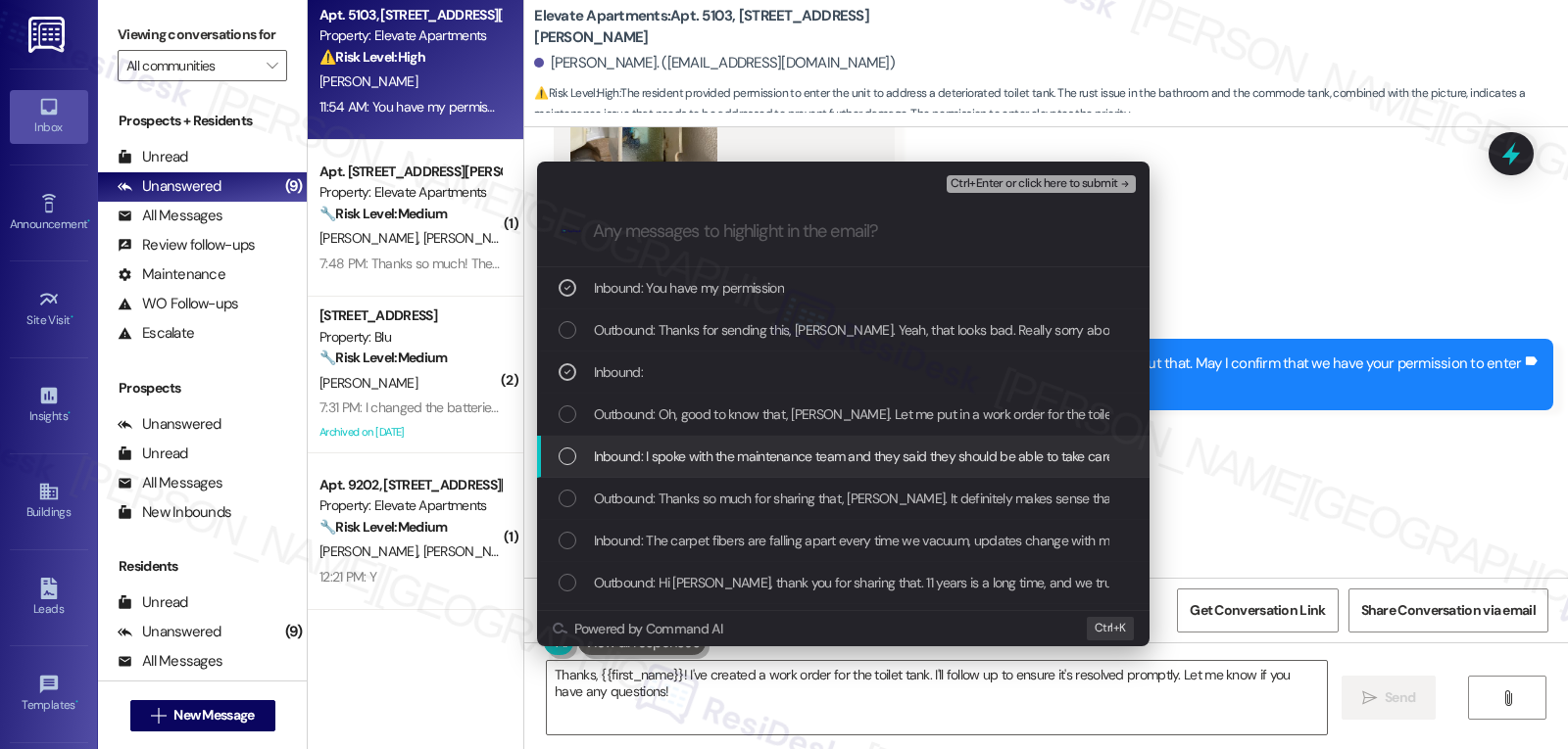
click at [636, 462] on span "Inbound: I spoke with the maintenance team and they said they should be able to…" at bounding box center [971, 457] width 752 height 22
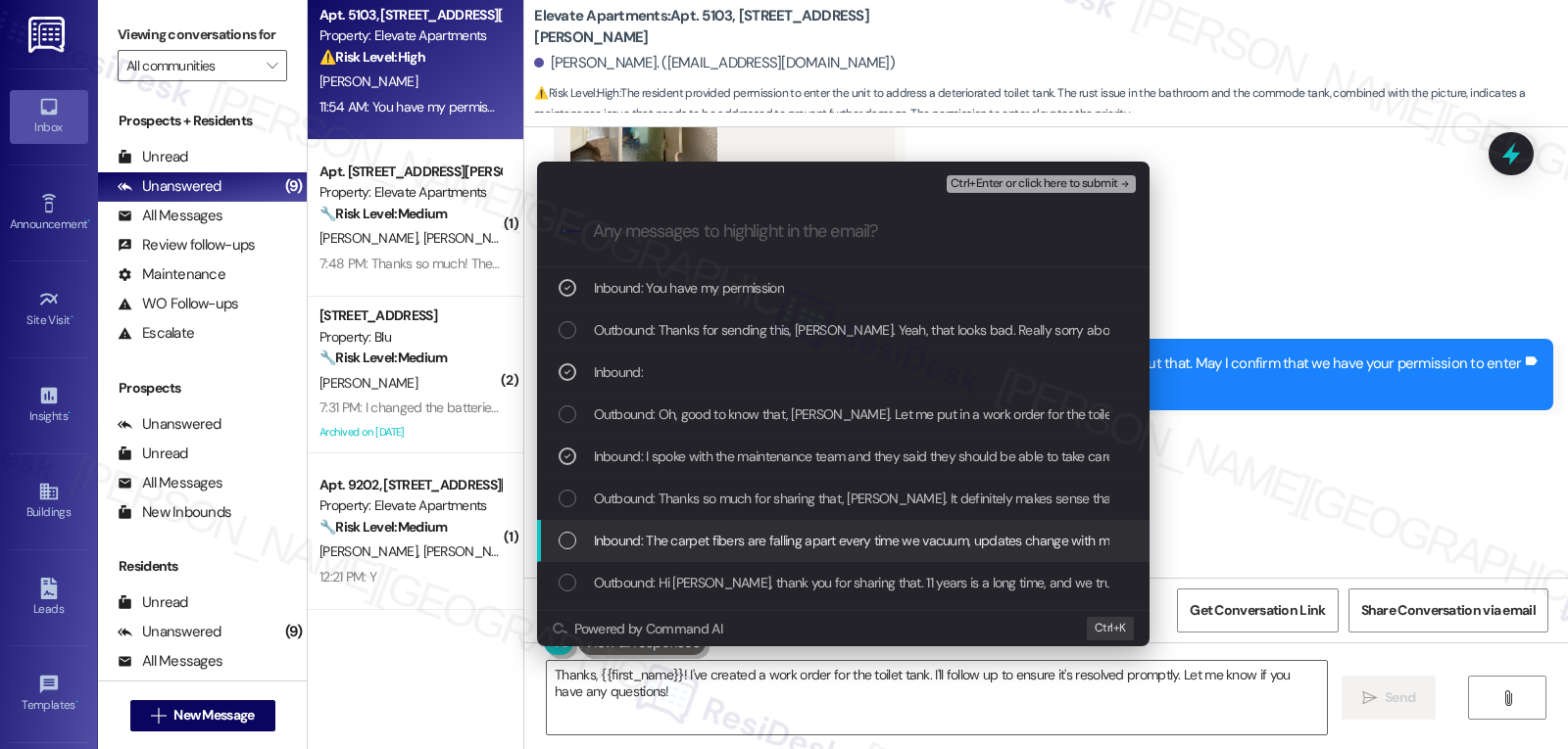
click at [641, 552] on span "Inbound: The carpet fibers are falling apart every time we vacuum, updates chan…" at bounding box center [1232, 541] width 1276 height 22
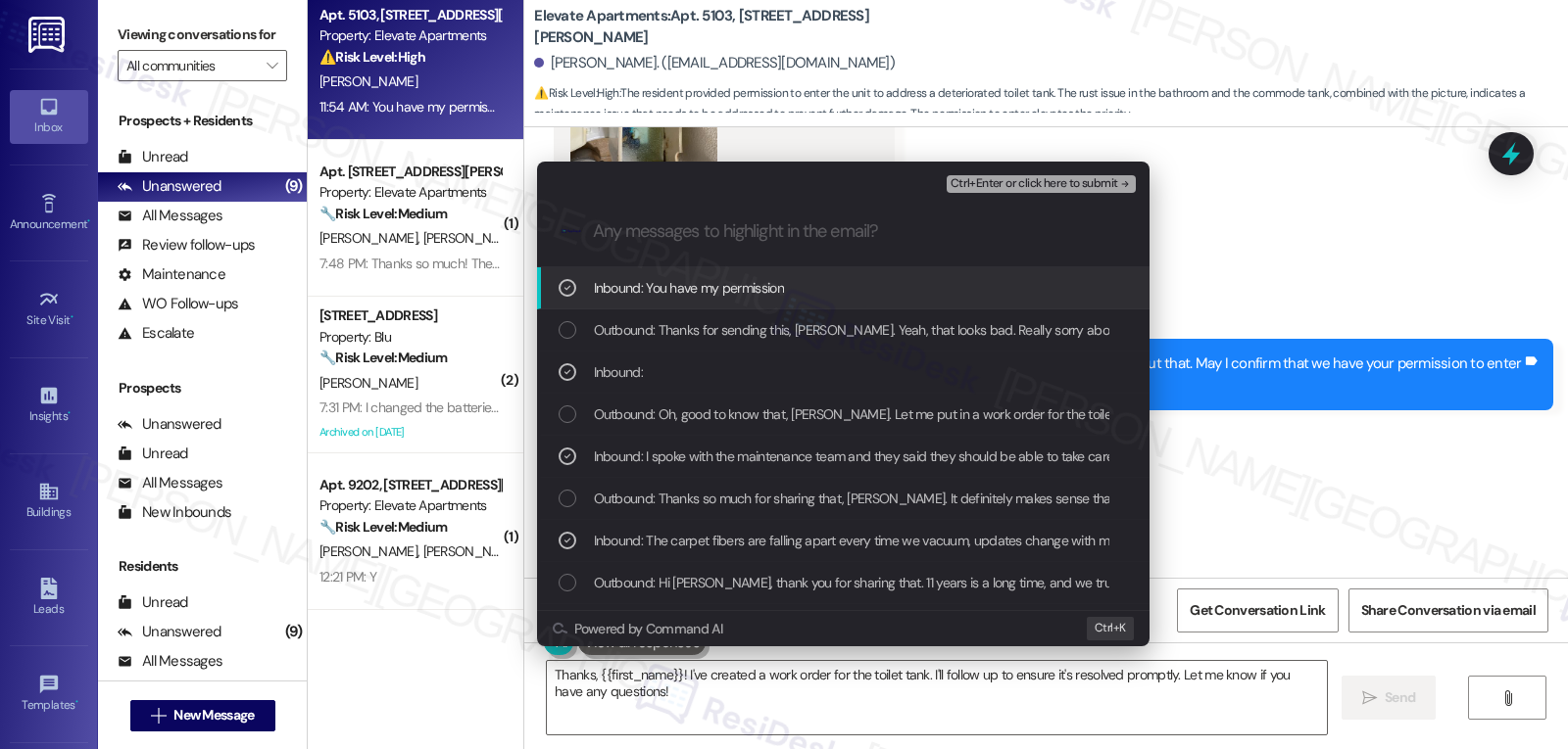
click at [1043, 182] on span "Ctrl+Enter or click here to submit" at bounding box center [1035, 185] width 168 height 14
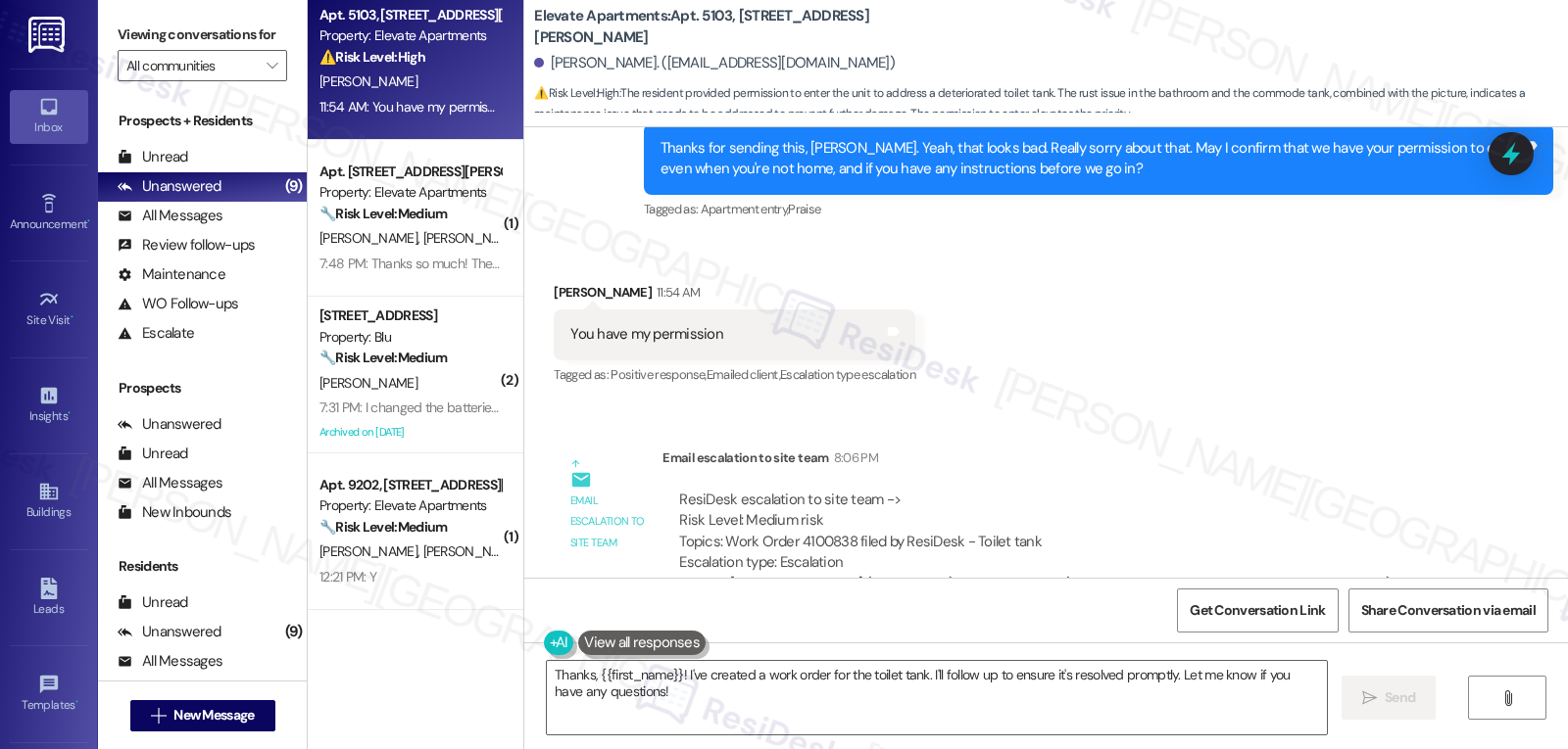
scroll to position [3957, 0]
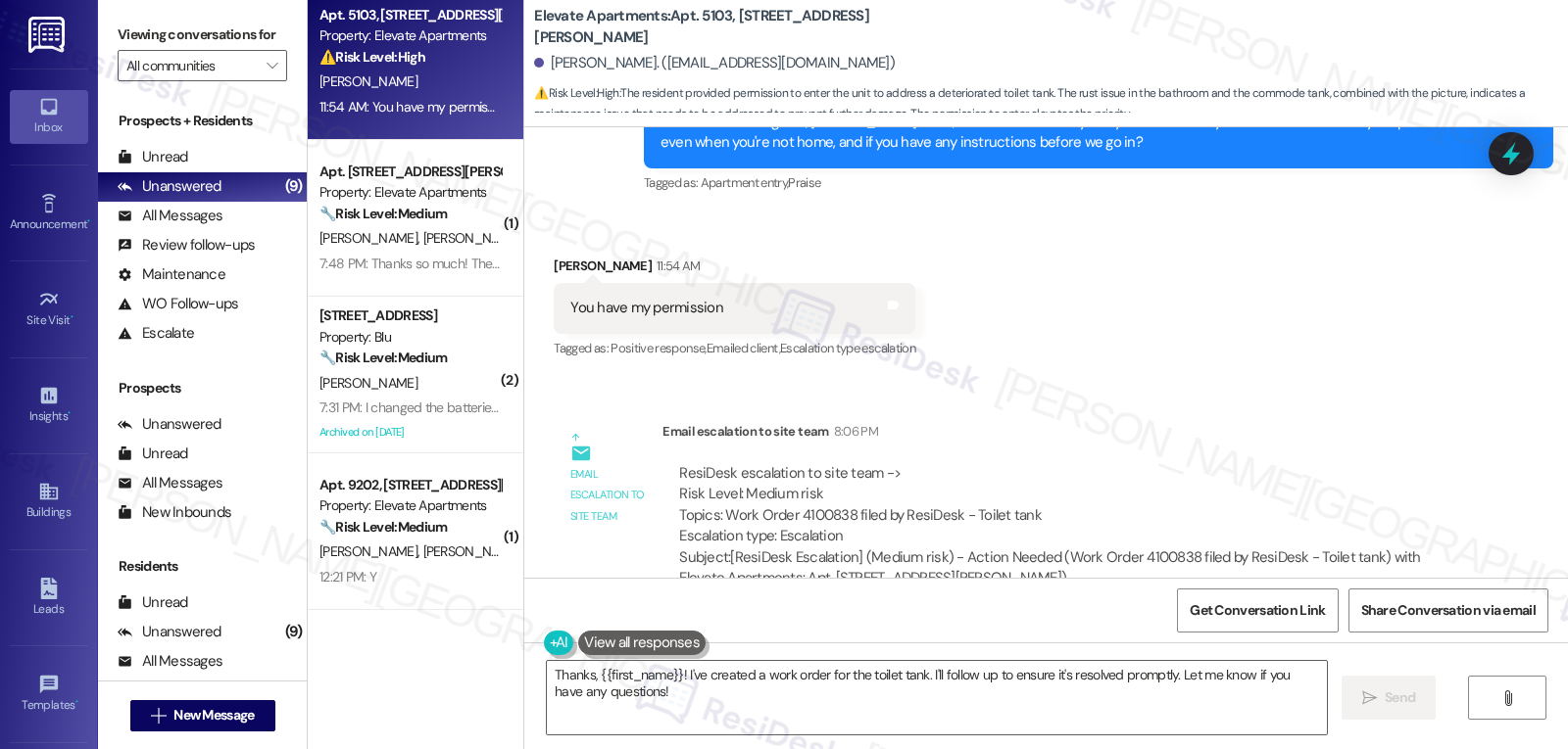
click at [555, 256] on div "Felix Trevino 11:54 AM" at bounding box center [735, 269] width 361 height 28
click at [554, 256] on div "Felix Trevino 11:54 AM" at bounding box center [735, 269] width 361 height 28
copy div "Felix"
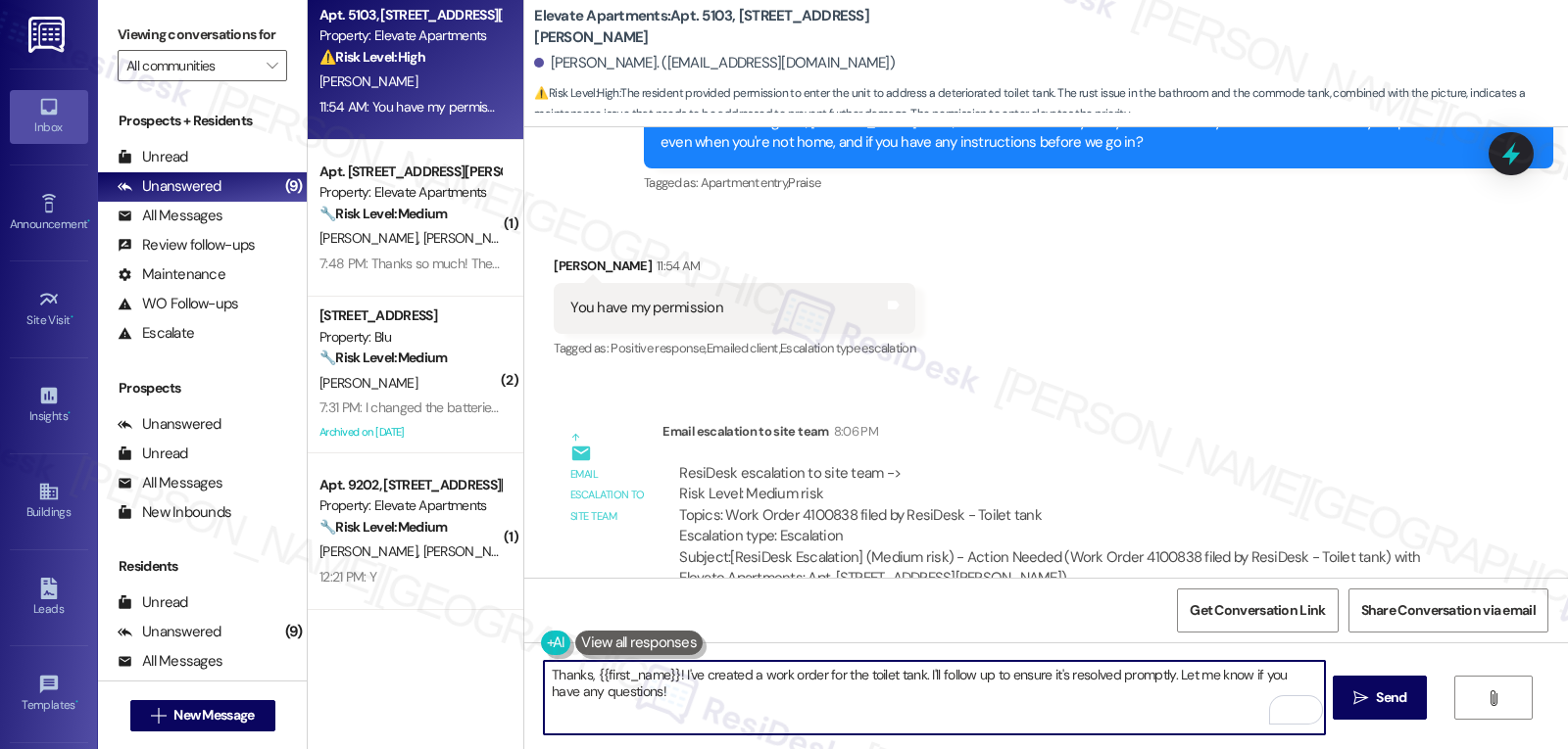
drag, startPoint x: 588, startPoint y: 675, endPoint x: 667, endPoint y: 671, distance: 79.1
click at [667, 671] on textarea "Thanks, {{first_name}}! I've created a work order for the toilet tank. I'll fol…" at bounding box center [934, 698] width 780 height 73
paste textarea "Felix"
click at [725, 709] on textarea "Thanks, Felix! I've created a work order for the toilet tank. I'll follow up to…" at bounding box center [934, 698] width 780 height 73
click at [864, 675] on textarea "Thanks, Felix! I've created a work order for the toilet tank. I'll follow up to…" at bounding box center [934, 698] width 780 height 73
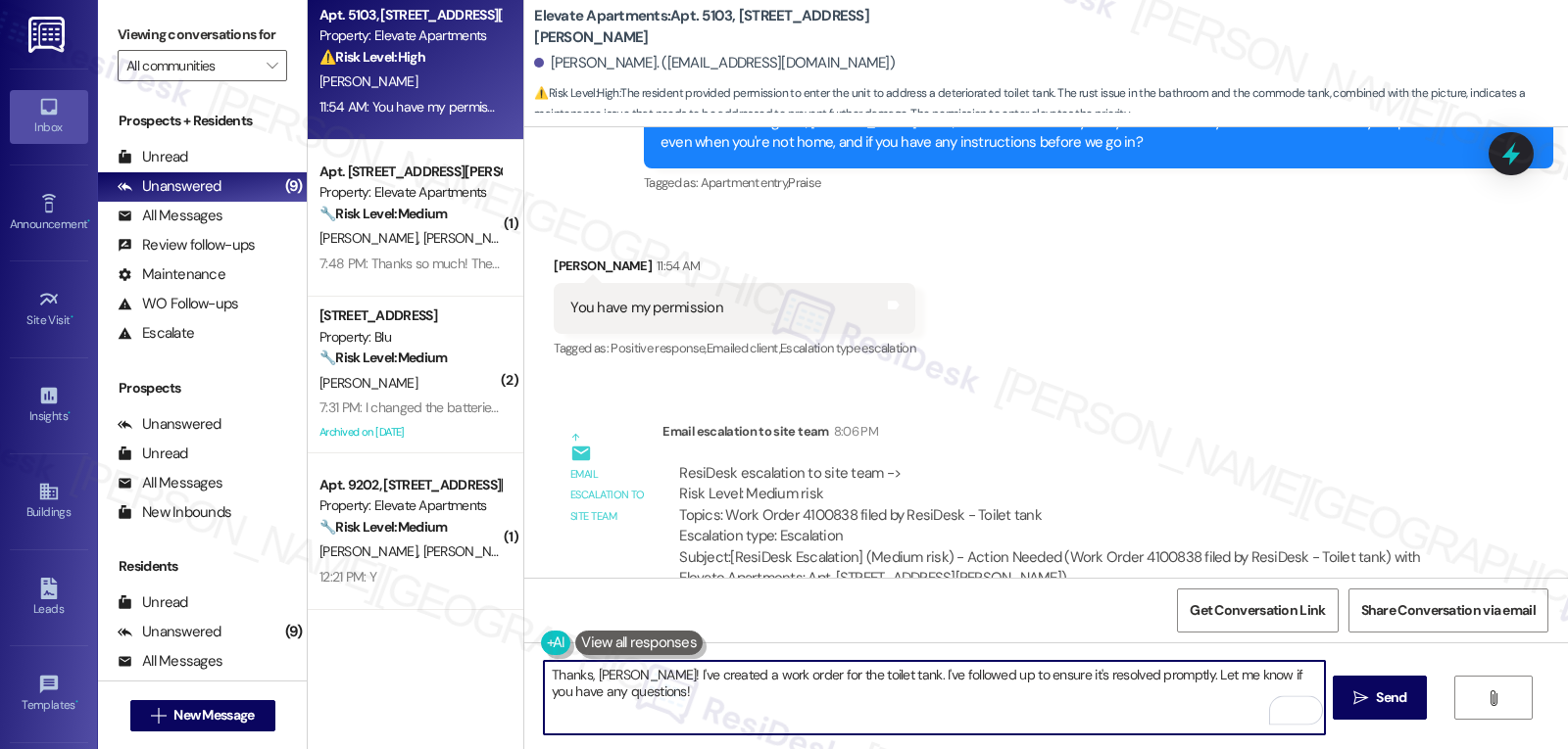
click at [942, 680] on textarea "Thanks, Felix! I've created a work order for the toilet tank. I've followed up …" at bounding box center [934, 698] width 780 height 73
drag, startPoint x: 1134, startPoint y: 673, endPoint x: 1308, endPoint y: 681, distance: 174.2
click at [1308, 681] on textarea "Thanks, Felix! I've created a work order for the toilet tank. I've followed up …" at bounding box center [934, 698] width 780 height 73
click at [694, 710] on textarea "Thanks, Felix! I've created a work order for the toilet tank. I've followed up …" at bounding box center [934, 698] width 780 height 73
click at [889, 697] on textarea "Thanks, Felix! I've created a work order for the toilet tank. I've followed up …" at bounding box center [934, 698] width 780 height 73
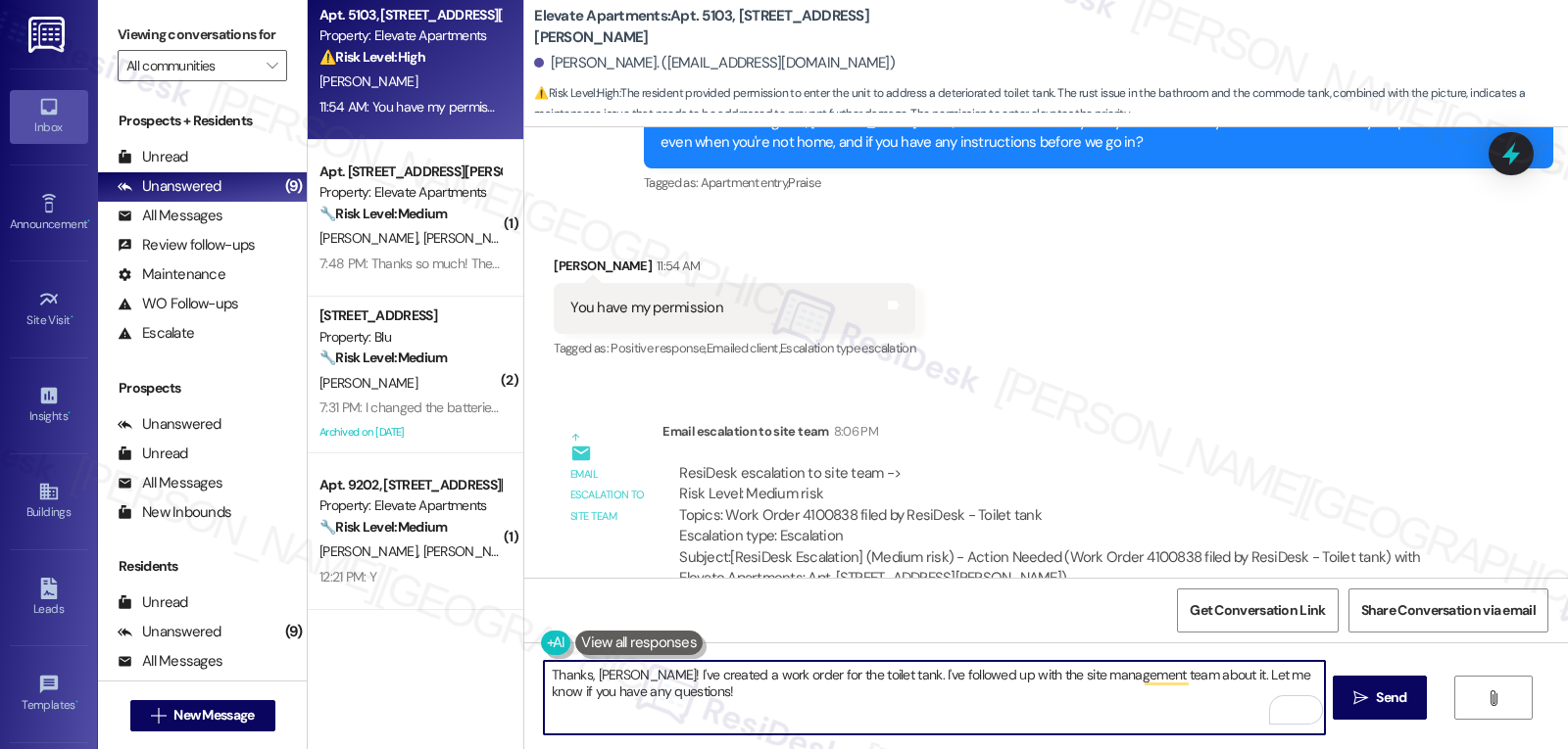
click at [725, 695] on textarea "Thanks, Felix! I've created a work order for the toilet tank. I've followed up …" at bounding box center [934, 698] width 780 height 73
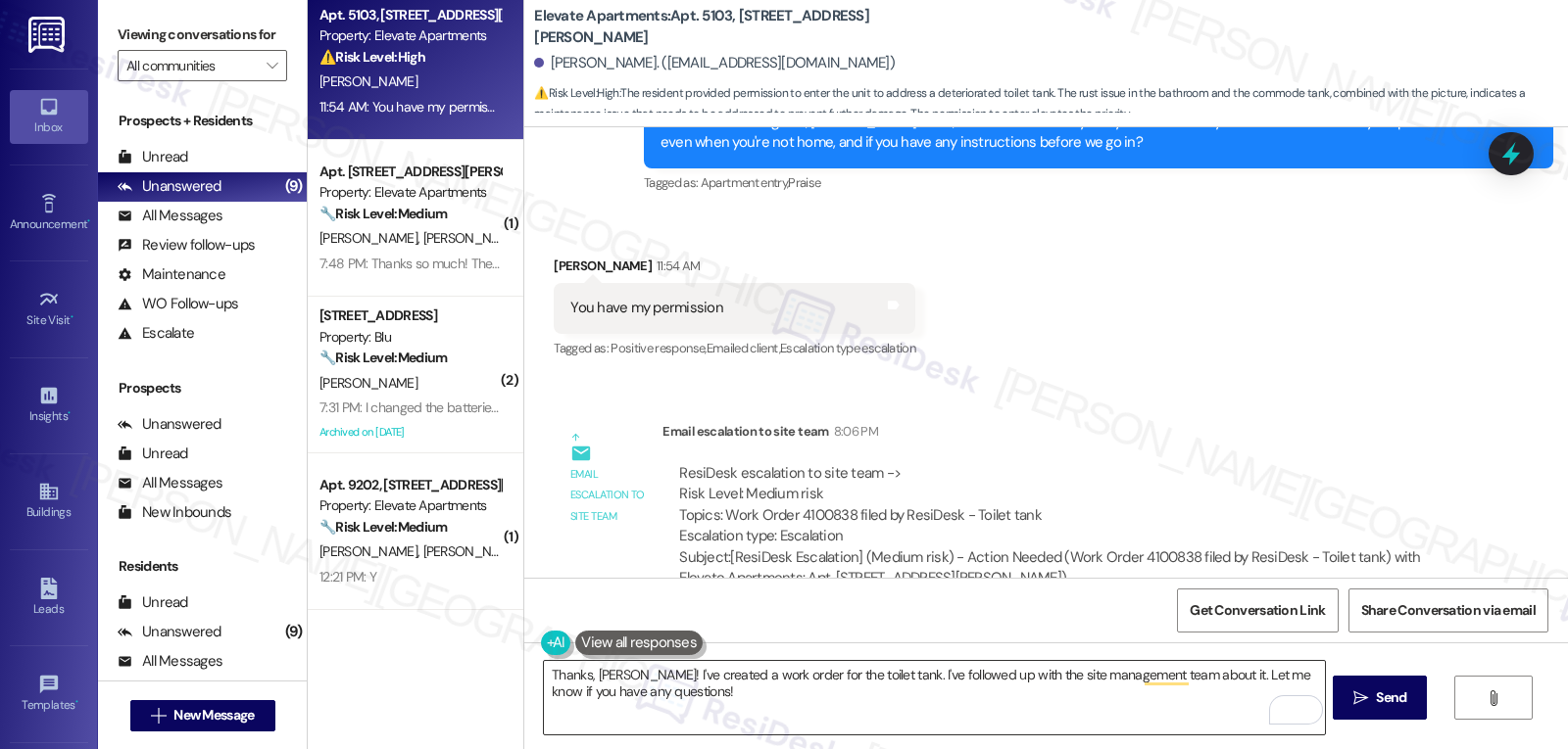
drag, startPoint x: 870, startPoint y: 707, endPoint x: 885, endPoint y: 707, distance: 15.0
click at [874, 707] on textarea "Thanks, Felix! I've created a work order for the toilet tank. I've followed up …" at bounding box center [934, 698] width 780 height 73
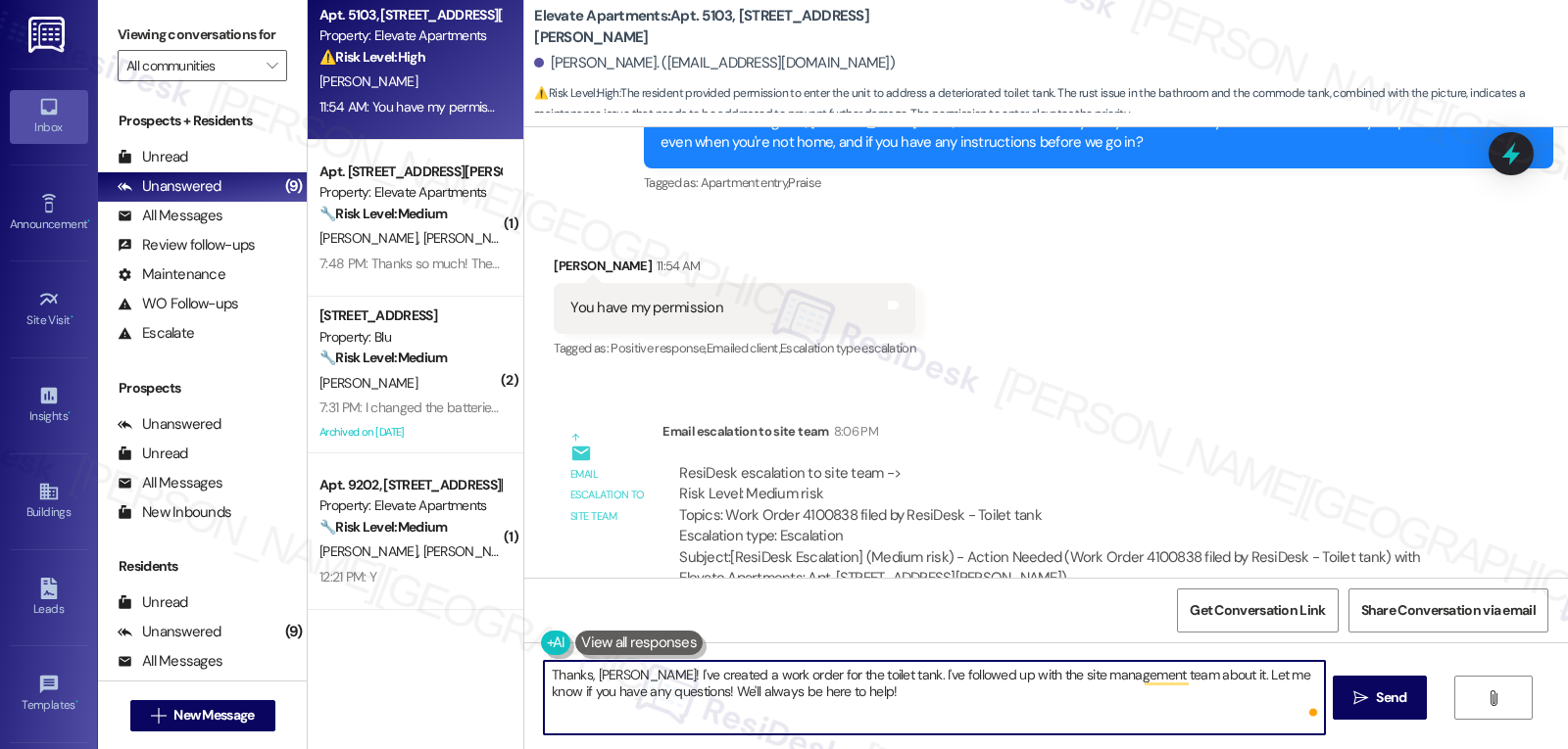
type textarea "Thanks, Felix! I've created a work order for the toilet tank. I've followed up …"
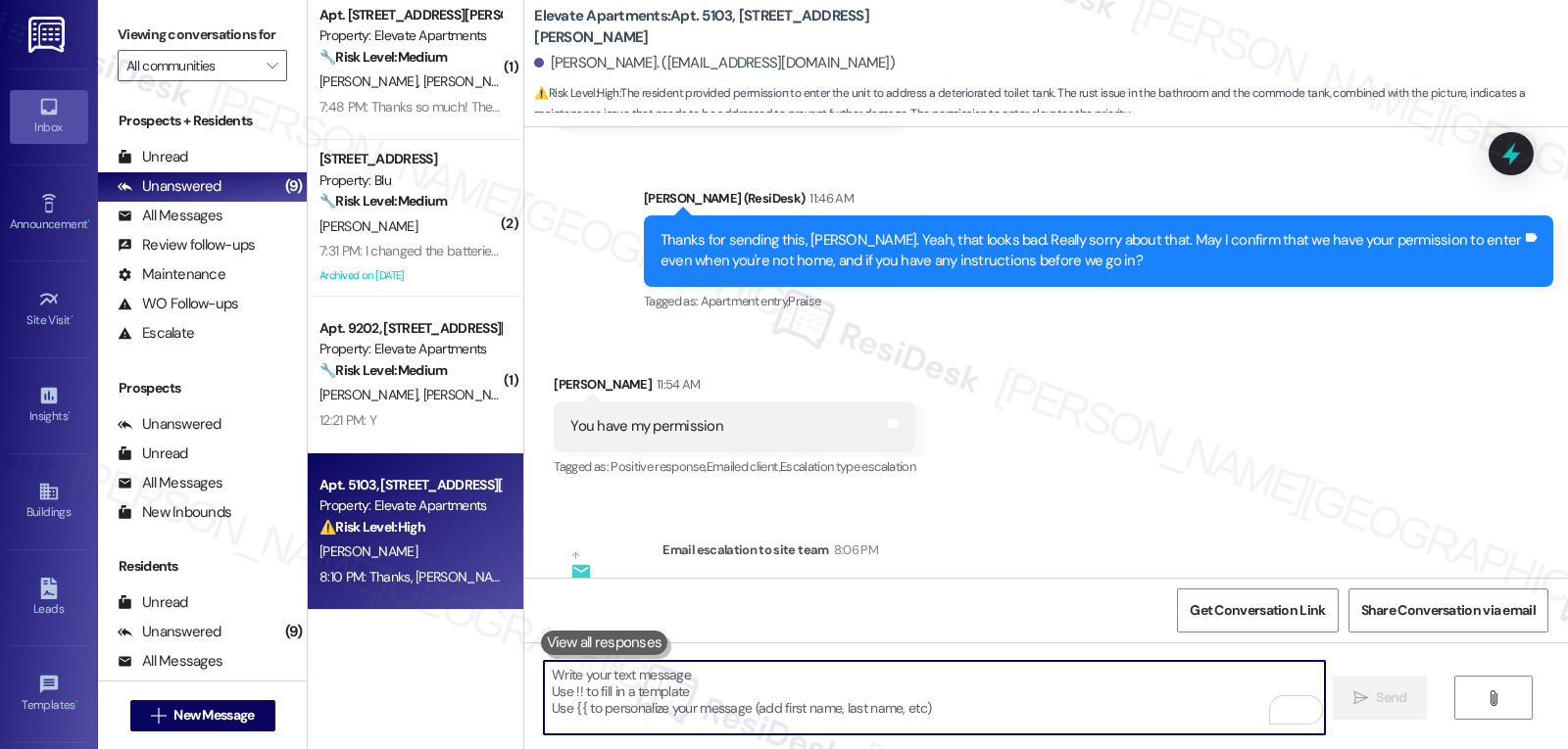
scroll to position [4113, 0]
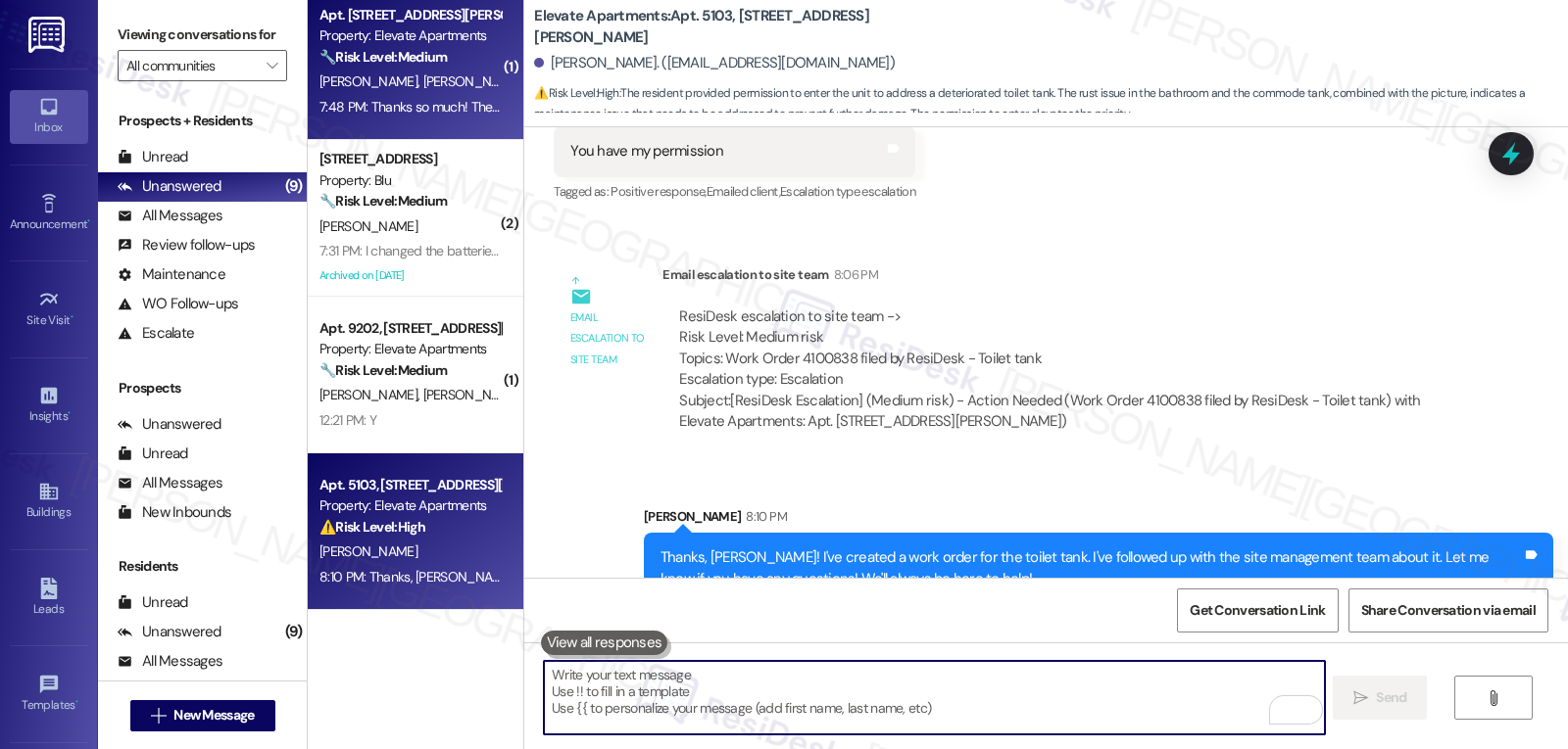
click at [350, 65] on strong "🔧 Risk Level: Medium" at bounding box center [383, 57] width 127 height 18
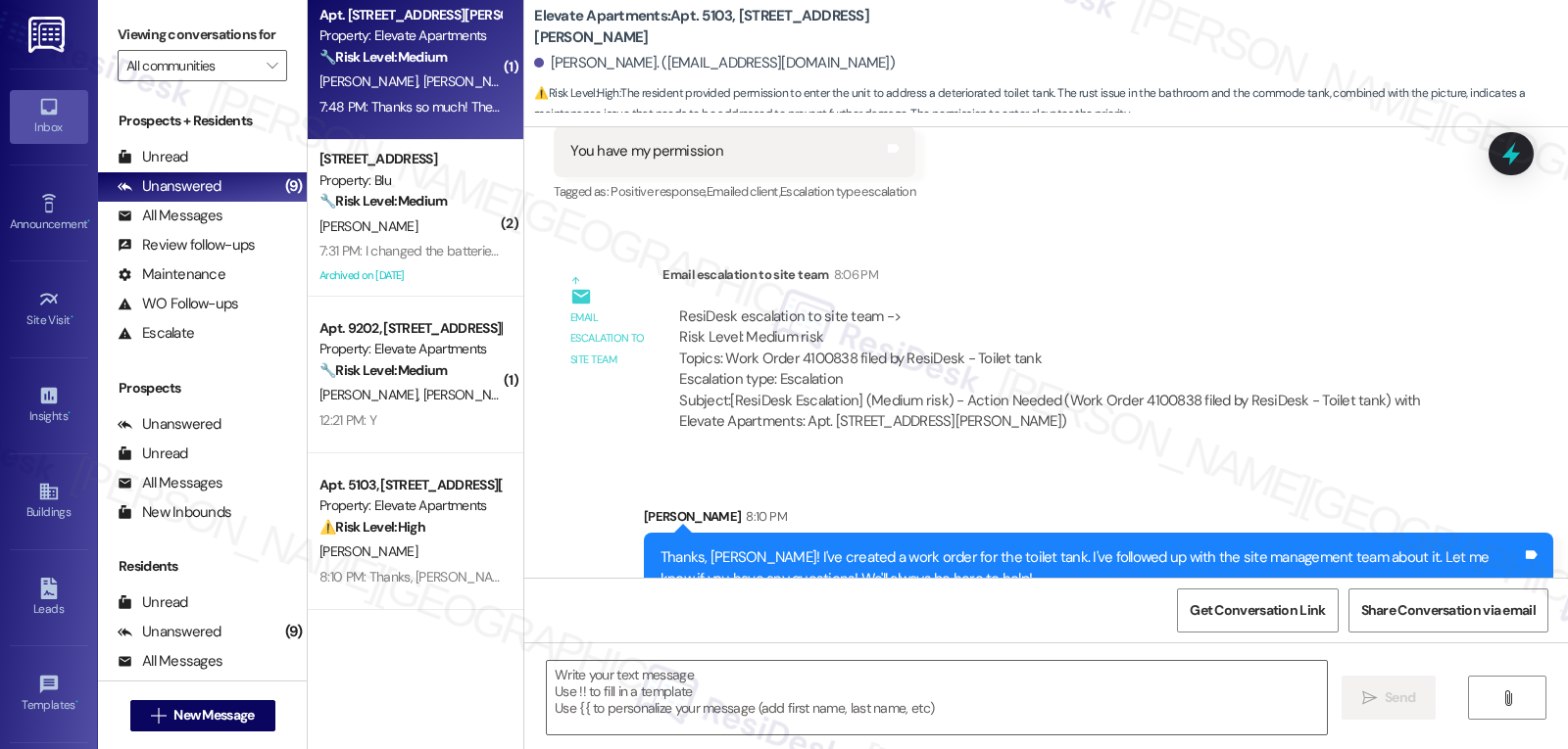
type textarea "Fetching suggested responses. Please feel free to read through the conversation…"
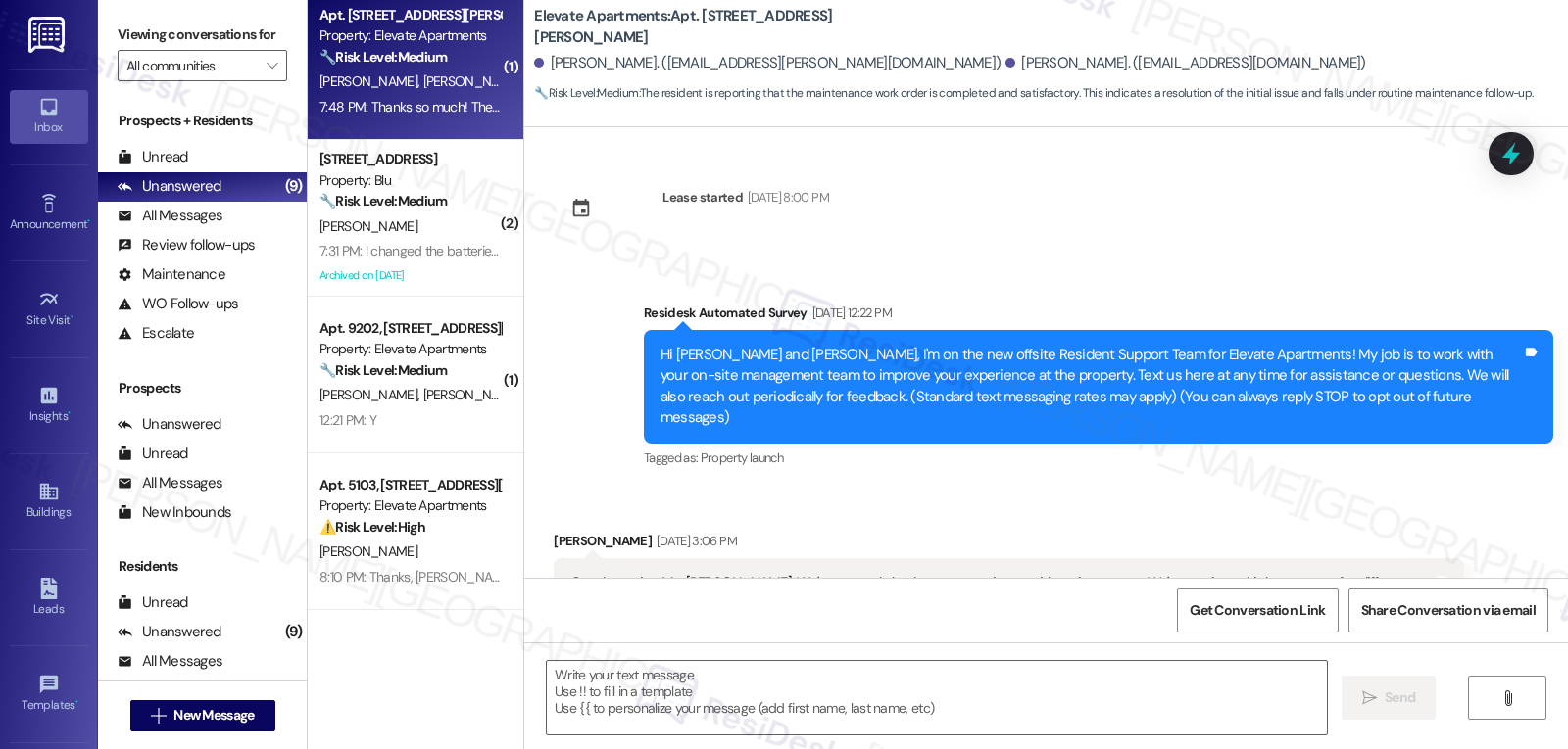
scroll to position [7176, 0]
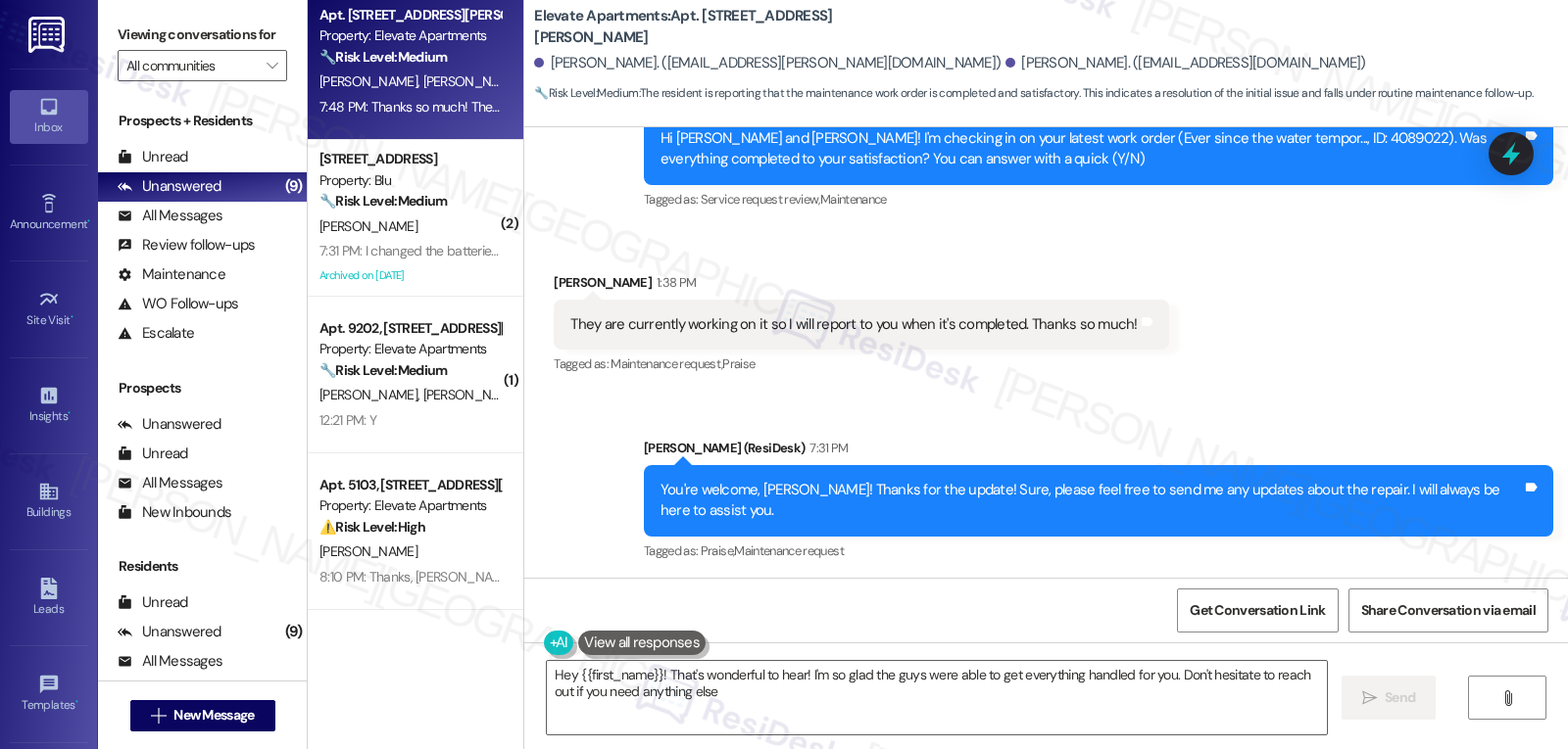
type textarea "Hey {{first_name}}! That's wonderful to hear! I'm so glad the guys were able to…"
